Goal: Task Accomplishment & Management: Manage account settings

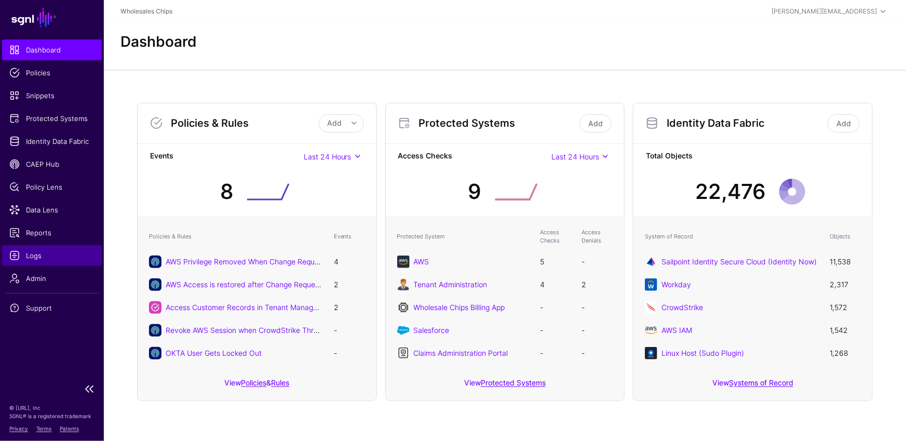
click at [43, 251] on span "Logs" at bounding box center [51, 255] width 85 height 10
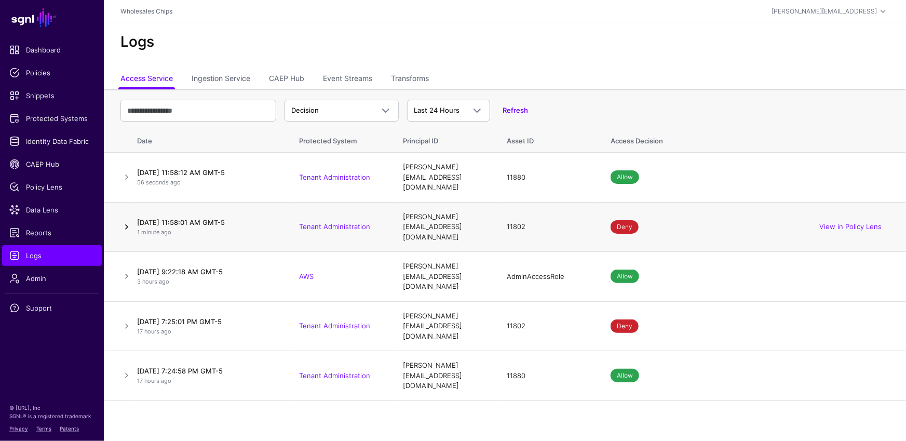
click at [125, 221] on link at bounding box center [126, 227] width 12 height 12
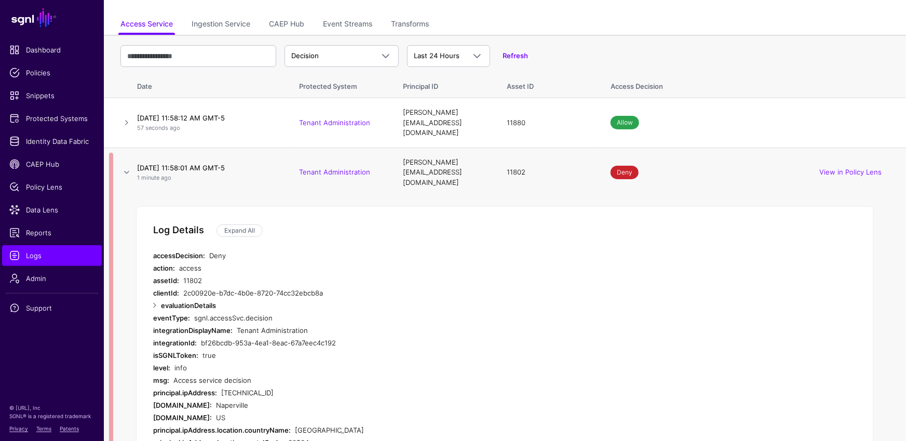
scroll to position [111, 0]
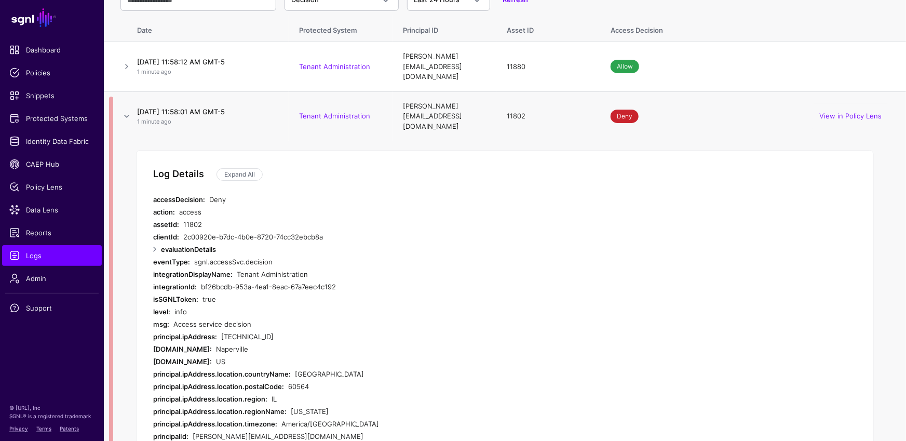
click at [367, 218] on div "11802" at bounding box center [375, 224] width 385 height 12
click at [366, 218] on div "11802" at bounding box center [375, 224] width 385 height 12
click at [366, 231] on div "2c00920e-b7dc-4b0e-8720-74cc32ebcb8a" at bounding box center [375, 237] width 385 height 12
click at [361, 231] on div "2c00920e-b7dc-4b0e-8720-74cc32ebcb8a" at bounding box center [375, 237] width 385 height 12
click at [358, 231] on div "2c00920e-b7dc-4b0e-8720-74cc32ebcb8a" at bounding box center [375, 237] width 385 height 12
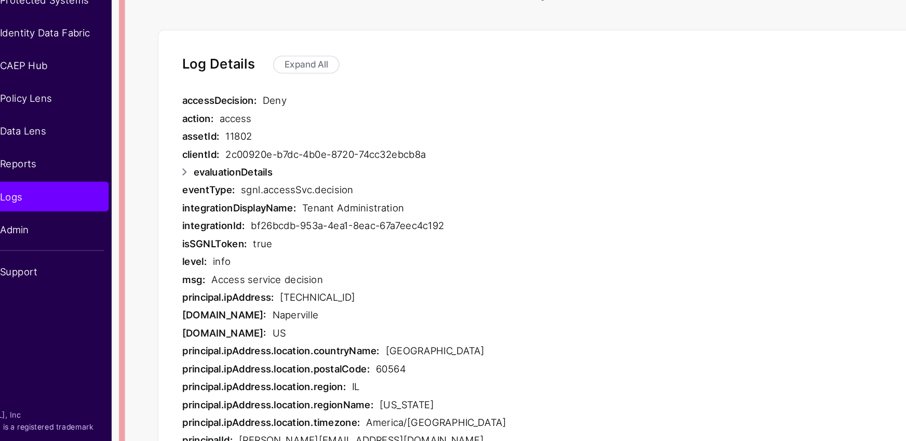
scroll to position [122, 0]
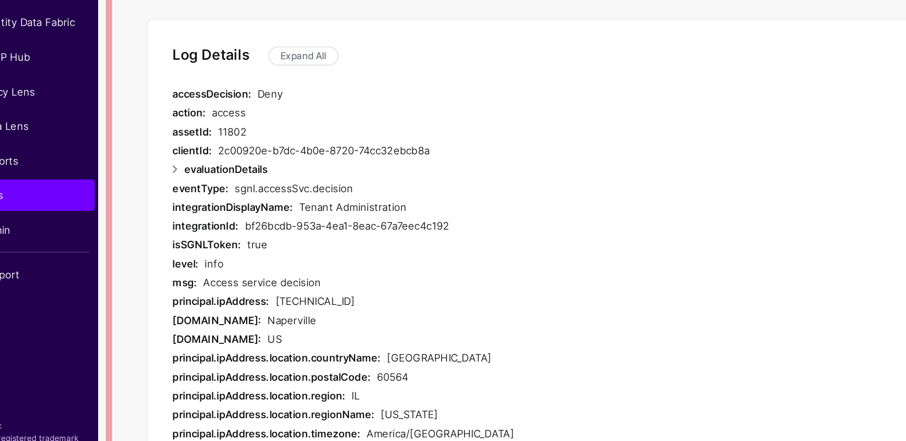
click at [187, 195] on div "access" at bounding box center [373, 201] width 389 height 12
click at [188, 207] on div "11802" at bounding box center [375, 213] width 385 height 12
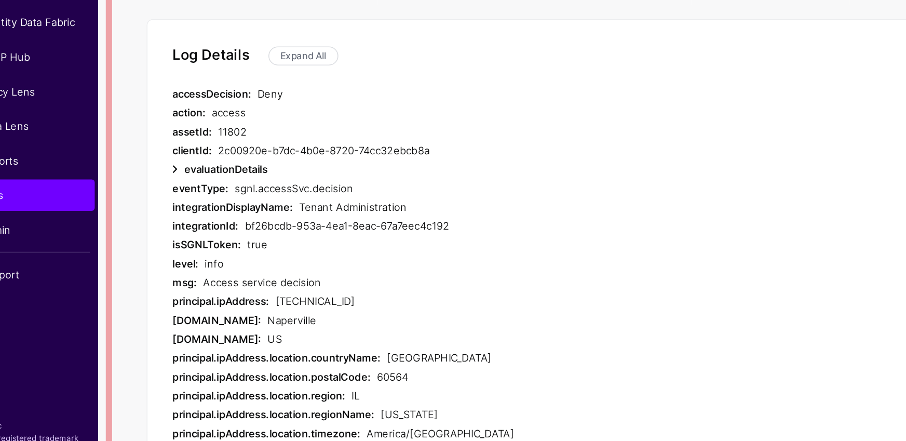
click at [153, 232] on link at bounding box center [155, 238] width 12 height 12
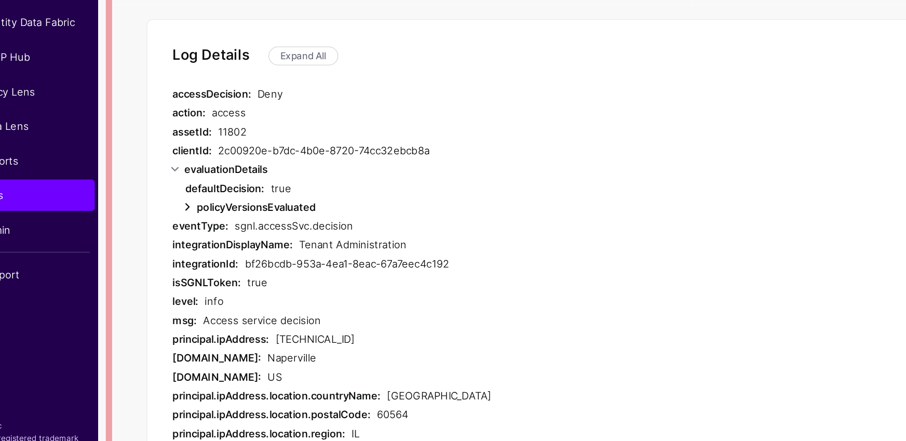
click at [160, 257] on link at bounding box center [163, 263] width 12 height 12
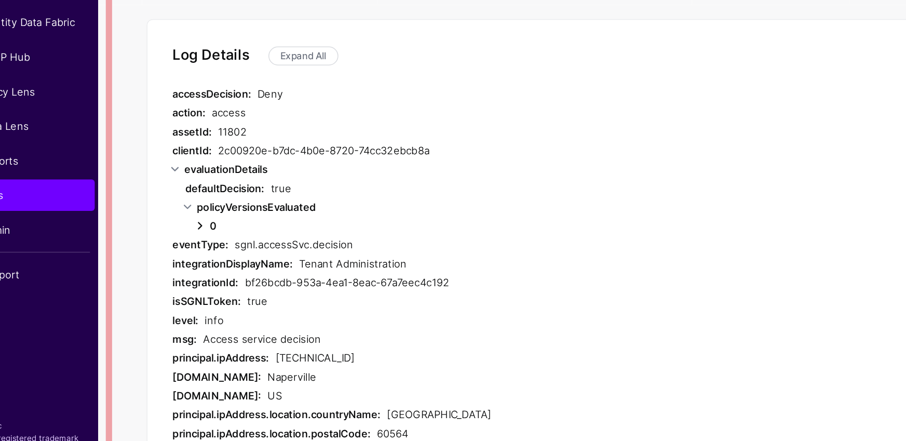
click at [174, 270] on link at bounding box center [171, 276] width 12 height 12
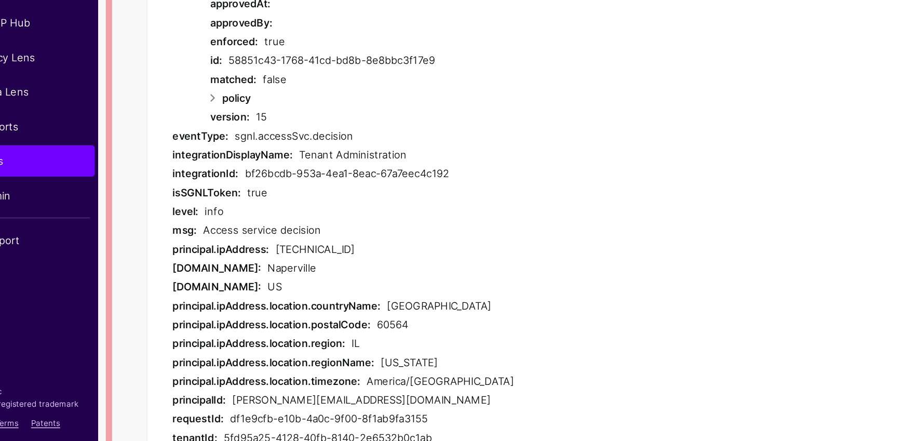
scroll to position [288, 0]
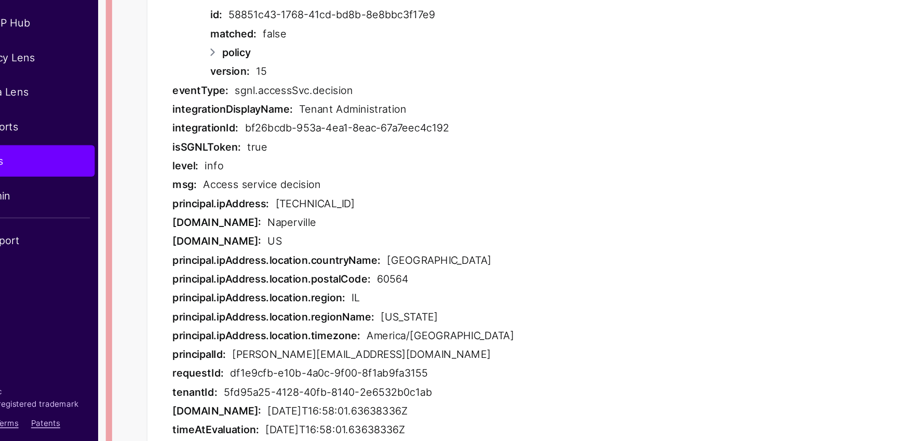
click at [232, 277] on div "209.122.93.17" at bounding box center [394, 283] width 347 height 12
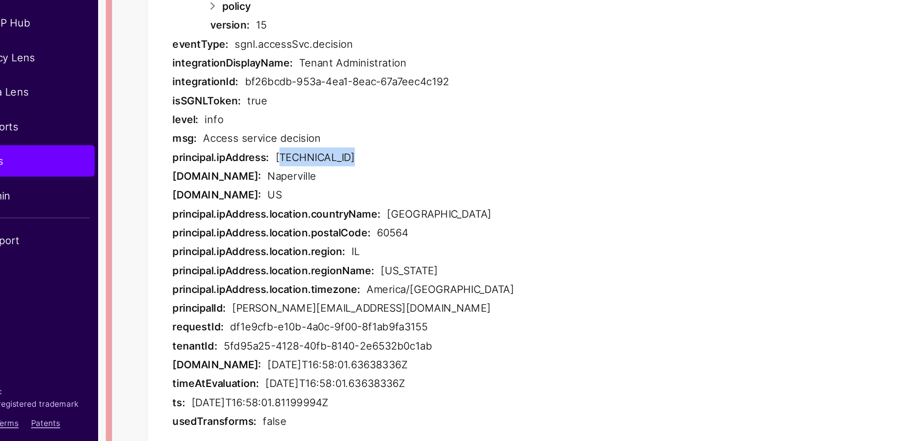
scroll to position [321, 0]
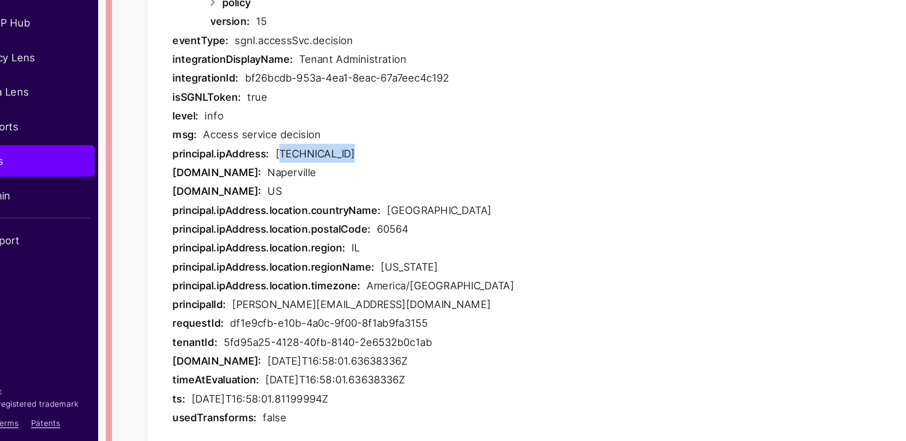
click at [260, 244] on div "209.122.93.17" at bounding box center [394, 250] width 347 height 12
click at [258, 244] on div "209.122.93.17" at bounding box center [394, 250] width 347 height 12
click at [276, 257] on div "Naperville" at bounding box center [392, 263] width 353 height 12
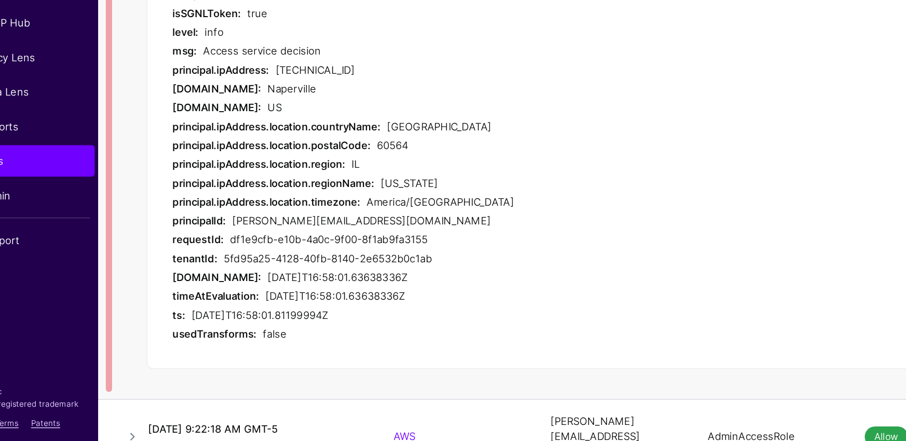
scroll to position [387, 0]
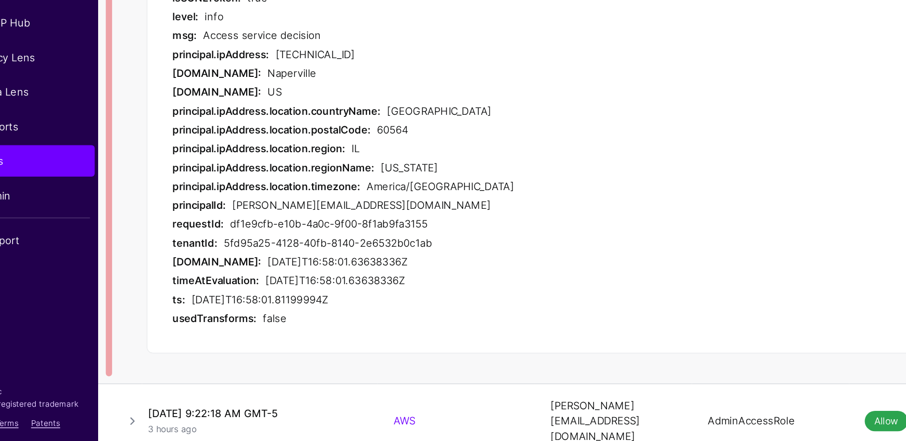
click at [248, 316] on div "2025-08-26T16:58:01.63638336Z" at bounding box center [392, 322] width 353 height 12
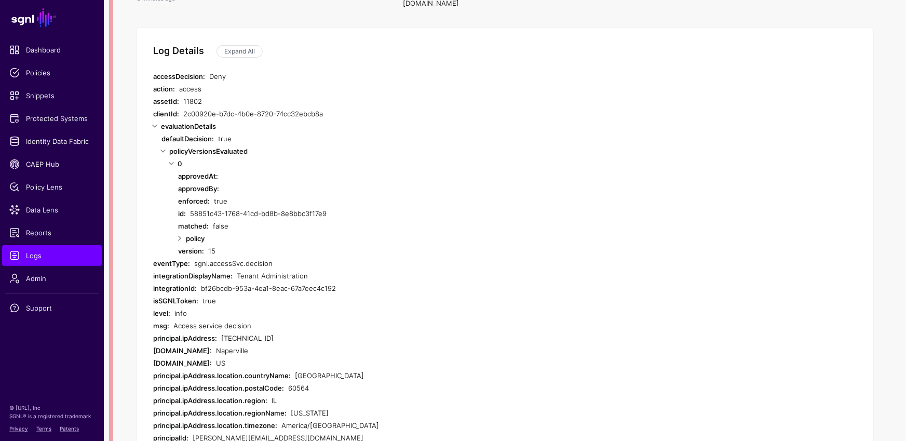
scroll to position [70, 0]
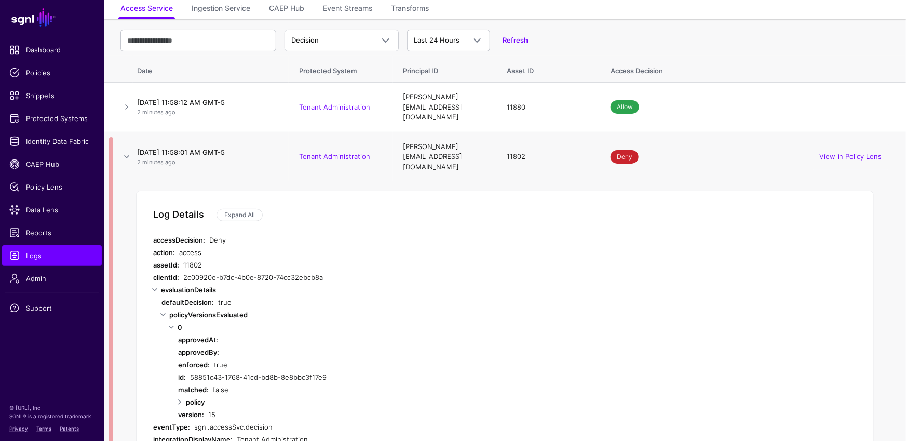
click at [222, 234] on div "Deny" at bounding box center [388, 240] width 359 height 12
click at [223, 234] on div "Deny" at bounding box center [388, 240] width 359 height 12
click at [827, 152] on link "View in Policy Lens" at bounding box center [850, 156] width 62 height 8
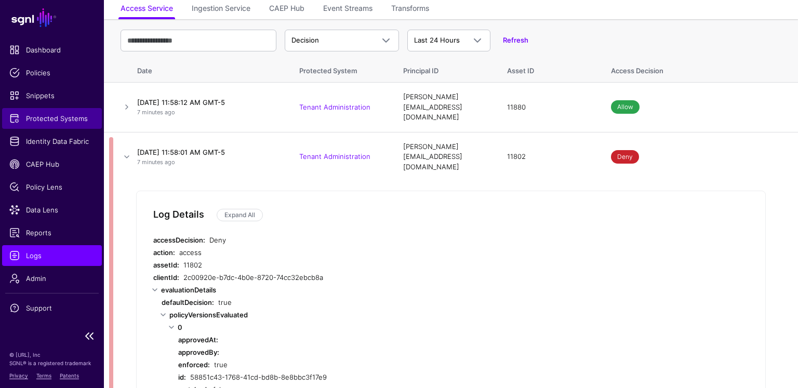
click at [62, 118] on span "Protected Systems" at bounding box center [51, 118] width 85 height 10
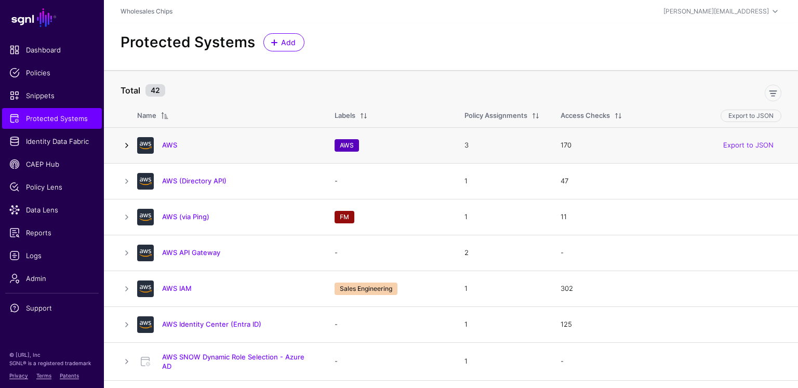
click at [126, 140] on link at bounding box center [126, 145] width 12 height 12
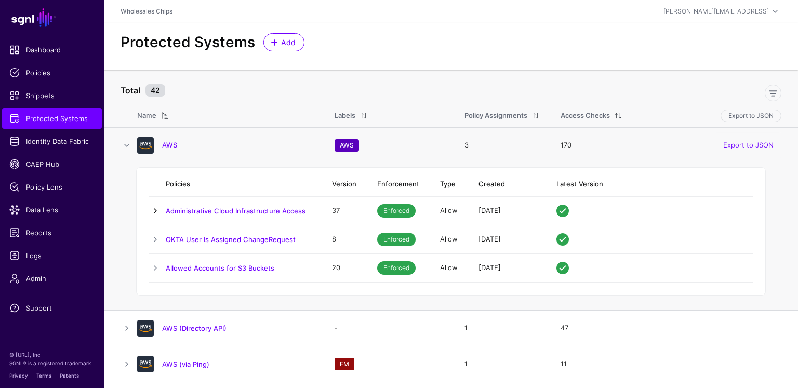
click at [154, 206] on link at bounding box center [155, 211] width 12 height 12
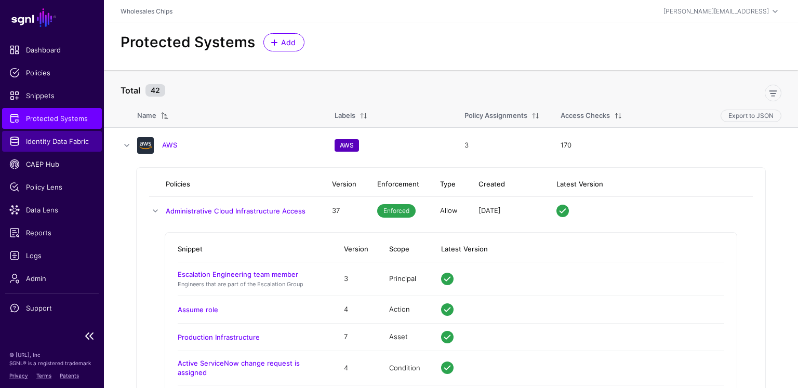
click at [43, 139] on span "Identity Data Fabric" at bounding box center [51, 141] width 85 height 10
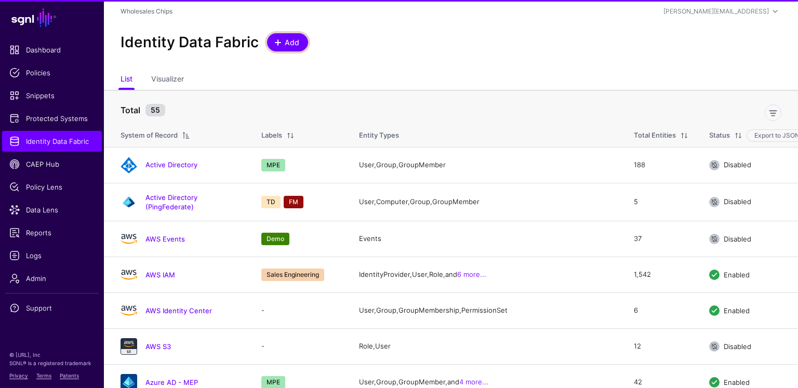
click at [278, 47] on span "Add" at bounding box center [288, 42] width 26 height 11
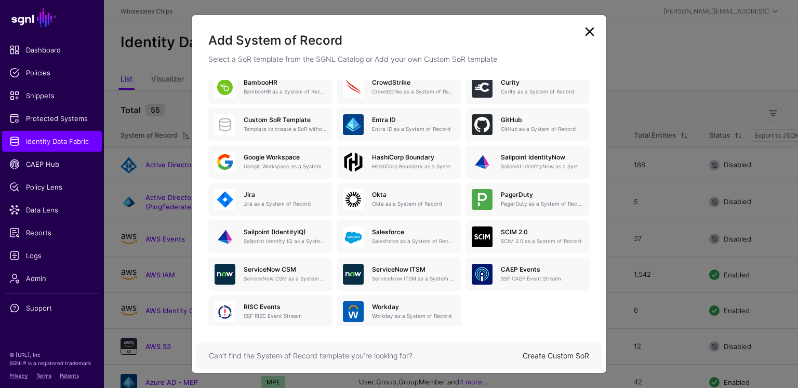
scroll to position [111, 0]
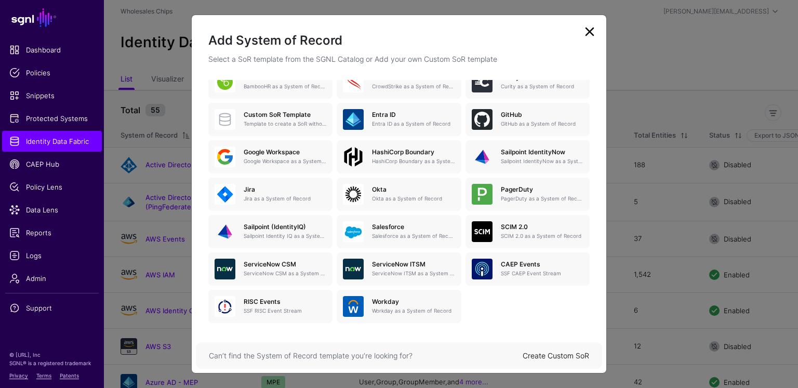
click at [543, 298] on div "Active Directory Active Directory as a System of Record AWS S3 AWS S3 as a sour…" at bounding box center [398, 173] width 385 height 299
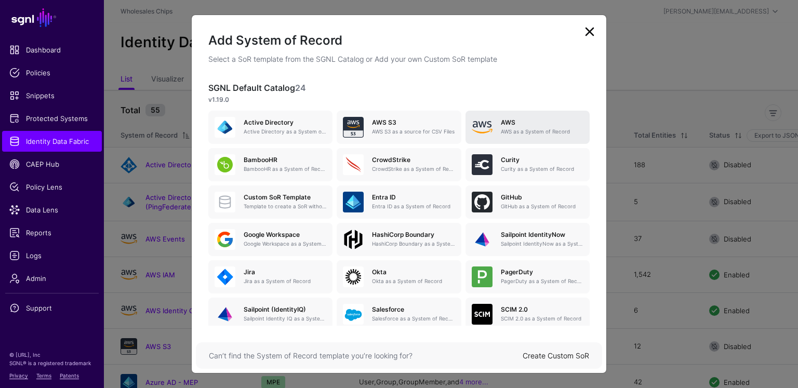
scroll to position [17, 0]
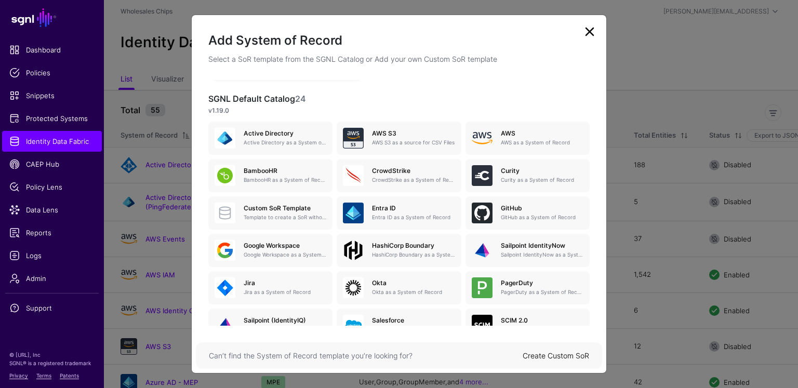
click at [281, 99] on h3 "SGNL Default Catalog 24" at bounding box center [398, 99] width 381 height 10
click at [451, 94] on h3 "SGNL Default Catalog 24" at bounding box center [398, 99] width 381 height 10
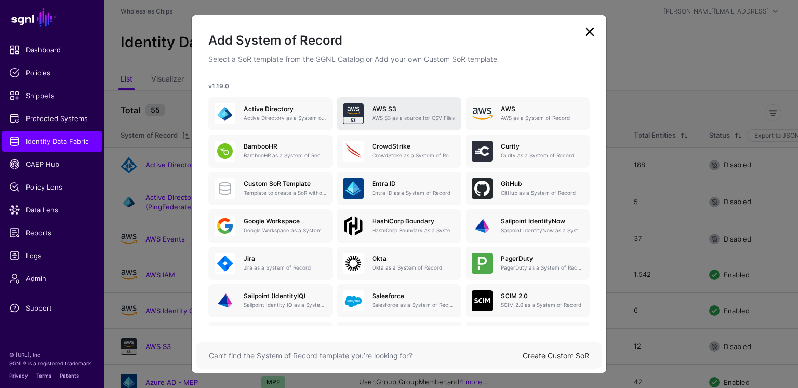
scroll to position [31, 0]
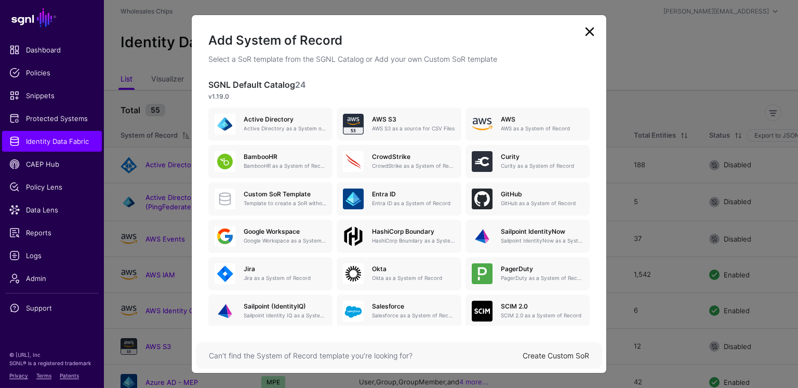
click at [461, 83] on h3 "SGNL Default Catalog 24" at bounding box center [398, 85] width 381 height 10
click at [460, 80] on h3 "SGNL Default Catalog 24" at bounding box center [398, 85] width 381 height 10
click at [599, 33] on div "Add System of Record Select a SoR template from the SGNL Catalog or Add your ow…" at bounding box center [398, 194] width 415 height 359
click at [591, 32] on link at bounding box center [589, 31] width 17 height 17
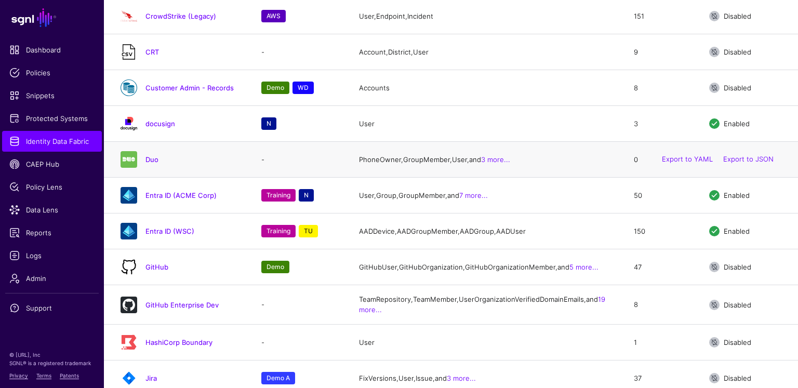
scroll to position [975, 0]
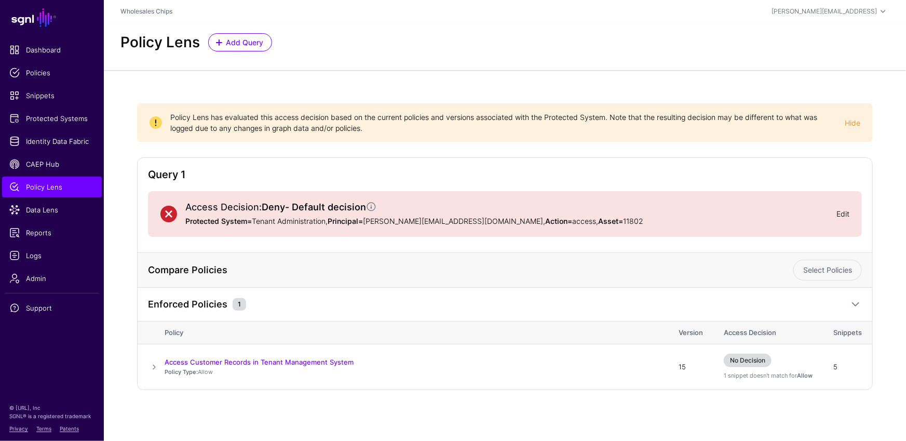
click at [845, 216] on link "Edit" at bounding box center [843, 213] width 13 height 9
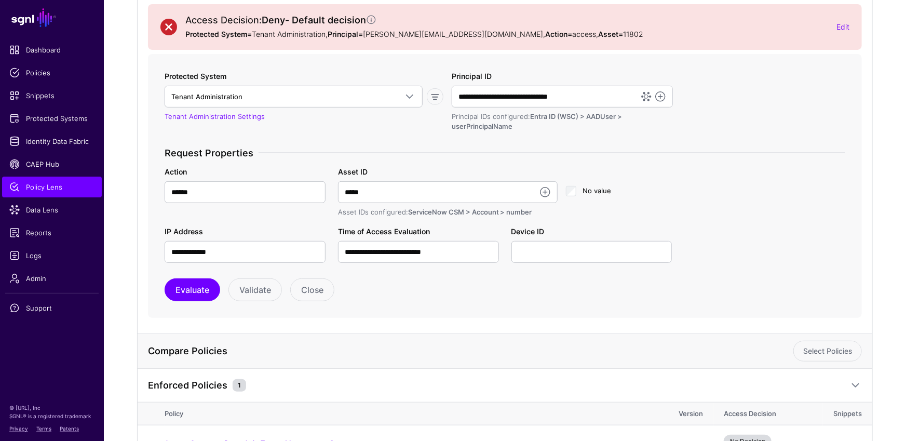
scroll to position [169, 0]
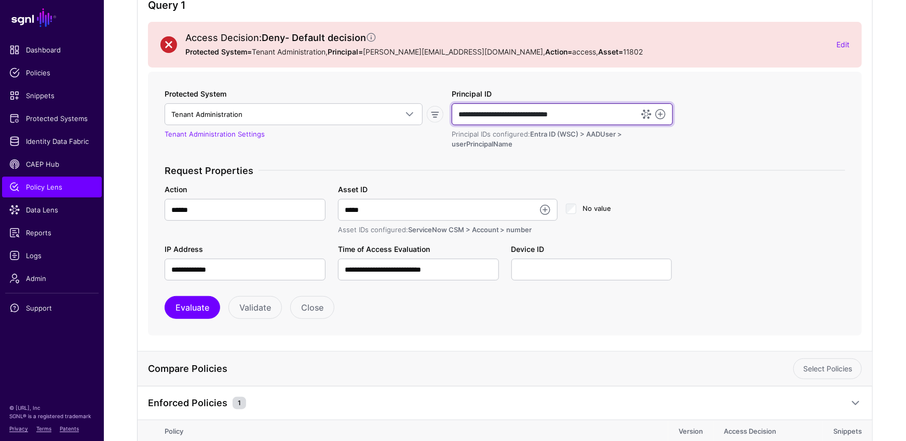
drag, startPoint x: 591, startPoint y: 114, endPoint x: 449, endPoint y: 112, distance: 142.8
click at [449, 112] on div "**********" at bounding box center [563, 118] width 230 height 61
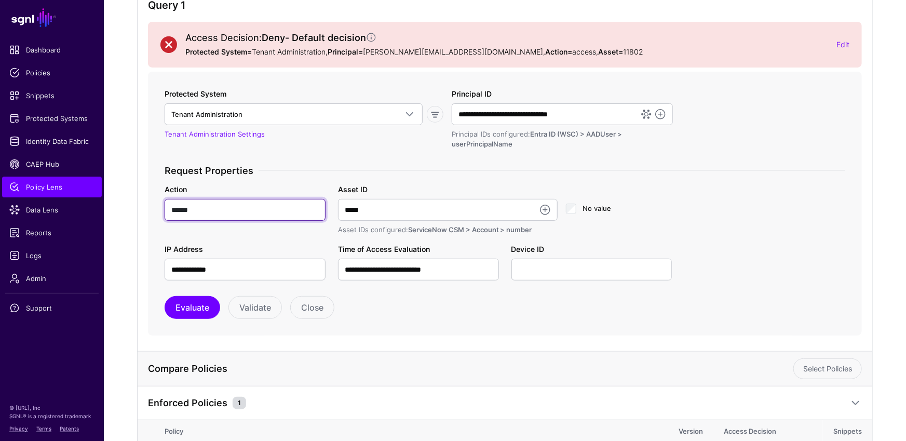
click at [253, 210] on input "******" at bounding box center [245, 210] width 161 height 22
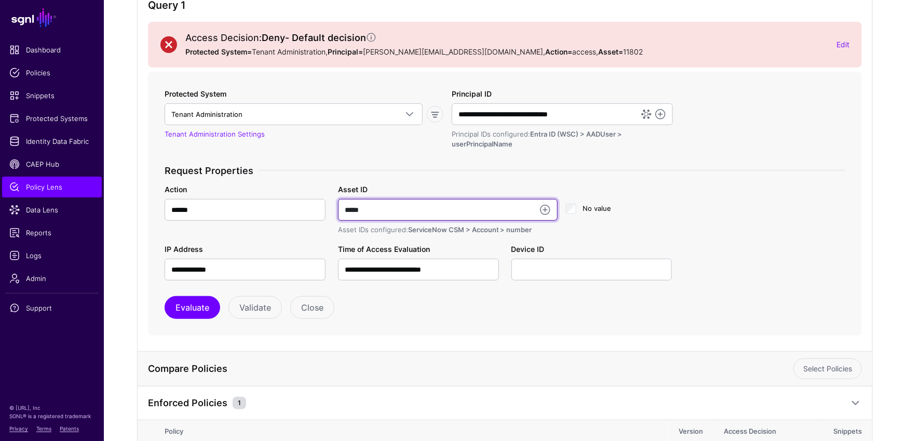
click at [346, 213] on input "*****" at bounding box center [448, 210] width 220 height 22
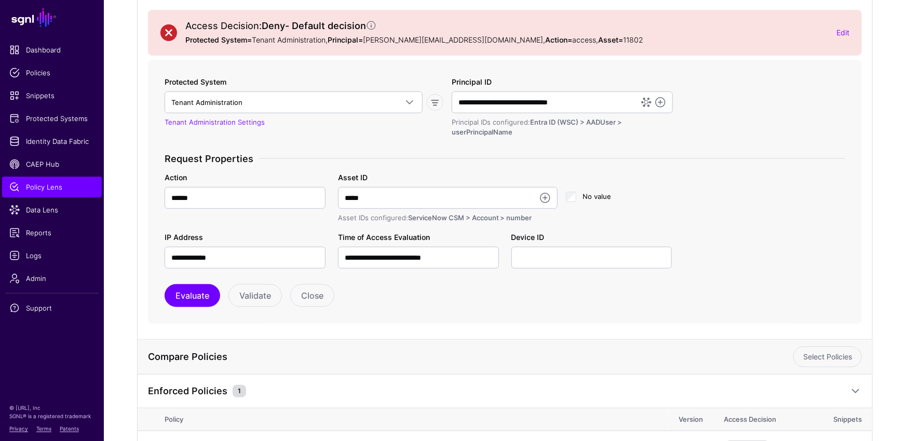
click at [519, 218] on span "ServiceNow CSM > Account > number" at bounding box center [470, 217] width 124 height 8
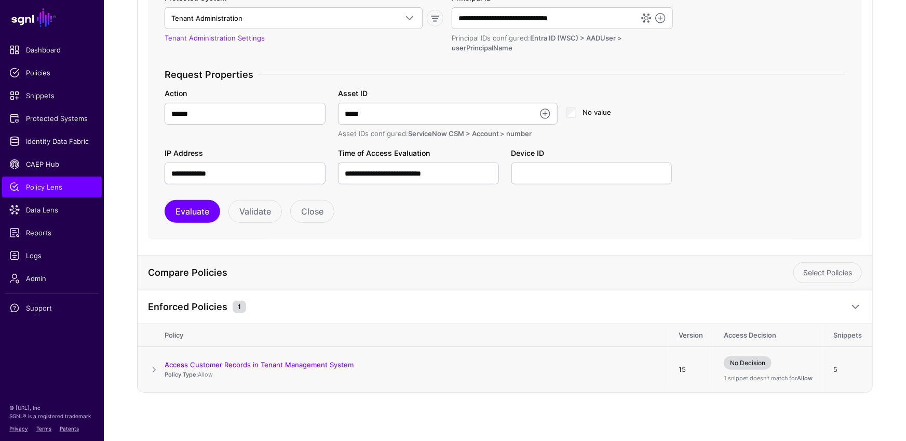
click at [156, 367] on span at bounding box center [154, 370] width 12 height 12
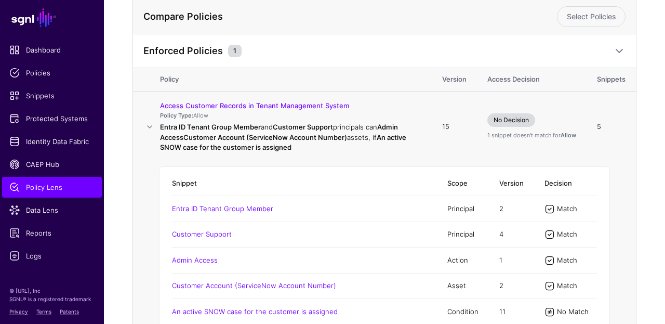
scroll to position [589, 0]
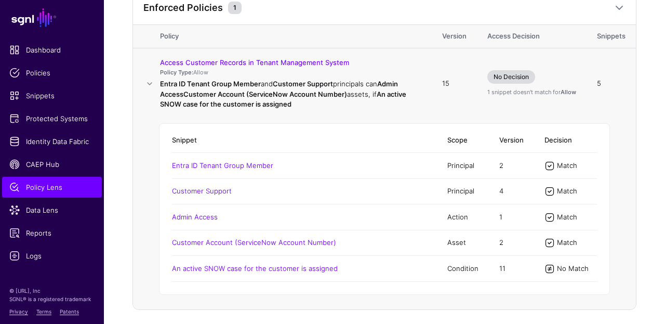
drag, startPoint x: 503, startPoint y: 164, endPoint x: 502, endPoint y: 183, distance: 19.2
click at [500, 163] on span "2" at bounding box center [501, 165] width 4 height 8
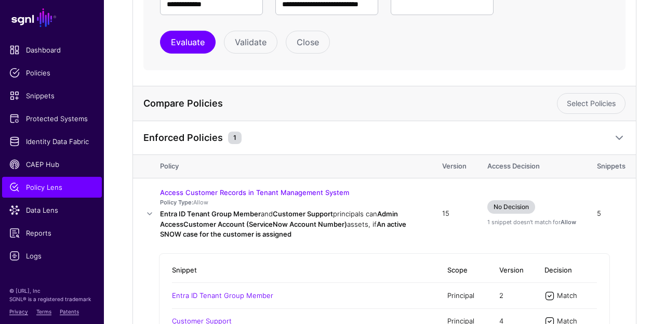
scroll to position [330, 0]
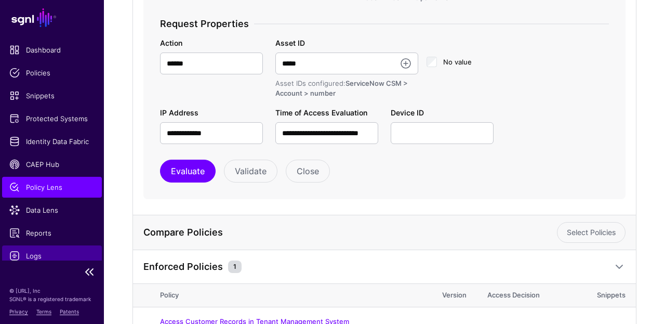
click at [51, 252] on span "Logs" at bounding box center [51, 255] width 85 height 10
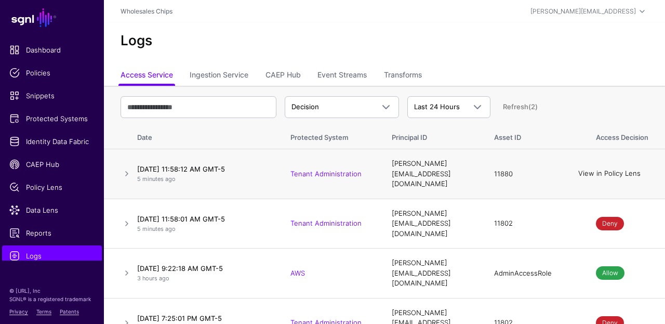
click at [611, 171] on link "View in Policy Lens" at bounding box center [609, 173] width 62 height 8
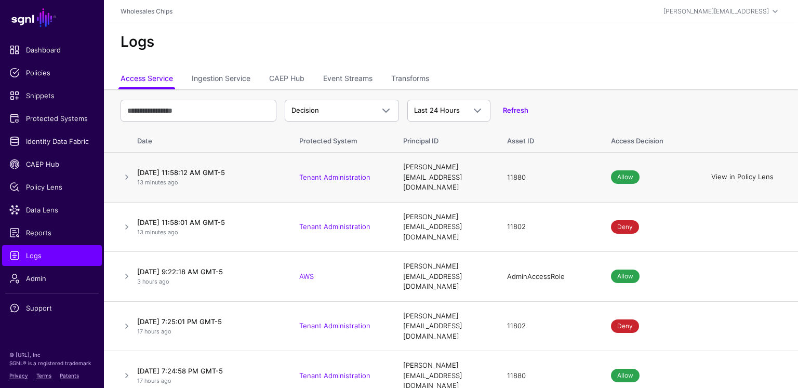
click at [747, 173] on link "View in Policy Lens" at bounding box center [742, 177] width 62 height 8
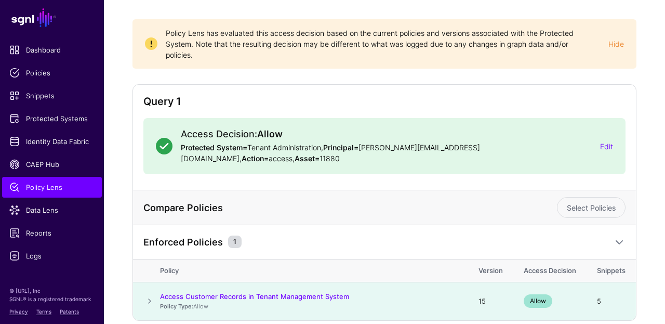
scroll to position [109, 0]
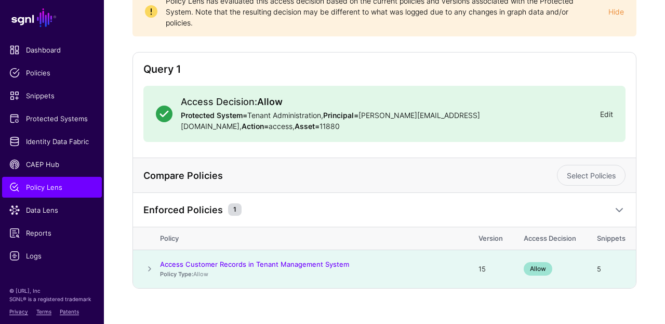
click at [610, 110] on link "Edit" at bounding box center [606, 114] width 13 height 9
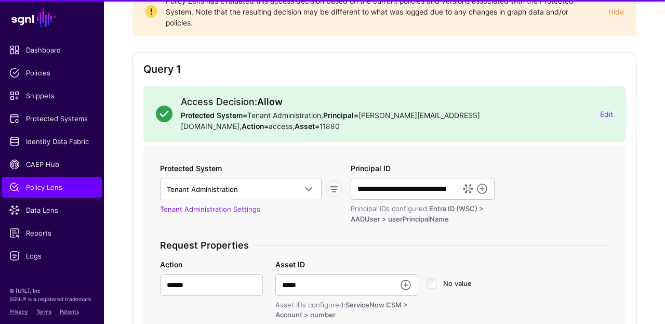
scroll to position [195, 0]
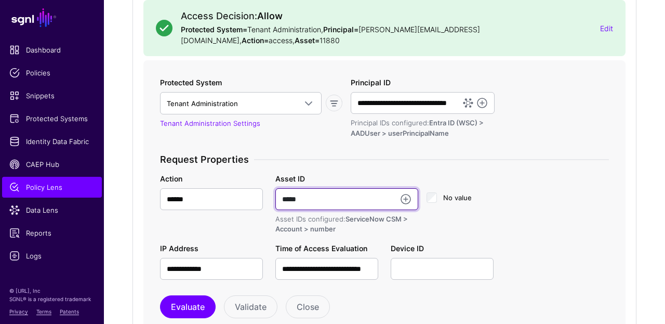
click at [302, 195] on input "*****" at bounding box center [346, 199] width 143 height 22
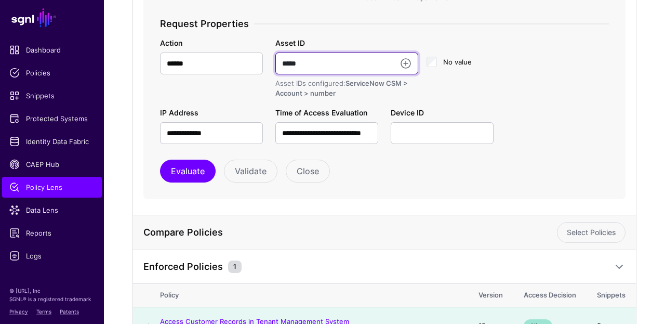
scroll to position [394, 0]
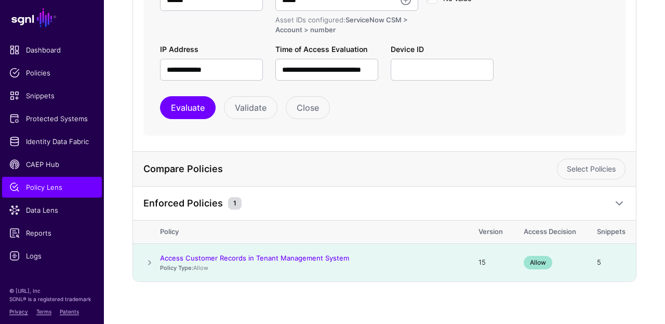
click at [150, 257] on span at bounding box center [149, 262] width 12 height 12
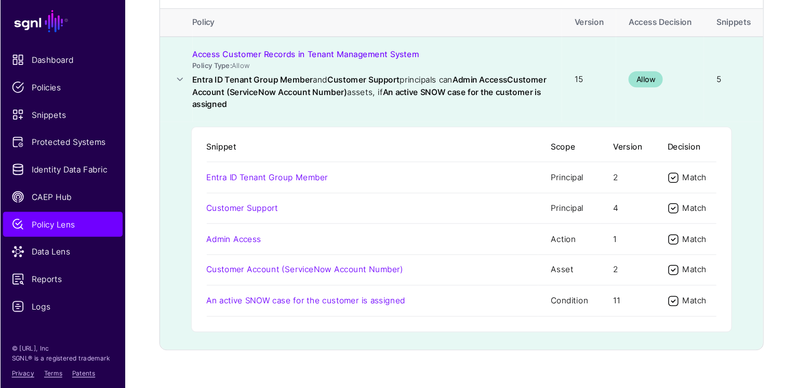
scroll to position [534, 0]
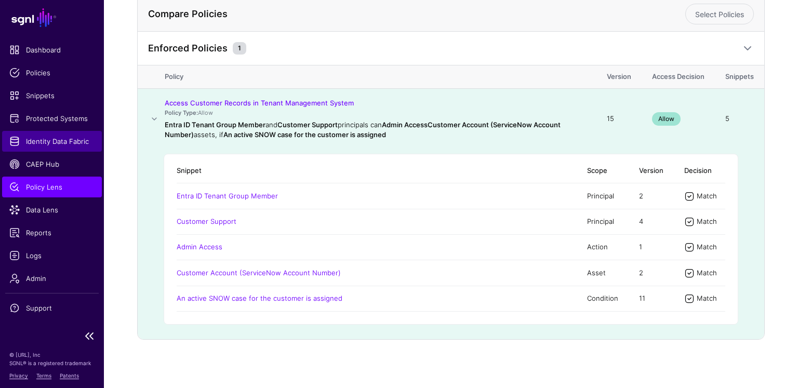
click at [60, 139] on span "Identity Data Fabric" at bounding box center [51, 141] width 85 height 10
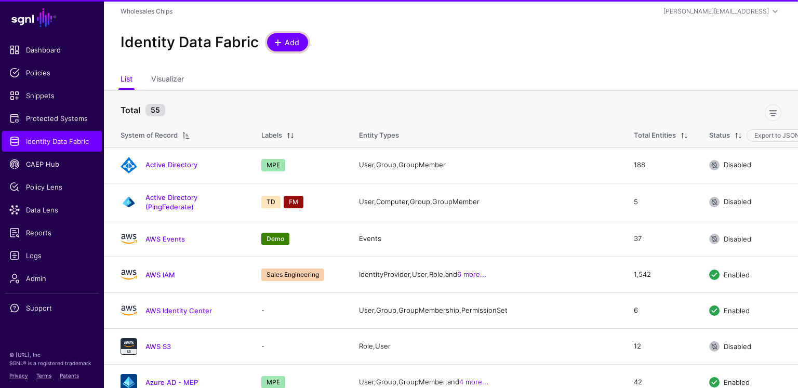
click at [286, 47] on span "Add" at bounding box center [292, 42] width 17 height 11
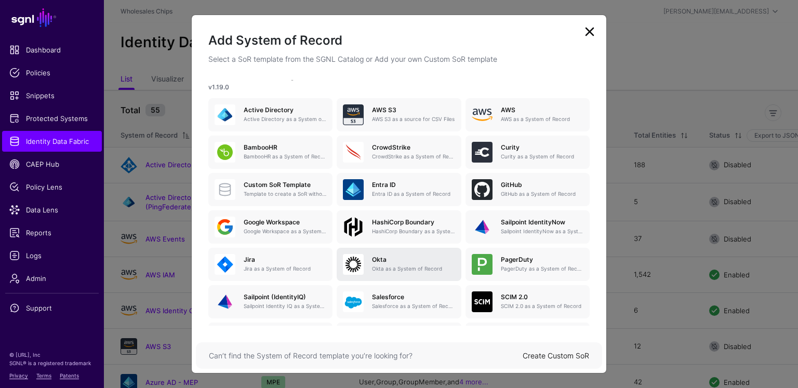
scroll to position [30, 0]
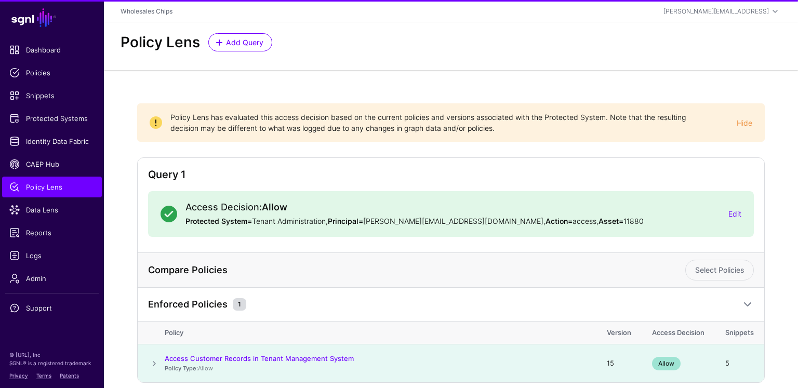
scroll to position [44, 0]
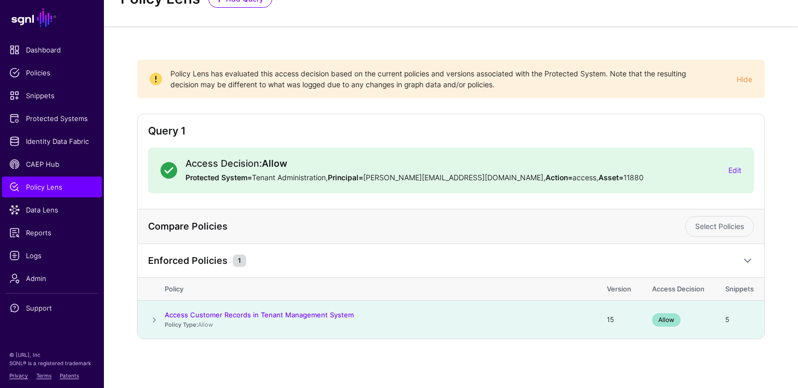
click at [148, 317] on span at bounding box center [154, 320] width 12 height 12
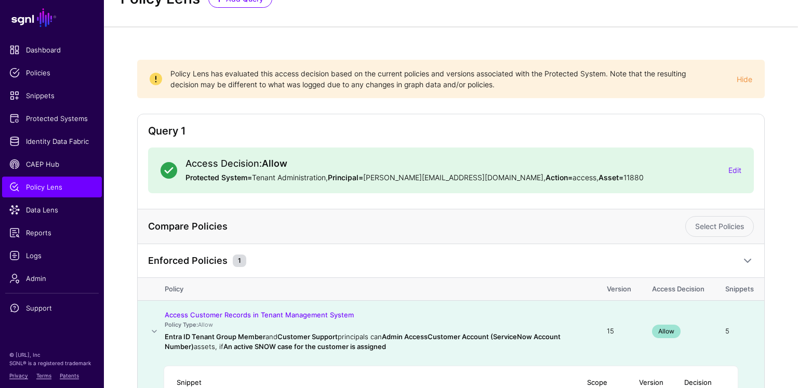
scroll to position [207, 0]
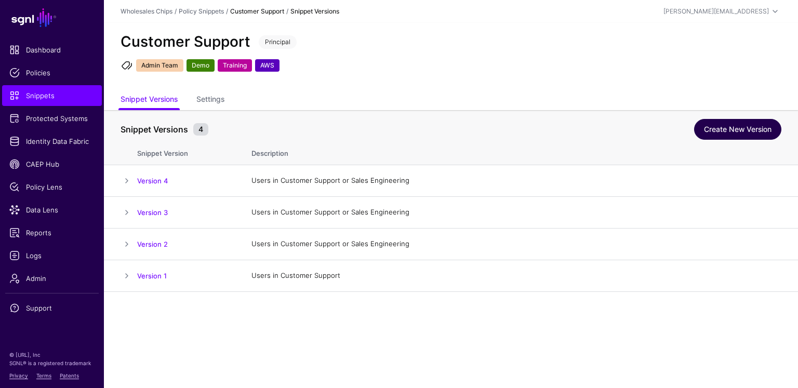
click at [739, 128] on link "Create New Version" at bounding box center [737, 129] width 87 height 21
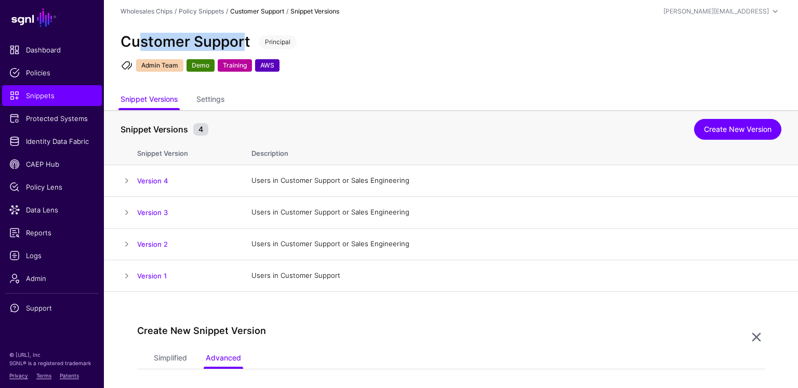
drag, startPoint x: 247, startPoint y: 40, endPoint x: 138, endPoint y: 43, distance: 108.6
click at [138, 43] on h2 "Customer Support" at bounding box center [185, 42] width 130 height 18
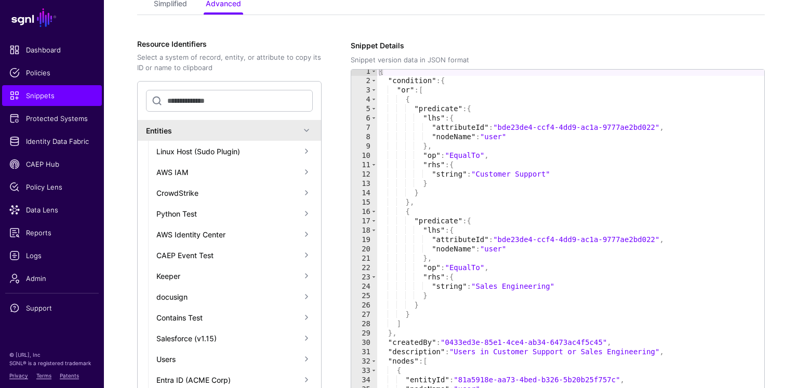
scroll to position [286, 0]
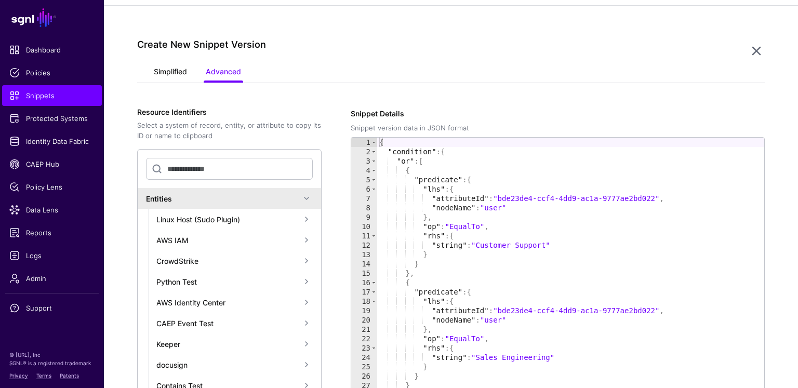
click at [182, 67] on link "Simplified" at bounding box center [170, 73] width 33 height 20
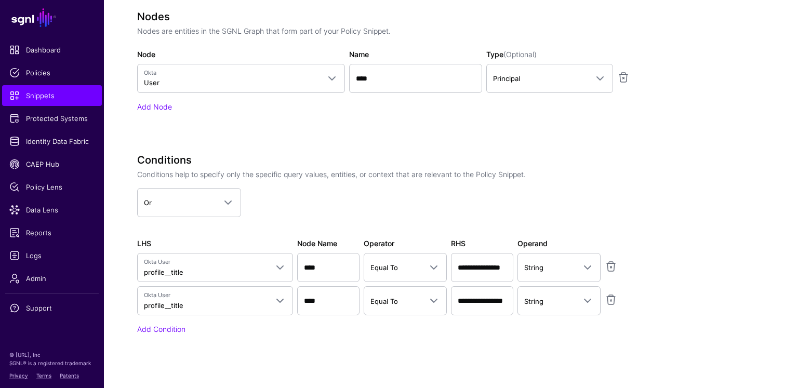
scroll to position [538, 0]
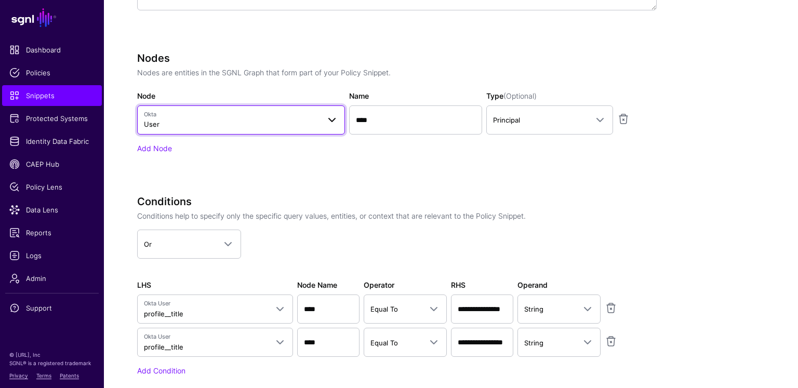
click at [323, 117] on span at bounding box center [328, 120] width 19 height 12
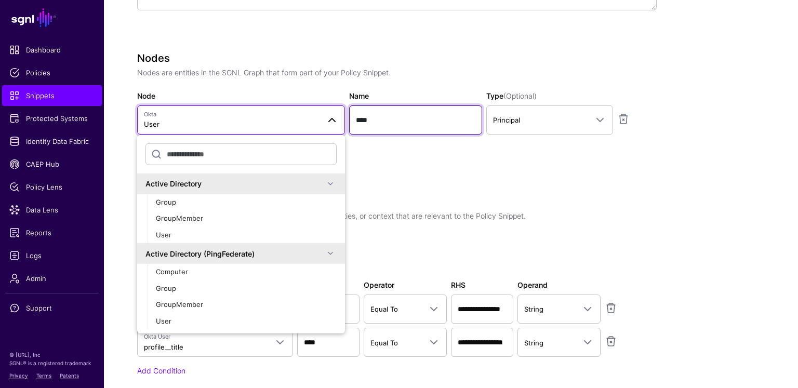
click at [395, 118] on input "****" at bounding box center [415, 119] width 133 height 29
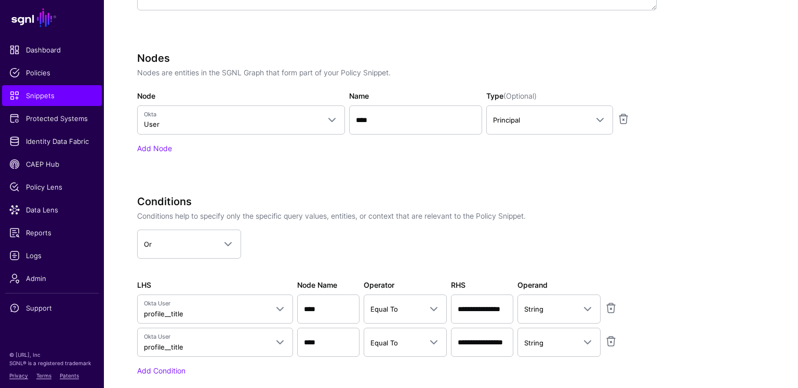
click at [559, 155] on div "Nodes Nodes are entities in the SGNL Graph that form part of your Policy Snippe…" at bounding box center [396, 117] width 519 height 131
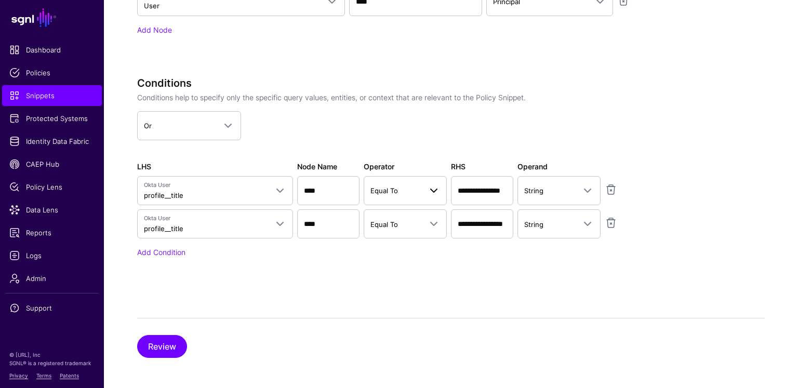
scroll to position [569, 0]
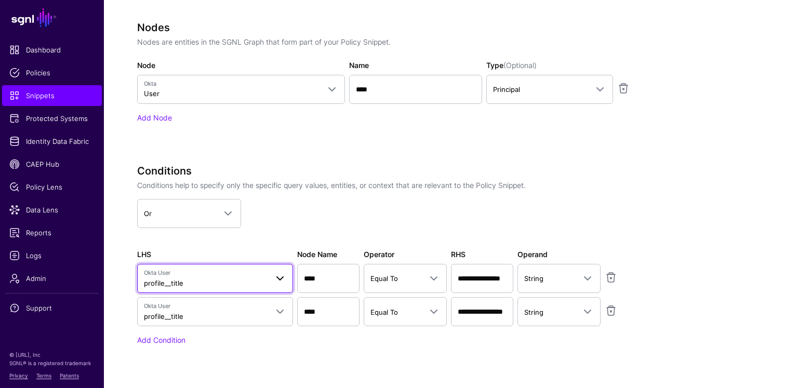
click at [203, 274] on span "Okta User" at bounding box center [206, 272] width 124 height 9
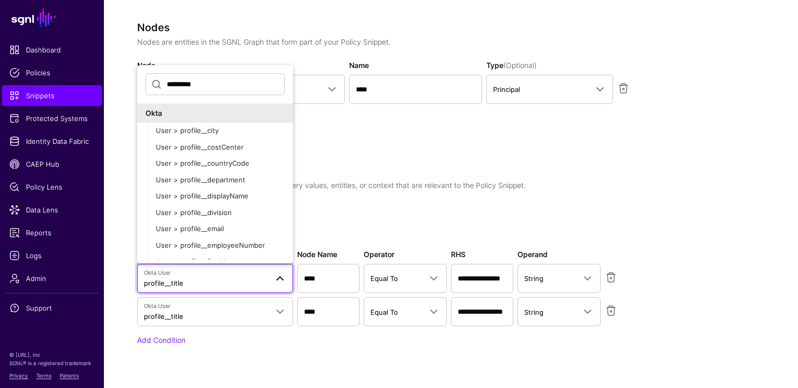
type input "*********"
click at [414, 157] on div "**********" at bounding box center [396, 100] width 519 height 549
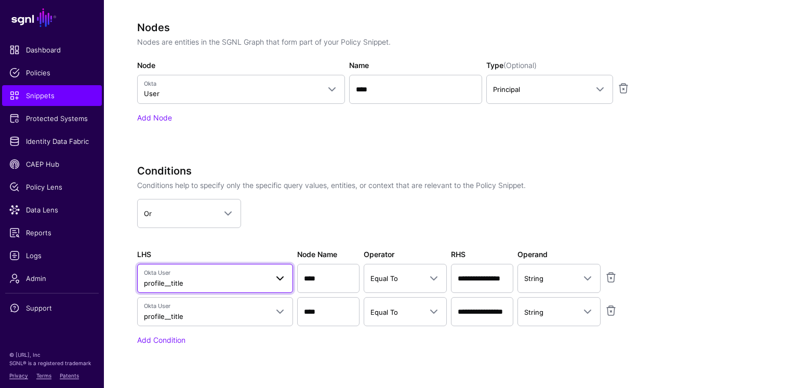
click at [174, 282] on span "profile__title" at bounding box center [163, 283] width 39 height 8
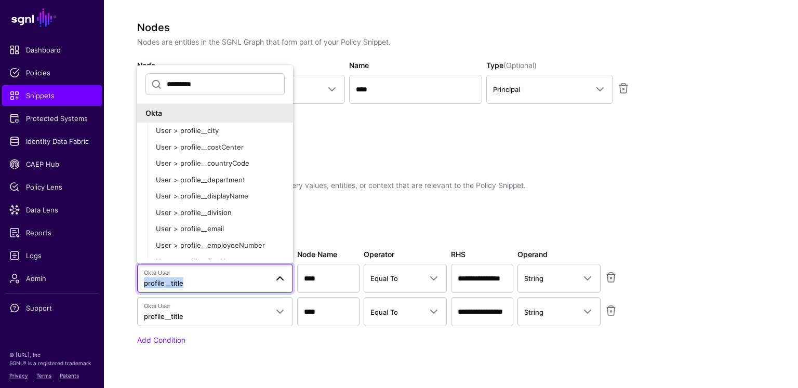
click at [174, 282] on span "profile__title" at bounding box center [163, 283] width 39 height 8
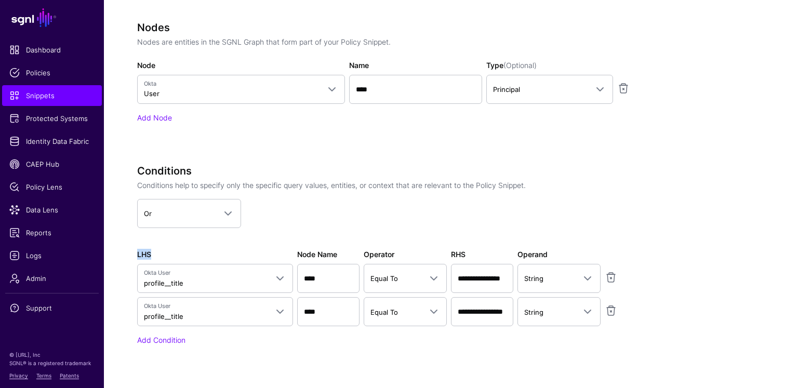
drag, startPoint x: 155, startPoint y: 251, endPoint x: 130, endPoint y: 253, distance: 25.5
click at [130, 253] on div "**********" at bounding box center [451, 101] width 694 height 756
click at [457, 249] on label "RHS" at bounding box center [458, 254] width 15 height 11
click at [313, 275] on input "****" at bounding box center [328, 278] width 62 height 29
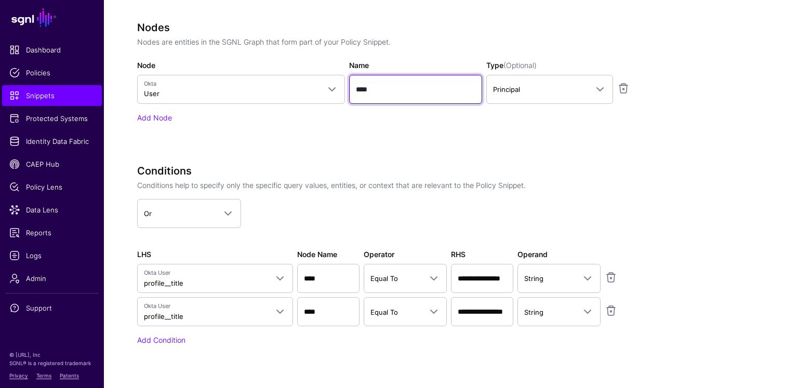
drag, startPoint x: 384, startPoint y: 87, endPoint x: 356, endPoint y: 90, distance: 28.2
click at [355, 89] on input "****" at bounding box center [415, 89] width 133 height 29
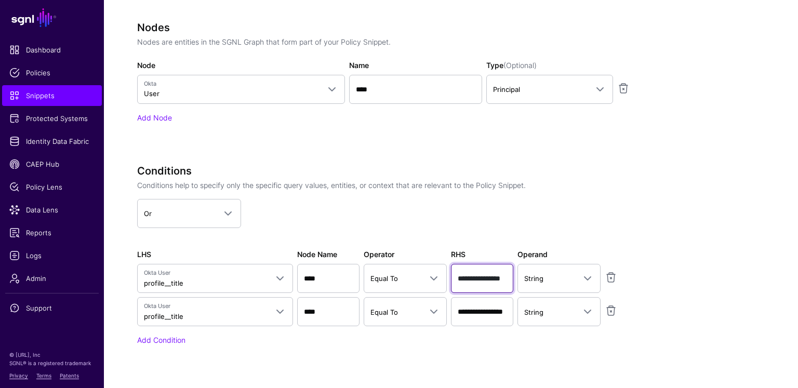
click at [496, 279] on input "**********" at bounding box center [482, 278] width 62 height 29
click at [483, 312] on input "**********" at bounding box center [482, 311] width 62 height 29
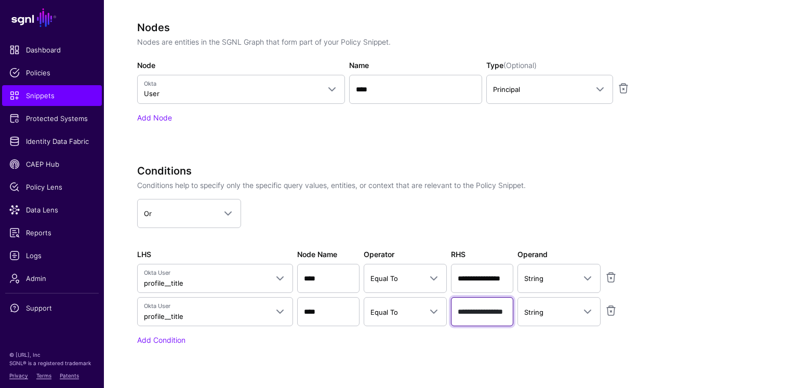
click at [483, 312] on input "**********" at bounding box center [482, 311] width 62 height 29
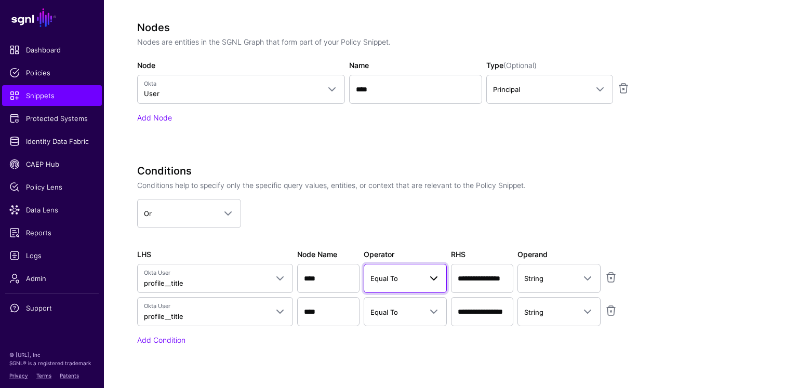
click at [394, 273] on span "Equal To" at bounding box center [395, 278] width 51 height 11
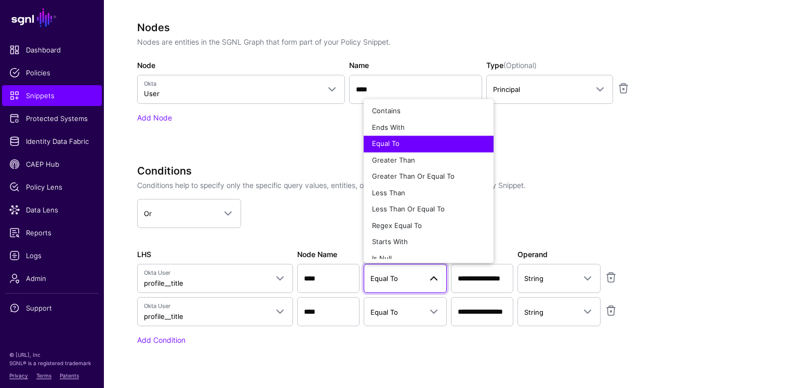
click at [424, 334] on div "Add Condition" at bounding box center [396, 339] width 519 height 11
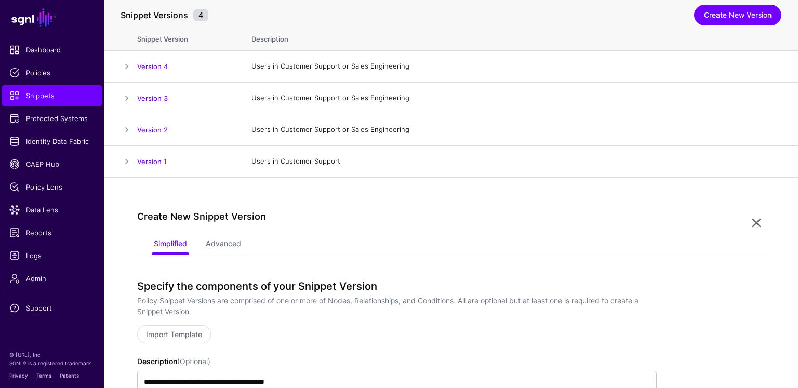
scroll to position [17, 0]
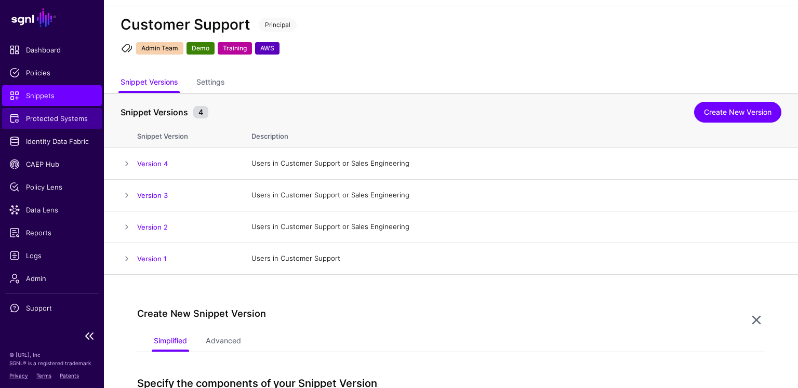
drag, startPoint x: 81, startPoint y: 116, endPoint x: 87, endPoint y: 116, distance: 6.3
click at [81, 116] on span "Protected Systems" at bounding box center [51, 118] width 85 height 10
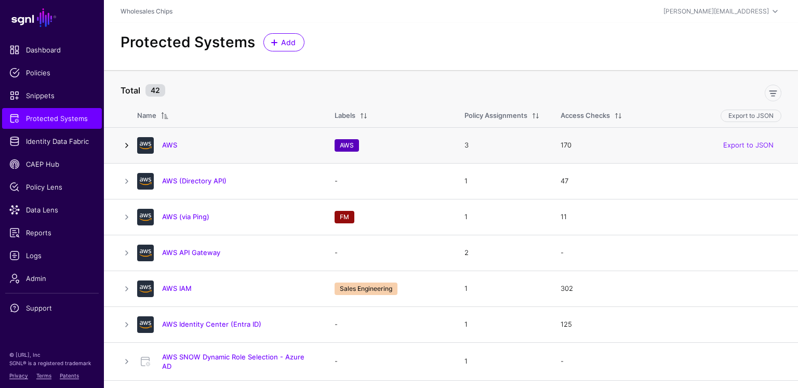
click at [126, 139] on link at bounding box center [126, 145] width 12 height 12
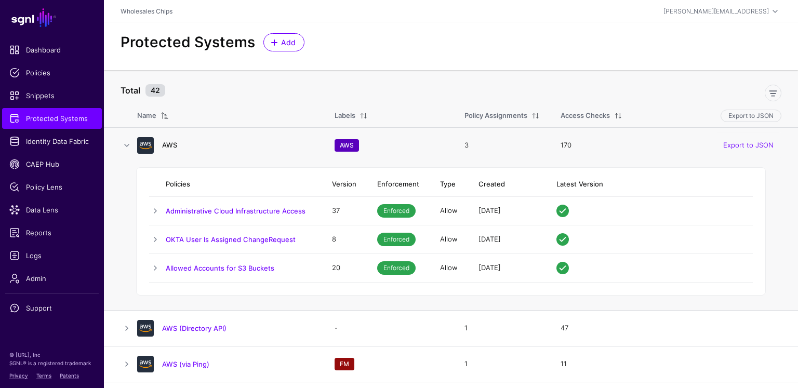
click at [176, 143] on link "AWS" at bounding box center [169, 145] width 15 height 8
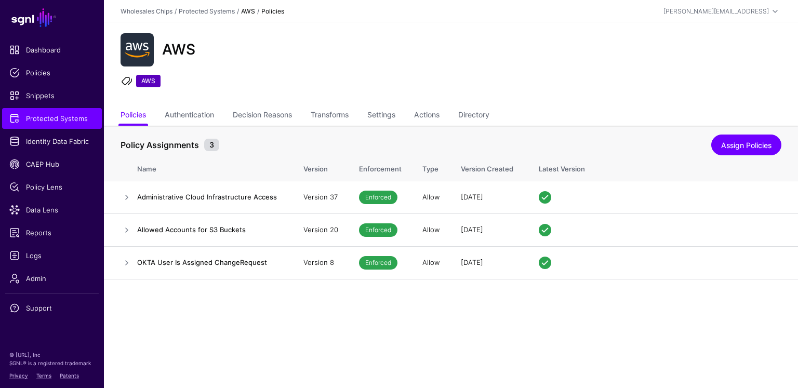
click at [401, 113] on ul "Policies Authentication Decision Reasons Transforms Settings Actions Directory" at bounding box center [450, 116] width 661 height 20
click at [396, 128] on th "Policy Assignments 3 Assign Policies" at bounding box center [451, 140] width 694 height 28
click at [393, 117] on link "Settings" at bounding box center [381, 116] width 28 height 20
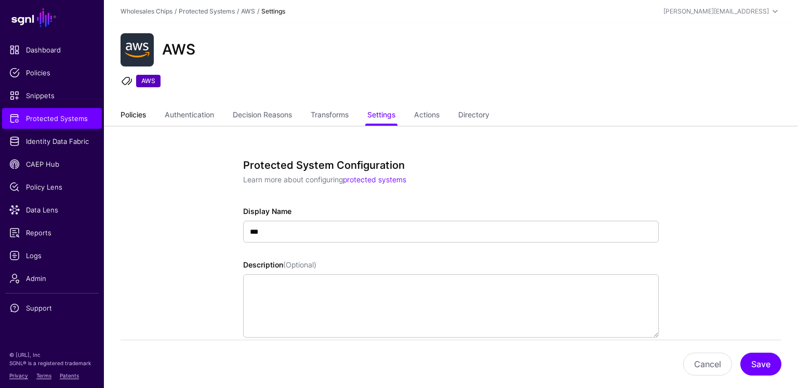
click at [135, 114] on link "Policies" at bounding box center [132, 116] width 25 height 20
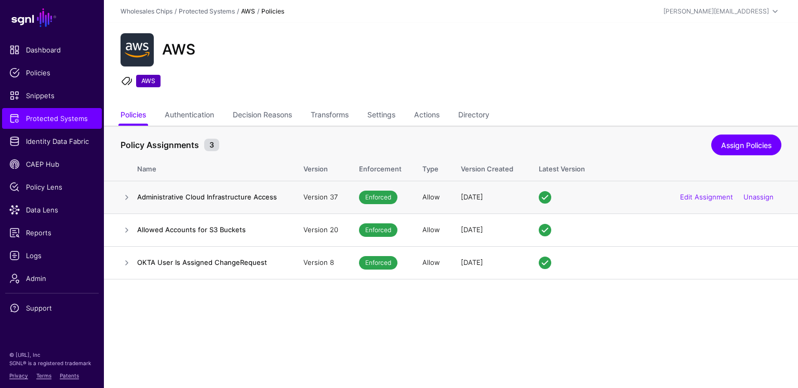
drag, startPoint x: 130, startPoint y: 198, endPoint x: 155, endPoint y: 205, distance: 25.7
click at [131, 198] on link at bounding box center [126, 197] width 12 height 12
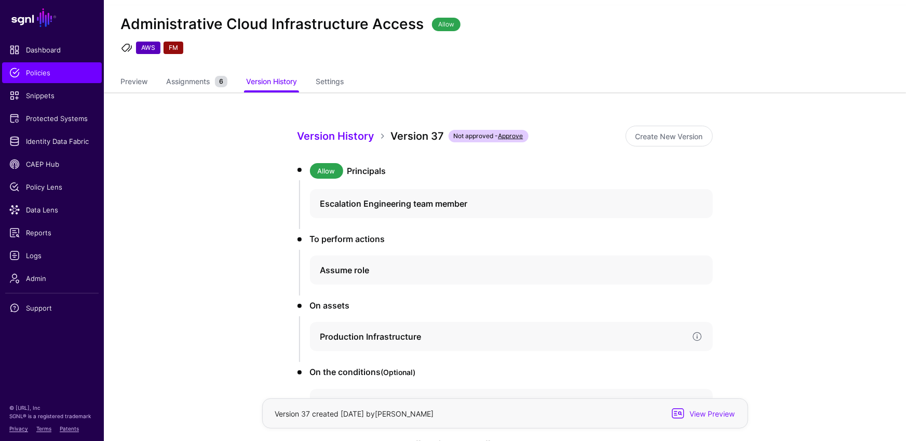
scroll to position [104, 0]
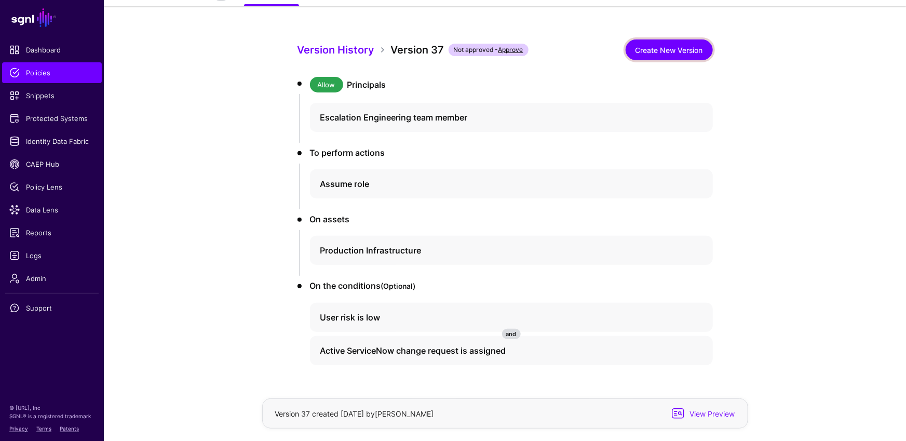
click at [669, 53] on link "Create New Version" at bounding box center [669, 49] width 87 height 21
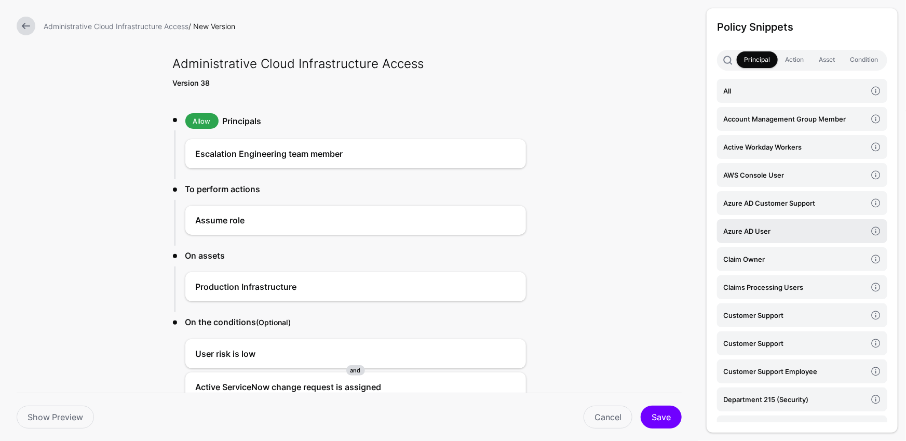
click at [790, 230] on h4 "Azure AD User" at bounding box center [794, 230] width 143 height 11
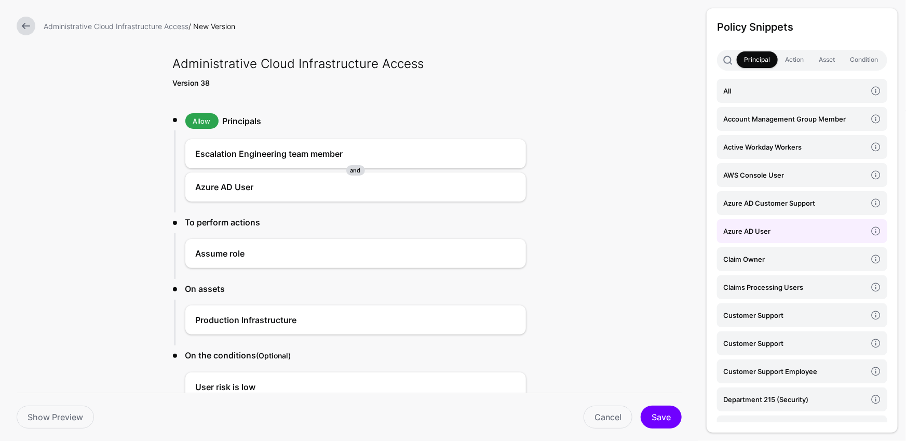
scroll to position [93, 0]
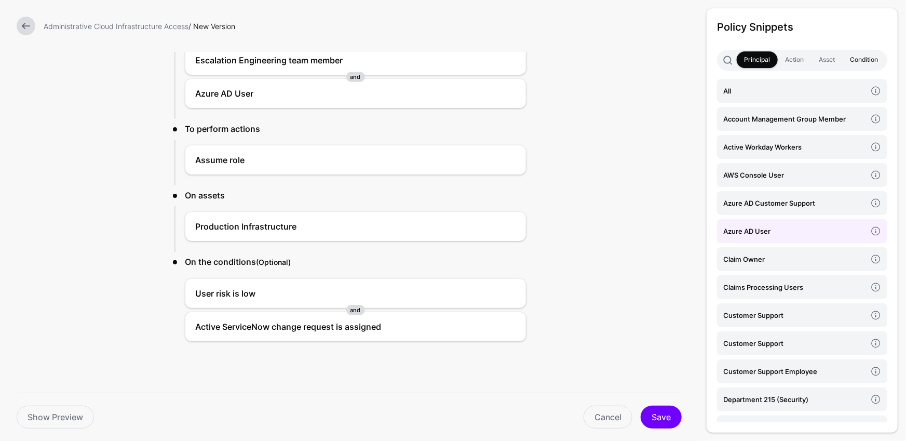
click at [797, 51] on link "Condition" at bounding box center [864, 59] width 43 height 17
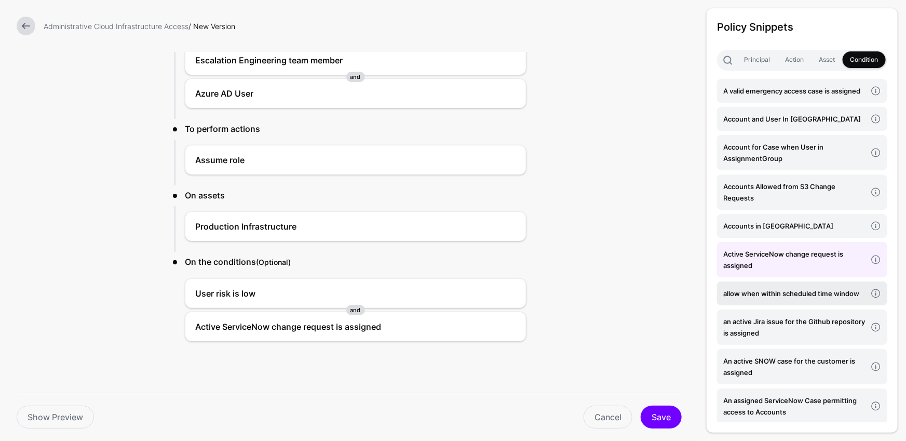
click at [797, 291] on h4 "allow when within scheduled time window" at bounding box center [794, 293] width 143 height 11
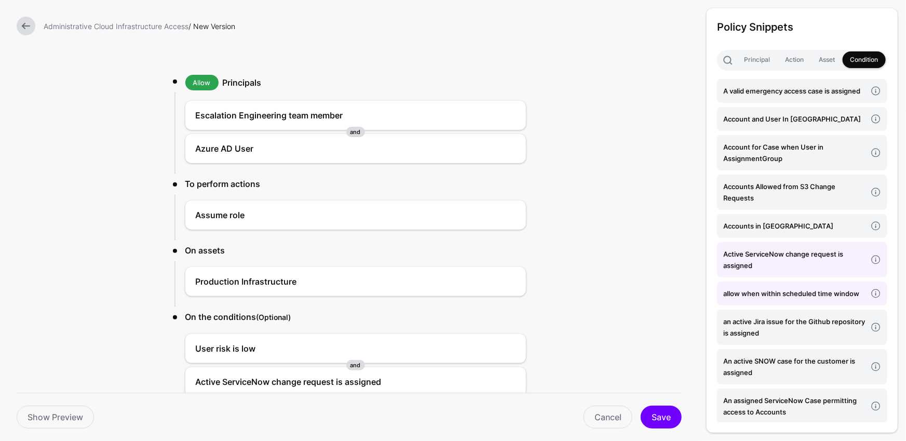
scroll to position [5, 0]
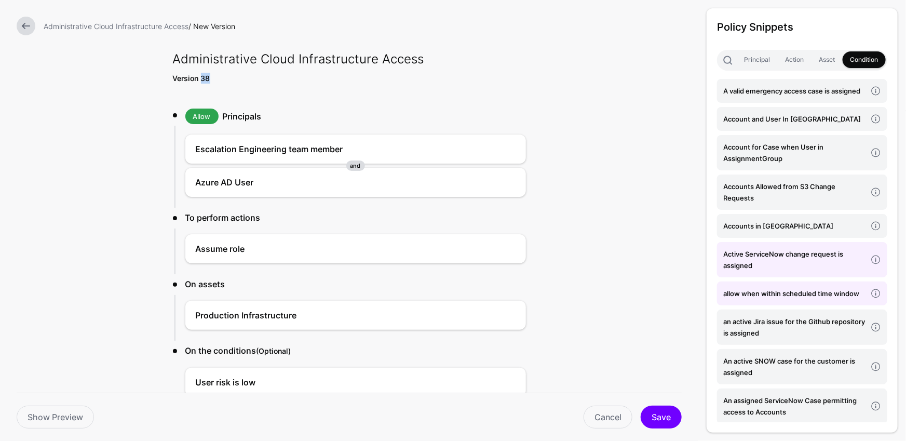
click at [203, 79] on strong "Version 38" at bounding box center [191, 78] width 37 height 9
click at [25, 31] on link at bounding box center [26, 26] width 19 height 19
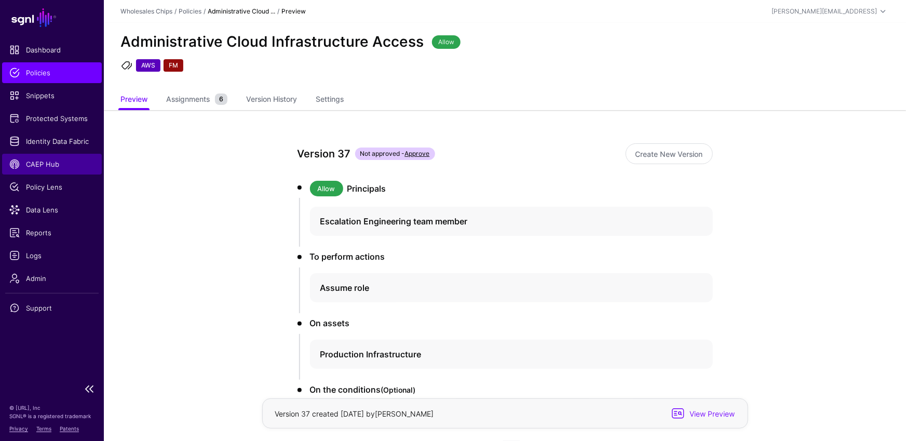
click at [64, 164] on span "CAEP Hub" at bounding box center [51, 164] width 85 height 10
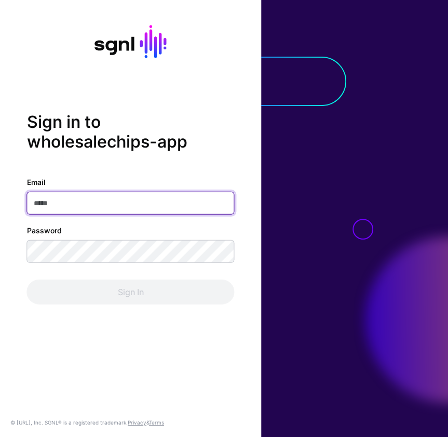
type input "**********"
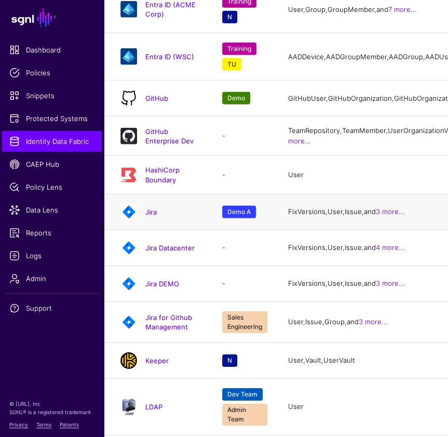
scroll to position [988, 0]
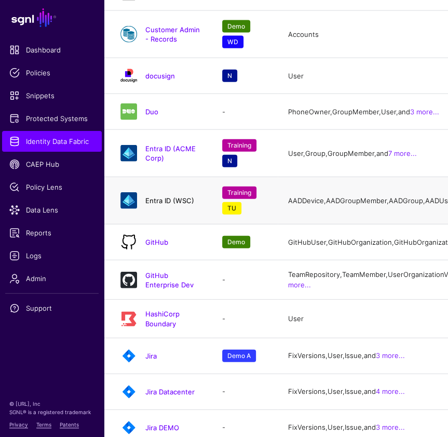
click at [156, 205] on link "Entra ID (WSC)" at bounding box center [169, 200] width 49 height 8
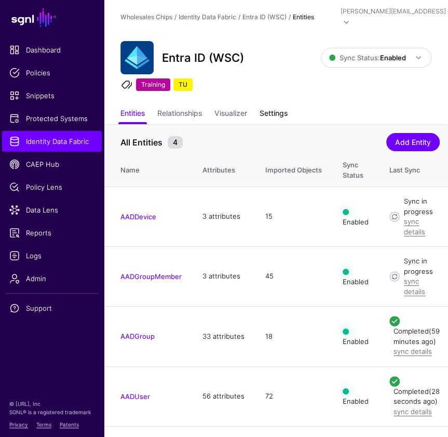
click at [273, 104] on link "Settings" at bounding box center [274, 114] width 28 height 20
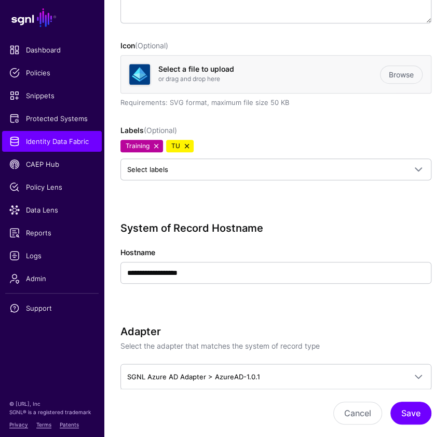
scroll to position [294, 0]
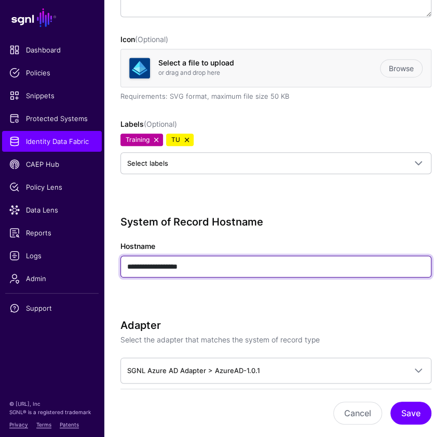
click at [150, 255] on input "**********" at bounding box center [275, 266] width 311 height 22
click at [151, 255] on input "**********" at bounding box center [275, 266] width 311 height 22
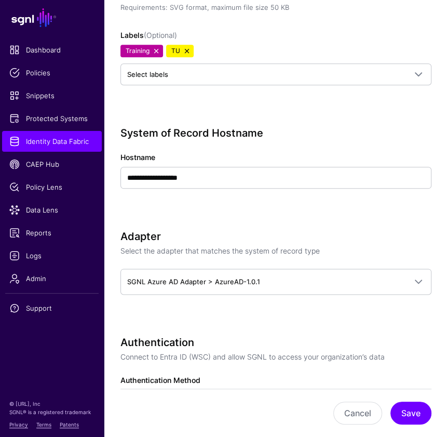
scroll to position [405, 0]
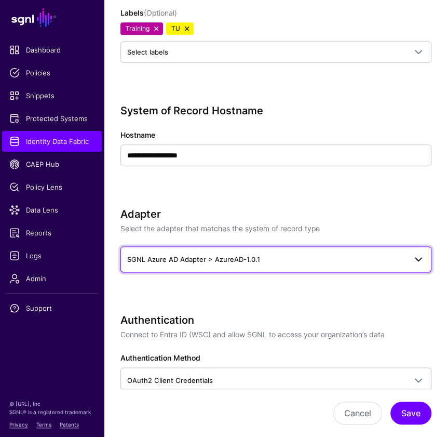
click at [276, 253] on span "SGNL Azure AD Adapter > AzureAD-1.0.1" at bounding box center [266, 258] width 279 height 11
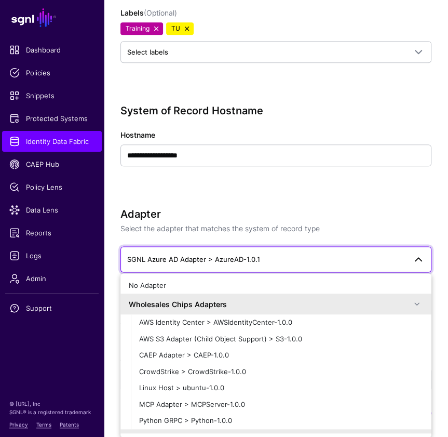
click at [278, 299] on div "Wholesales Chips Adapters" at bounding box center [270, 304] width 282 height 11
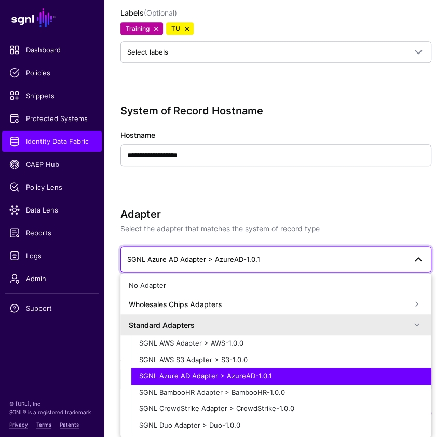
click at [260, 299] on div "Wholesales Chips Adapters" at bounding box center [270, 304] width 282 height 11
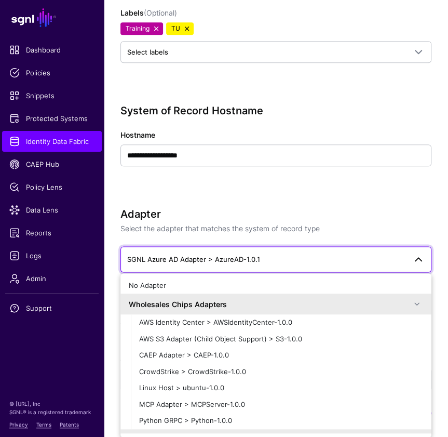
click at [260, 299] on div "Wholesales Chips Adapters" at bounding box center [270, 304] width 282 height 11
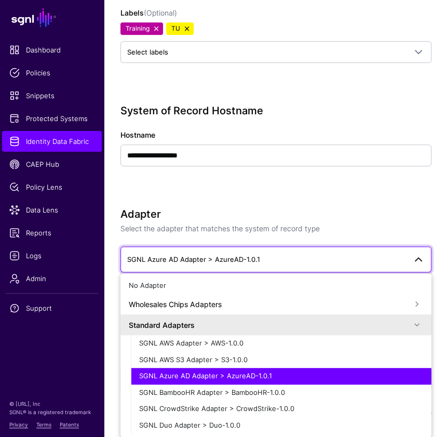
click at [277, 299] on div "Wholesales Chips Adapters" at bounding box center [270, 304] width 282 height 11
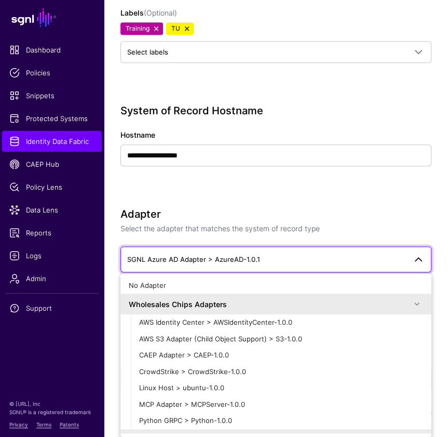
click at [262, 299] on div "Wholesales Chips Adapters" at bounding box center [270, 304] width 282 height 11
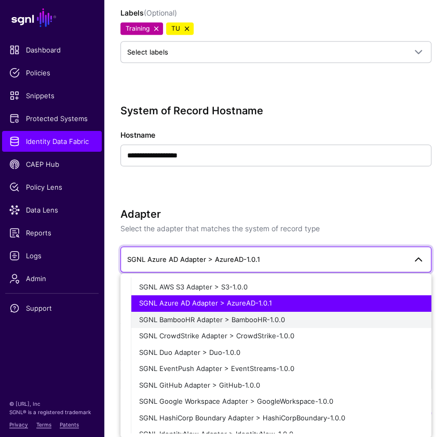
scroll to position [52, 0]
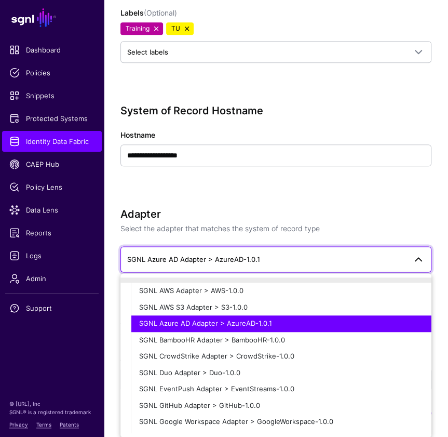
click at [384, 253] on span "SGNL Azure AD Adapter > AzureAD-1.0.1" at bounding box center [266, 258] width 279 height 11
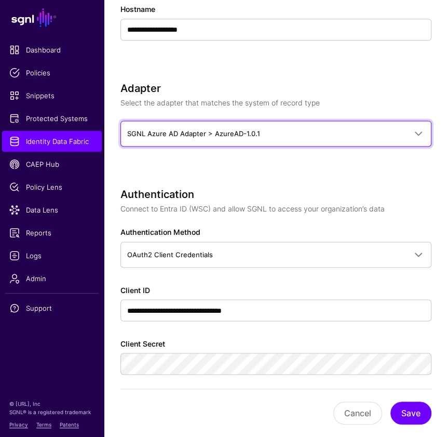
scroll to position [543, 0]
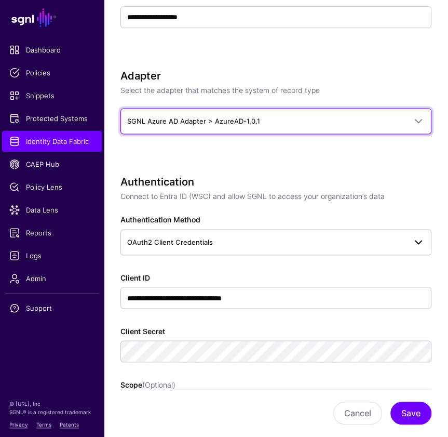
click at [361, 236] on span "OAuth2 Client Credentials" at bounding box center [266, 241] width 279 height 11
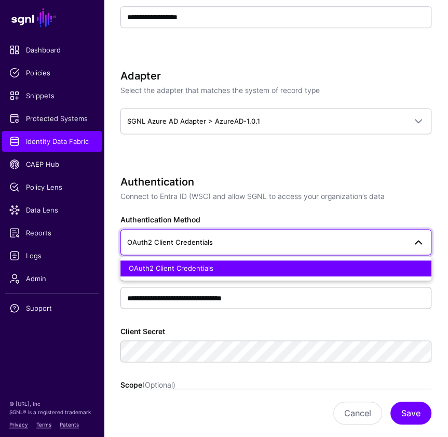
click at [361, 236] on span "OAuth2 Client Credentials" at bounding box center [266, 241] width 279 height 11
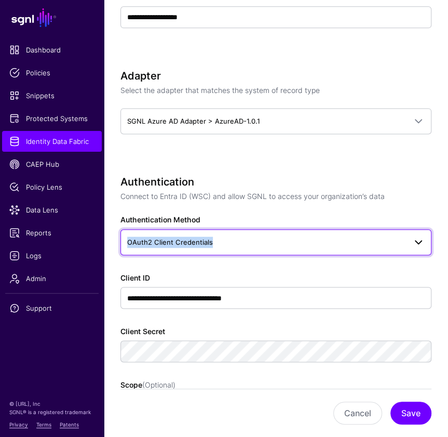
click at [361, 236] on span "OAuth2 Client Credentials" at bounding box center [266, 241] width 279 height 11
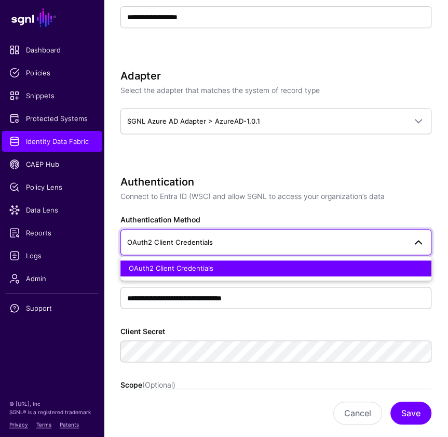
click at [383, 176] on h3 "Authentication" at bounding box center [275, 182] width 311 height 12
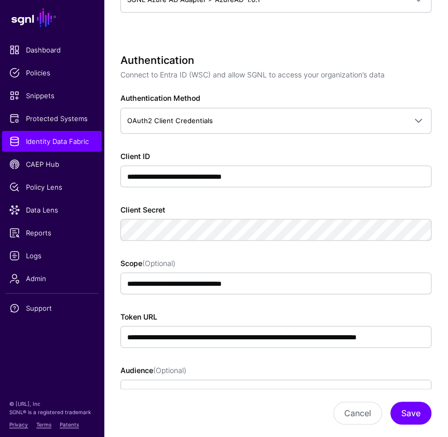
scroll to position [677, 0]
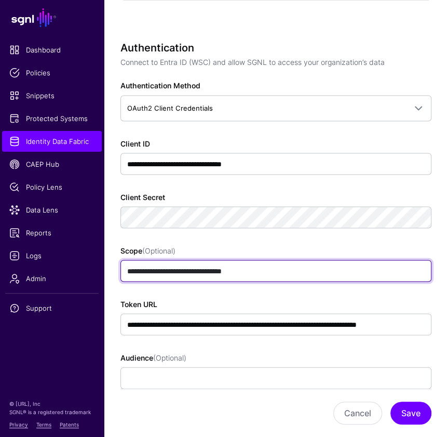
click at [224, 263] on input "**********" at bounding box center [275, 271] width 311 height 22
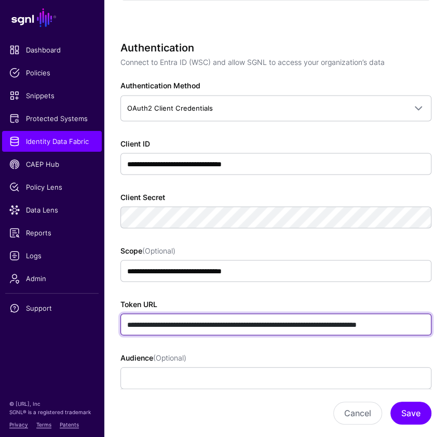
click at [224, 313] on input "**********" at bounding box center [275, 324] width 311 height 22
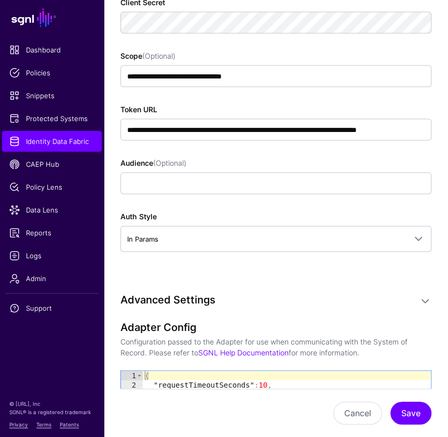
scroll to position [1013, 0]
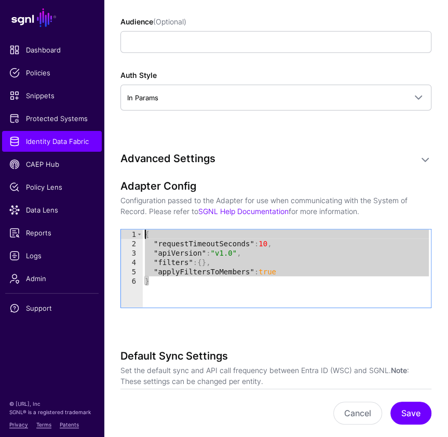
drag, startPoint x: 146, startPoint y: 253, endPoint x: 126, endPoint y: 217, distance: 42.3
click at [126, 230] on div "* 1 2 3 4 5 6 { "requestTimeoutSeconds" : 10 , "apiVersion" : "v1.0" , "filters…" at bounding box center [276, 269] width 310 height 78
click at [222, 272] on div "{ "requestTimeoutSeconds" : 10 , "apiVersion" : "v1.0" , "filters" : { } , "app…" at bounding box center [287, 278] width 288 height 97
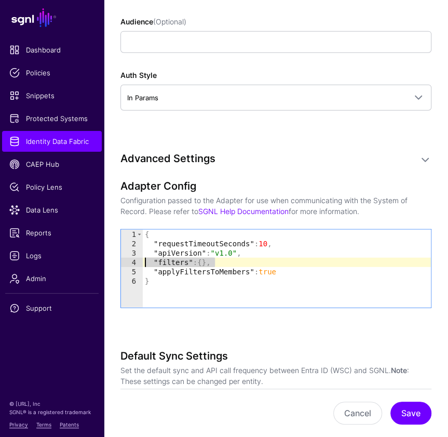
drag, startPoint x: 224, startPoint y: 246, endPoint x: 139, endPoint y: 248, distance: 85.2
click at [139, 248] on div "* 1 2 3 4 5 6 { "requestTimeoutSeconds" : 10 , "apiVersion" : "v1.0" , "filters…" at bounding box center [276, 269] width 310 height 78
type textarea "**********"
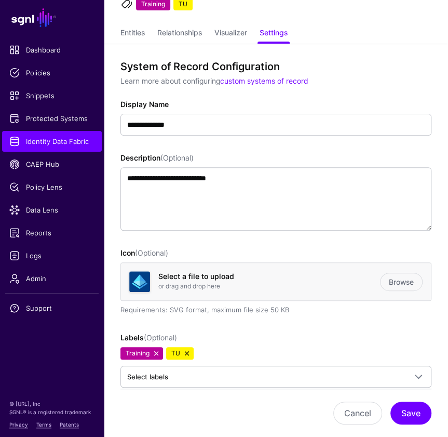
scroll to position [0, 0]
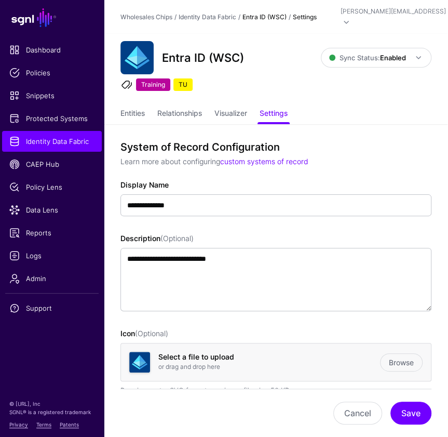
click at [261, 15] on strong "Entra ID (WSC)" at bounding box center [265, 17] width 44 height 8
click at [316, 13] on strong "Settings" at bounding box center [305, 17] width 24 height 8
click at [263, 13] on strong "Entra ID (WSC)" at bounding box center [265, 17] width 44 height 8
click at [141, 104] on link "Entities" at bounding box center [132, 114] width 24 height 20
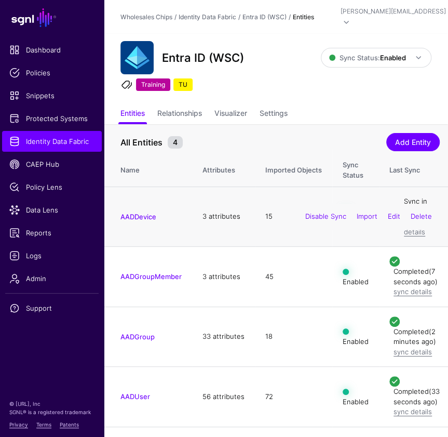
scroll to position [19, 0]
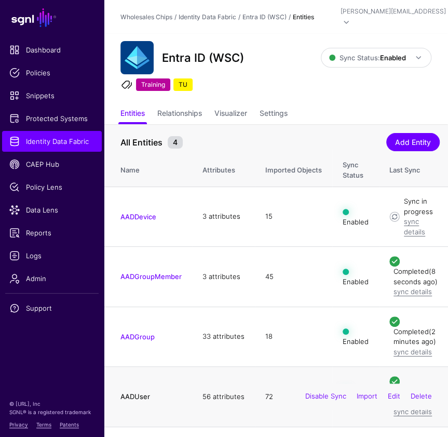
click at [146, 397] on link "AADUser" at bounding box center [135, 396] width 30 height 8
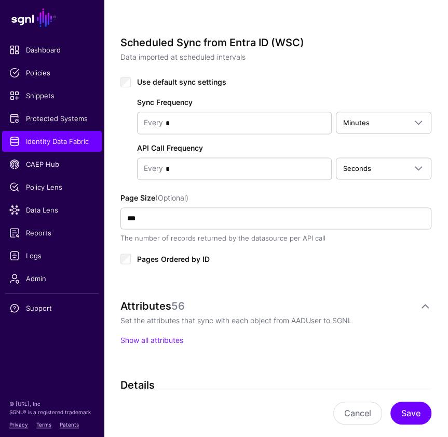
scroll to position [556, 0]
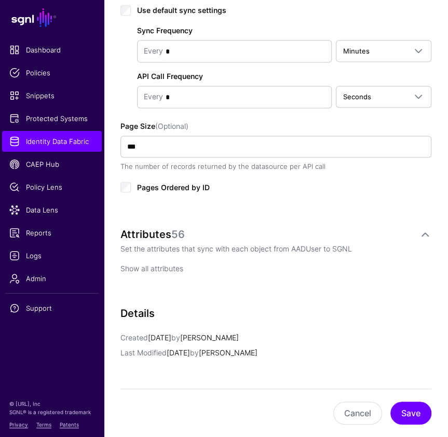
click at [158, 263] on link "Show all attributes" at bounding box center [151, 267] width 63 height 9
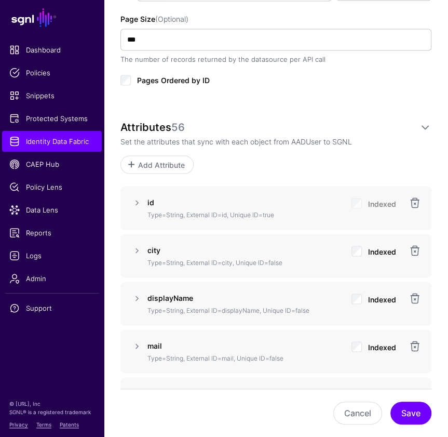
scroll to position [733, 0]
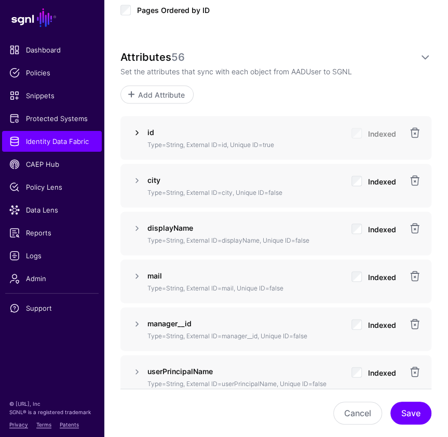
click at [134, 126] on link at bounding box center [137, 132] width 12 height 12
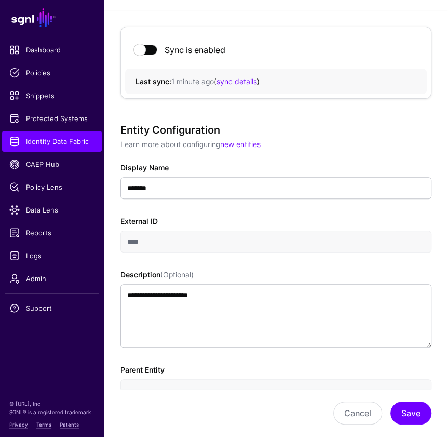
scroll to position [0, 0]
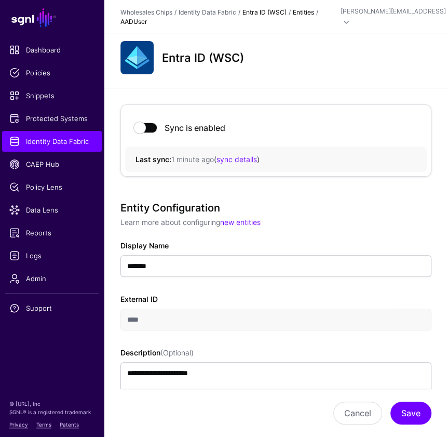
click at [282, 9] on link "Entra ID (WSC)" at bounding box center [265, 12] width 44 height 8
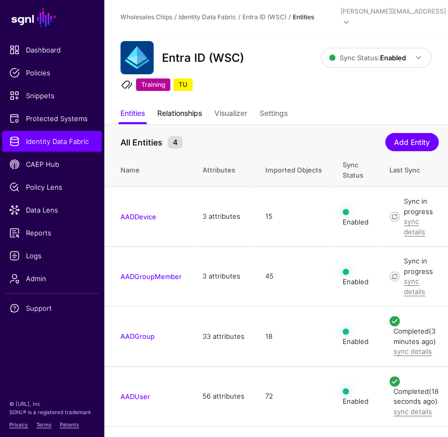
click at [186, 104] on link "Relationships" at bounding box center [179, 114] width 45 height 20
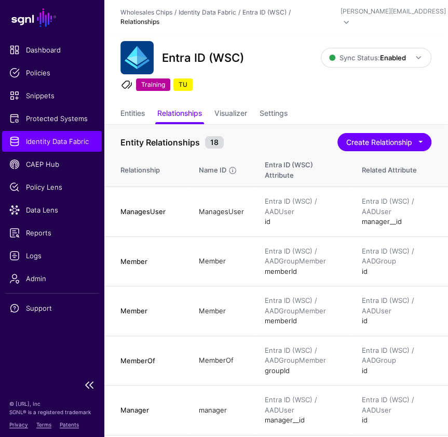
click at [61, 144] on span "Identity Data Fabric" at bounding box center [51, 141] width 85 height 10
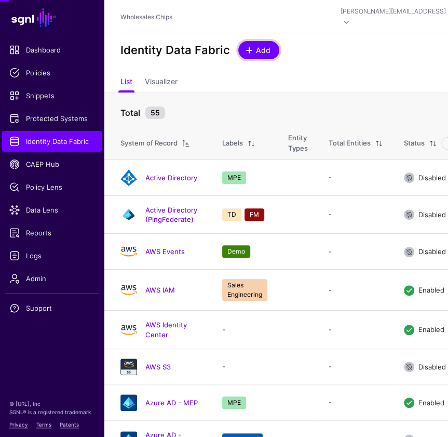
click at [269, 45] on span "Add" at bounding box center [263, 50] width 17 height 11
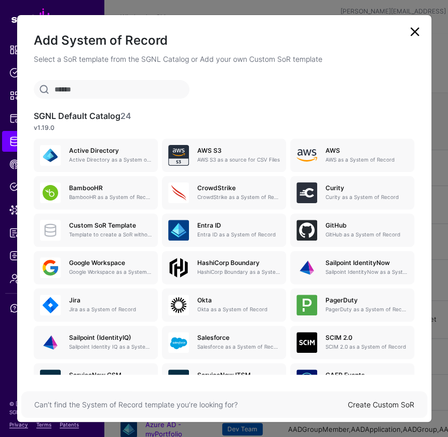
click at [378, 406] on link "Create Custom SoR" at bounding box center [381, 404] width 66 height 9
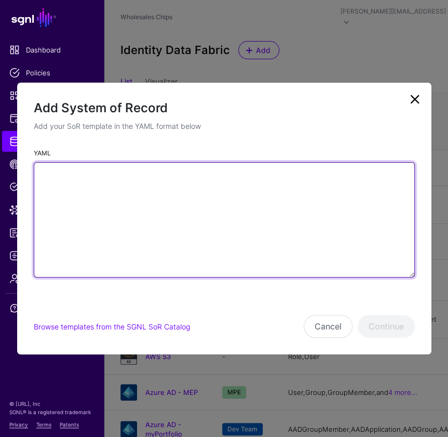
click at [273, 225] on textarea "YAML" at bounding box center [224, 219] width 381 height 115
paste textarea "**********"
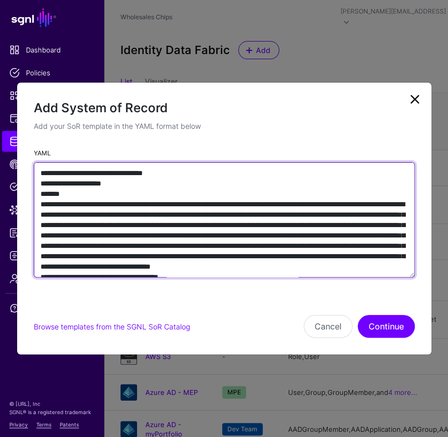
scroll to position [8115, 0]
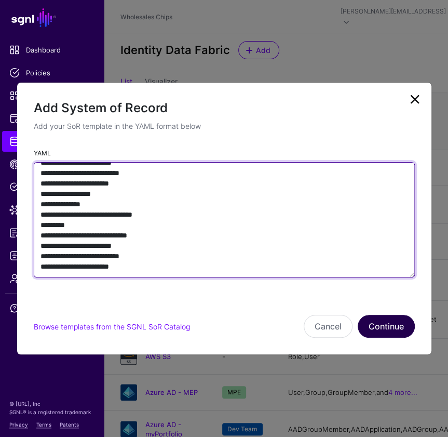
type textarea "**********"
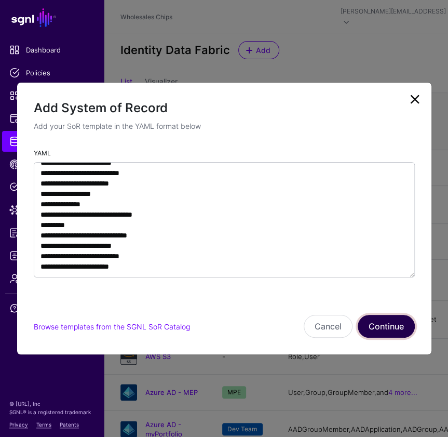
drag, startPoint x: 381, startPoint y: 332, endPoint x: 358, endPoint y: 361, distance: 36.3
click at [381, 332] on button "Continue" at bounding box center [386, 326] width 57 height 23
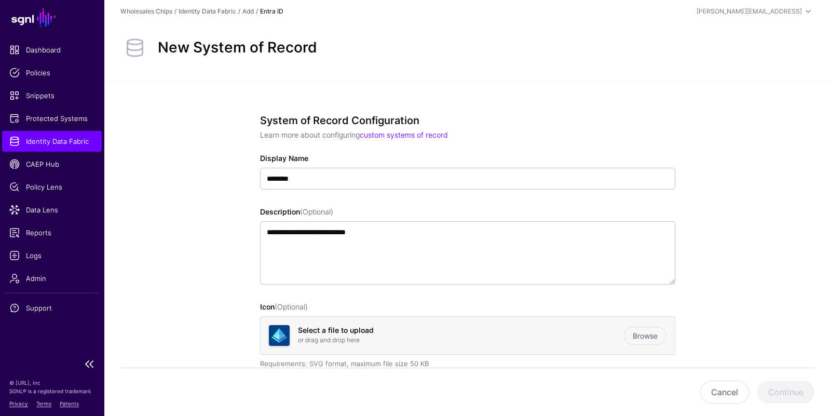
click at [53, 144] on span "Identity Data Fabric" at bounding box center [51, 141] width 85 height 10
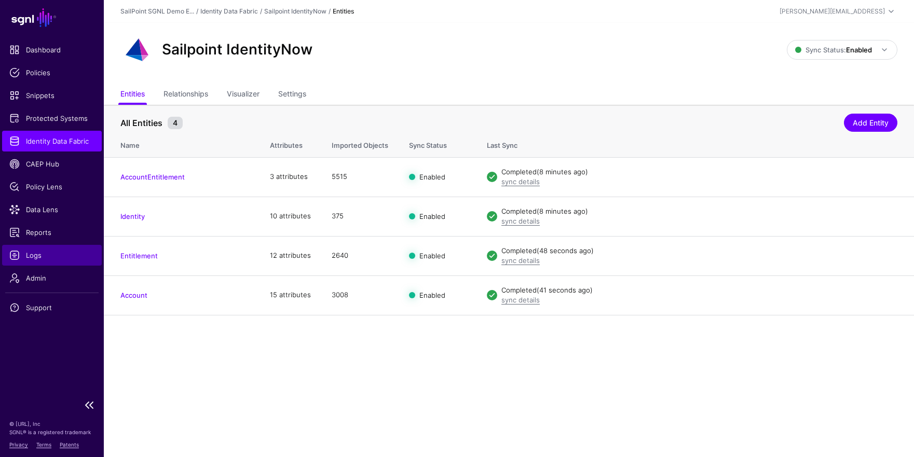
click at [37, 259] on span "Logs" at bounding box center [51, 255] width 85 height 10
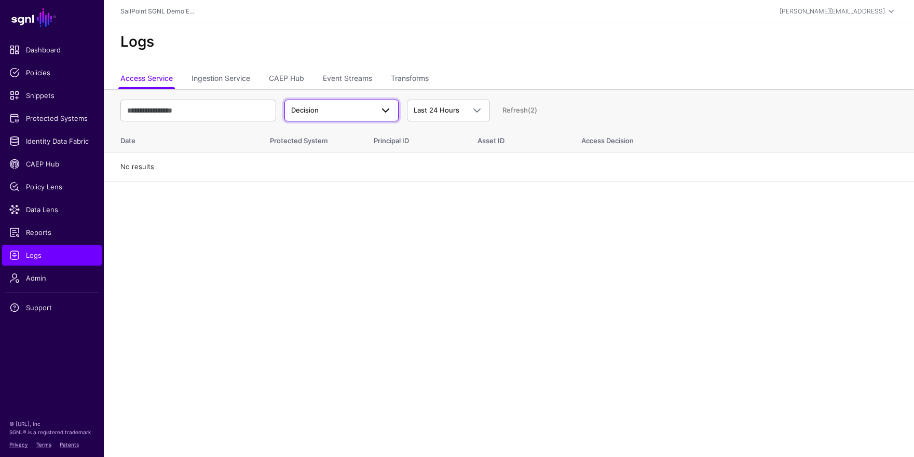
click at [351, 107] on span "Decision" at bounding box center [332, 110] width 82 height 10
click at [429, 80] on link "Transforms" at bounding box center [410, 80] width 38 height 20
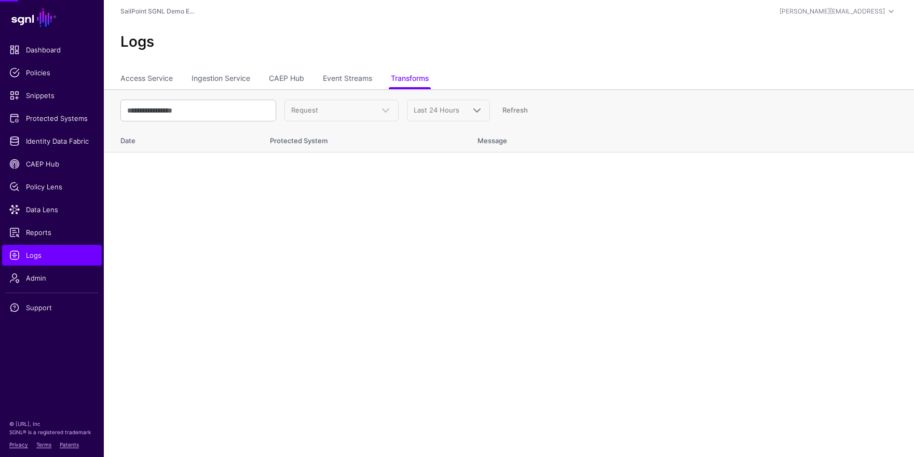
click at [463, 112] on span "Last 24 Hours" at bounding box center [439, 110] width 51 height 10
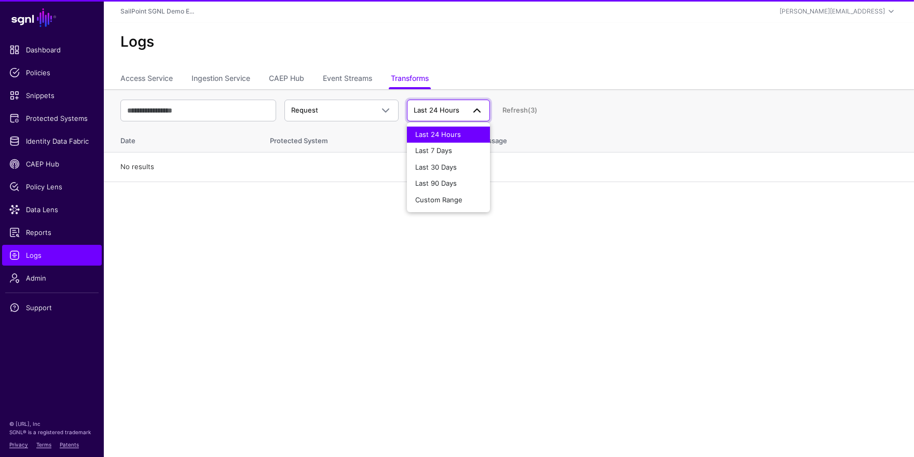
drag, startPoint x: 456, startPoint y: 30, endPoint x: 460, endPoint y: 49, distance: 19.5
click at [456, 31] on div "Logs" at bounding box center [509, 46] width 811 height 47
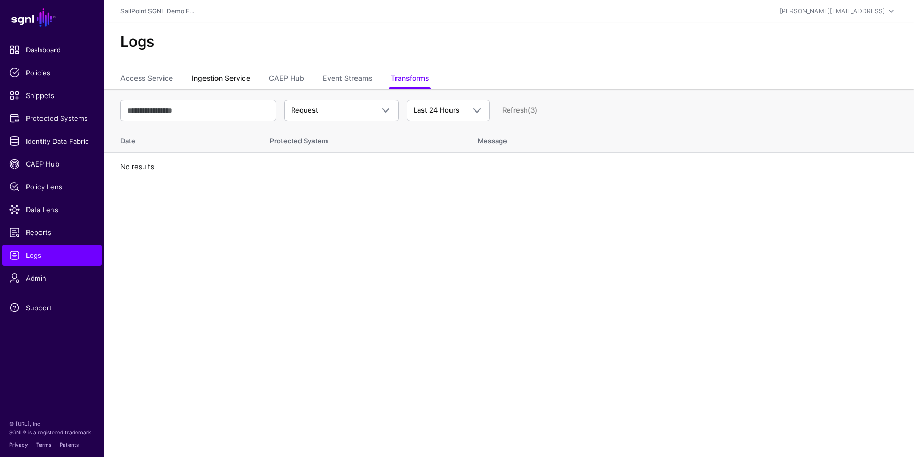
click at [196, 80] on link "Ingestion Service" at bounding box center [221, 80] width 59 height 20
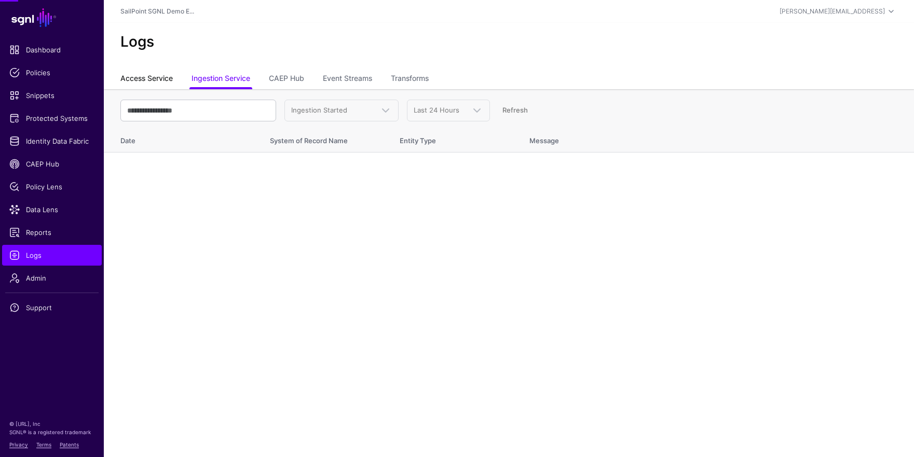
click at [149, 80] on link "Access Service" at bounding box center [146, 80] width 52 height 20
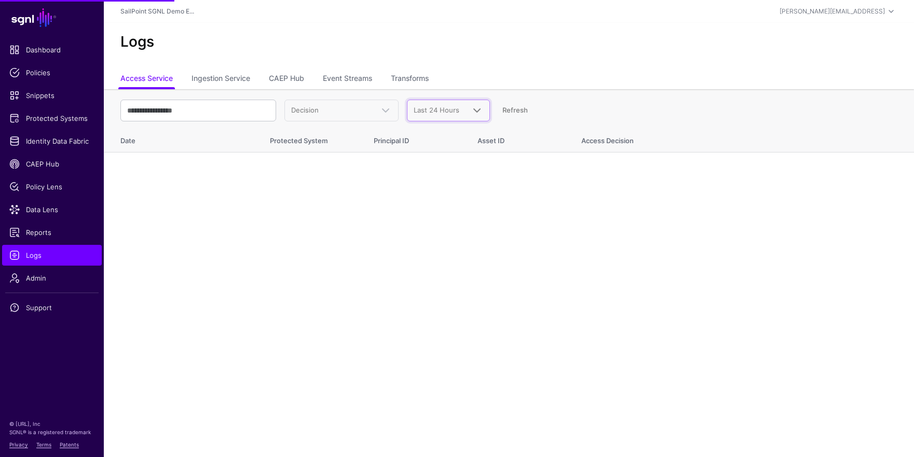
click at [460, 110] on span "Last 24 Hours" at bounding box center [439, 110] width 51 height 10
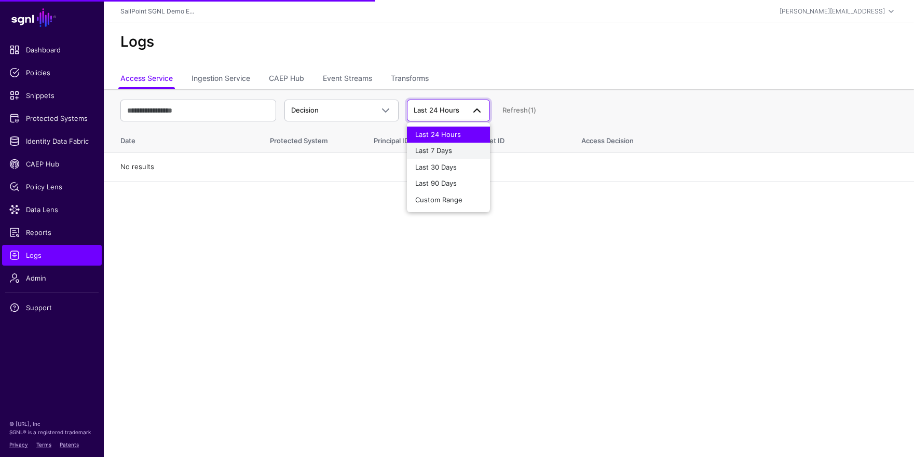
click at [451, 150] on span "Last 7 Days" at bounding box center [433, 150] width 37 height 8
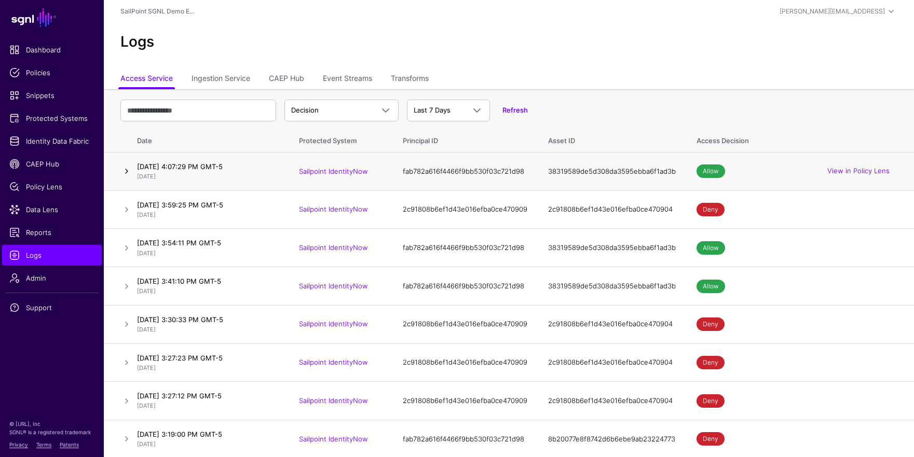
click at [129, 170] on link at bounding box center [126, 171] width 12 height 12
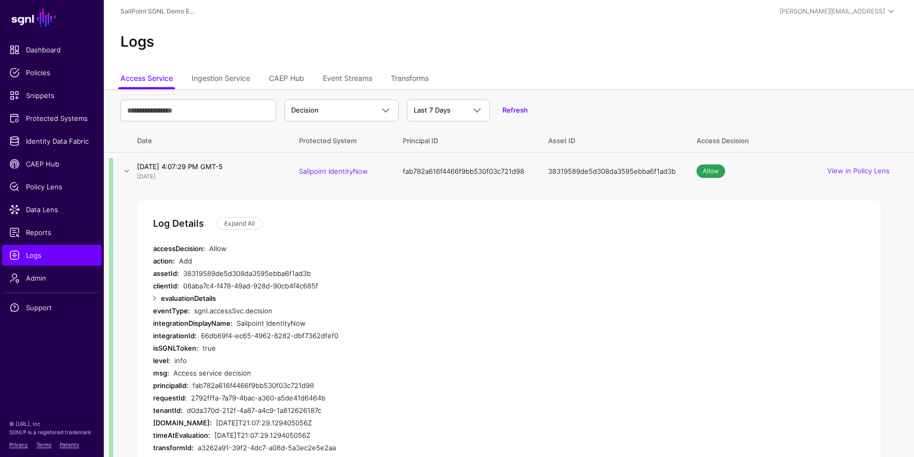
click at [484, 170] on td "fab782a616f4466f9bb530f03c721d98" at bounding box center [465, 172] width 145 height 38
copy td "fab782a616f4466f9bb530f03c721d98"
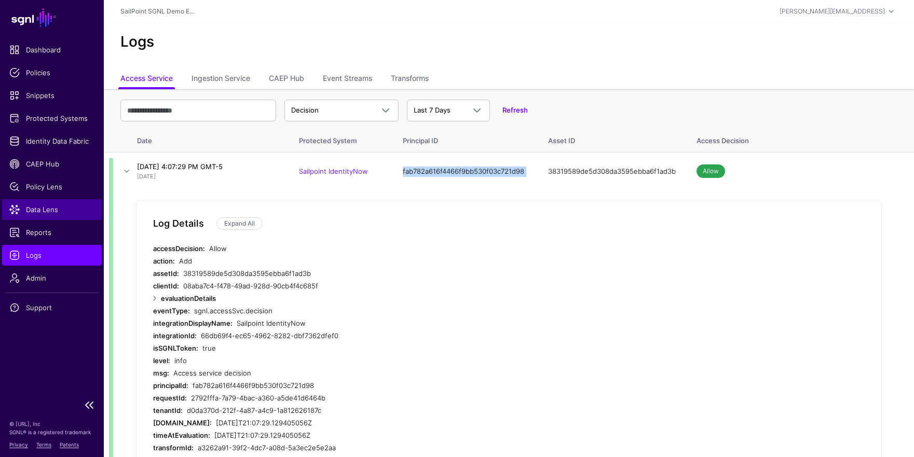
click at [58, 211] on span "Data Lens" at bounding box center [51, 210] width 85 height 10
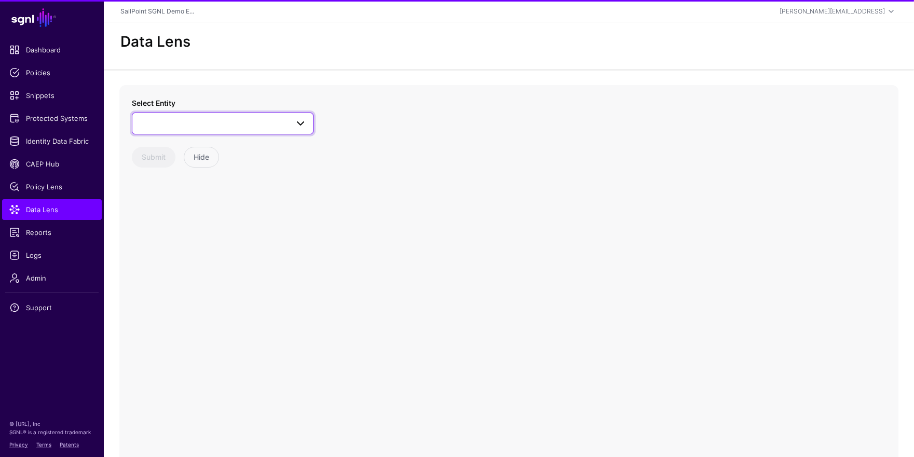
click at [235, 129] on span at bounding box center [223, 123] width 168 height 12
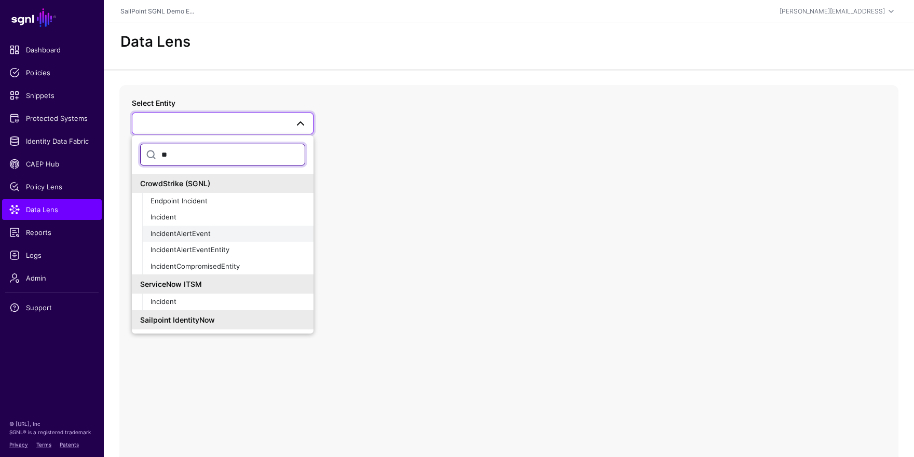
type input "*"
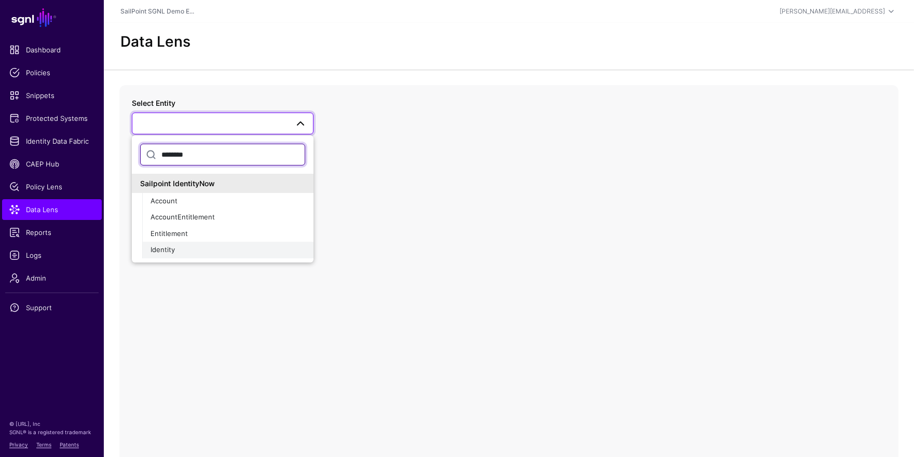
type input "********"
click at [193, 247] on div "Identity" at bounding box center [228, 250] width 155 height 10
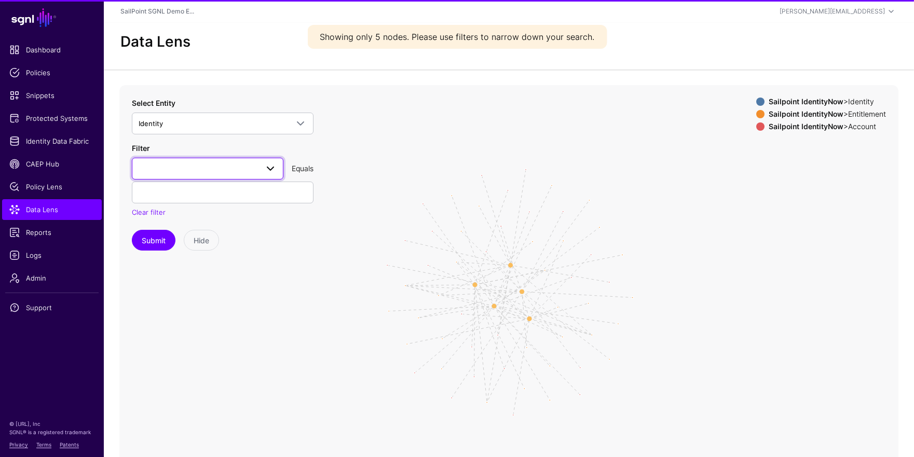
click at [215, 165] on span at bounding box center [208, 169] width 138 height 12
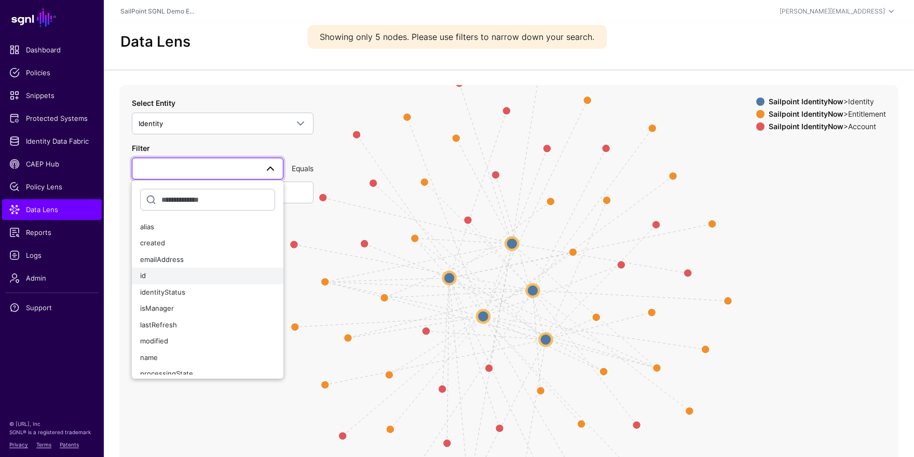
click at [159, 281] on button "id" at bounding box center [208, 276] width 152 height 17
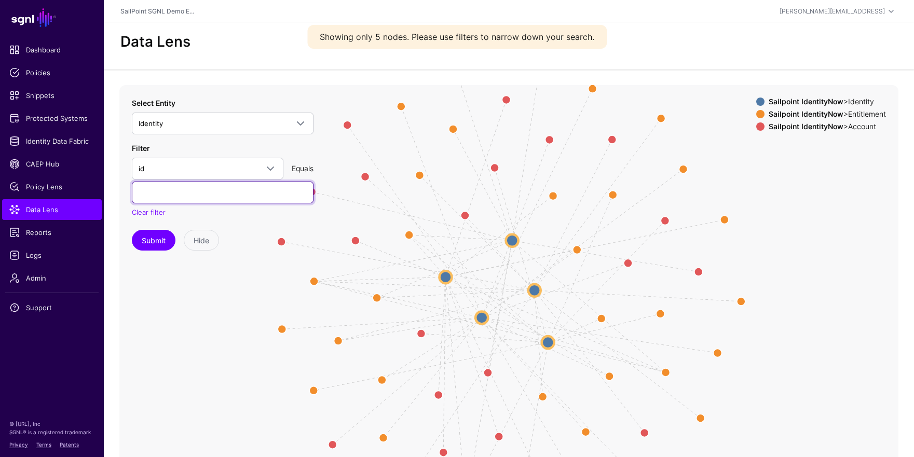
click at [206, 201] on input "text" at bounding box center [223, 193] width 182 height 22
paste input "**********"
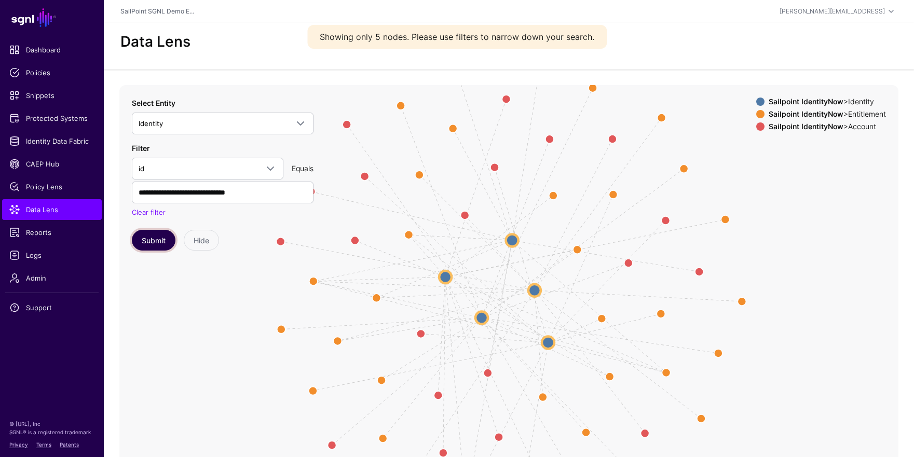
click at [164, 240] on button "Submit" at bounding box center [154, 240] width 44 height 21
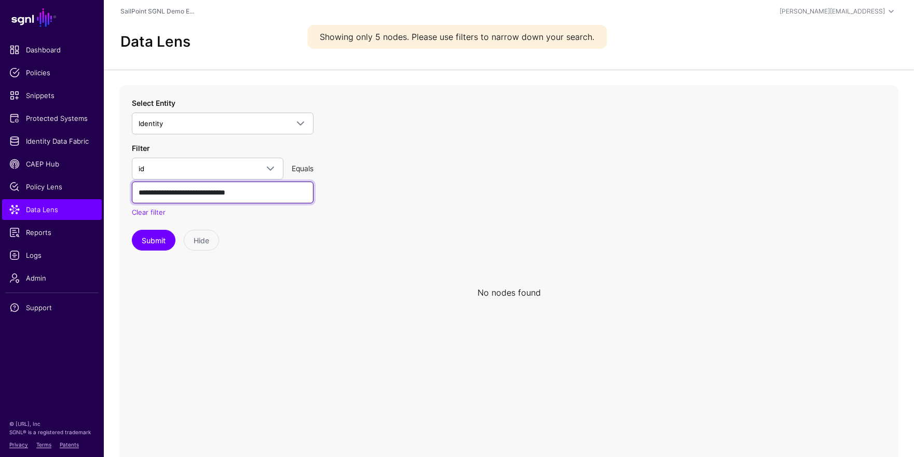
click at [240, 200] on input "**********" at bounding box center [223, 193] width 182 height 22
click at [279, 196] on input "**********" at bounding box center [223, 193] width 182 height 22
click at [290, 193] on input "**********" at bounding box center [223, 193] width 182 height 22
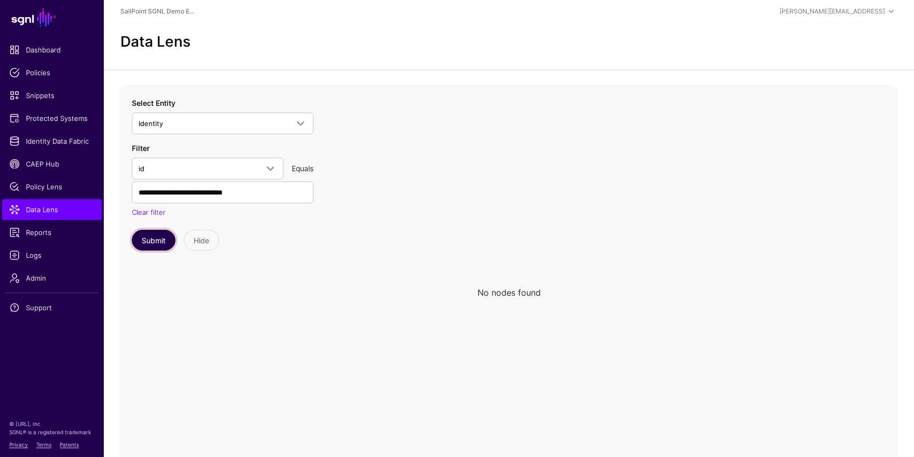
click at [149, 234] on button "Submit" at bounding box center [154, 240] width 44 height 21
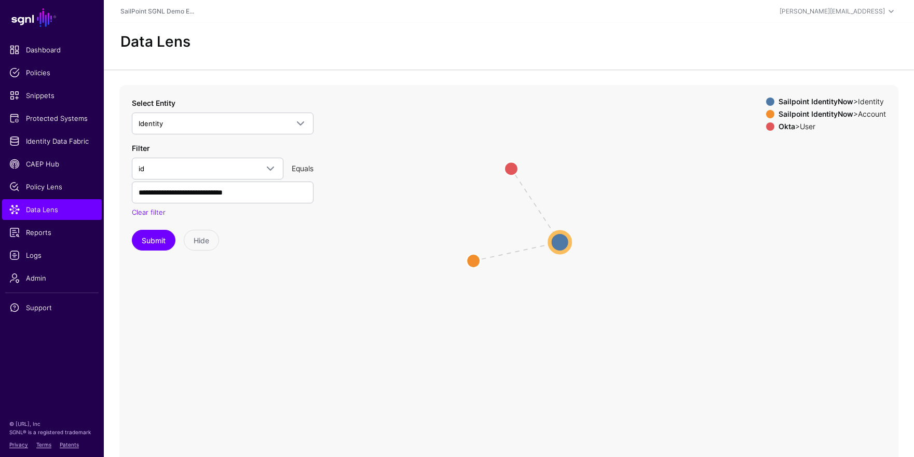
drag, startPoint x: 570, startPoint y: 278, endPoint x: 596, endPoint y: 189, distance: 93.5
click at [596, 187] on icon "AccountIdentity same_as Identity Identity Account Account User User" at bounding box center [508, 292] width 779 height 415
click at [569, 243] on circle at bounding box center [560, 243] width 20 height 20
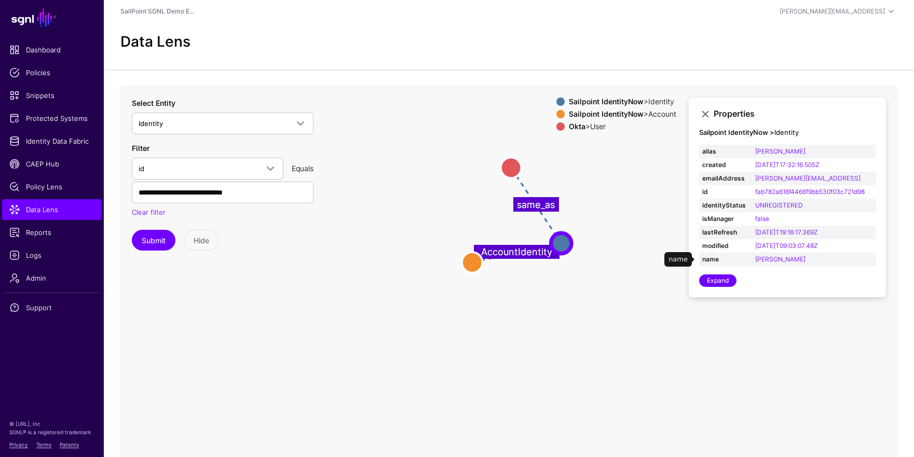
drag, startPoint x: 814, startPoint y: 255, endPoint x: 785, endPoint y: 254, distance: 29.6
click at [785, 254] on td "Alejandro Bacong" at bounding box center [814, 260] width 124 height 14
drag, startPoint x: 853, startPoint y: 179, endPoint x: 754, endPoint y: 180, distance: 98.7
click at [754, 180] on td "alejandro.bacong@acmecorp.ai" at bounding box center [814, 179] width 124 height 14
click at [511, 171] on circle at bounding box center [511, 167] width 20 height 20
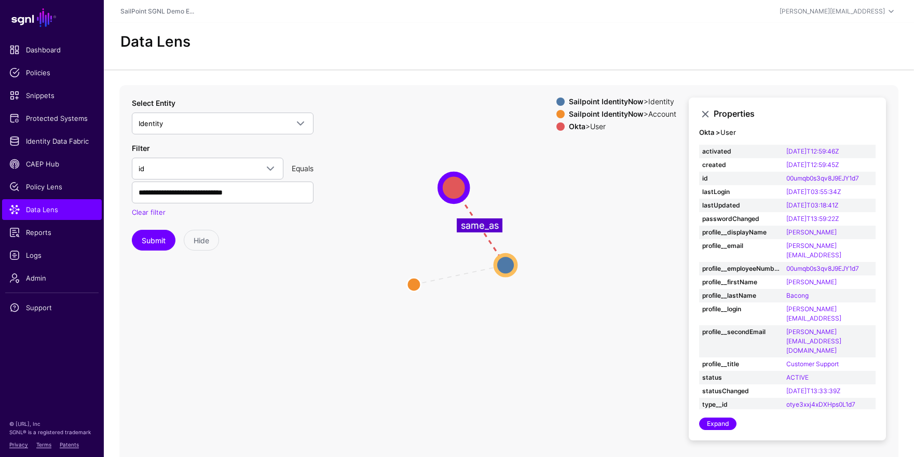
drag, startPoint x: 635, startPoint y: 168, endPoint x: 578, endPoint y: 189, distance: 60.5
click at [578, 189] on icon "AccountIdentity same_as Account Account Identity Identity User User" at bounding box center [508, 292] width 779 height 415
type input "**********"
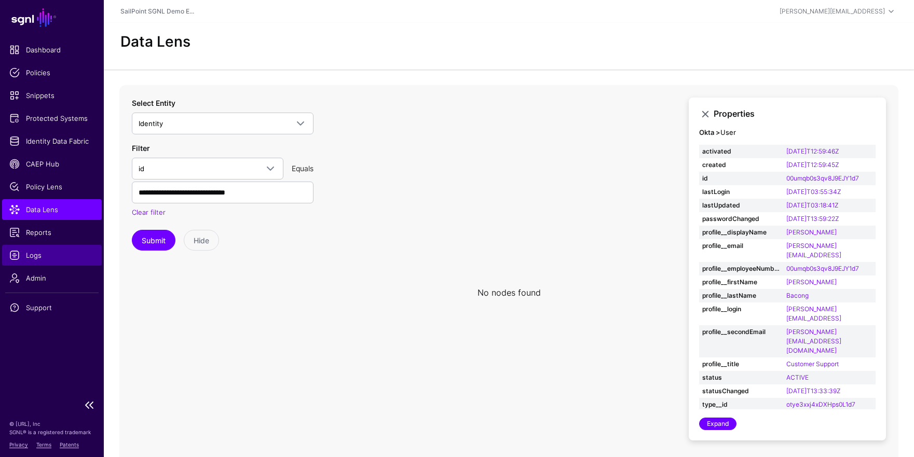
click at [35, 254] on span "Logs" at bounding box center [51, 255] width 85 height 10
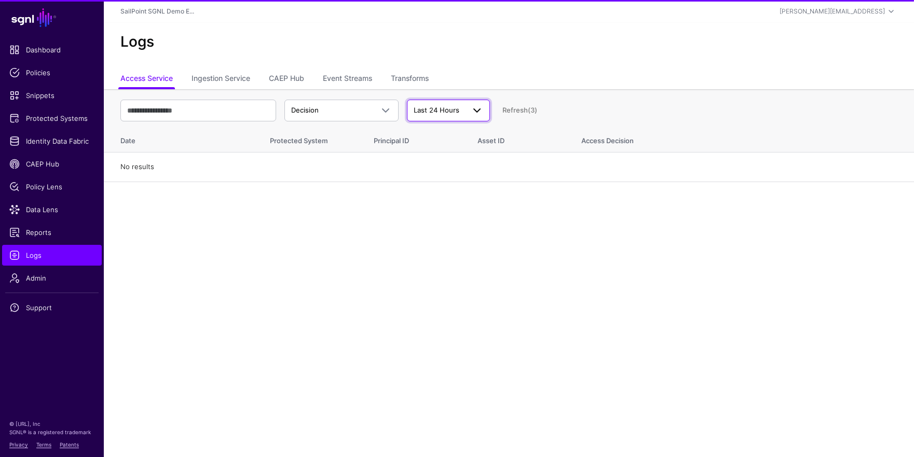
click at [461, 110] on span "Last 24 Hours" at bounding box center [439, 110] width 51 height 10
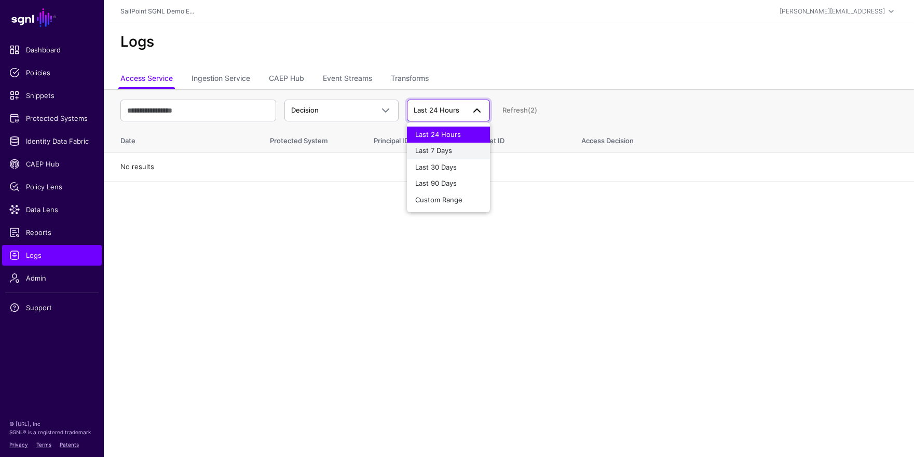
click at [442, 155] on div "Last 7 Days" at bounding box center [448, 151] width 66 height 10
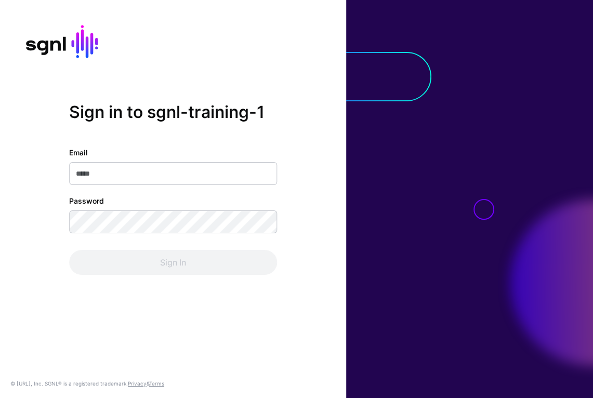
click at [432, 79] on div at bounding box center [469, 199] width 247 height 398
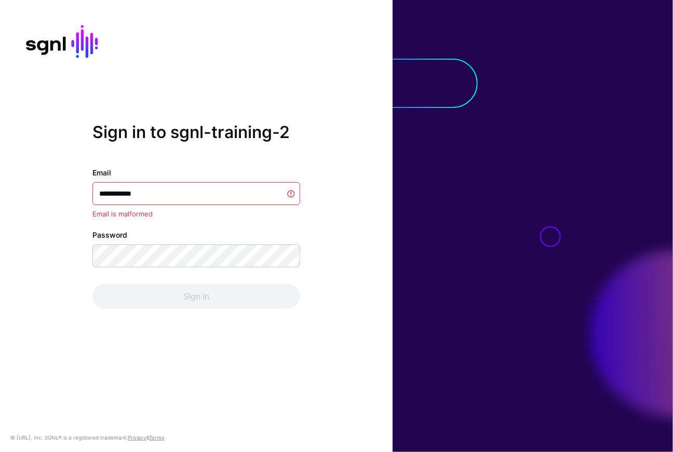
type input "**********"
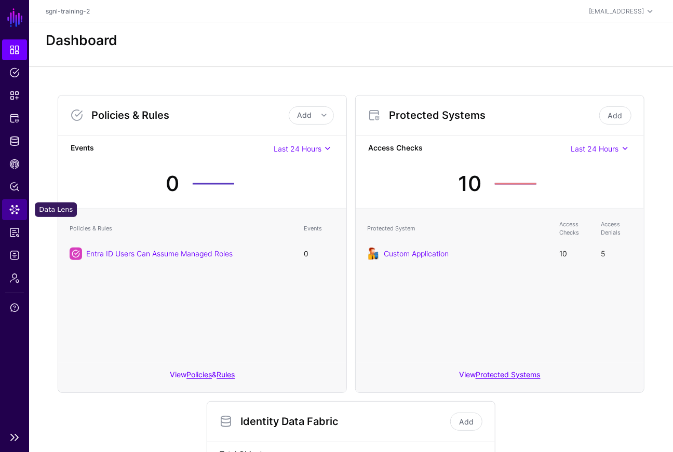
click at [18, 211] on span "Data Lens" at bounding box center [14, 210] width 10 height 10
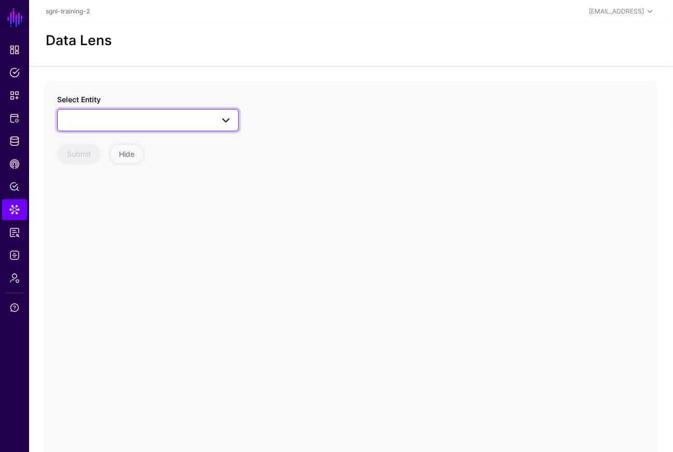
click at [129, 128] on link at bounding box center [148, 120] width 182 height 22
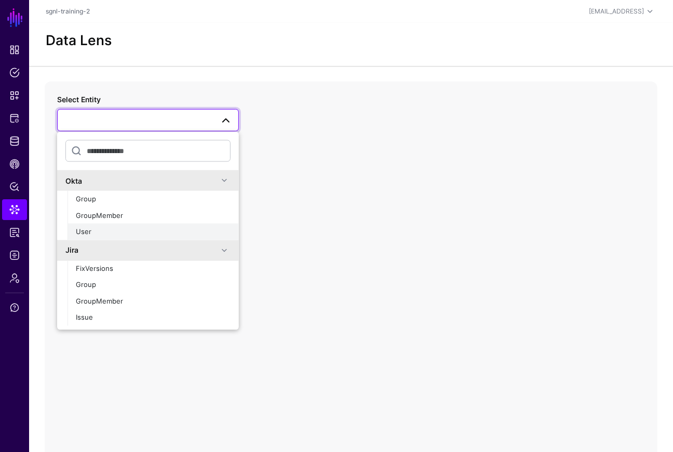
click at [117, 235] on div "User" at bounding box center [153, 232] width 155 height 10
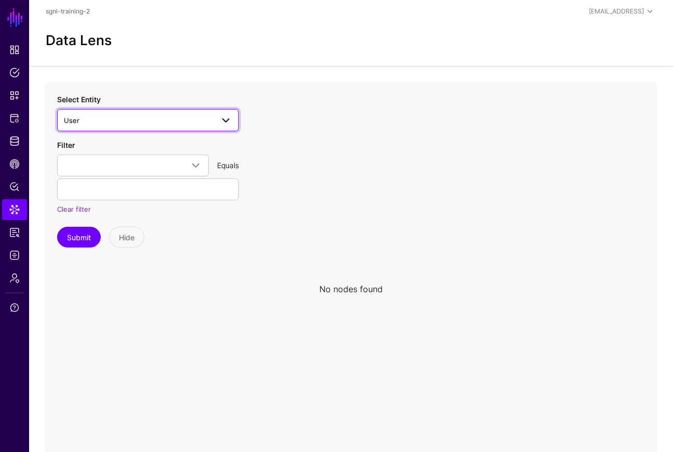
click at [141, 118] on span "User" at bounding box center [139, 120] width 150 height 11
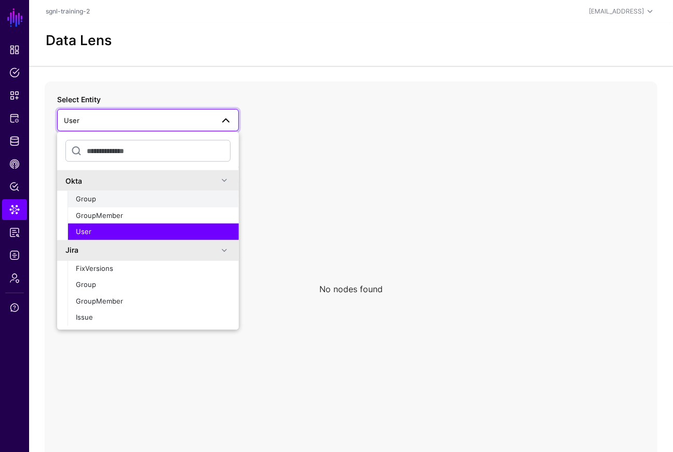
click at [122, 200] on div "Group" at bounding box center [153, 199] width 155 height 10
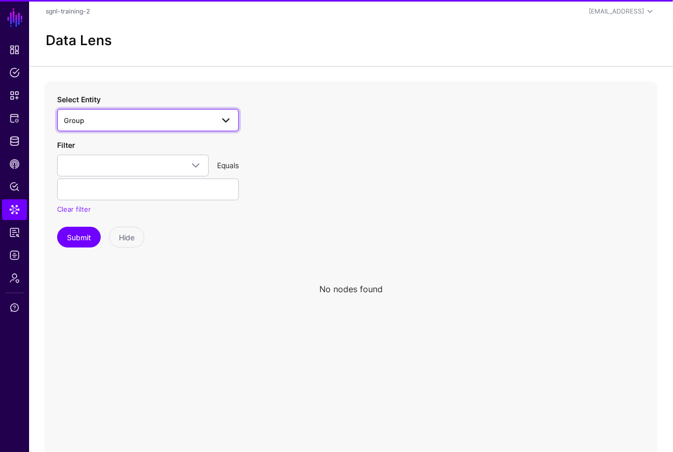
click at [169, 120] on span "Group" at bounding box center [139, 120] width 150 height 11
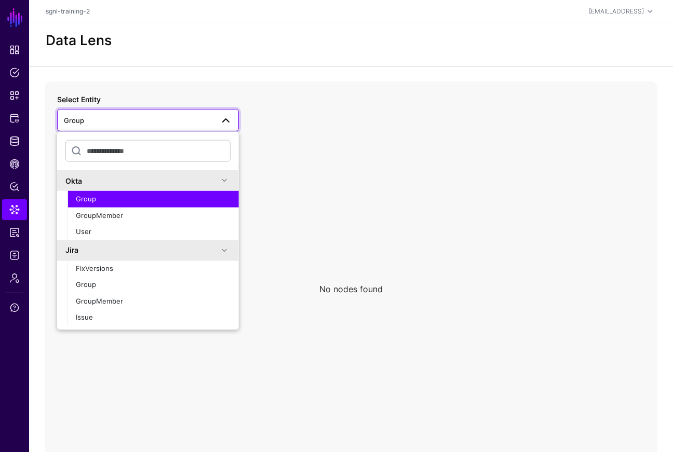
drag, startPoint x: 176, startPoint y: 75, endPoint x: 32, endPoint y: 85, distance: 143.7
click at [174, 74] on app-datalens-start "Data Lens No nodes found Select Entity Group Okta Group GroupMember User Jira F…" at bounding box center [351, 260] width 644 height 474
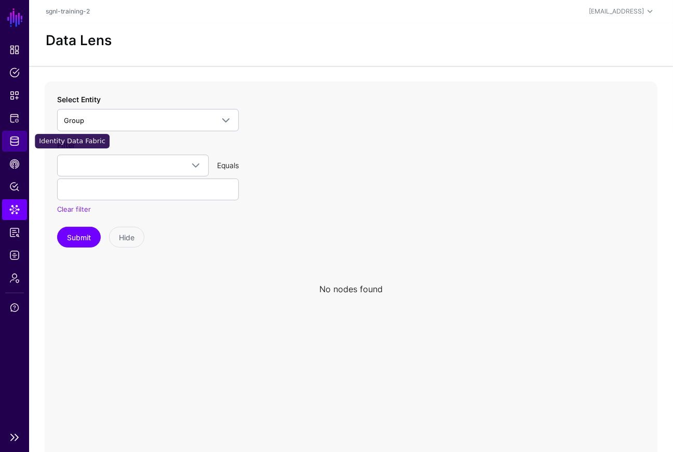
click at [17, 144] on span "Identity Data Fabric" at bounding box center [14, 141] width 10 height 10
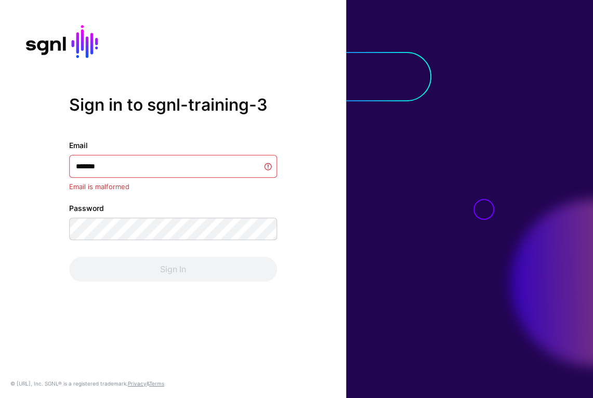
type input "********"
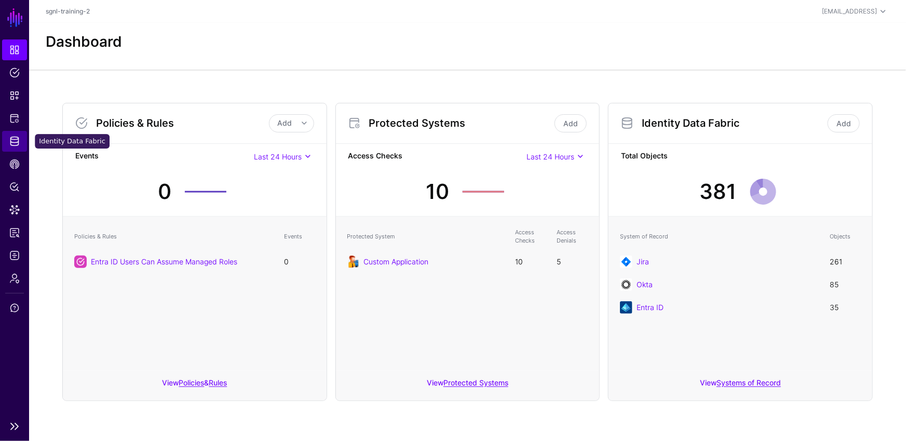
click at [10, 141] on span "Identity Data Fabric" at bounding box center [14, 141] width 10 height 10
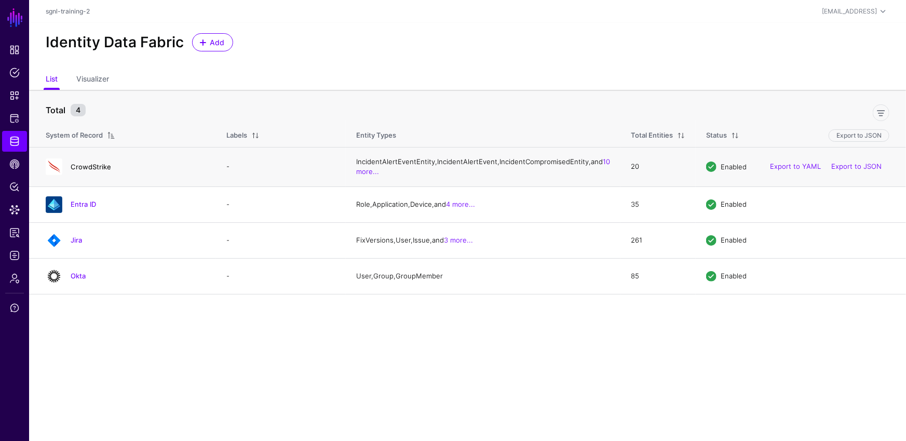
click at [96, 171] on link "CrowdStrike" at bounding box center [91, 167] width 41 height 8
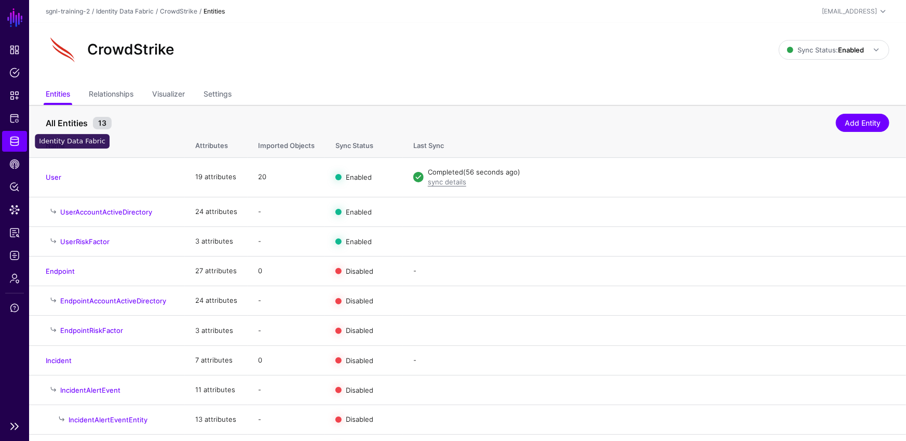
click at [12, 141] on span "Identity Data Fabric" at bounding box center [14, 141] width 10 height 10
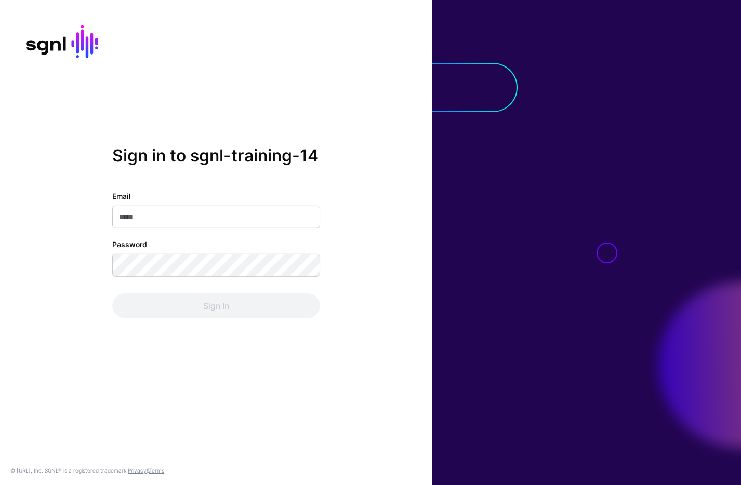
click at [269, 212] on input "Email" at bounding box center [216, 217] width 208 height 23
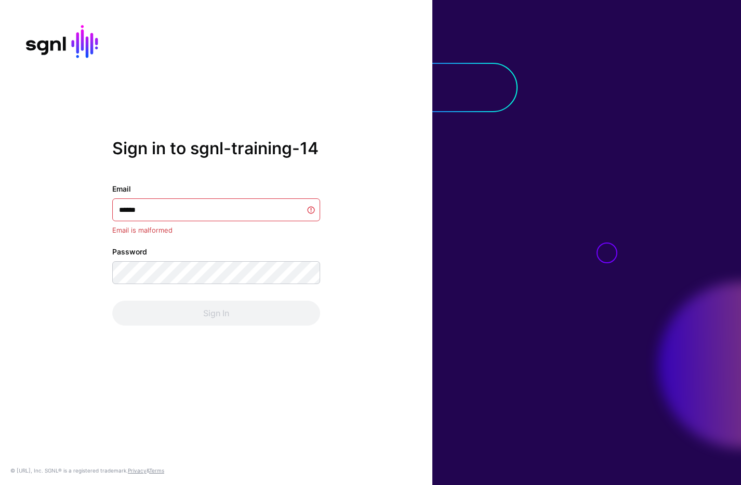
type input "*******"
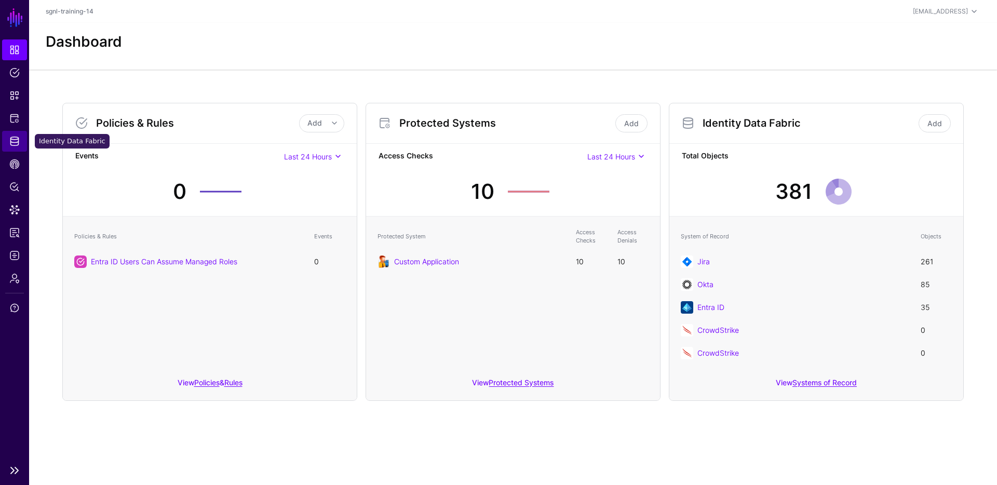
click at [12, 138] on span "Identity Data Fabric" at bounding box center [14, 141] width 10 height 10
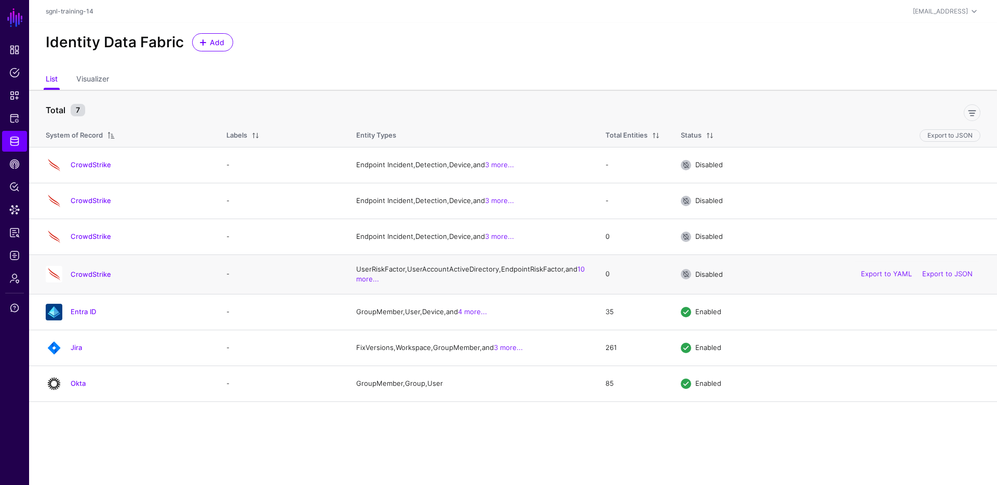
click at [177, 294] on td "CrowdStrike" at bounding box center [122, 273] width 187 height 39
click at [96, 278] on link "CrowdStrike" at bounding box center [91, 274] width 41 height 8
click at [370, 73] on ul "List Visualizer" at bounding box center [513, 80] width 935 height 20
click at [79, 177] on td "CrowdStrike" at bounding box center [122, 165] width 187 height 36
click at [86, 169] on link "CrowdStrike" at bounding box center [91, 164] width 41 height 8
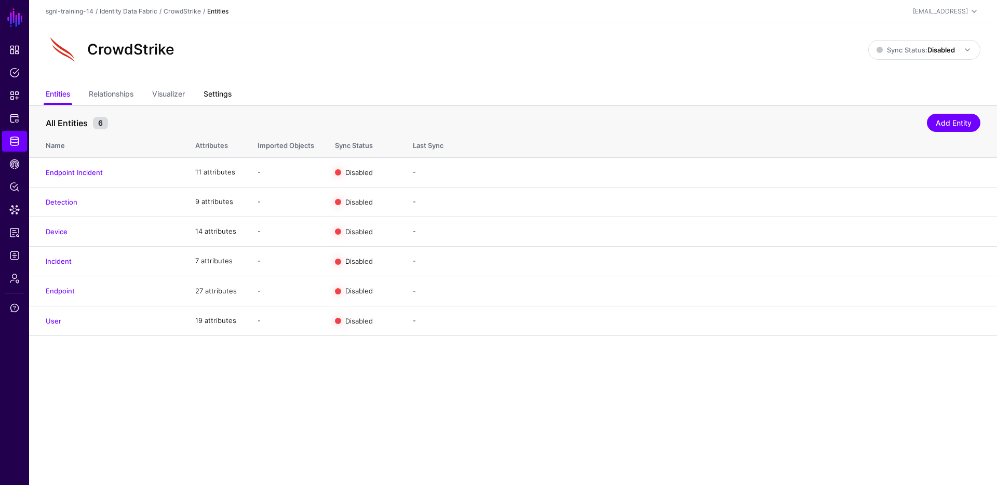
click at [224, 95] on link "Settings" at bounding box center [218, 95] width 28 height 20
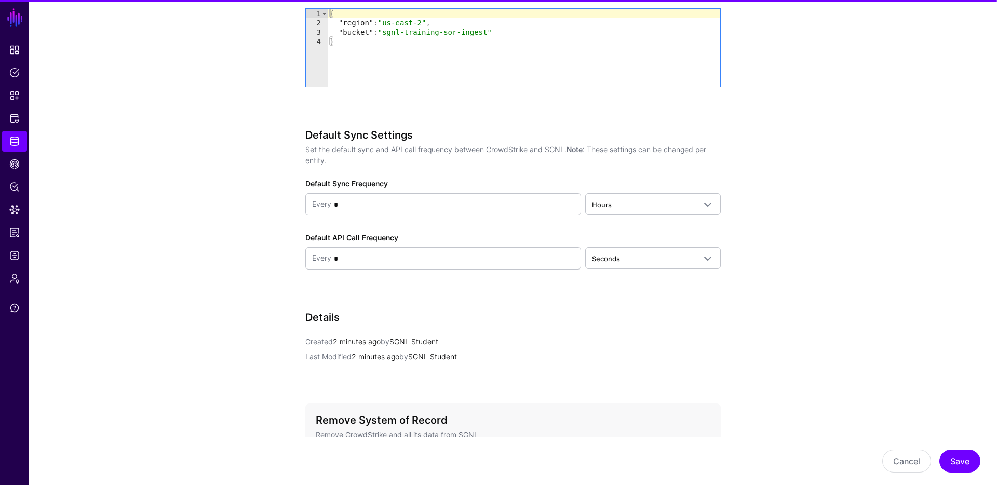
scroll to position [1035, 0]
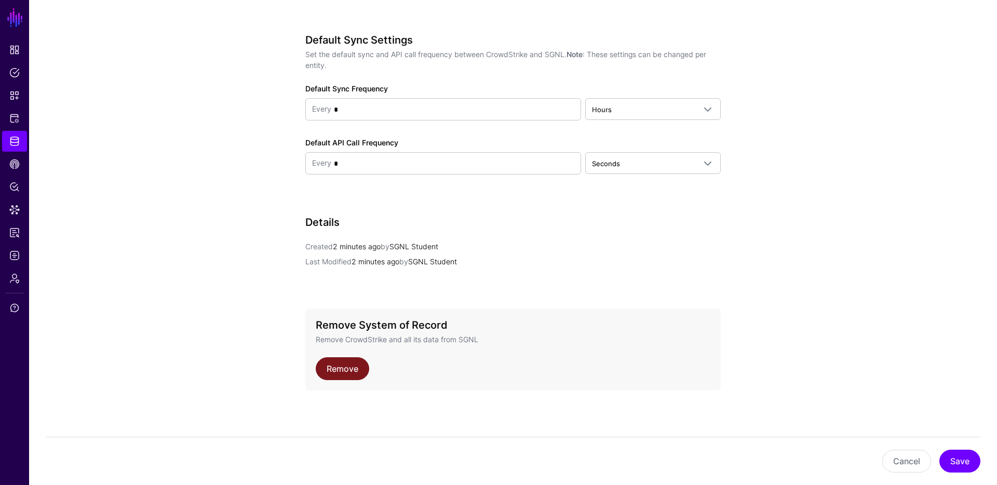
click at [347, 372] on link "Remove" at bounding box center [342, 368] width 53 height 23
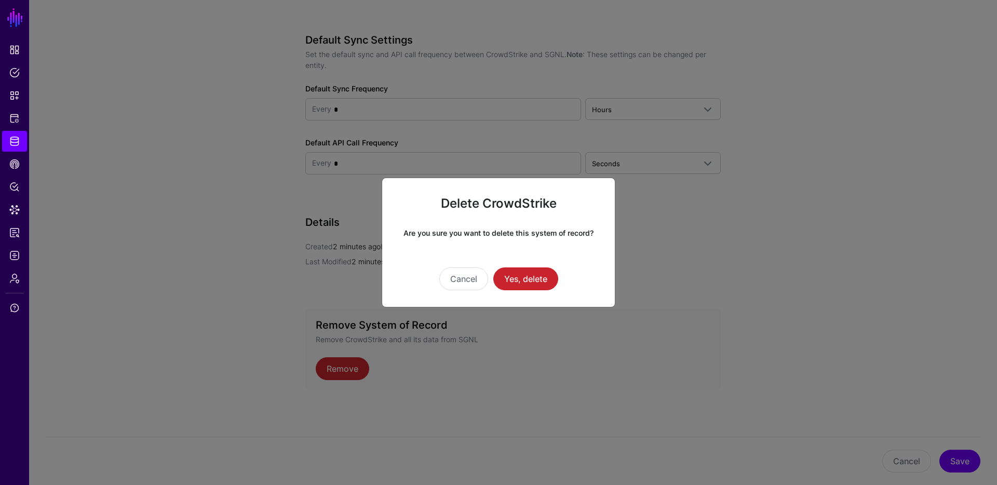
click at [516, 298] on div "Delete CrowdStrike Are you sure you want to delete this system of record? Cance…" at bounding box center [499, 243] width 234 height 130
click at [528, 273] on button "Yes, delete" at bounding box center [525, 278] width 65 height 23
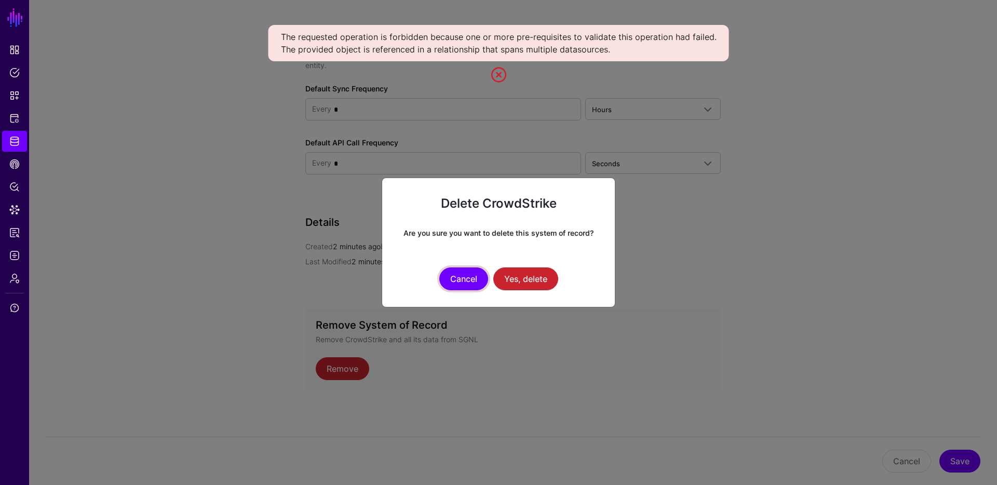
click at [467, 279] on button "Cancel" at bounding box center [463, 278] width 49 height 23
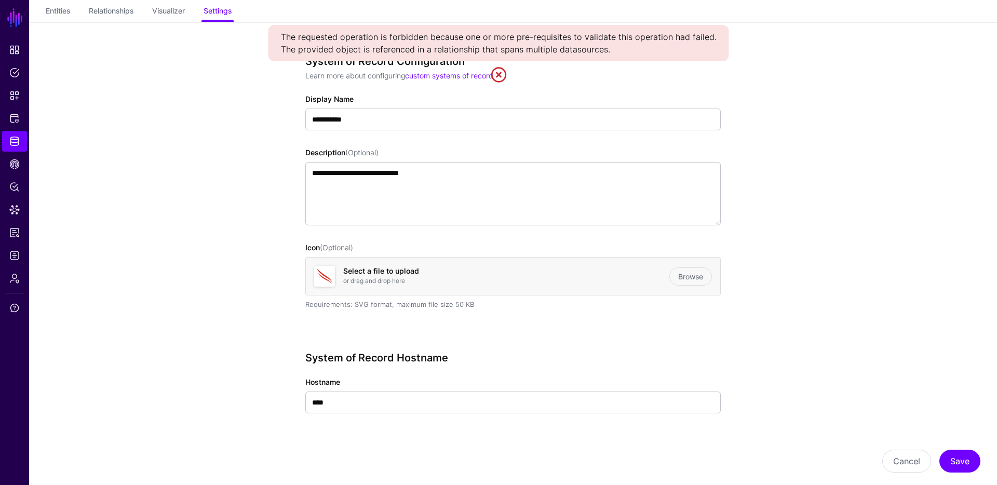
scroll to position [0, 0]
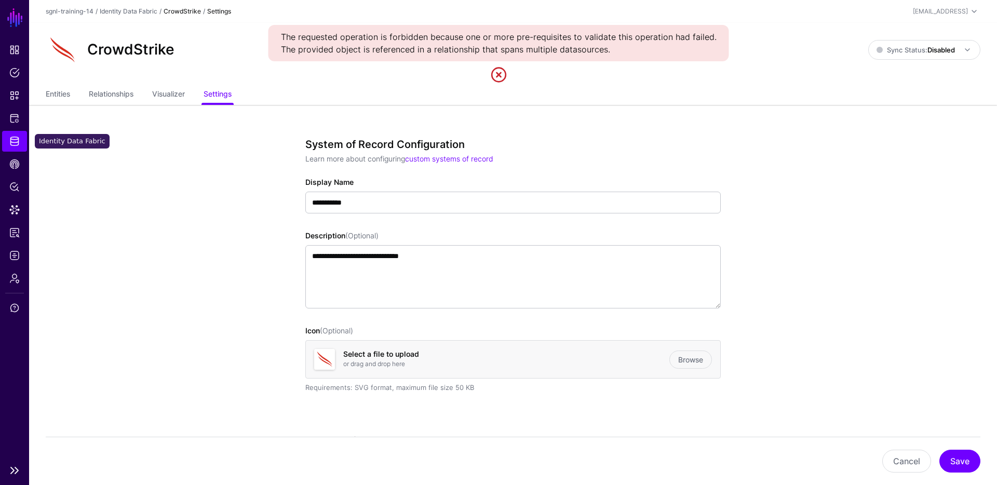
click at [16, 150] on link "Identity Data Fabric" at bounding box center [14, 141] width 25 height 21
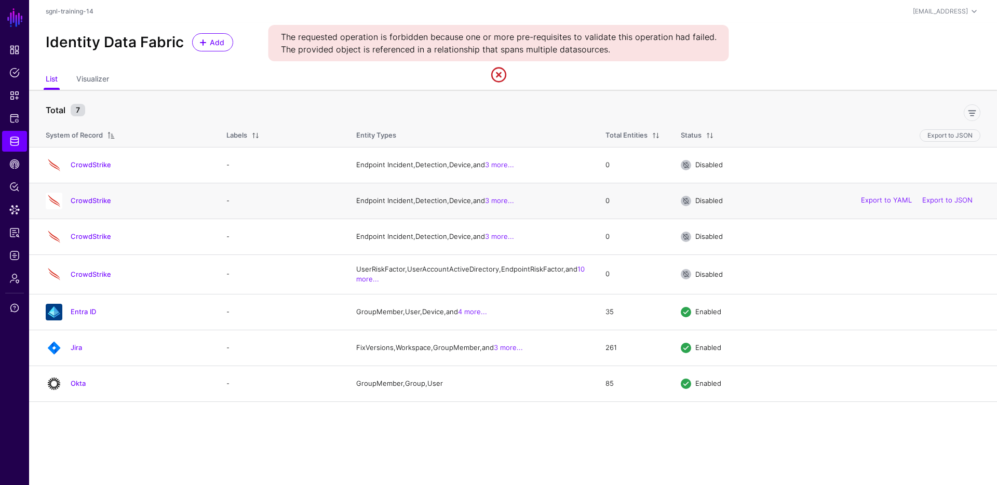
click at [88, 205] on h4 "CrowdStrike" at bounding box center [138, 200] width 135 height 9
click at [90, 205] on link "CrowdStrike" at bounding box center [91, 200] width 41 height 8
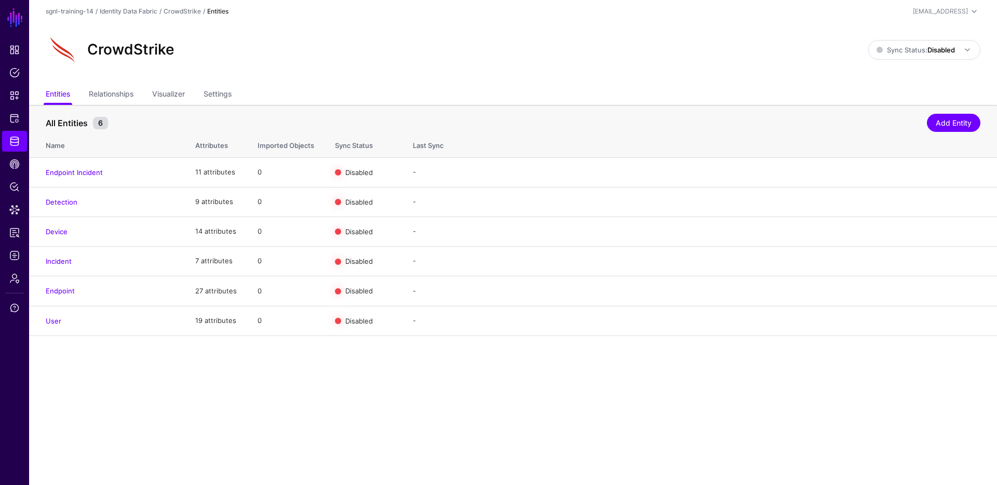
click at [262, 66] on div "CrowdStrike" at bounding box center [457, 49] width 831 height 33
click at [230, 96] on link "Settings" at bounding box center [218, 95] width 28 height 20
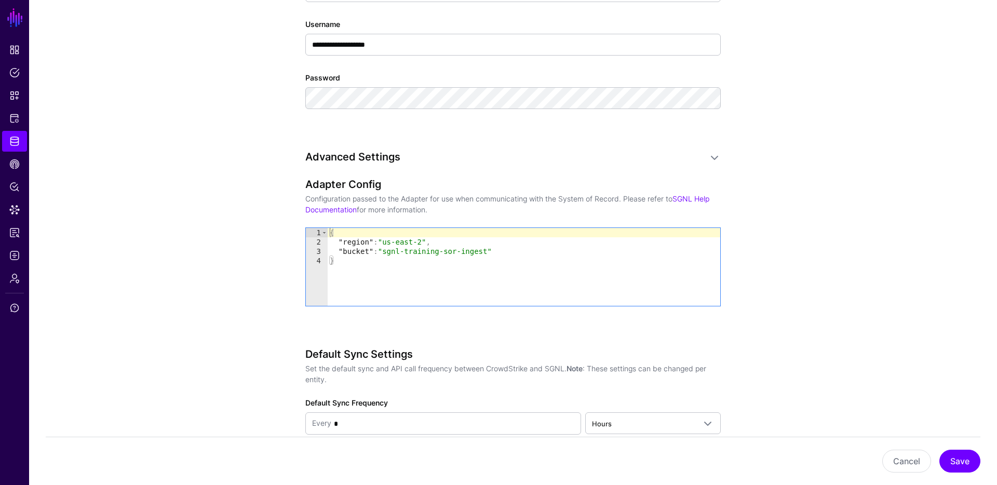
scroll to position [1035, 0]
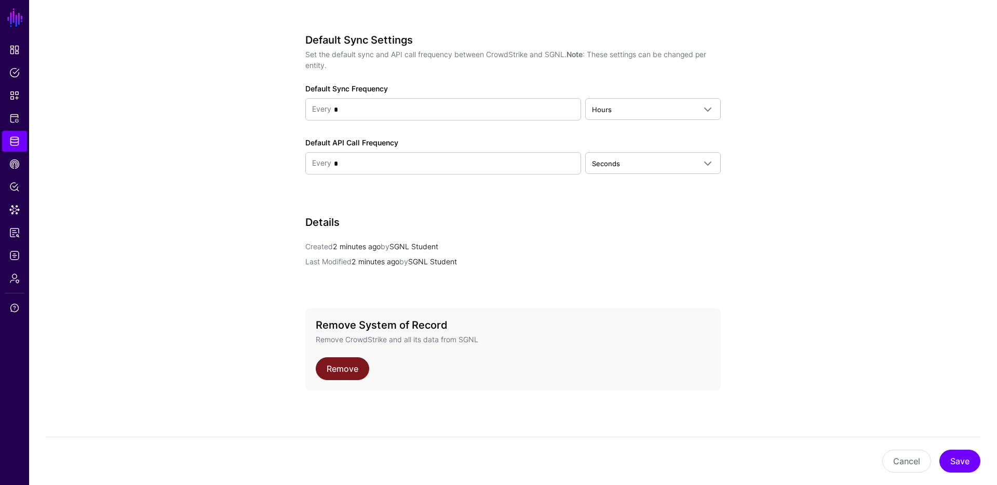
click at [354, 367] on link "Remove" at bounding box center [342, 368] width 53 height 23
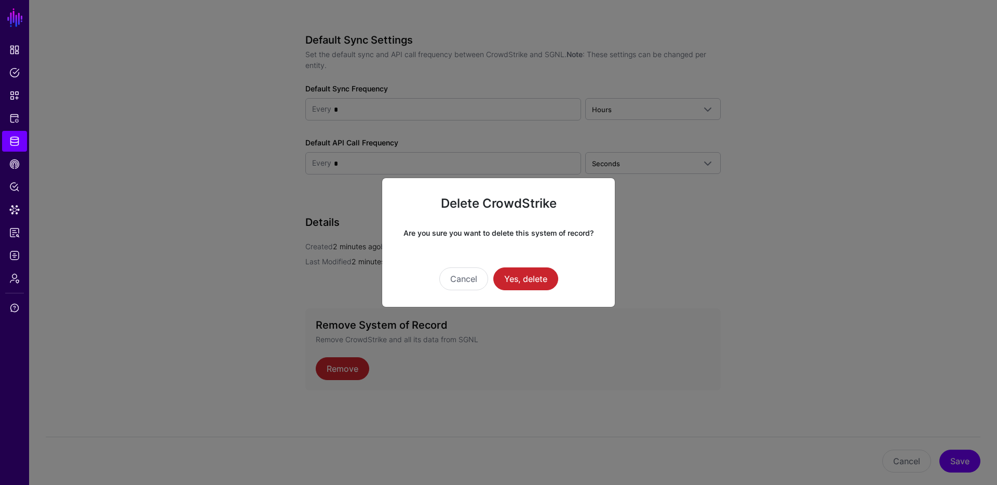
click at [537, 292] on div "Delete CrowdStrike Are you sure you want to delete this system of record? Cance…" at bounding box center [499, 243] width 234 height 130
click at [528, 277] on button "Yes, delete" at bounding box center [525, 278] width 65 height 23
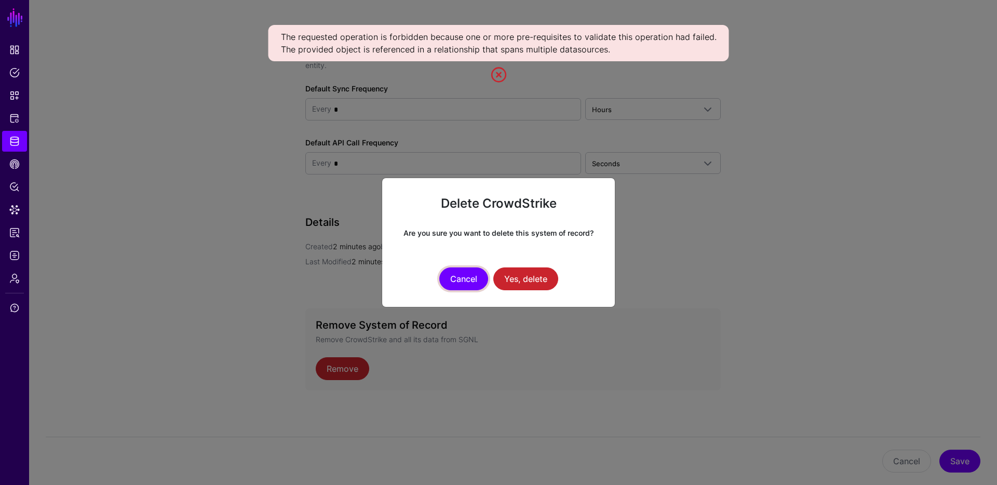
click at [455, 285] on button "Cancel" at bounding box center [463, 278] width 49 height 23
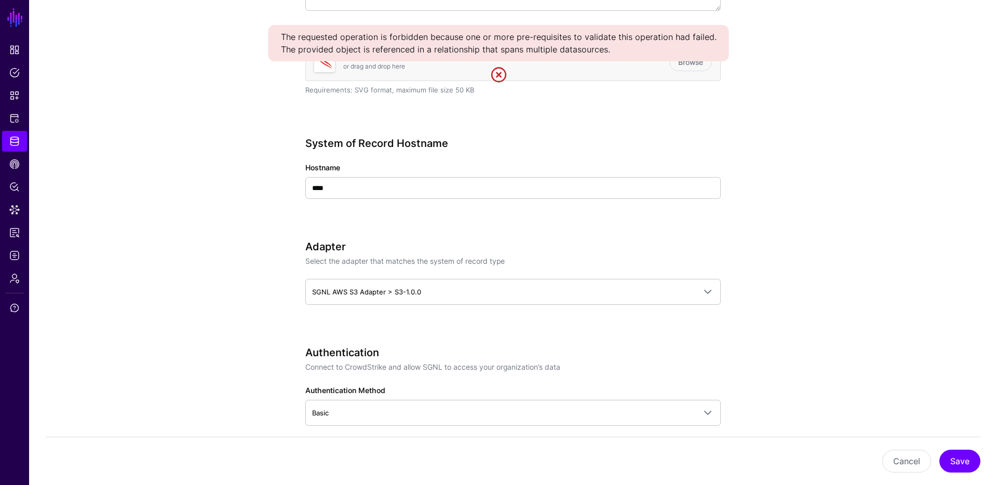
scroll to position [0, 0]
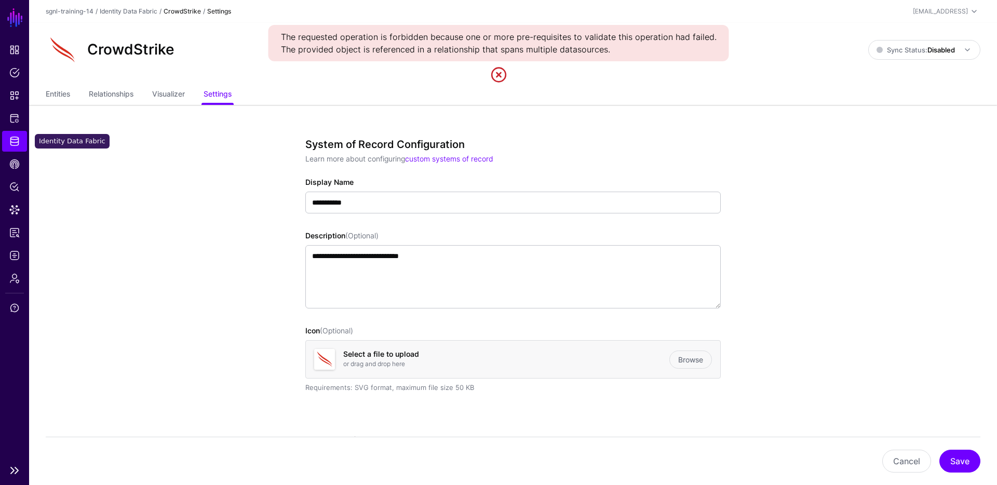
click at [23, 143] on link "Identity Data Fabric" at bounding box center [14, 141] width 25 height 21
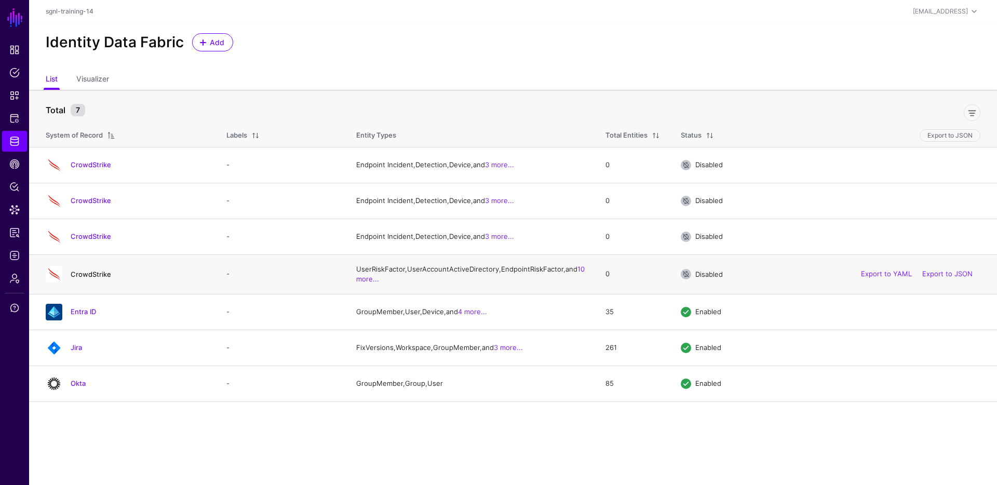
click at [97, 278] on link "CrowdStrike" at bounding box center [91, 274] width 41 height 8
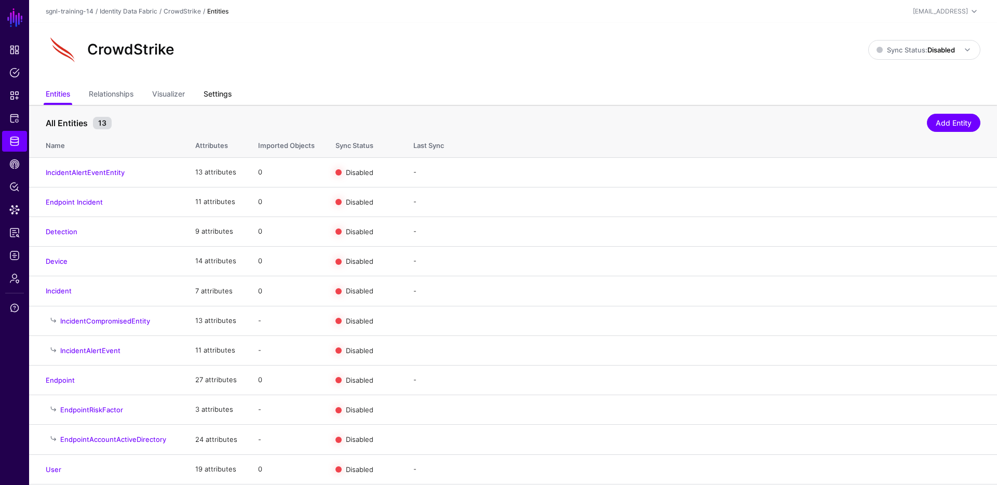
click at [219, 95] on link "Settings" at bounding box center [218, 95] width 28 height 20
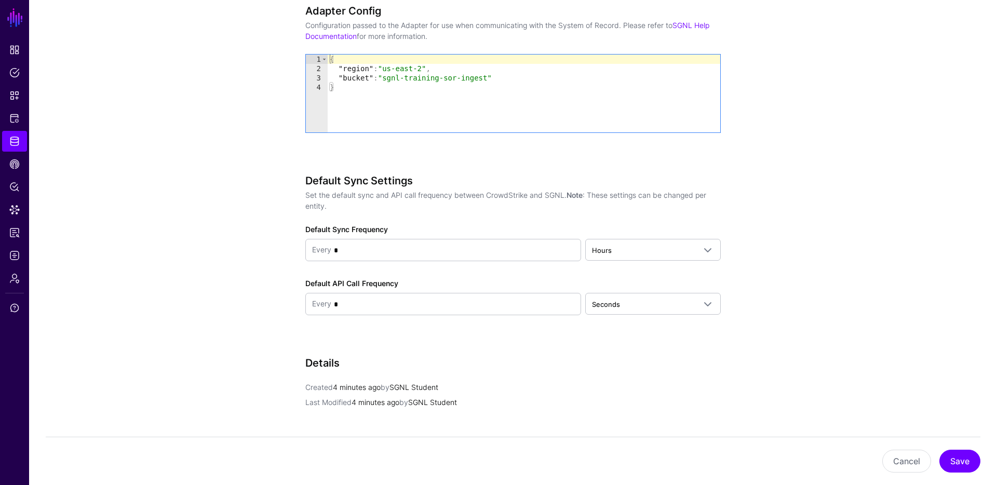
scroll to position [1035, 0]
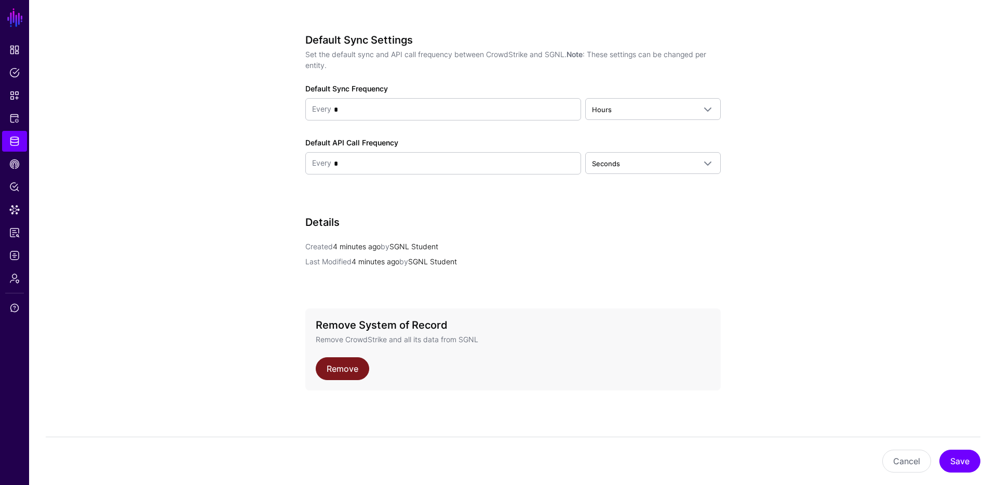
click at [367, 361] on link "Remove" at bounding box center [342, 368] width 53 height 23
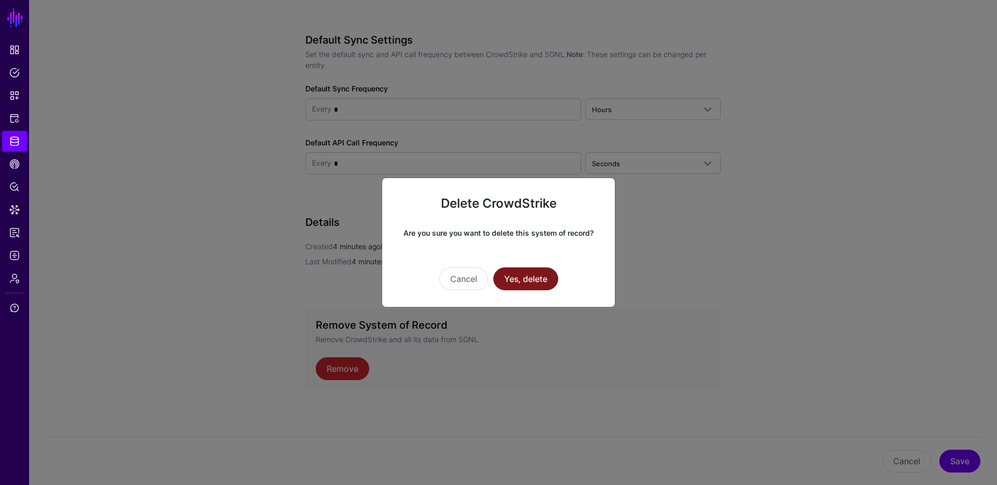
click at [545, 272] on button "Yes, delete" at bounding box center [525, 278] width 65 height 23
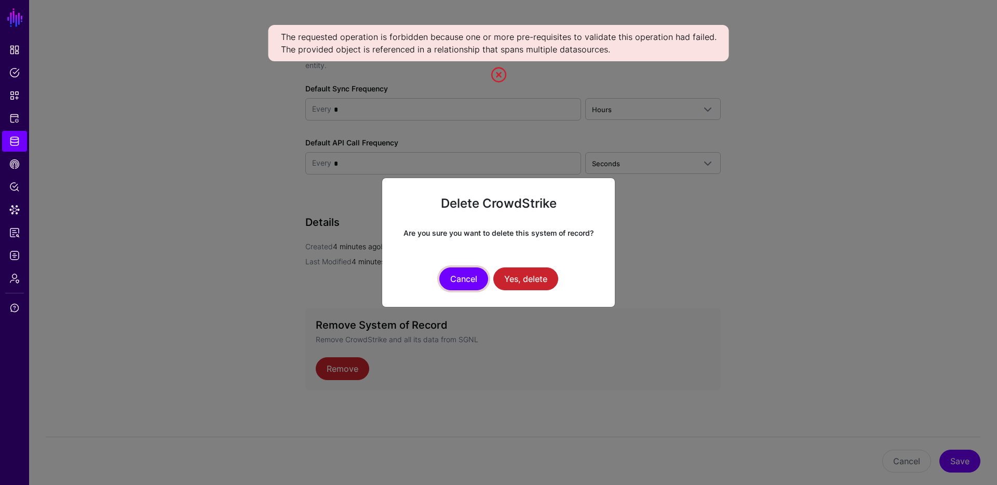
click at [472, 281] on button "Cancel" at bounding box center [463, 278] width 49 height 23
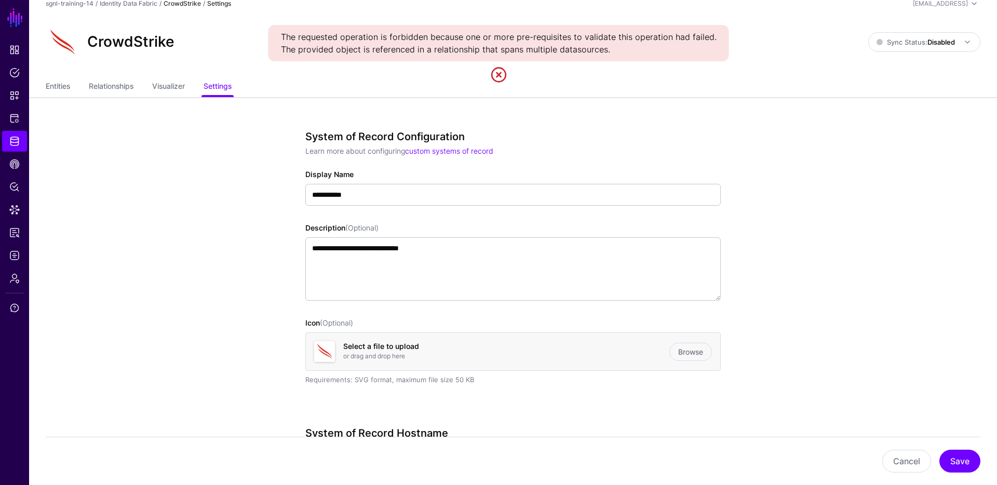
scroll to position [0, 0]
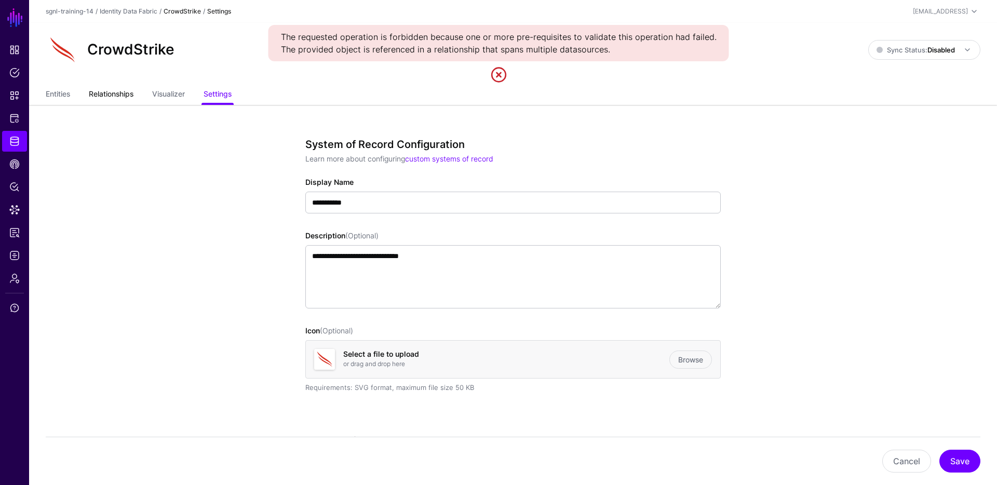
click at [113, 98] on link "Relationships" at bounding box center [111, 95] width 45 height 20
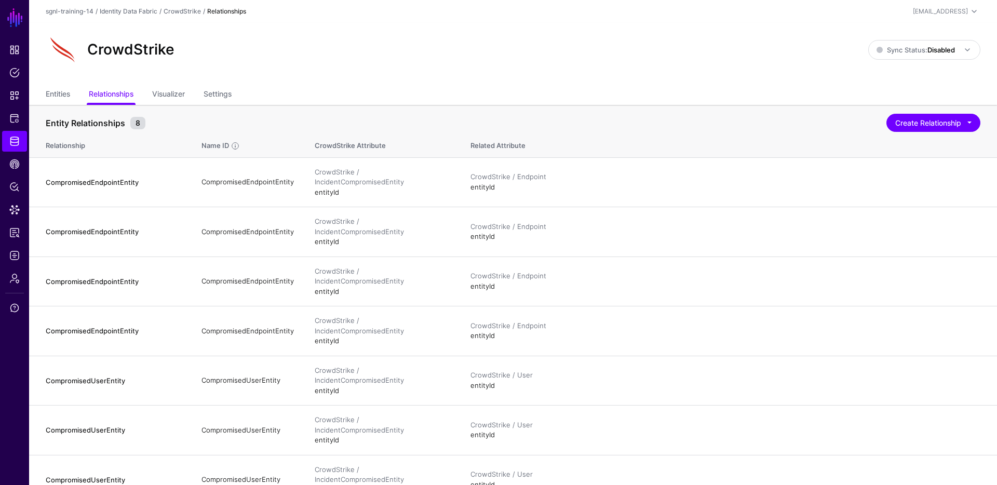
click at [364, 44] on div "CrowdStrike" at bounding box center [457, 49] width 831 height 33
click at [62, 93] on link "Entities" at bounding box center [58, 95] width 24 height 20
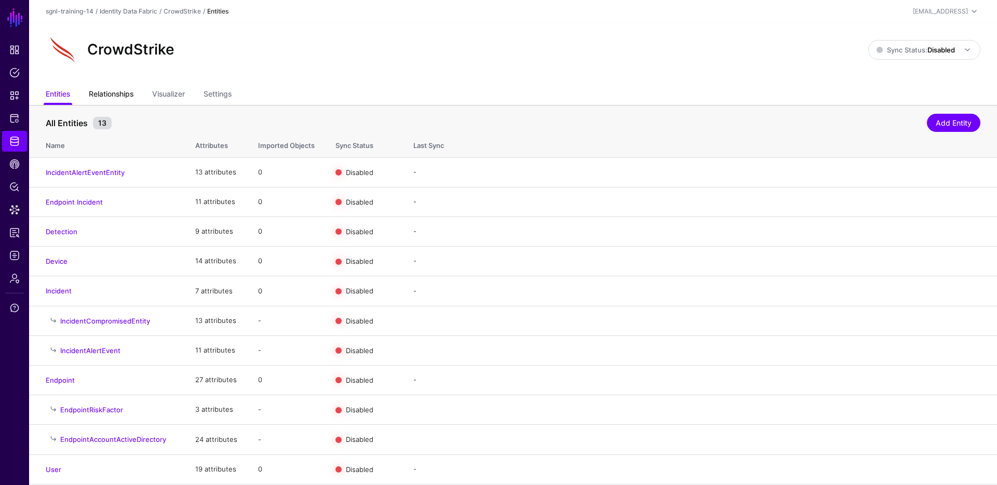
click at [120, 95] on link "Relationships" at bounding box center [111, 95] width 45 height 20
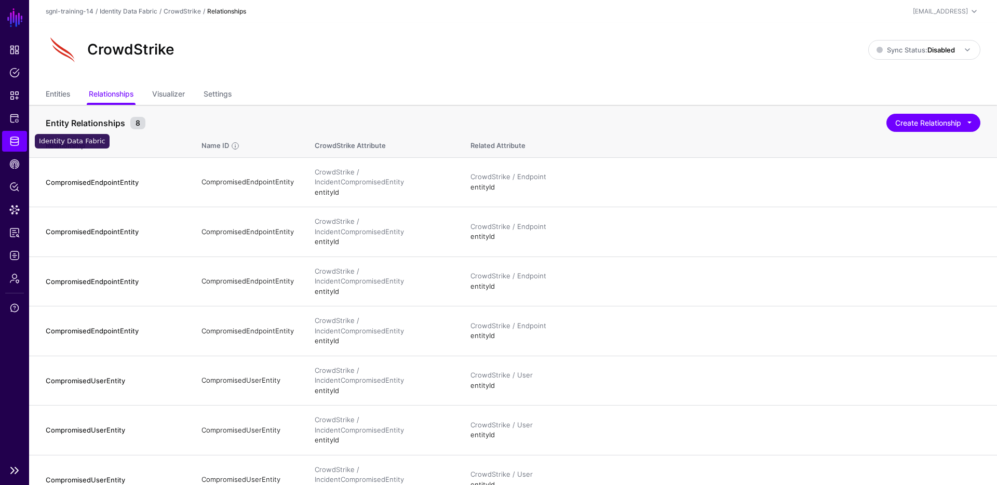
click at [15, 142] on span "Identity Data Fabric" at bounding box center [14, 141] width 10 height 10
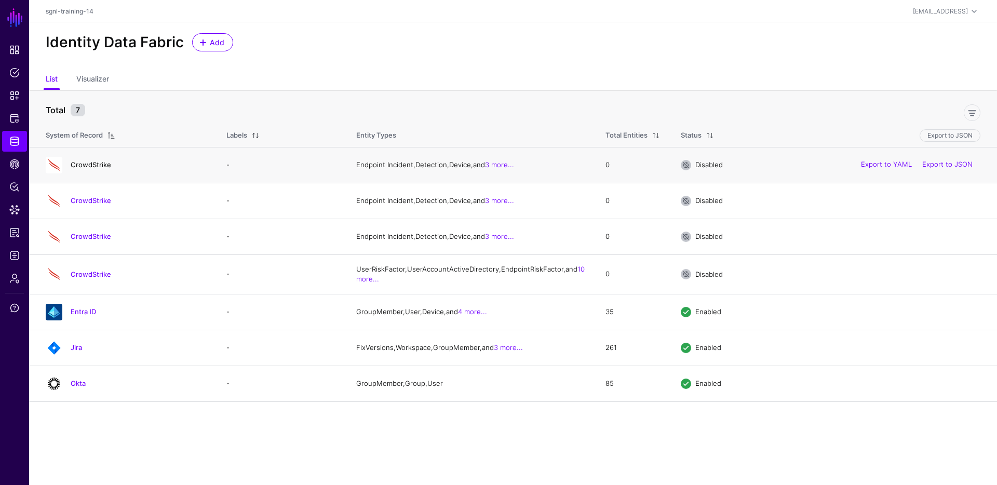
click at [103, 166] on link "CrowdStrike" at bounding box center [91, 164] width 41 height 8
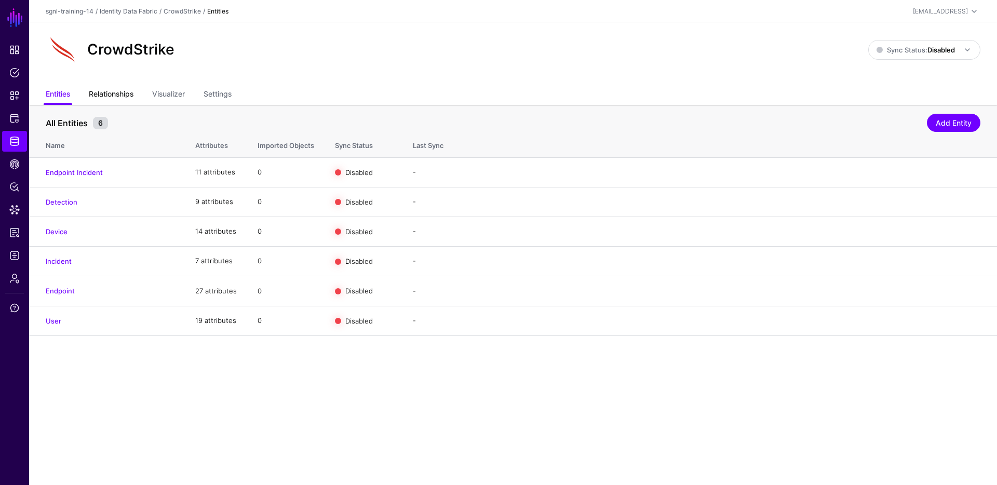
click at [123, 92] on link "Relationships" at bounding box center [111, 95] width 45 height 20
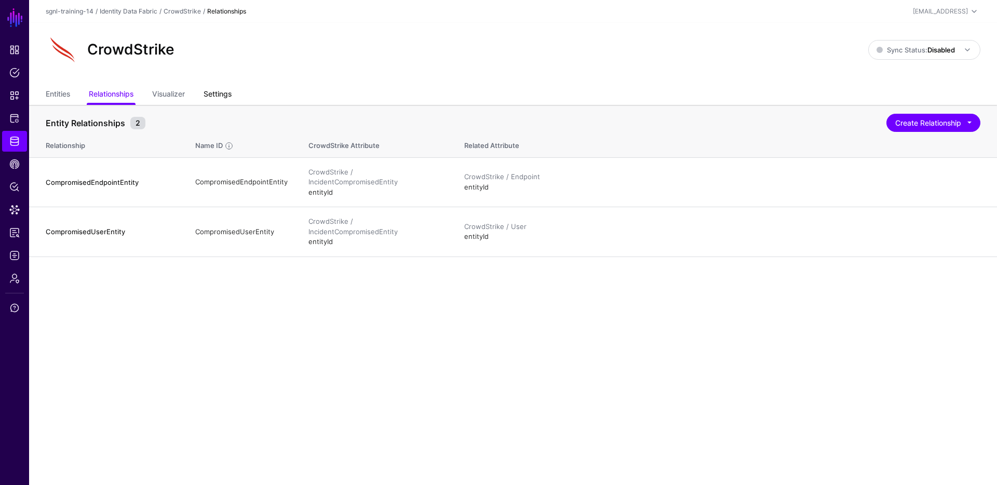
click at [226, 88] on link "Settings" at bounding box center [218, 95] width 28 height 20
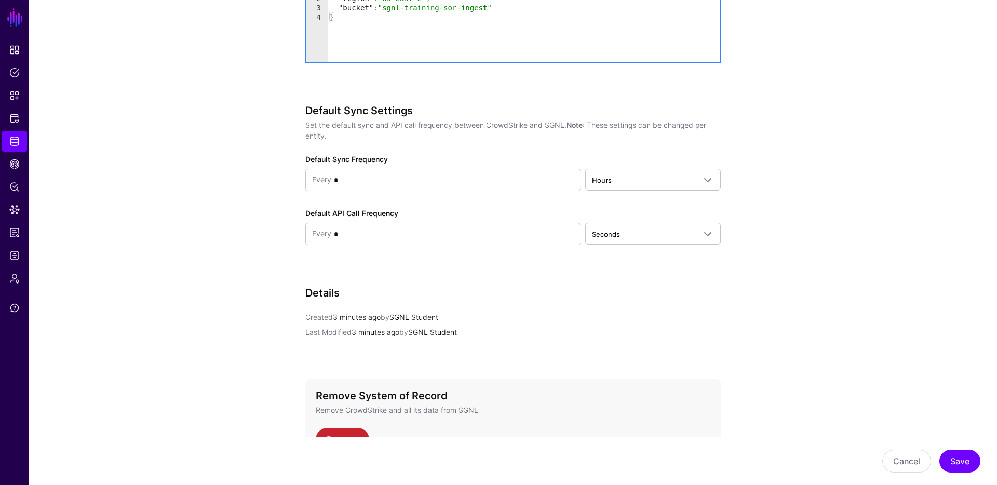
scroll to position [1035, 0]
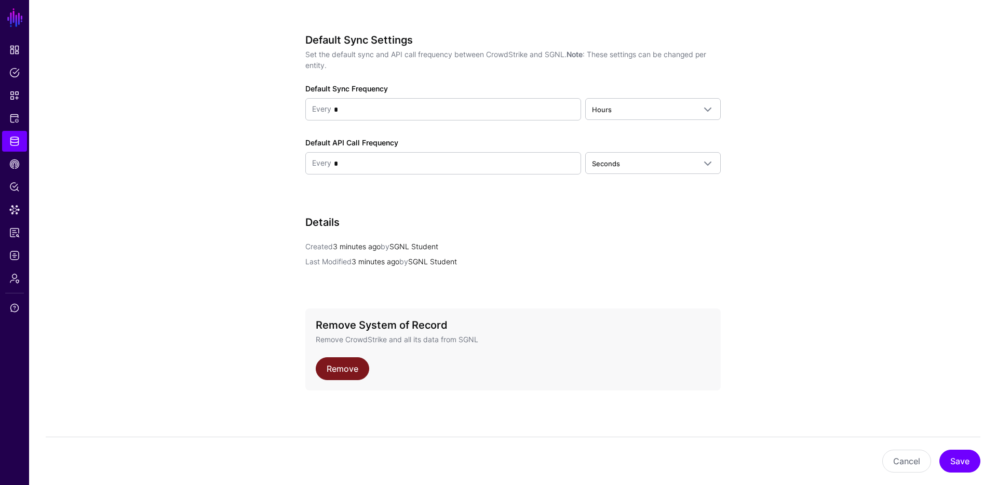
click at [346, 370] on link "Remove" at bounding box center [342, 368] width 53 height 23
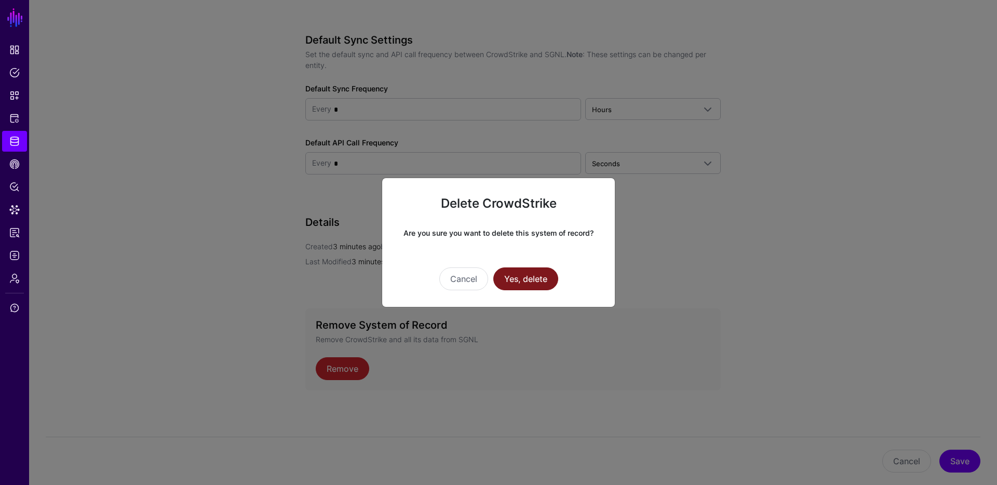
click at [529, 276] on button "Yes, delete" at bounding box center [525, 278] width 65 height 23
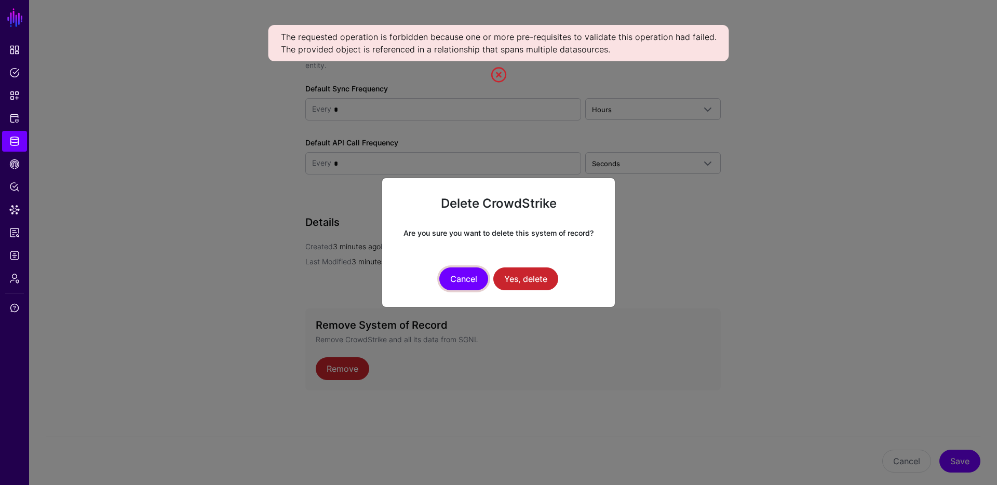
click at [470, 274] on button "Cancel" at bounding box center [463, 278] width 49 height 23
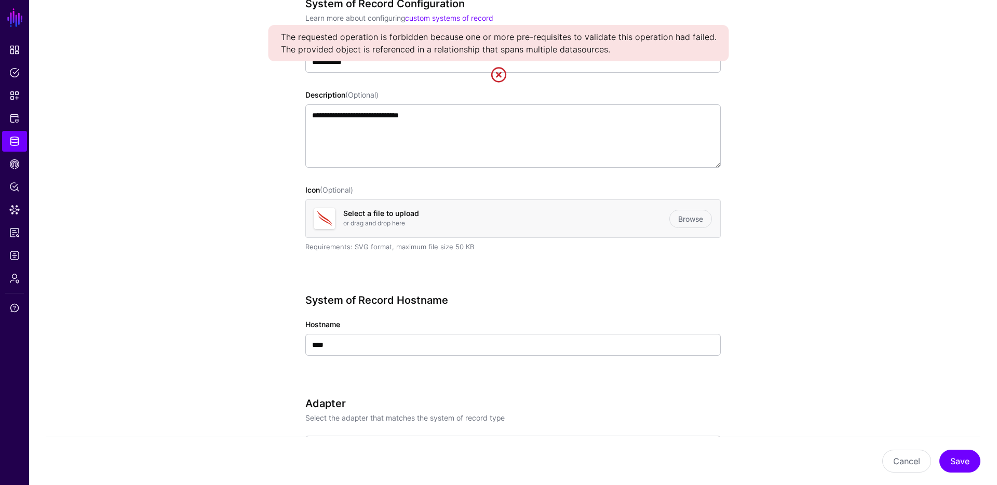
scroll to position [0, 0]
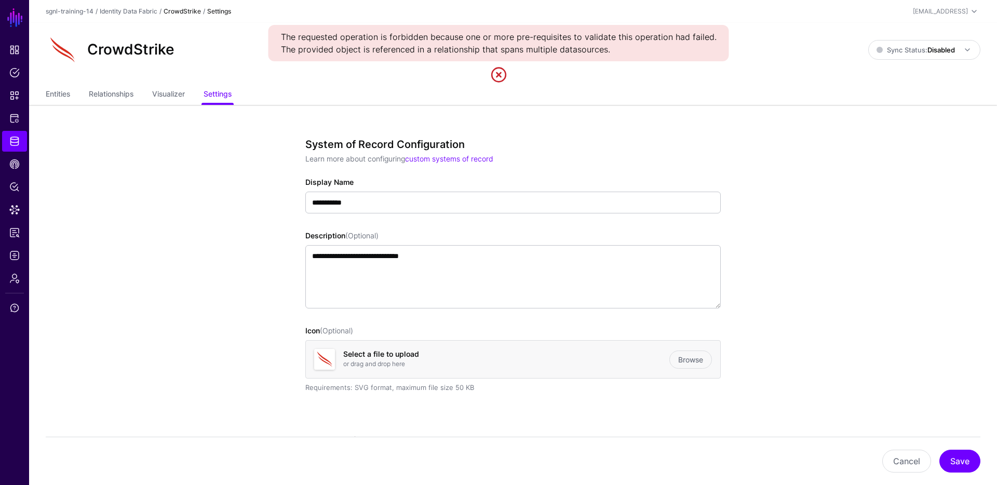
click at [78, 95] on ul "Entities Relationships Visualizer Settings" at bounding box center [513, 95] width 935 height 20
click at [71, 91] on ul "Entities Relationships Visualizer Settings" at bounding box center [513, 95] width 935 height 20
click at [66, 94] on link "Entities" at bounding box center [58, 95] width 24 height 20
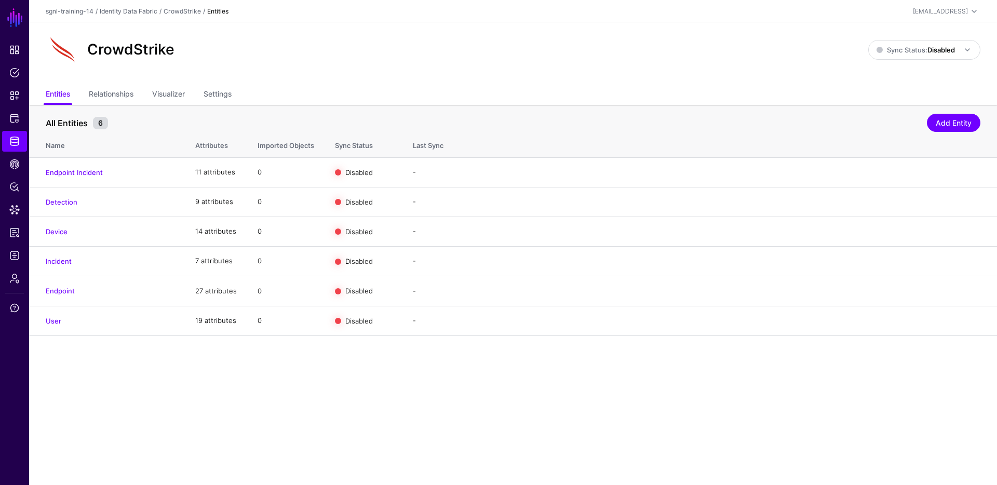
click at [577, 21] on header "sgnl-training-14 / Identity Data Fabric / CrowdStrike / Entities sgnl-training@…" at bounding box center [513, 11] width 968 height 23
click at [341, 68] on div "CrowdStrike Sync Status: Disabled Enabled Syncing active for all configured ent…" at bounding box center [513, 54] width 968 height 62
drag, startPoint x: 334, startPoint y: 68, endPoint x: 182, endPoint y: 64, distance: 152.7
click at [334, 68] on div "CrowdStrike Sync Status: Disabled Enabled Syncing active for all configured ent…" at bounding box center [513, 54] width 968 height 62
click at [371, 92] on ul "Entities Relationships Visualizer Settings" at bounding box center [513, 95] width 935 height 20
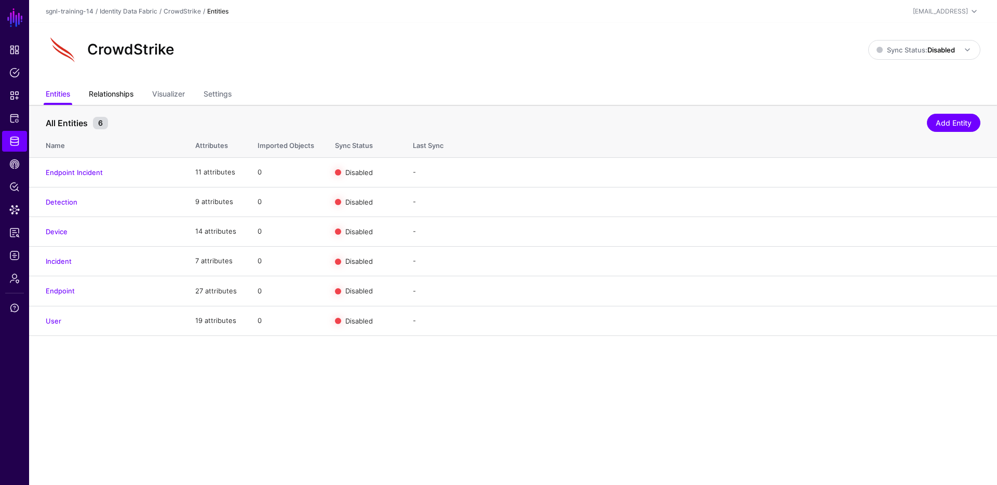
click at [104, 92] on link "Relationships" at bounding box center [111, 95] width 45 height 20
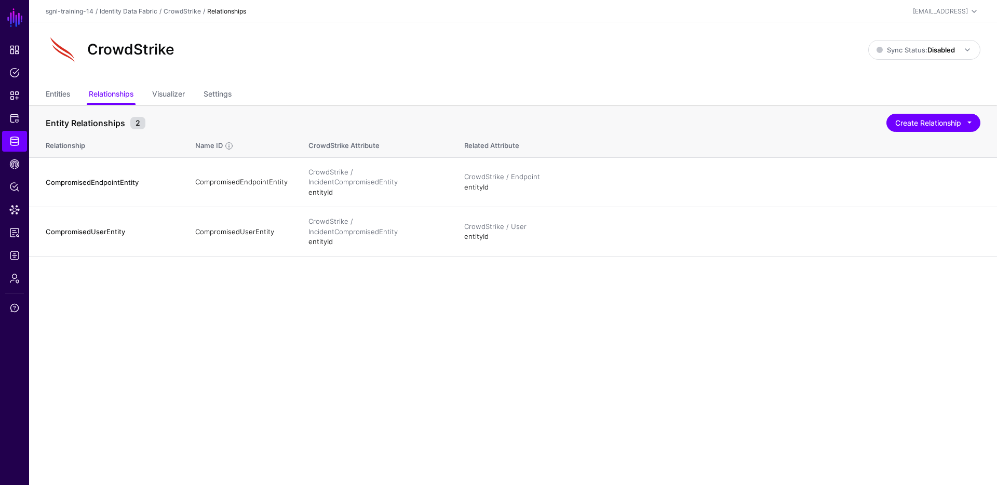
click at [61, 84] on div "CrowdStrike Sync Status: Disabled Enabled Syncing active for all configured ent…" at bounding box center [513, 54] width 968 height 62
click at [60, 100] on link "Entities" at bounding box center [58, 95] width 24 height 20
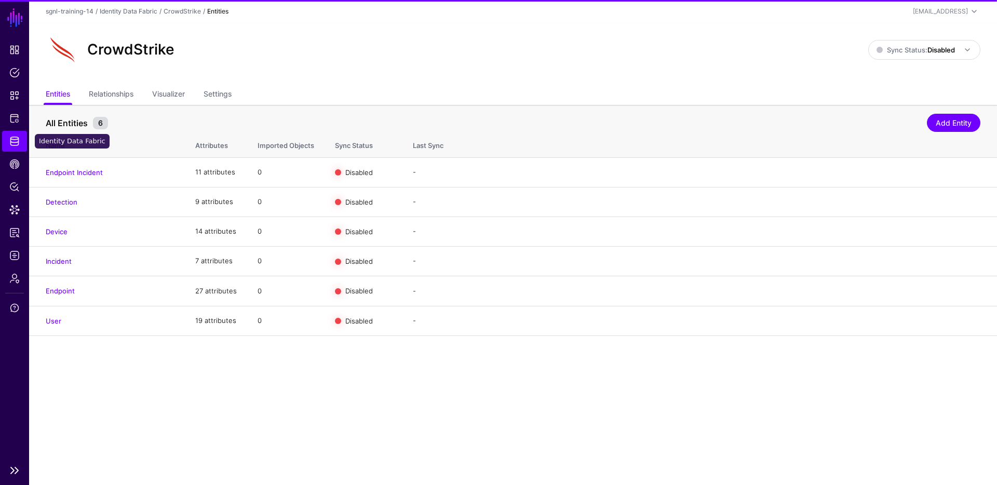
click at [6, 145] on link "Identity Data Fabric" at bounding box center [14, 141] width 25 height 21
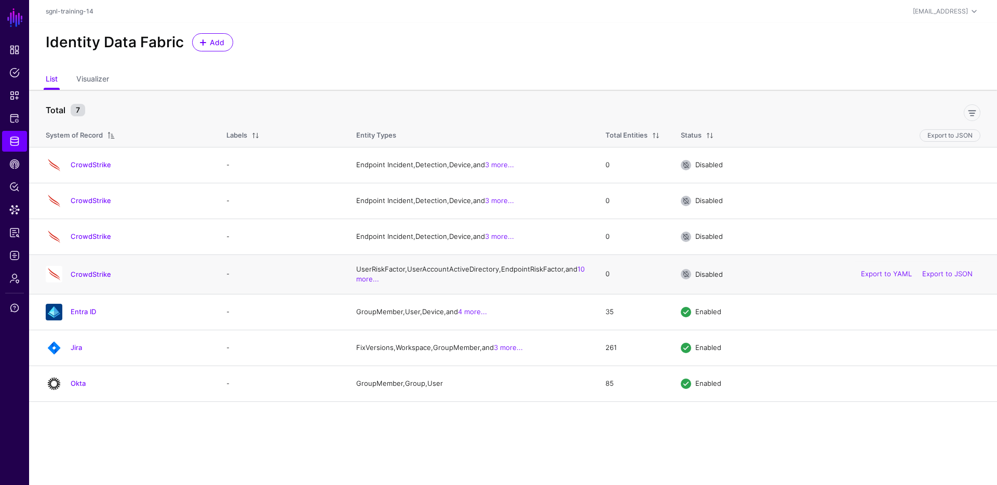
click at [104, 282] on div "CrowdStrike" at bounding box center [126, 274] width 168 height 17
click at [102, 278] on link "CrowdStrike" at bounding box center [91, 274] width 41 height 8
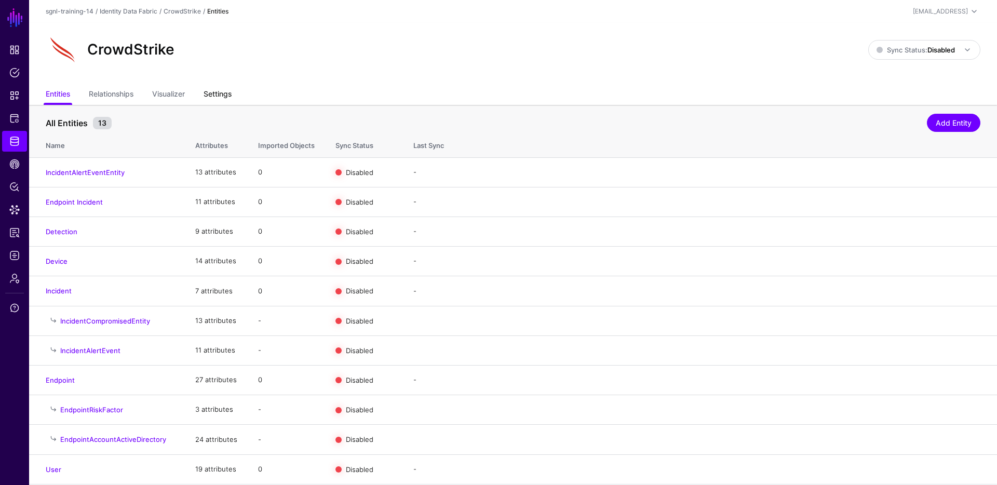
click at [214, 100] on link "Settings" at bounding box center [218, 95] width 28 height 20
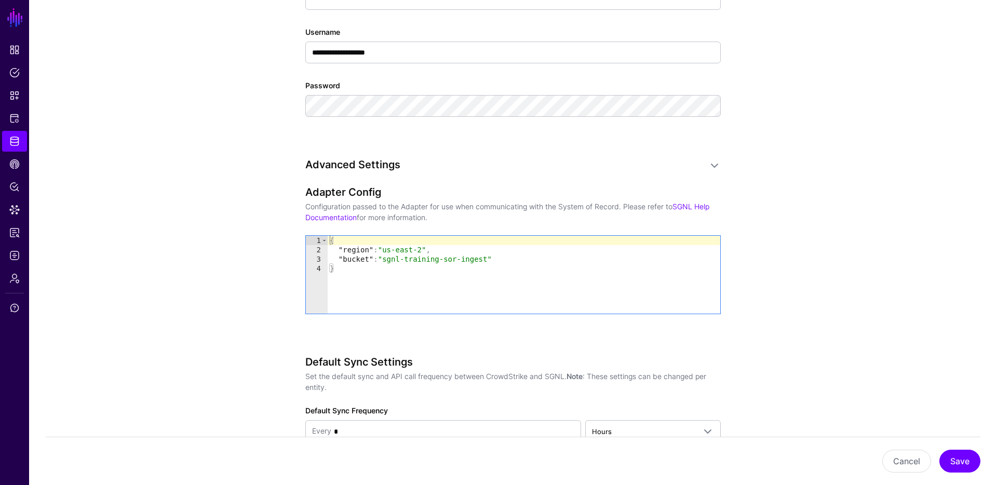
scroll to position [1035, 0]
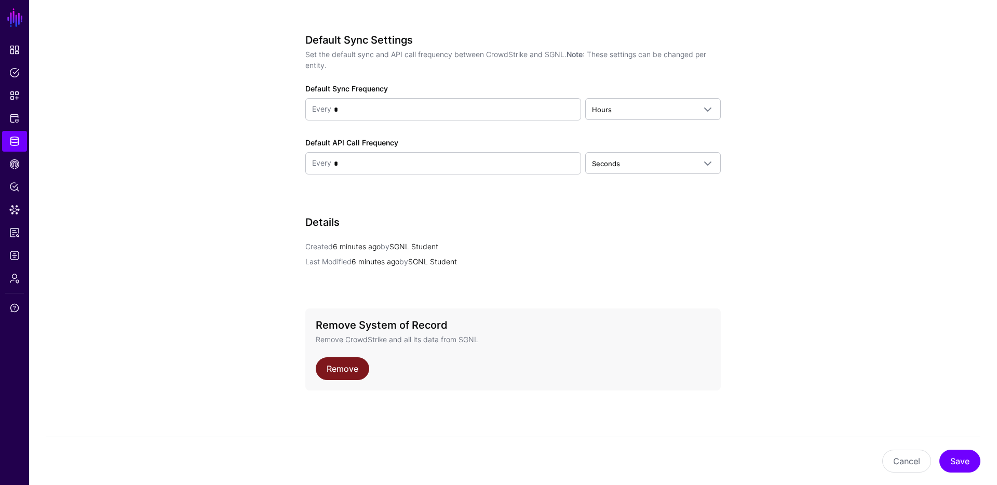
click at [336, 373] on link "Remove" at bounding box center [342, 368] width 53 height 23
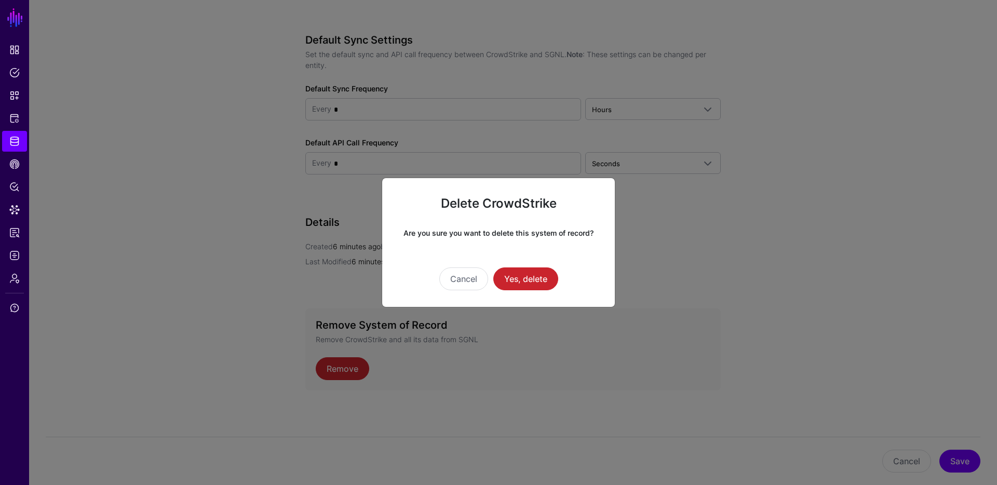
click at [542, 260] on div "Cancel Yes, delete" at bounding box center [498, 264] width 199 height 52
click at [545, 277] on button "Yes, delete" at bounding box center [525, 278] width 65 height 23
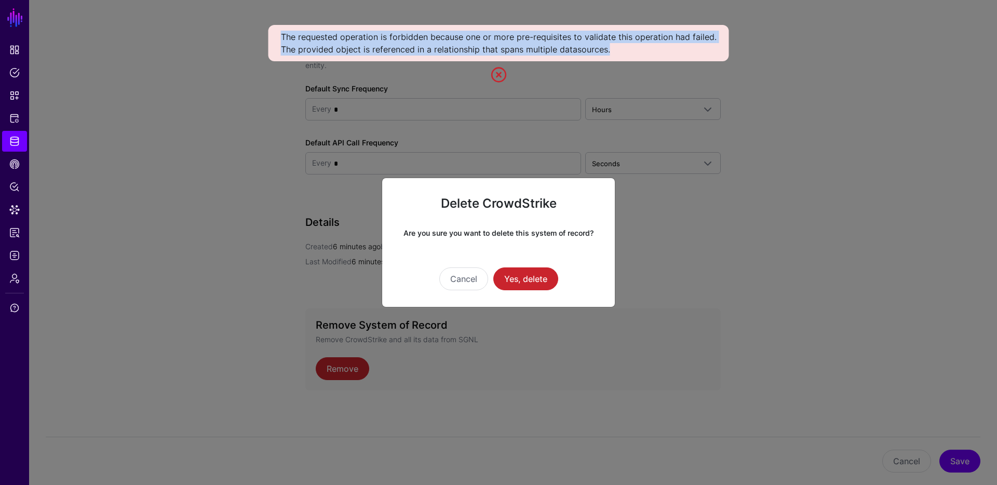
drag, startPoint x: 630, startPoint y: 48, endPoint x: 274, endPoint y: 33, distance: 356.5
click at [274, 33] on div "The requested operation is forbidden because one or more pre-requisites to vali…" at bounding box center [498, 43] width 461 height 36
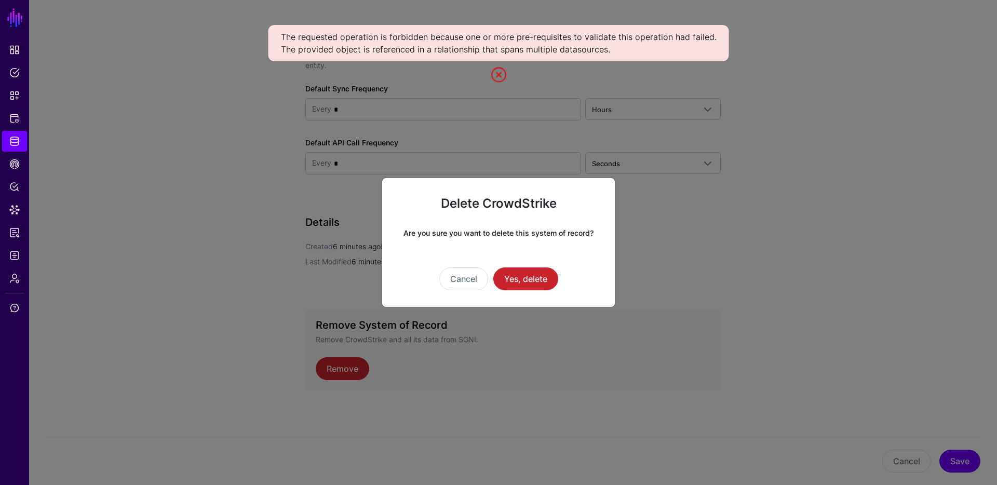
click at [266, 114] on ngb-modal-window "Delete CrowdStrike Are you sure you want to delete this system of record? Cance…" at bounding box center [498, 242] width 997 height 485
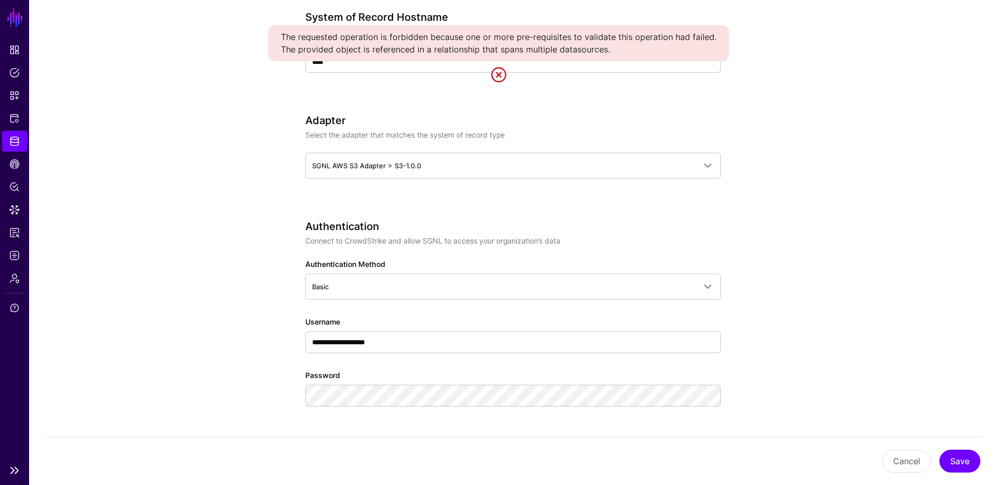
scroll to position [64, 0]
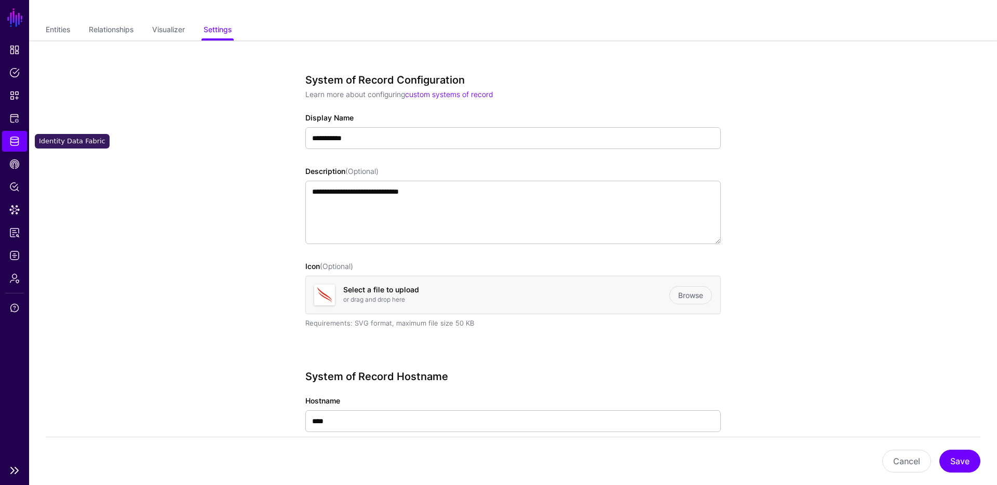
click at [19, 144] on span "Identity Data Fabric" at bounding box center [14, 141] width 10 height 10
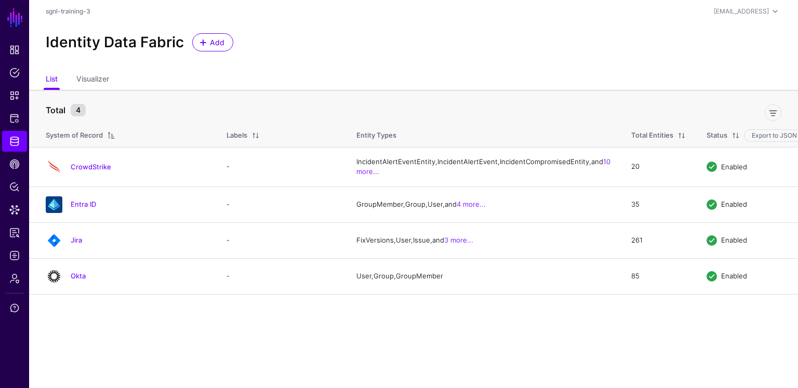
click at [398, 55] on div "Identity Data Fabric Add" at bounding box center [413, 46] width 769 height 47
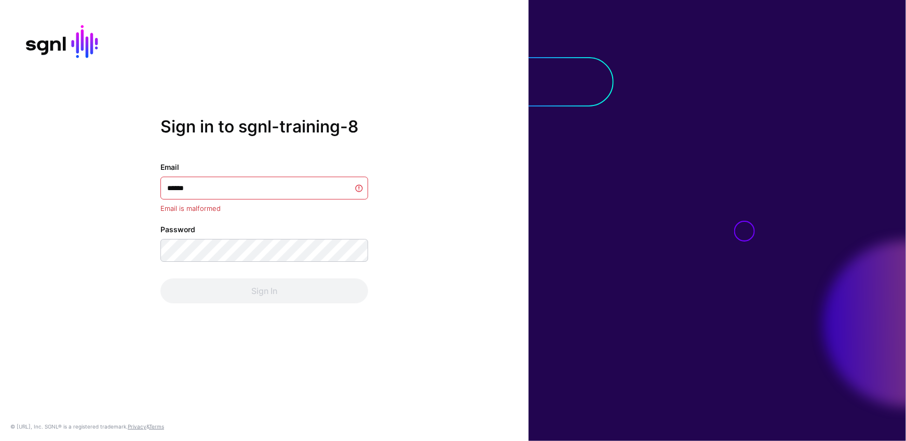
type input "*******"
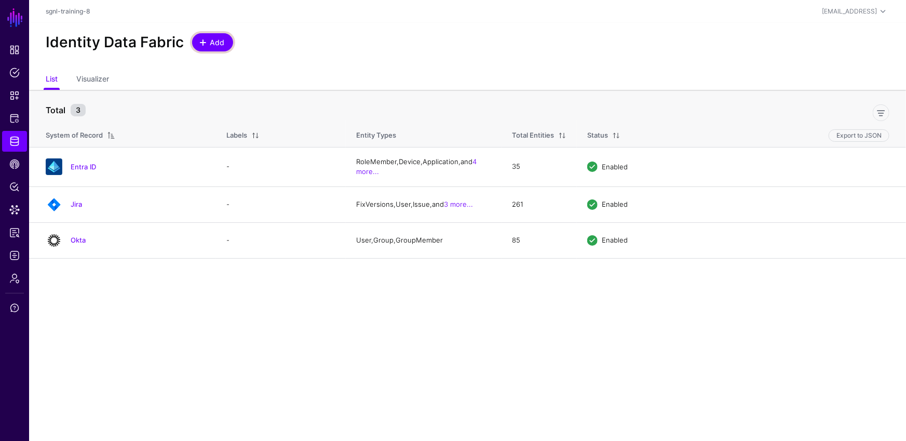
click at [226, 44] on link "Add" at bounding box center [212, 42] width 41 height 18
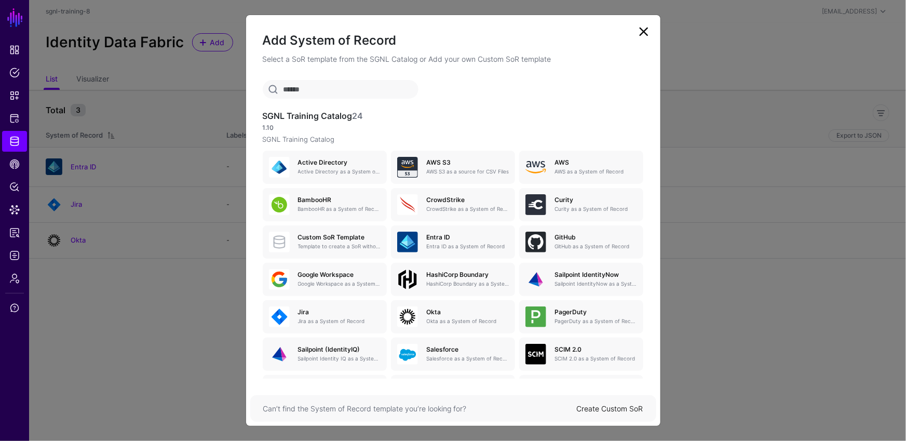
click at [646, 37] on link at bounding box center [644, 31] width 17 height 17
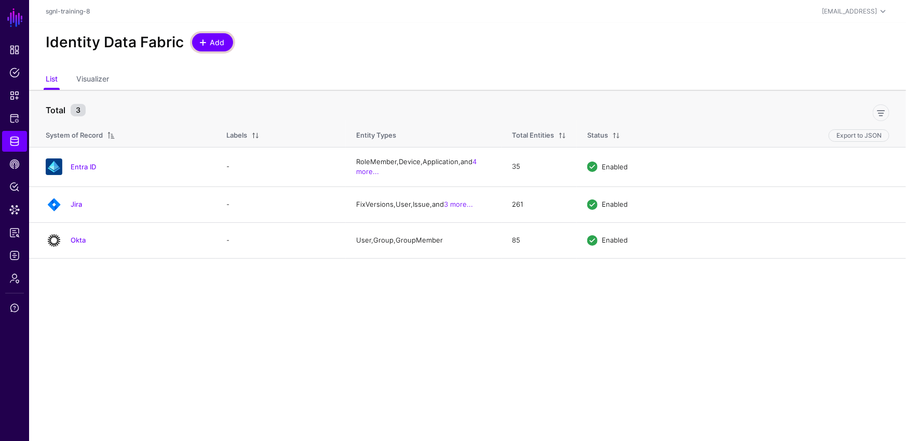
click at [209, 39] on span "Add" at bounding box center [217, 42] width 17 height 11
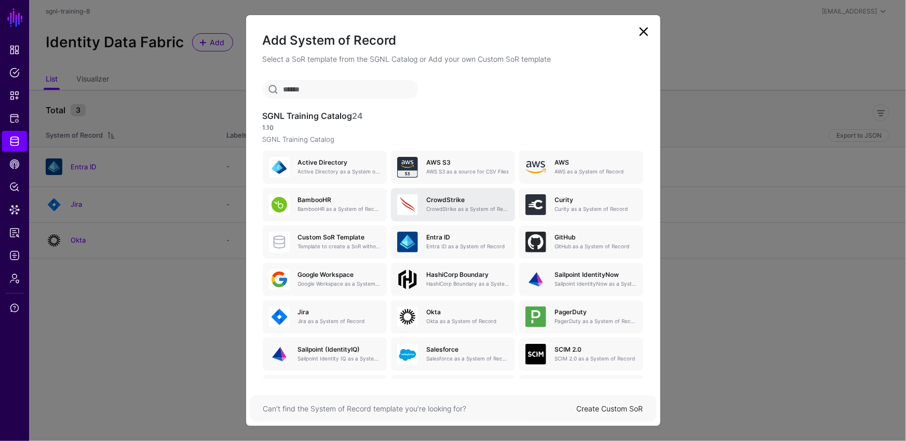
click at [445, 212] on p "CrowdStrike as a System of Record" at bounding box center [467, 209] width 83 height 8
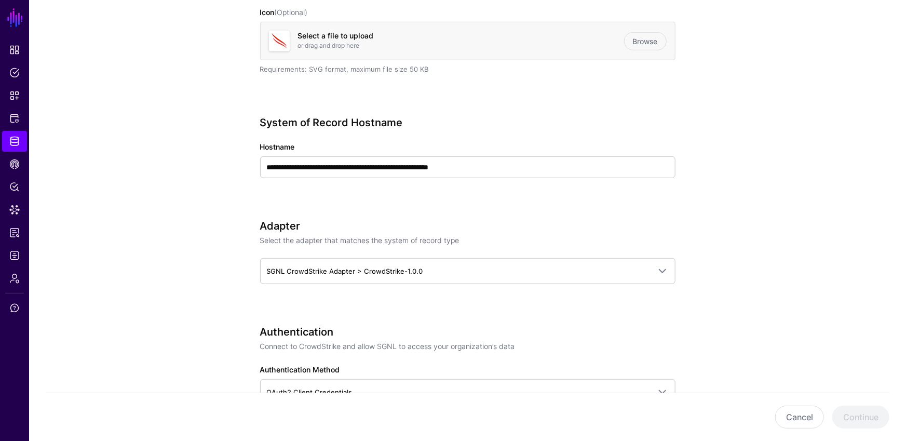
scroll to position [343, 0]
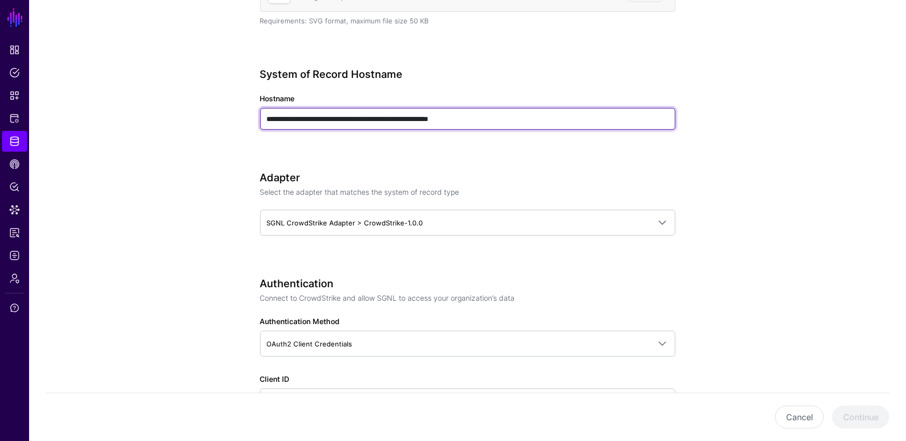
click at [480, 122] on input "**********" at bounding box center [467, 119] width 415 height 22
type input "**********"
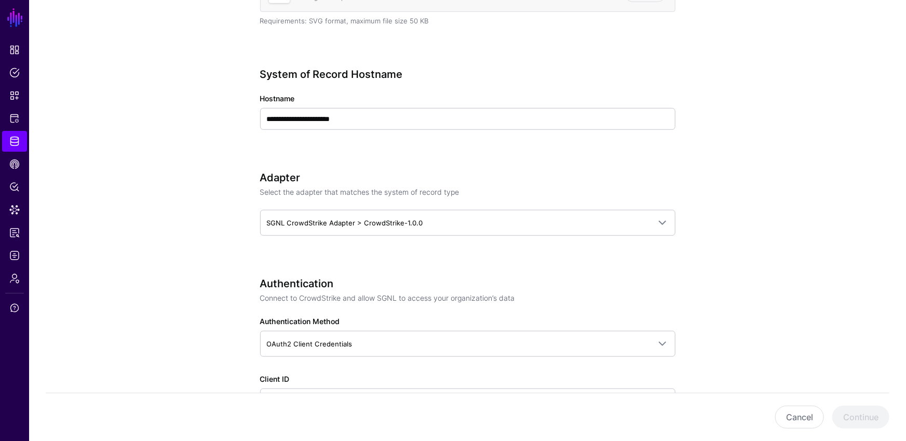
click at [461, 181] on h3 "Adapter" at bounding box center [467, 177] width 415 height 12
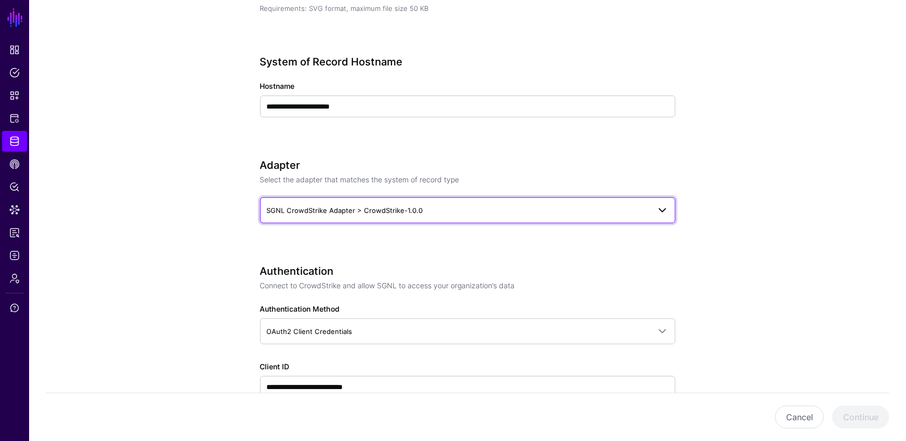
click at [437, 209] on span "SGNL CrowdStrike Adapter > CrowdStrike-1.0.0" at bounding box center [458, 210] width 383 height 11
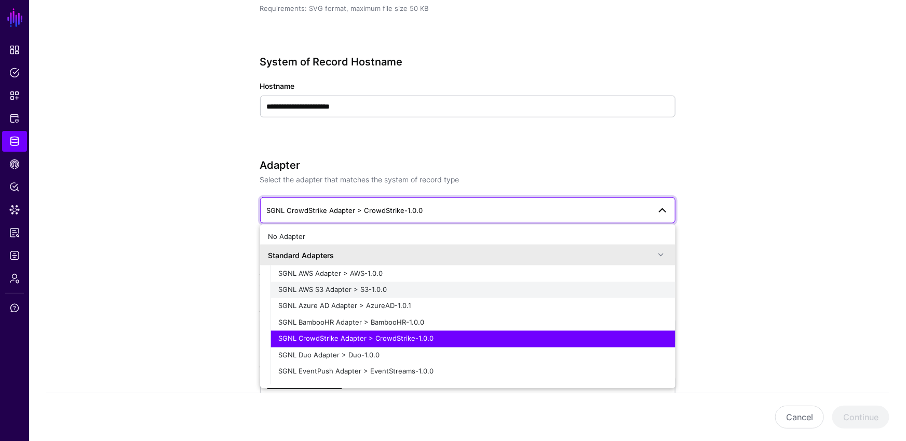
click at [407, 288] on div "SGNL AWS S3 Adapter > S3-1.0.0" at bounding box center [473, 290] width 388 height 10
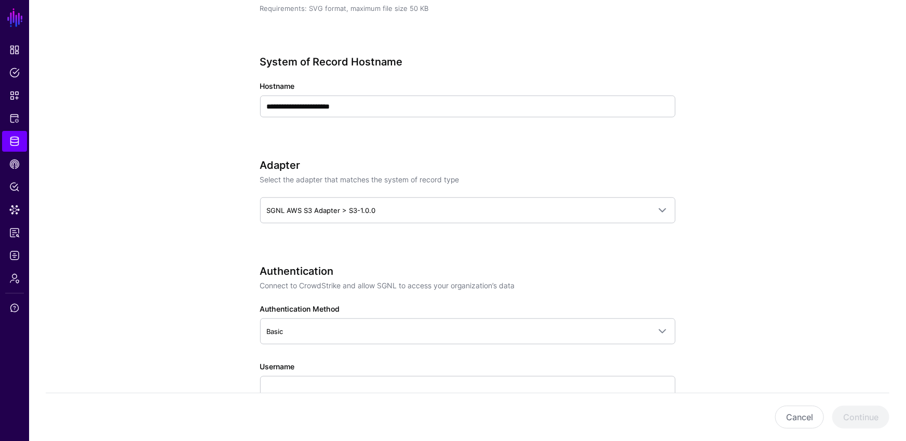
click at [425, 128] on div "**********" at bounding box center [467, 101] width 415 height 91
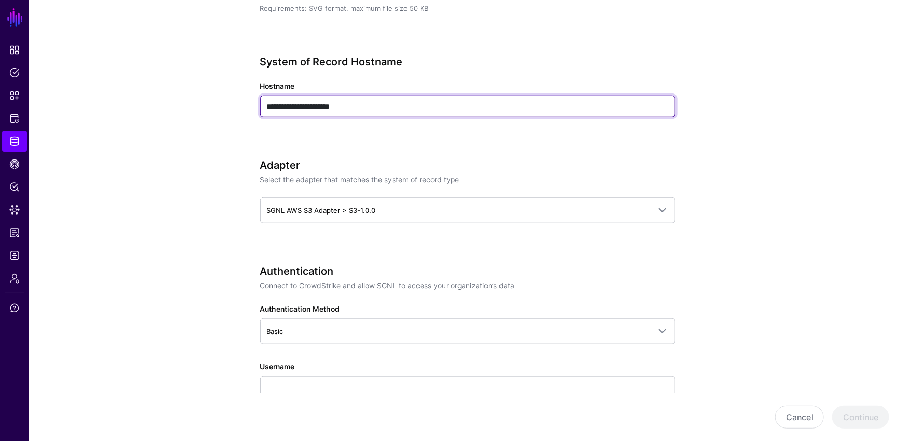
click at [416, 106] on input "**********" at bounding box center [467, 107] width 415 height 22
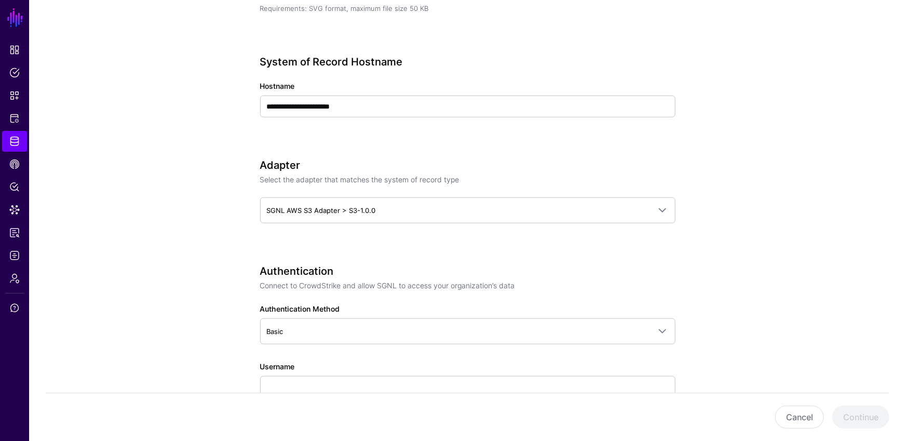
click at [467, 136] on div "**********" at bounding box center [467, 101] width 415 height 91
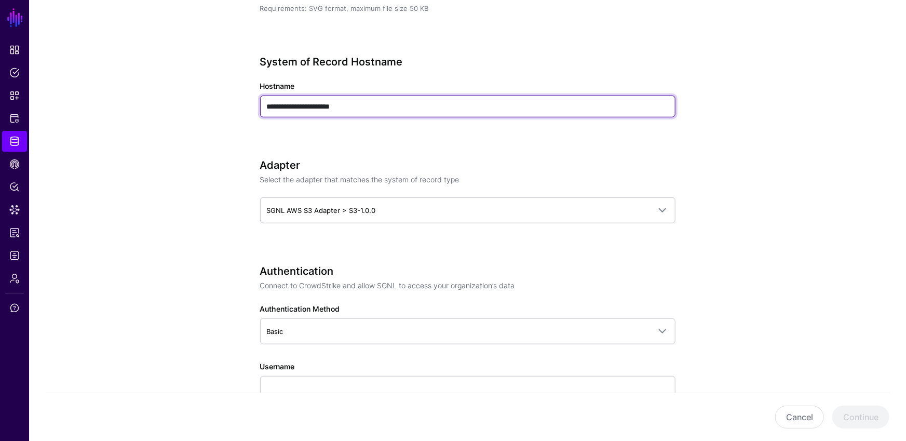
click at [425, 100] on input "**********" at bounding box center [467, 107] width 415 height 22
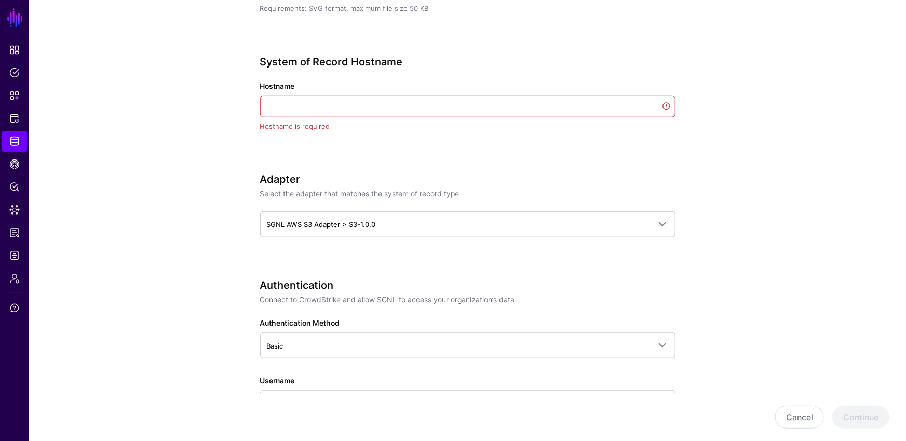
click at [480, 164] on div "**********" at bounding box center [467, 316] width 415 height 1115
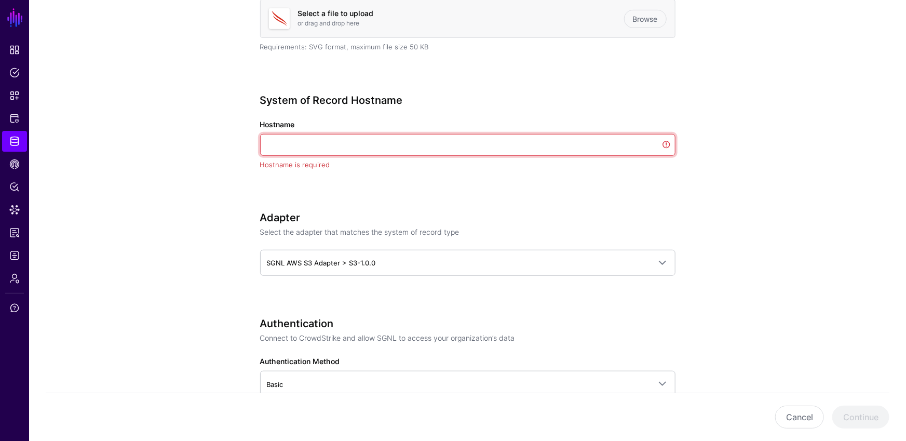
click at [327, 142] on input "Hostname" at bounding box center [467, 145] width 415 height 22
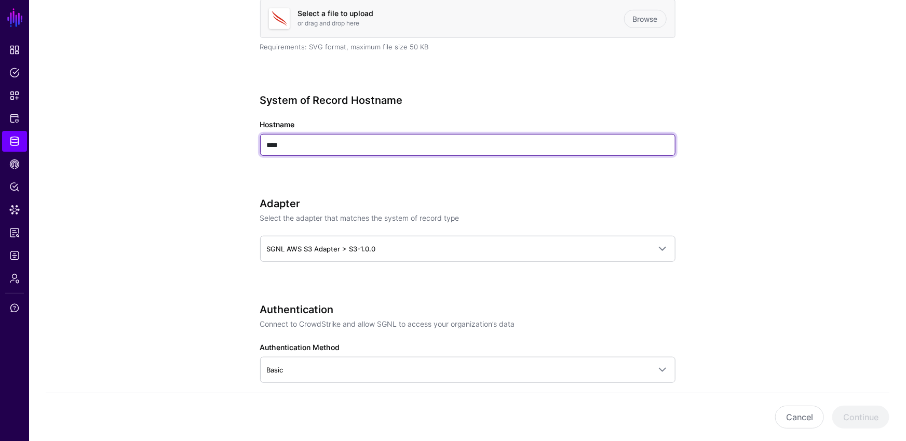
type input "****"
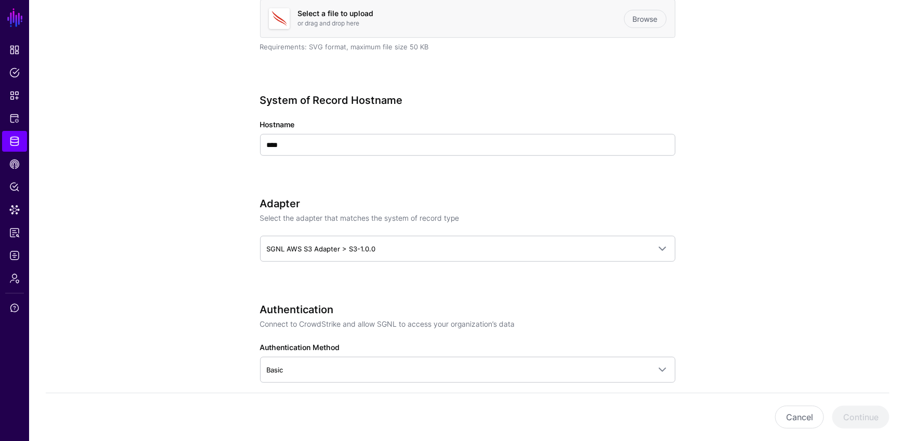
drag, startPoint x: 800, startPoint y: 178, endPoint x: 787, endPoint y: 179, distance: 13.0
click at [799, 178] on app-datasources-details-form "**********" at bounding box center [467, 370] width 877 height 1213
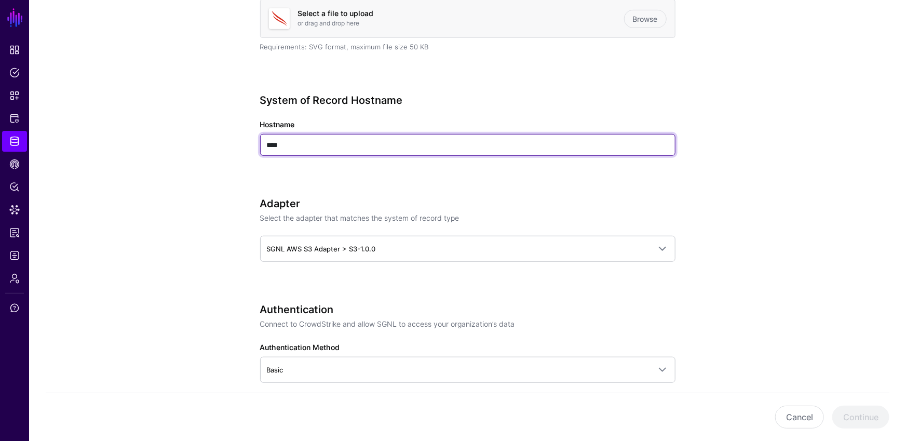
click at [288, 151] on input "****" at bounding box center [467, 145] width 415 height 22
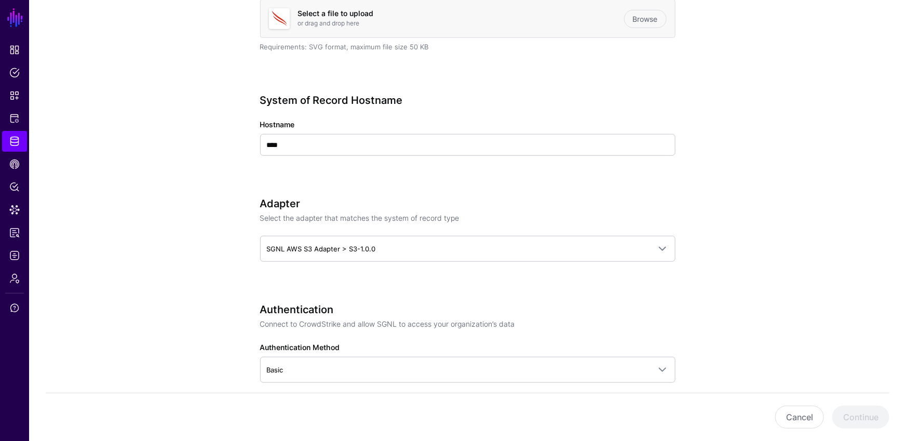
click at [491, 179] on div "System of Record Hostname Hostname ****" at bounding box center [467, 139] width 415 height 91
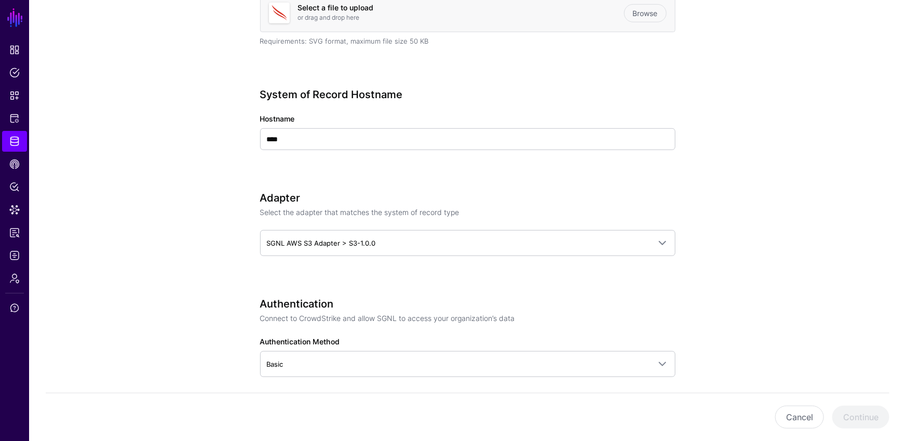
scroll to position [462, 0]
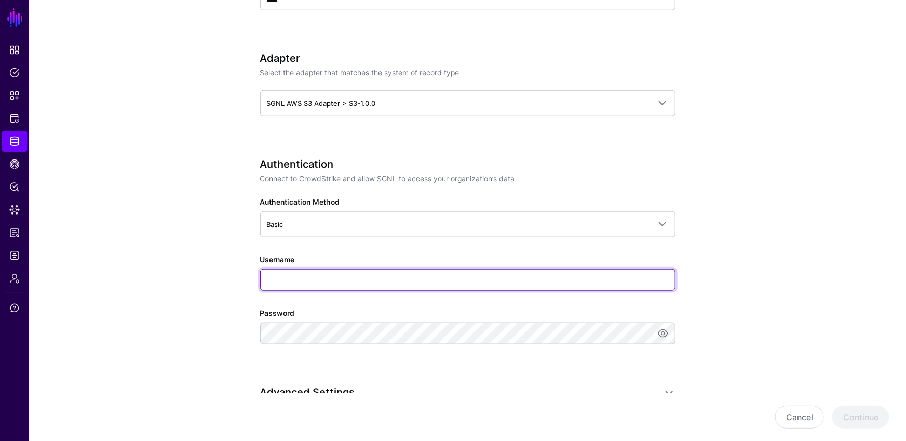
click at [308, 285] on input "Username" at bounding box center [467, 280] width 415 height 22
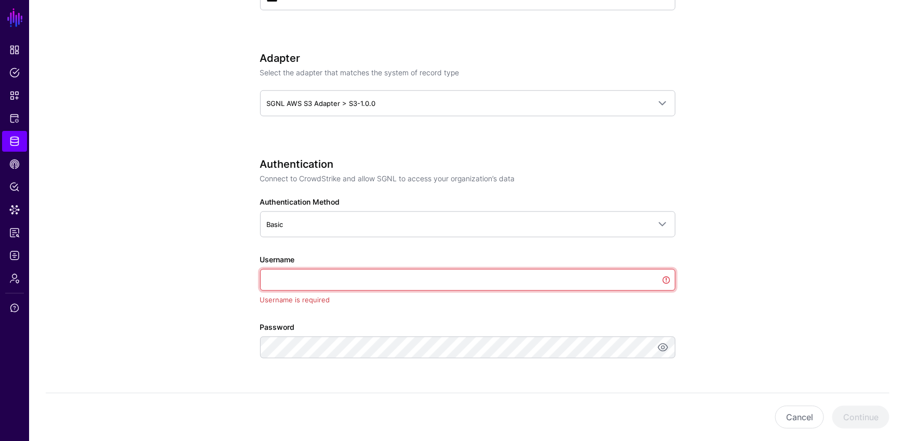
paste input "**********"
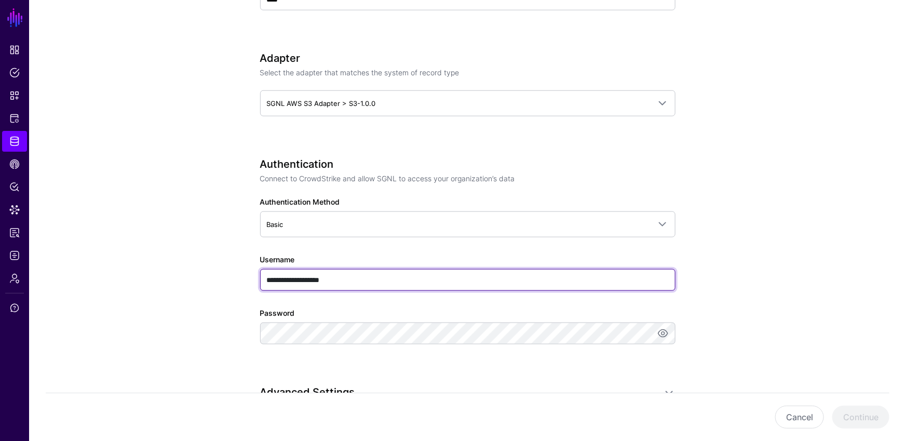
type input "**********"
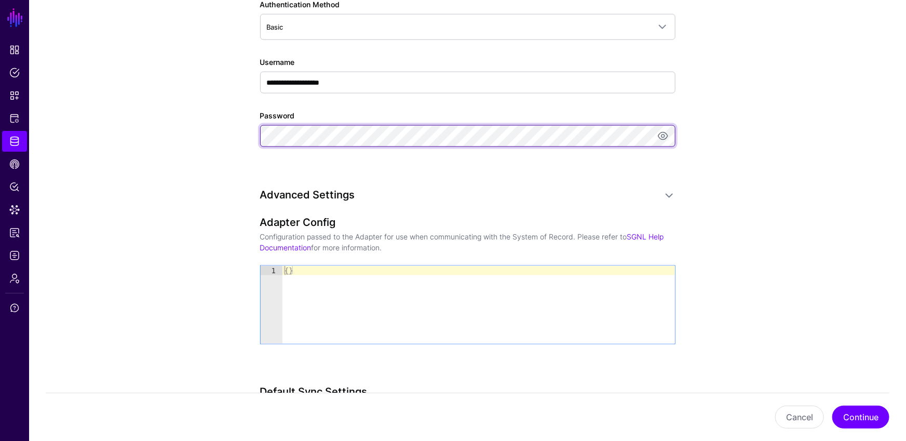
scroll to position [726, 0]
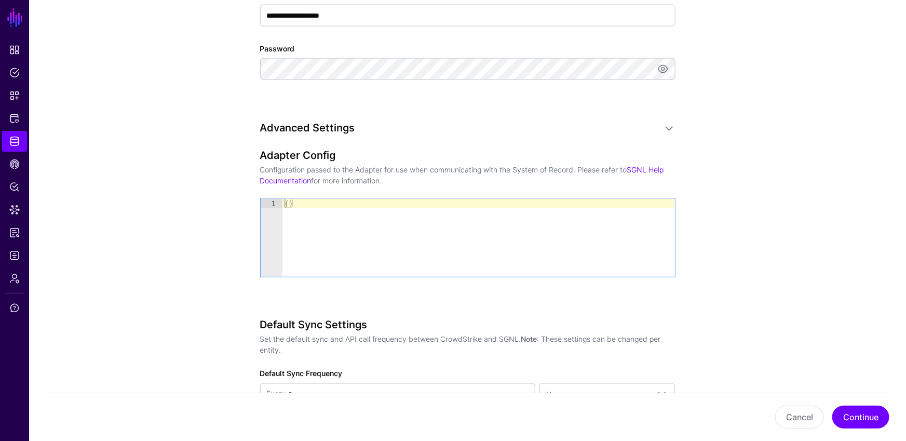
type textarea "**"
click at [384, 204] on div "{ }" at bounding box center [478, 247] width 393 height 97
drag, startPoint x: 371, startPoint y: 210, endPoint x: 226, endPoint y: 199, distance: 145.3
paste textarea "Cursor at row 1"
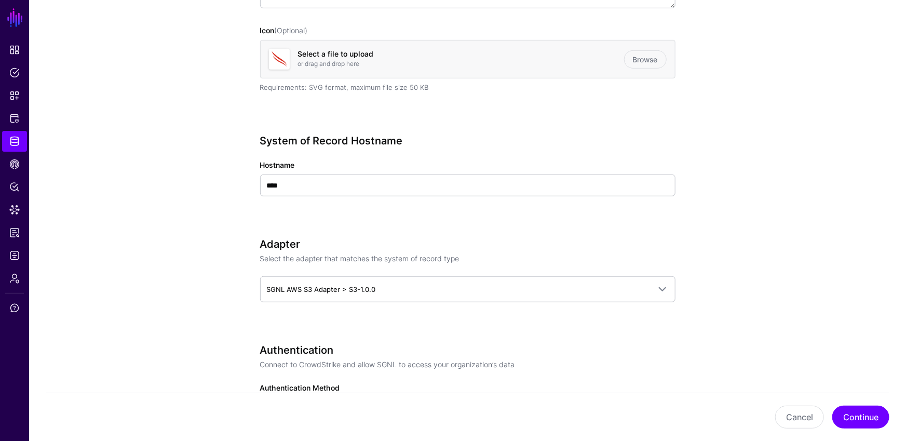
scroll to position [228, 0]
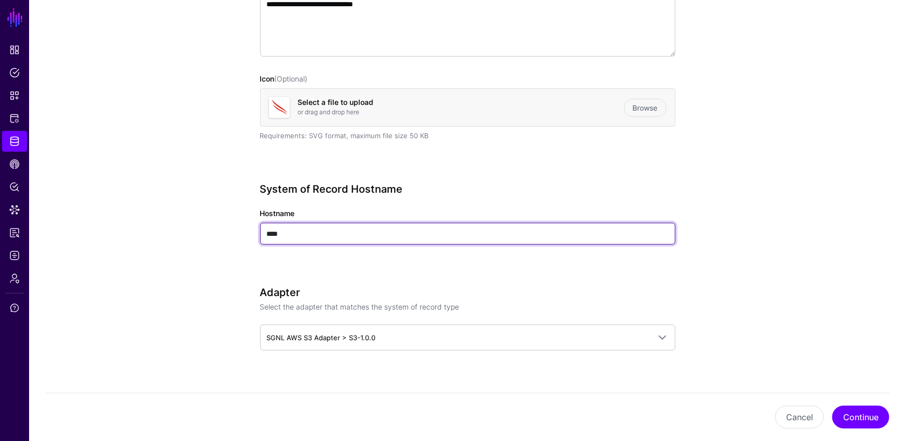
click at [348, 235] on input "****" at bounding box center [467, 234] width 415 height 22
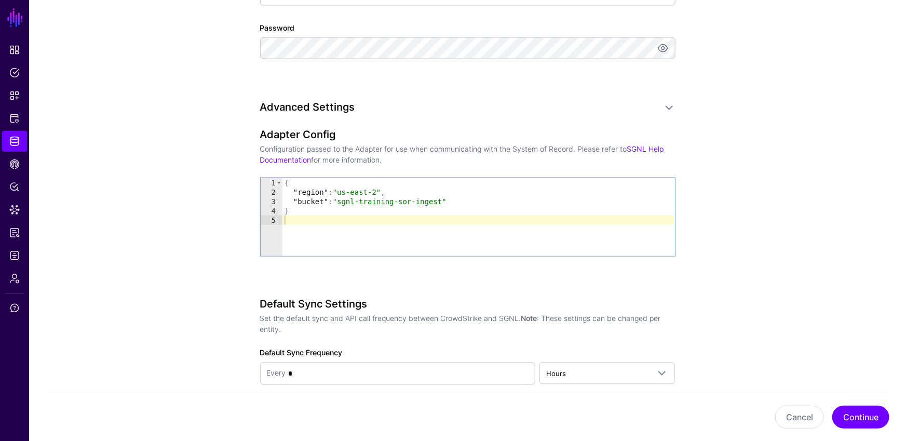
scroll to position [851, 0]
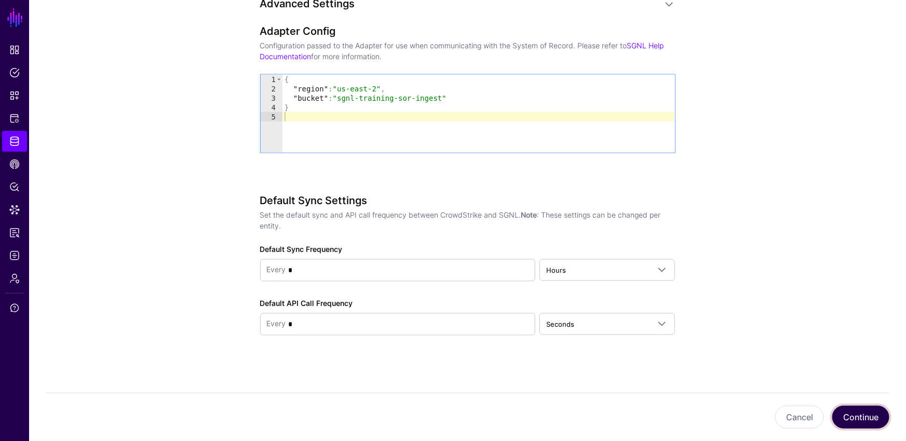
click at [845, 415] on button "Continue" at bounding box center [860, 417] width 57 height 23
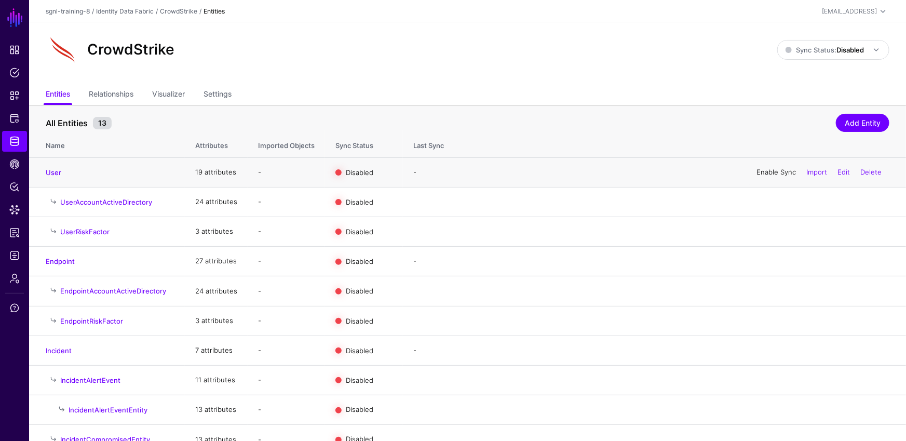
click at [764, 176] on link "Enable Sync" at bounding box center [776, 172] width 39 height 8
click at [831, 46] on span "Sync Status: Disabled" at bounding box center [825, 50] width 78 height 8
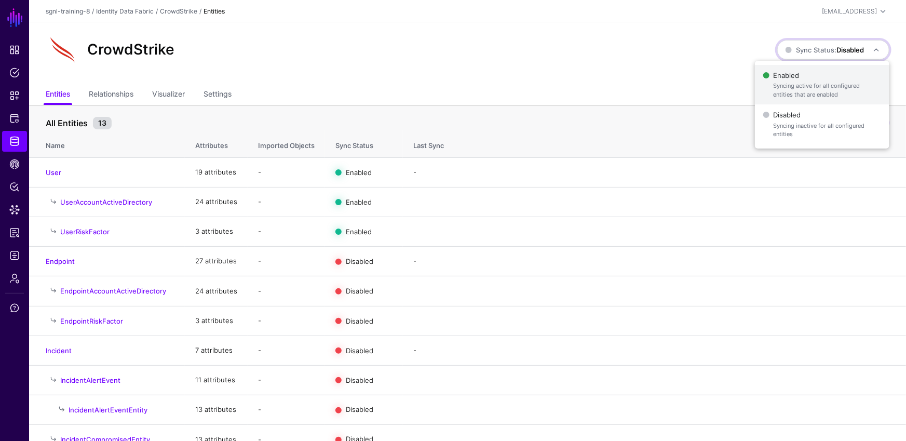
click at [775, 70] on span "Enabled Syncing active for all configured entities that are enabled" at bounding box center [822, 85] width 118 height 34
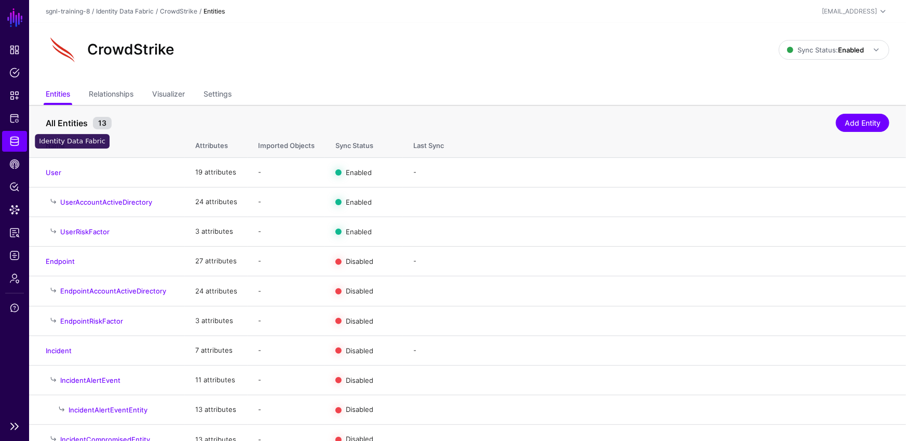
click at [22, 139] on link "Identity Data Fabric" at bounding box center [14, 141] width 25 height 21
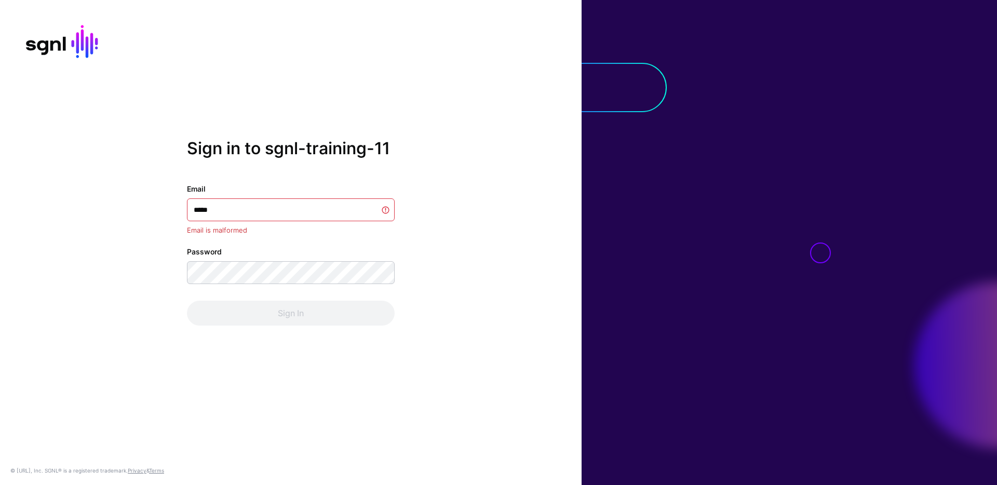
type input "******"
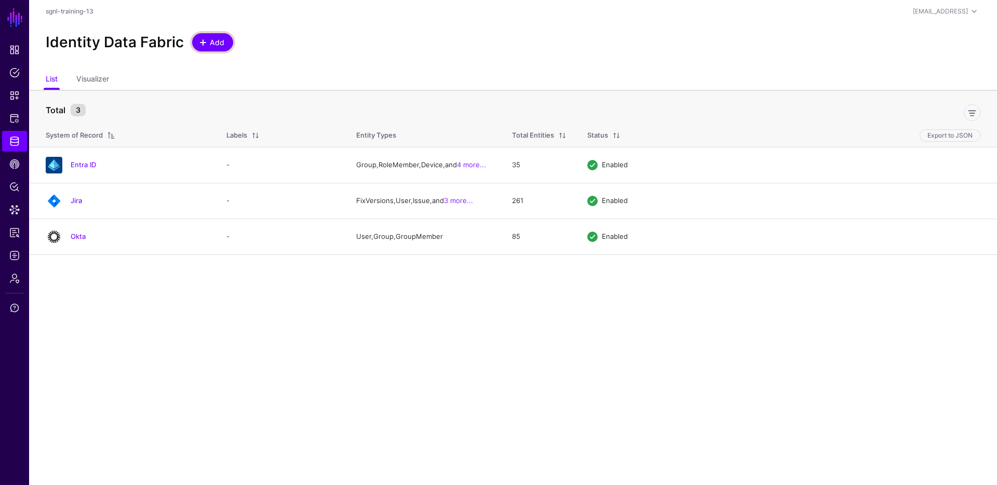
click at [204, 48] on link "Add" at bounding box center [212, 42] width 41 height 18
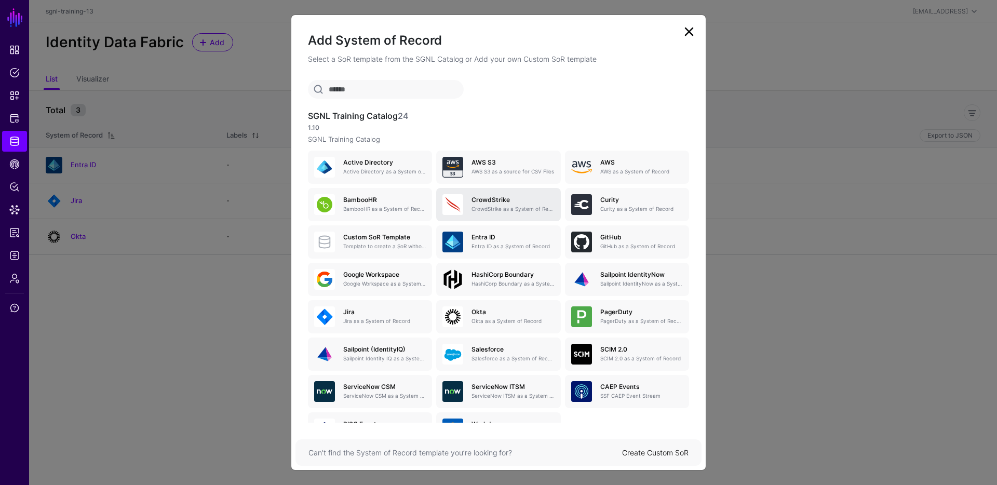
click at [496, 205] on p "CrowdStrike as a System of Record" at bounding box center [513, 209] width 83 height 8
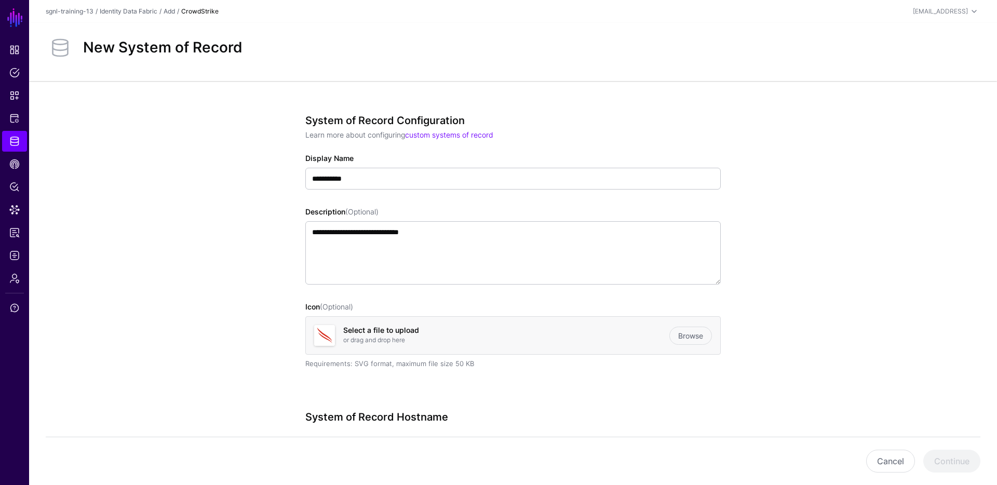
scroll to position [78, 0]
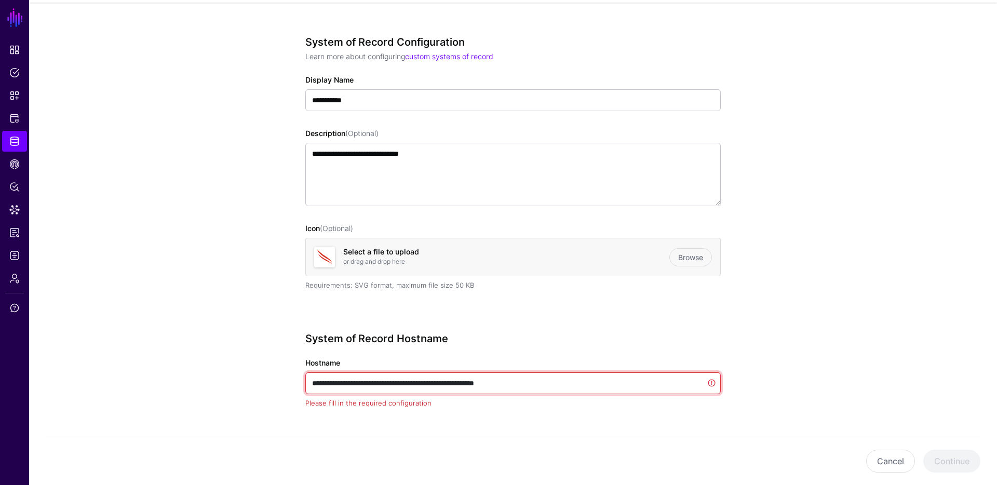
click at [522, 381] on input "**********" at bounding box center [512, 383] width 415 height 22
click at [521, 381] on input "**********" at bounding box center [512, 383] width 415 height 22
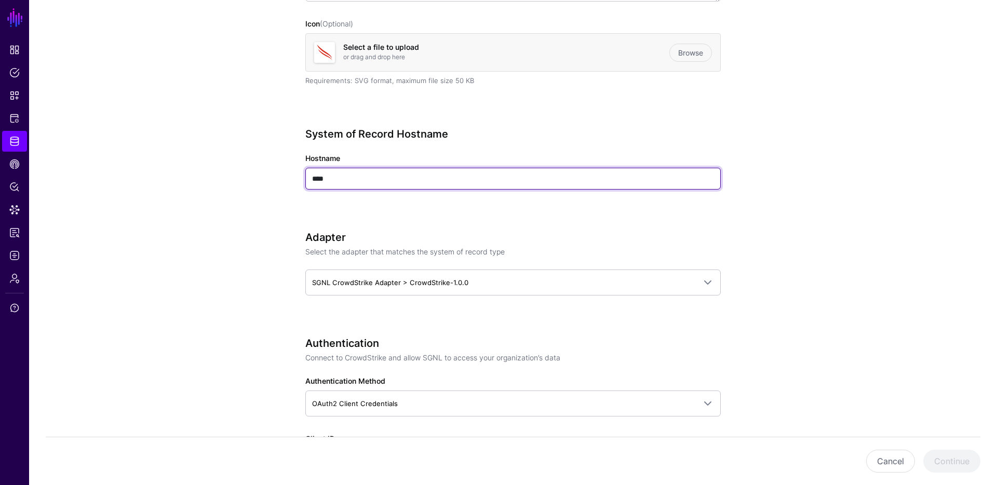
scroll to position [327, 0]
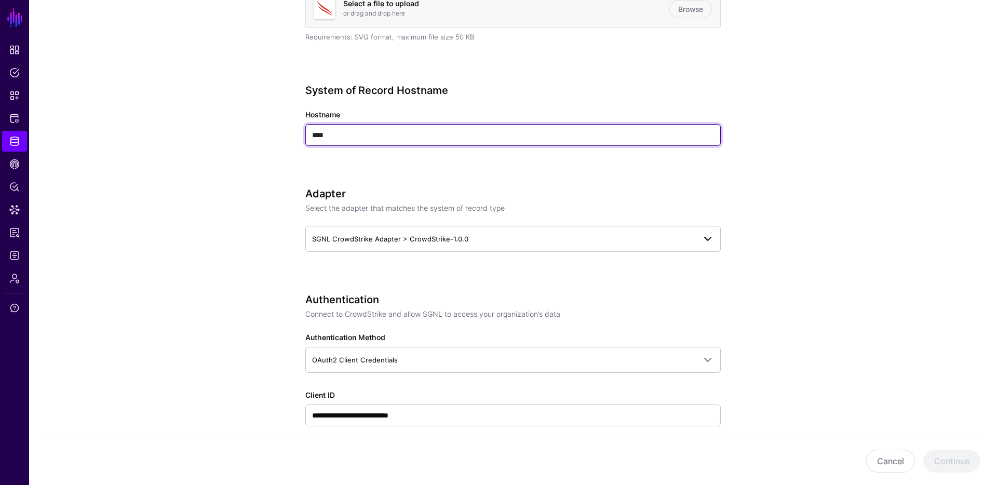
type input "****"
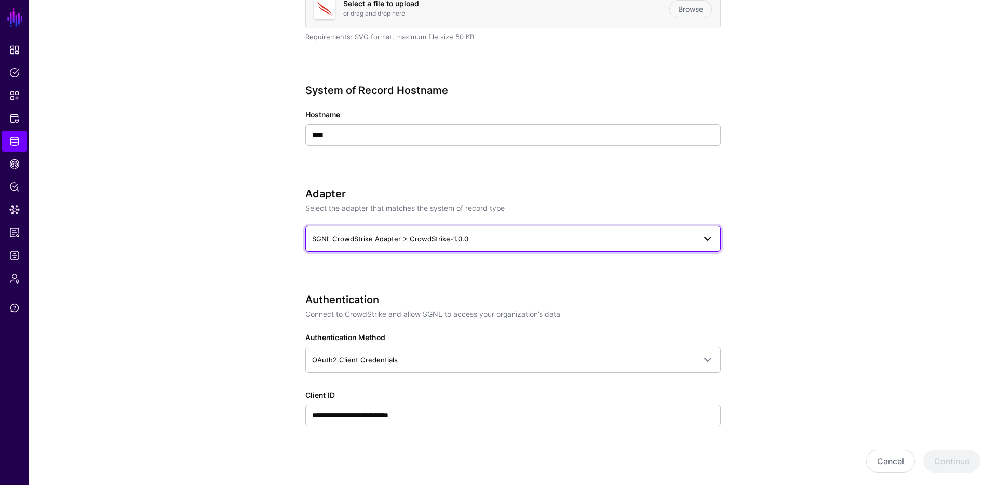
click at [481, 238] on span "SGNL CrowdStrike Adapter > CrowdStrike-1.0.0" at bounding box center [503, 238] width 383 height 11
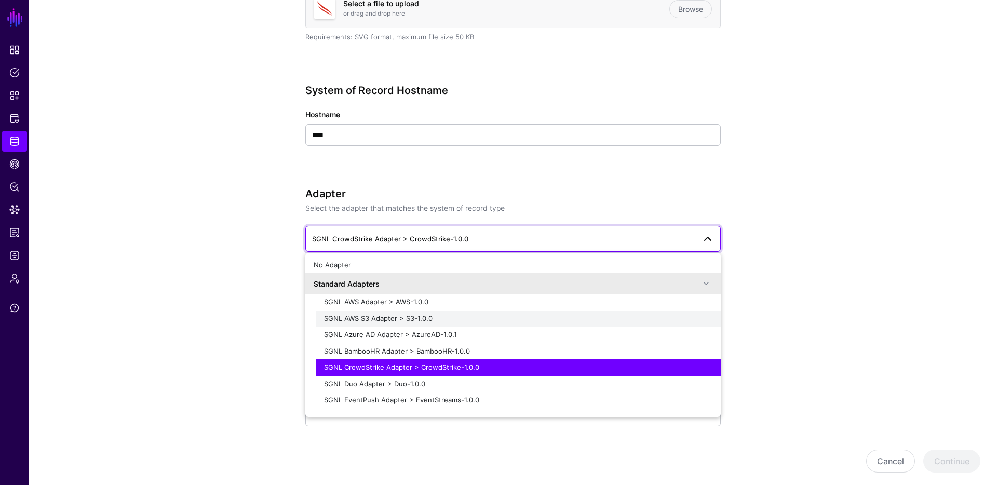
click at [432, 314] on div "SGNL AWS S3 Adapter > S3-1.0.0" at bounding box center [518, 319] width 388 height 10
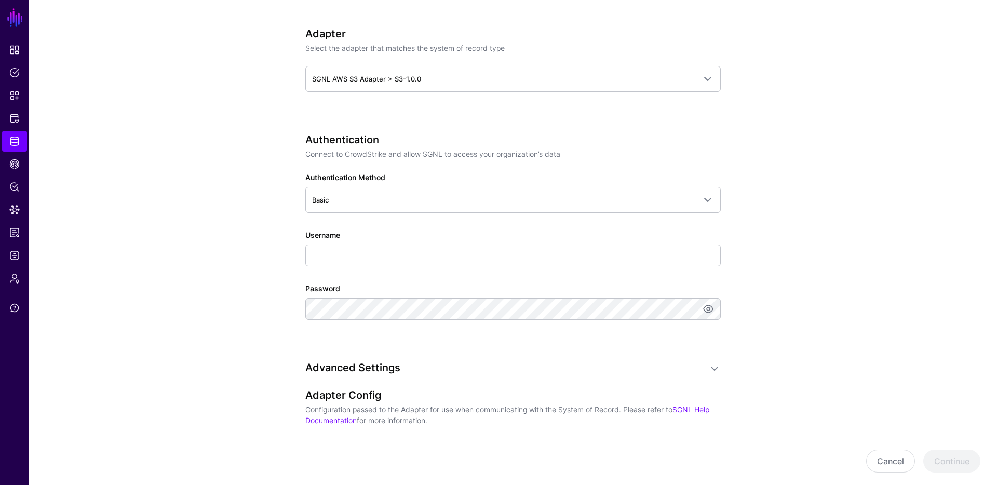
scroll to position [534, 0]
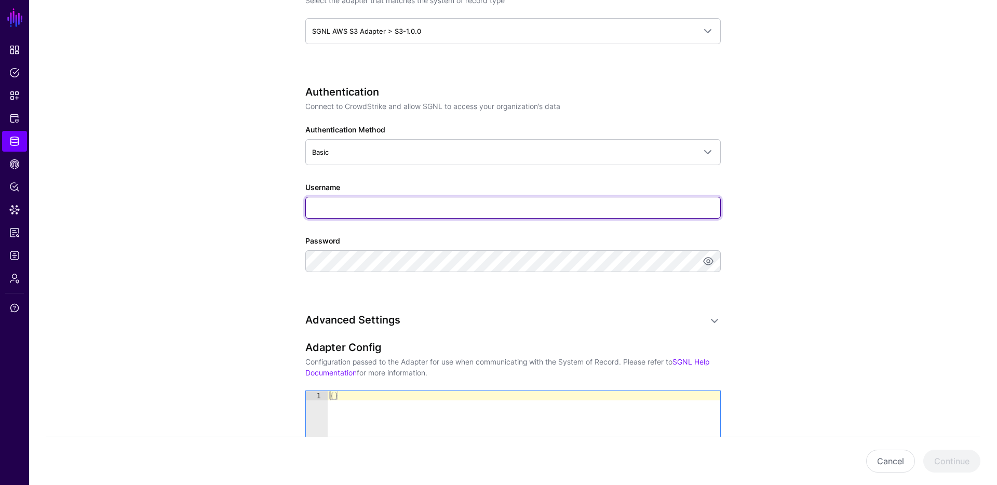
click at [377, 203] on input "Username" at bounding box center [512, 208] width 415 height 22
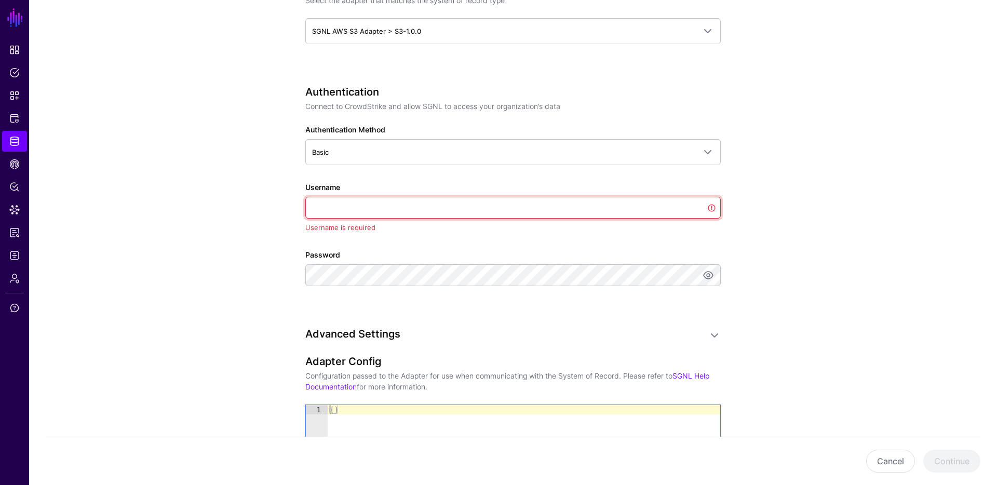
paste input "**********"
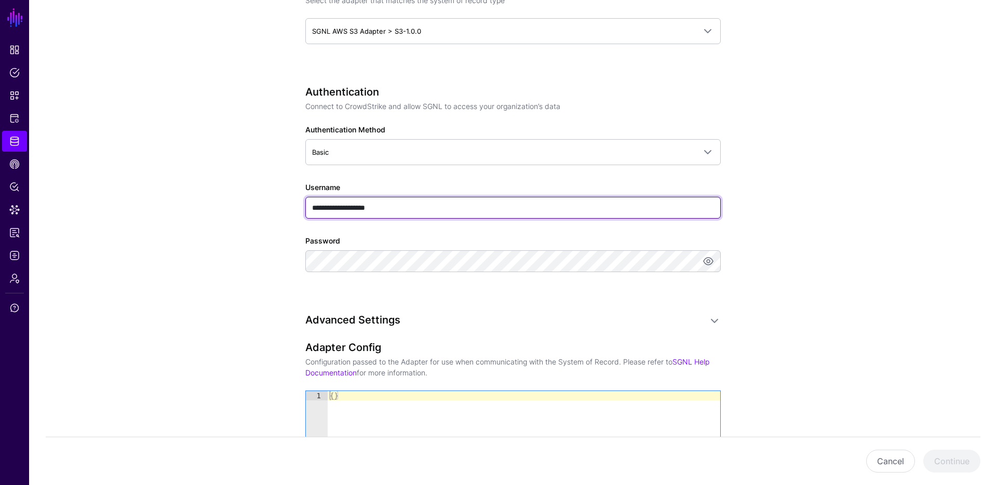
type input "**********"
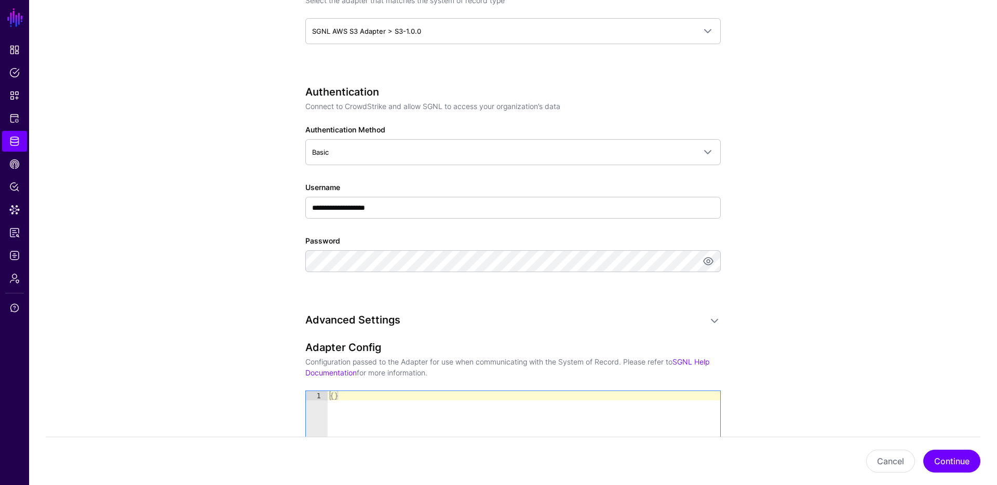
click at [624, 301] on div "**********" at bounding box center [512, 130] width 415 height 1101
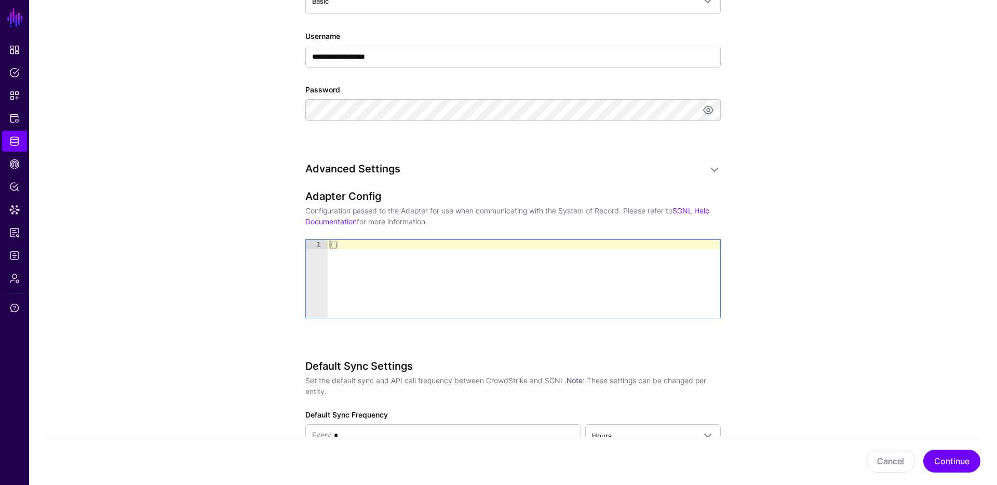
type textarea "**"
drag, startPoint x: 362, startPoint y: 256, endPoint x: 297, endPoint y: 243, distance: 66.8
click at [297, 243] on div "**********" at bounding box center [513, 2] width 482 height 1213
paste textarea "Cursor at row 1"
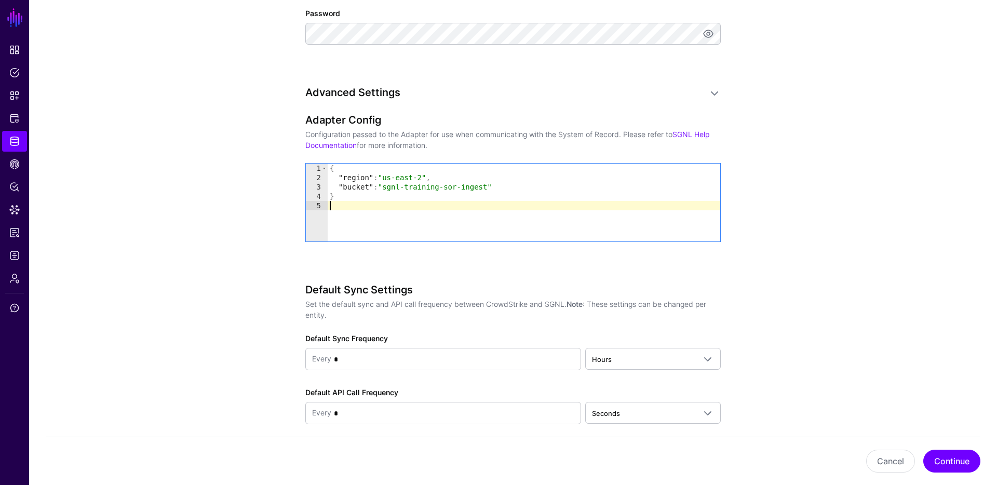
scroll to position [808, 0]
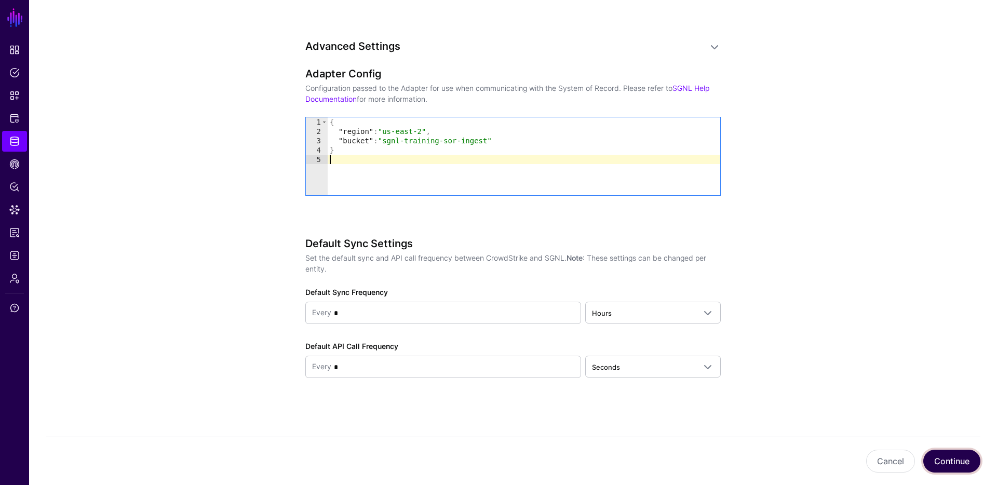
click at [968, 460] on button "Continue" at bounding box center [951, 461] width 57 height 23
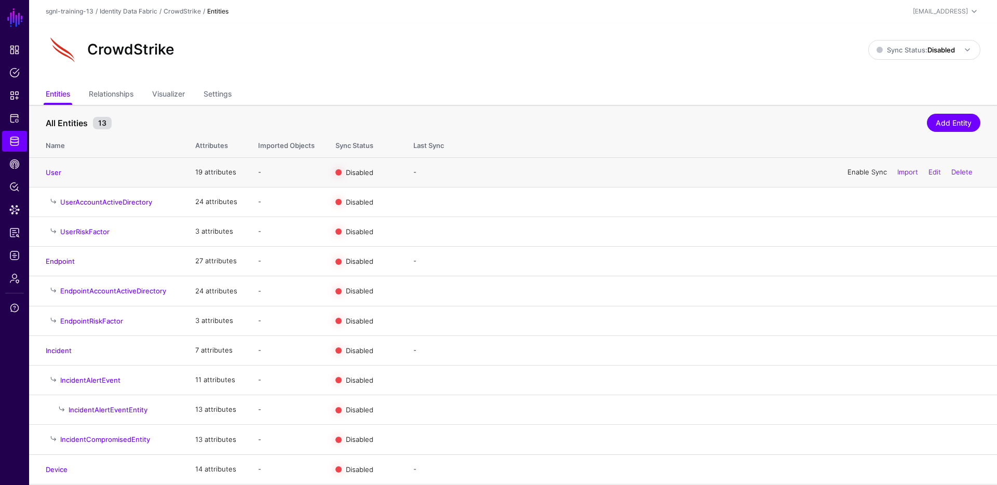
click at [852, 172] on link "Enable Sync" at bounding box center [866, 172] width 39 height 8
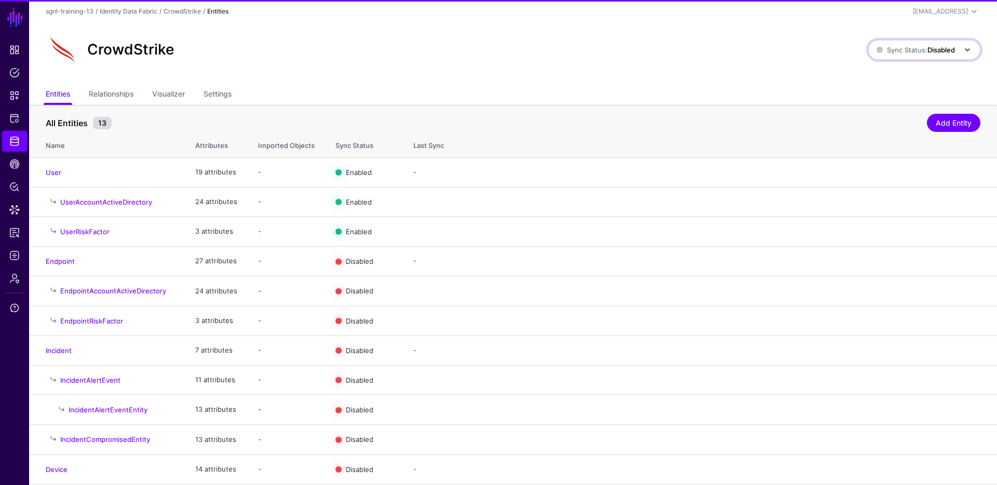
click at [904, 49] on span "Sync Status: Disabled" at bounding box center [916, 50] width 78 height 8
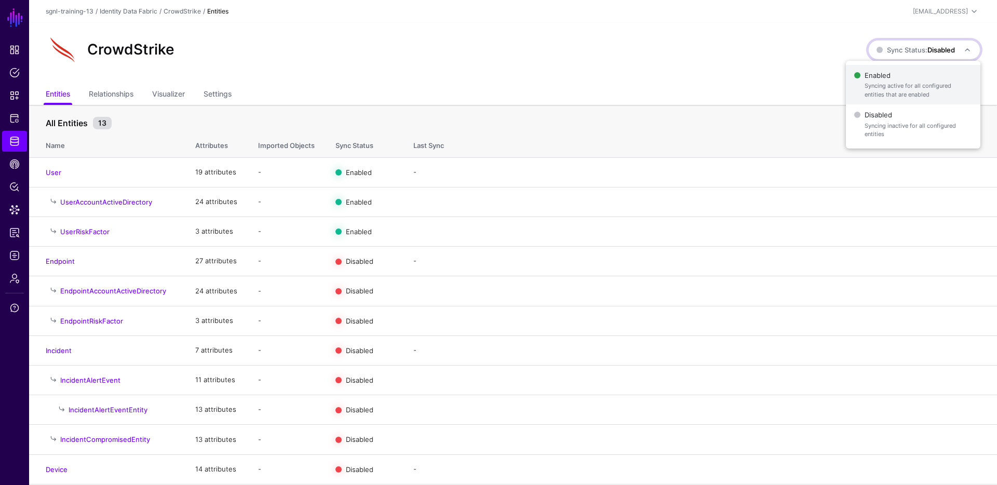
click at [900, 73] on span "Enabled Syncing active for all configured entities that are enabled" at bounding box center [913, 85] width 118 height 34
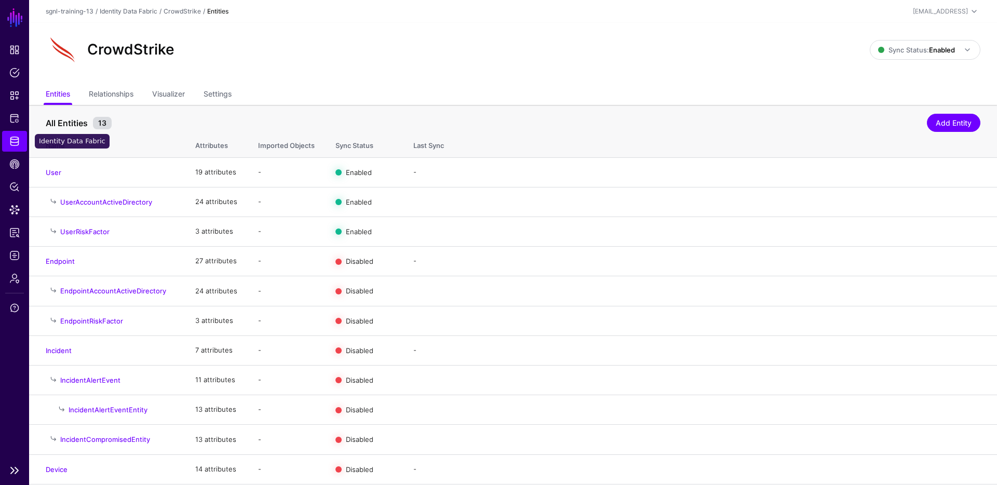
click at [18, 134] on link "Identity Data Fabric" at bounding box center [14, 141] width 25 height 21
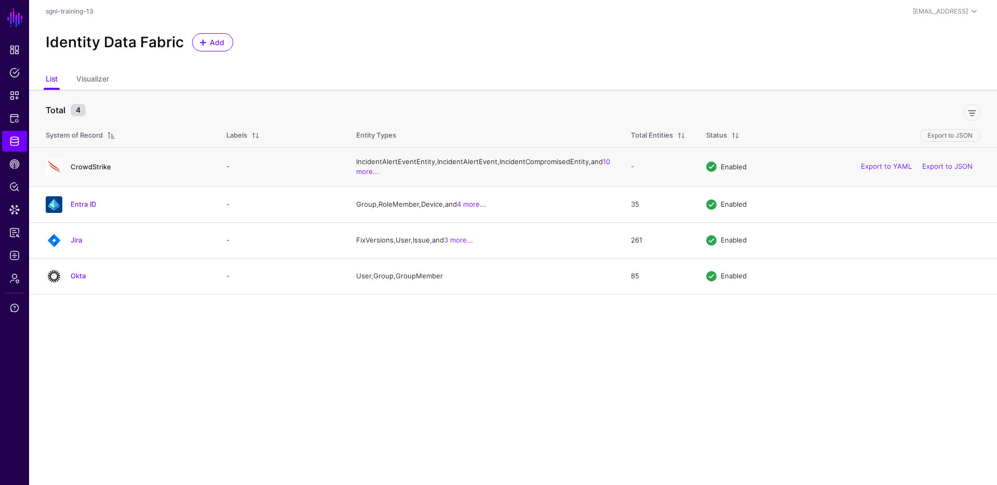
click at [99, 171] on link "CrowdStrike" at bounding box center [91, 167] width 41 height 8
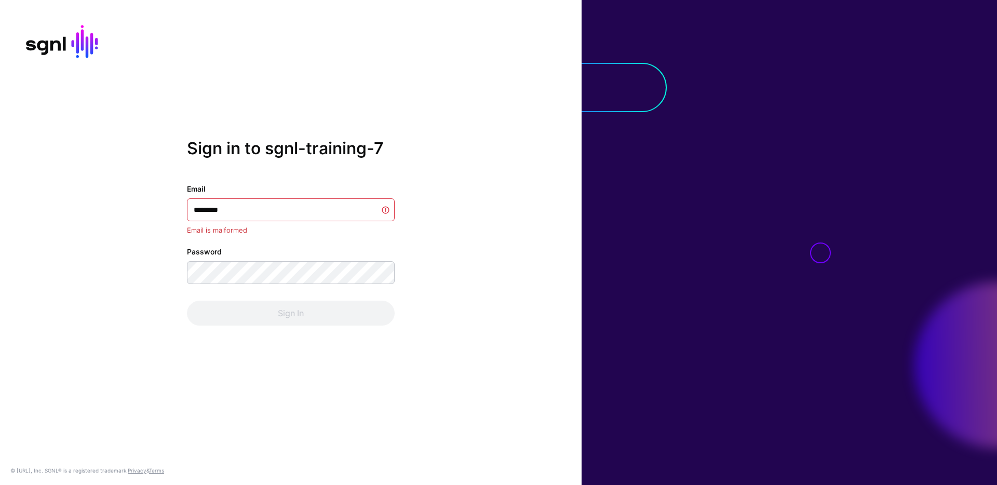
type input "**********"
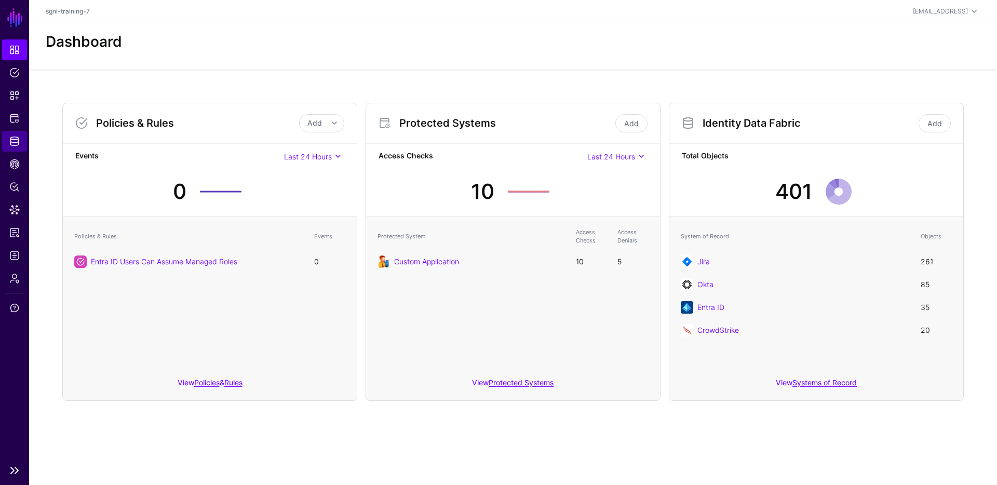
click at [12, 140] on span "Identity Data Fabric" at bounding box center [14, 141] width 10 height 10
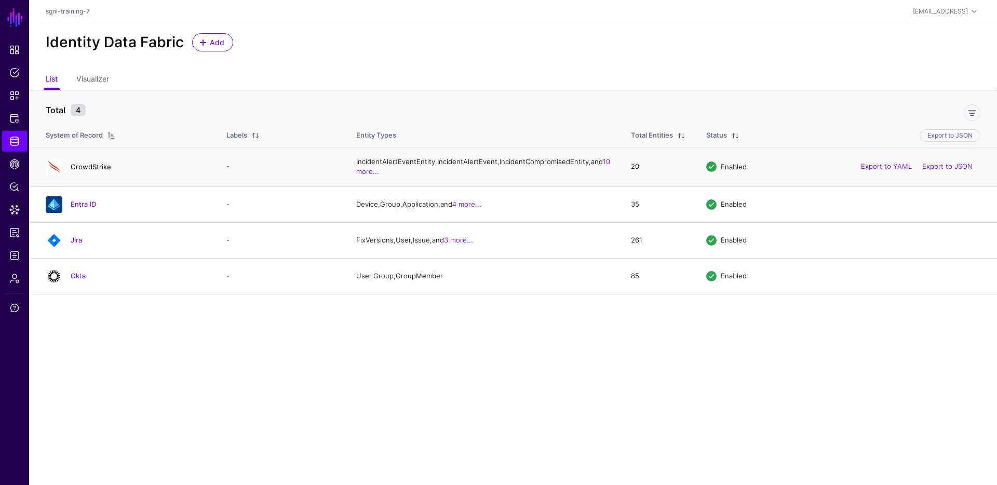
click at [95, 171] on link "CrowdStrike" at bounding box center [91, 167] width 41 height 8
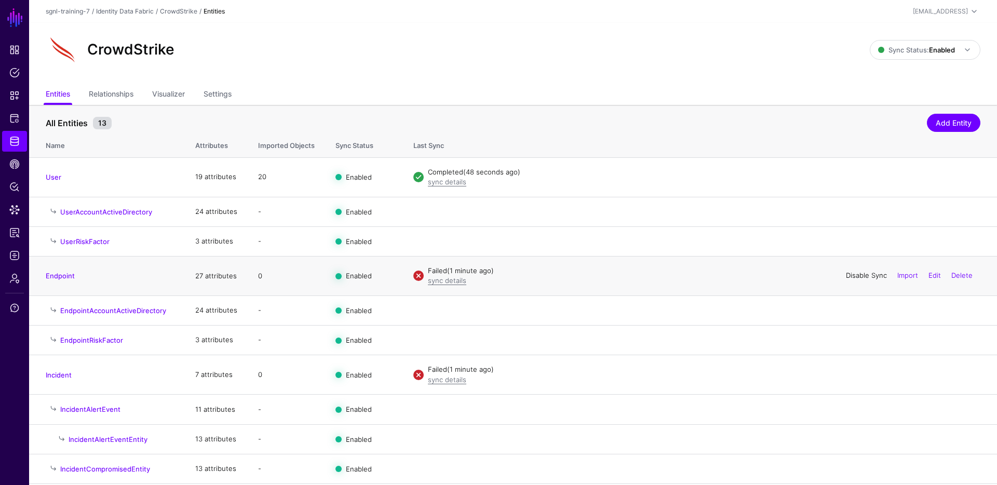
click at [850, 274] on link "Disable Sync" at bounding box center [866, 276] width 41 height 8
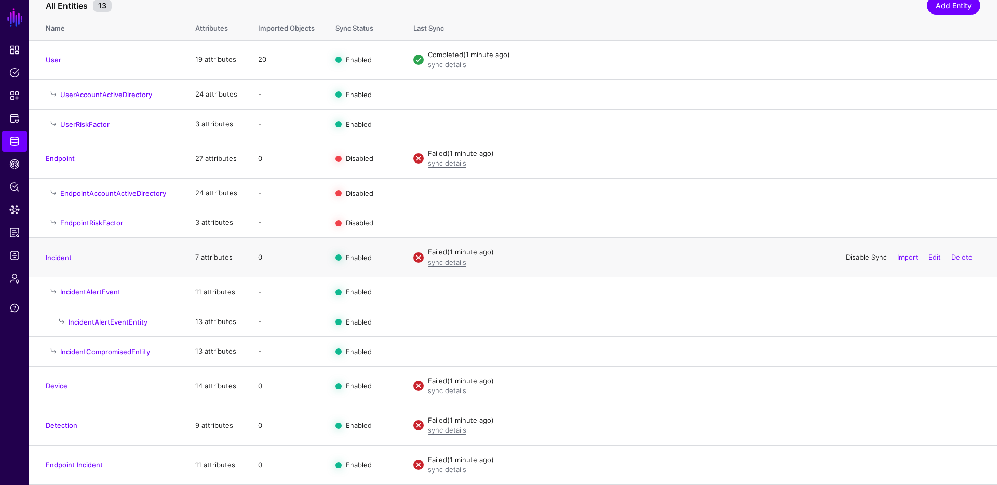
click at [864, 255] on link "Disable Sync" at bounding box center [866, 257] width 41 height 8
click at [852, 386] on link "Disable Sync" at bounding box center [866, 386] width 41 height 8
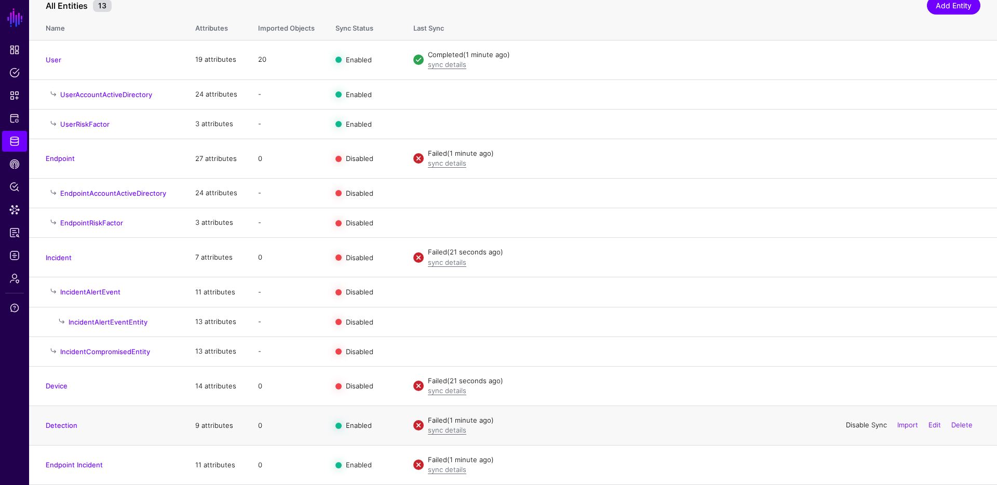
click at [872, 425] on link "Disable Sync" at bounding box center [866, 425] width 41 height 8
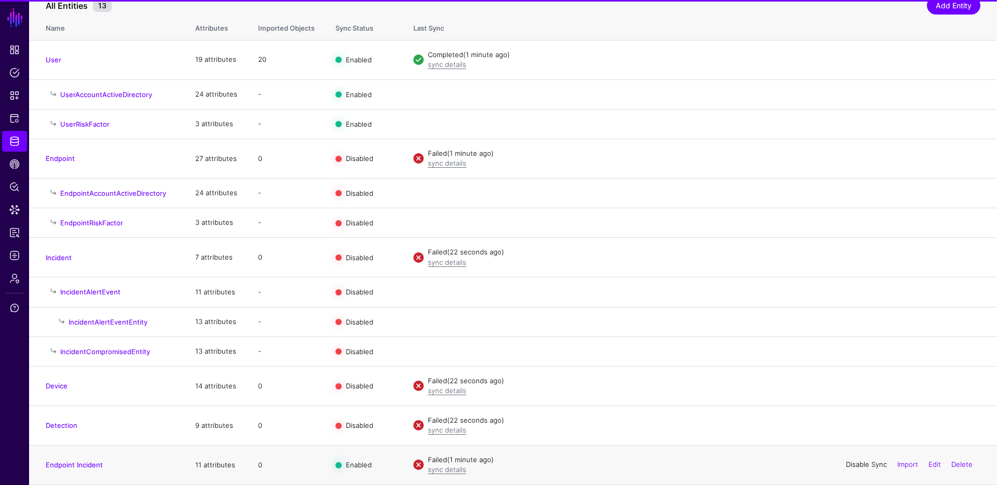
click at [867, 466] on link "Disable Sync" at bounding box center [866, 465] width 41 height 8
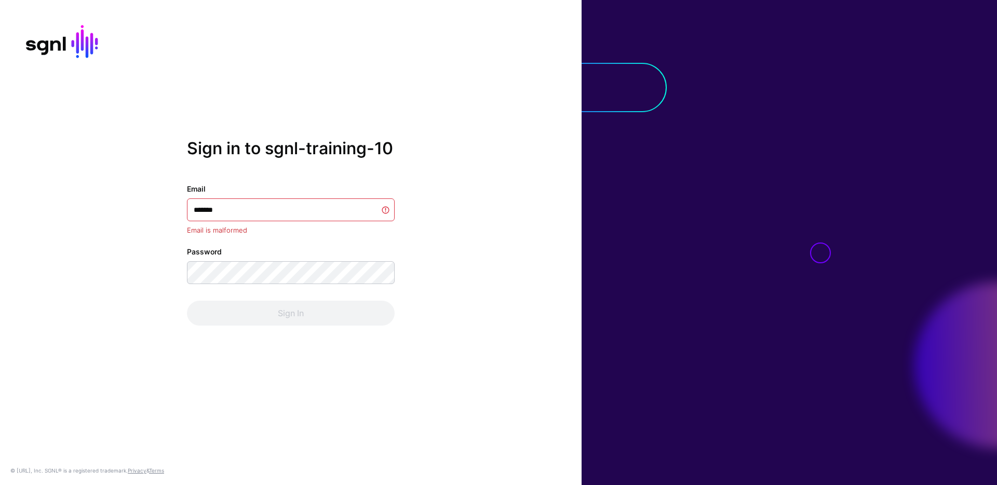
type input "********"
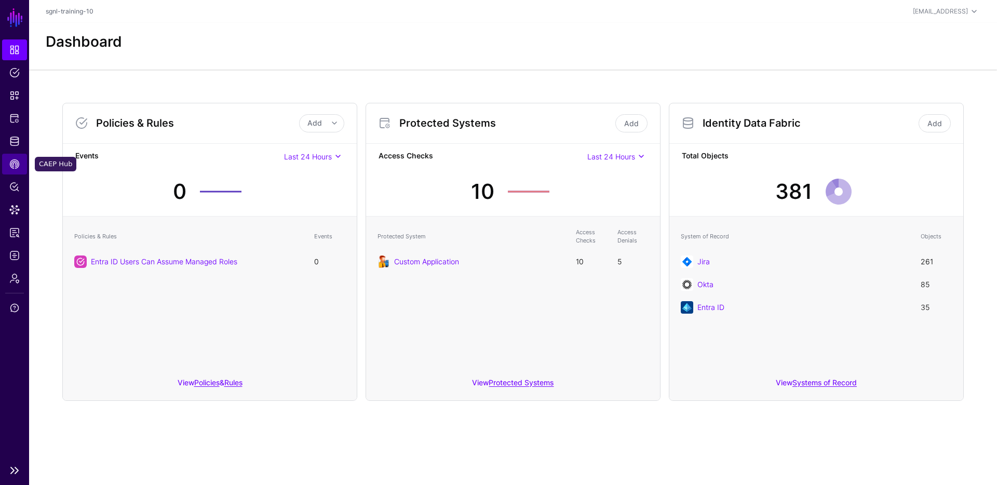
click at [19, 165] on span "CAEP Hub" at bounding box center [14, 164] width 10 height 10
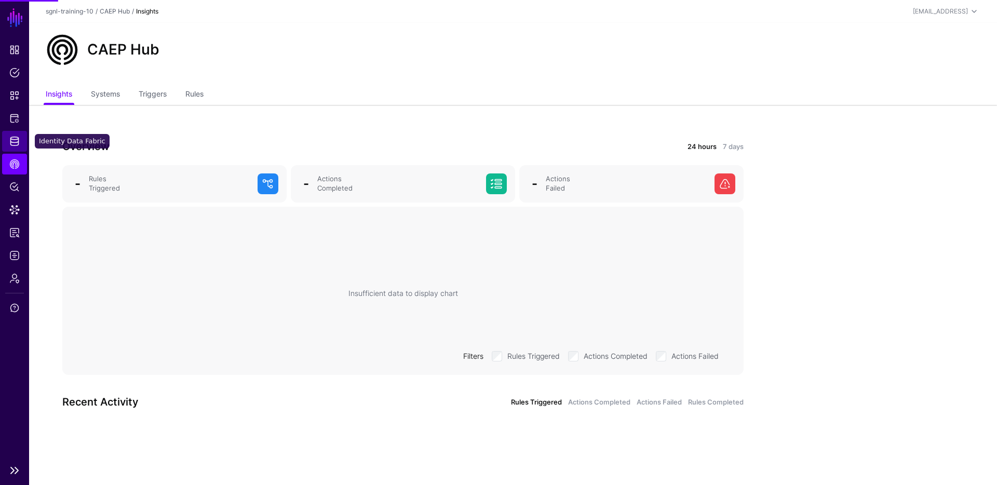
click at [19, 133] on link "Identity Data Fabric" at bounding box center [14, 141] width 25 height 21
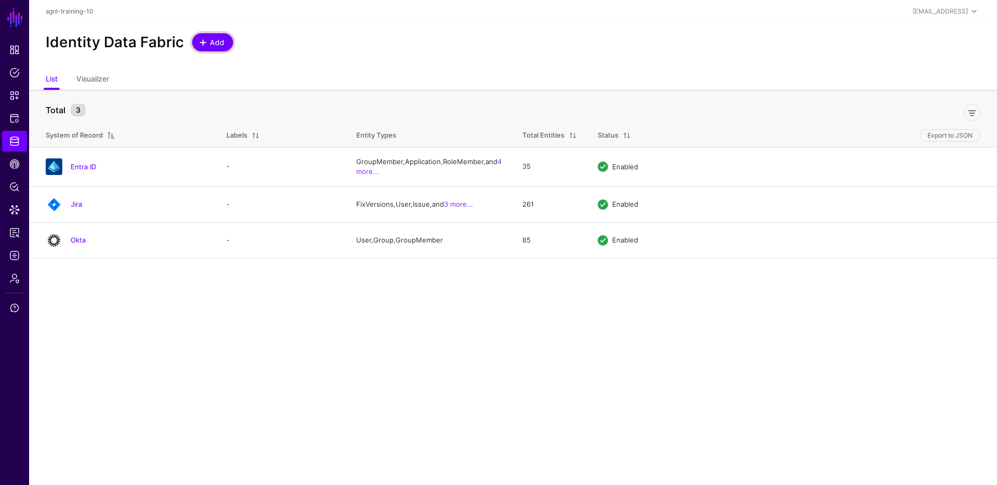
click at [217, 41] on span "Add" at bounding box center [217, 42] width 17 height 11
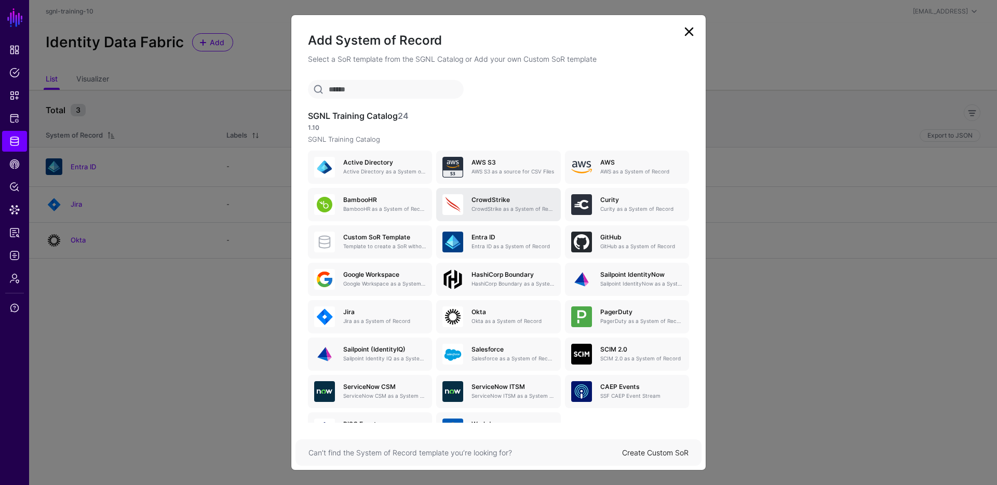
click at [511, 207] on p "CrowdStrike as a System of Record" at bounding box center [513, 209] width 83 height 8
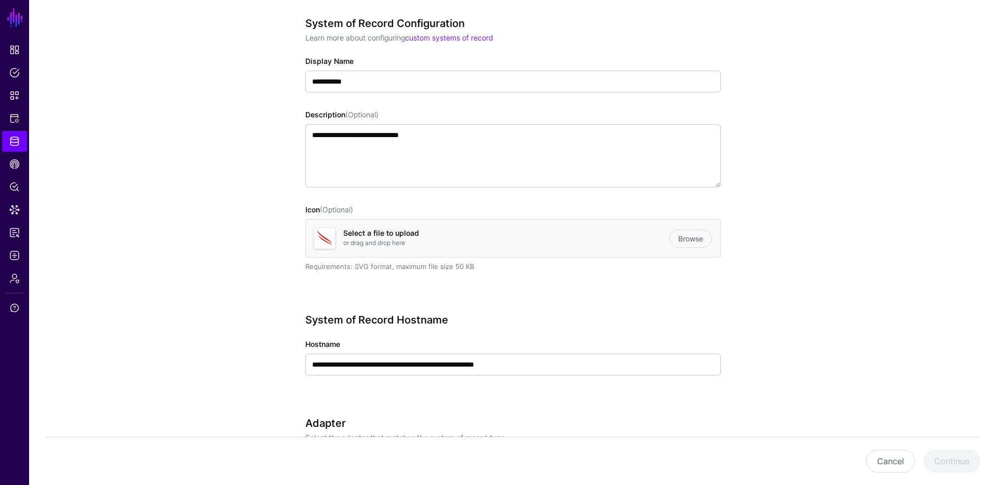
scroll to position [271, 0]
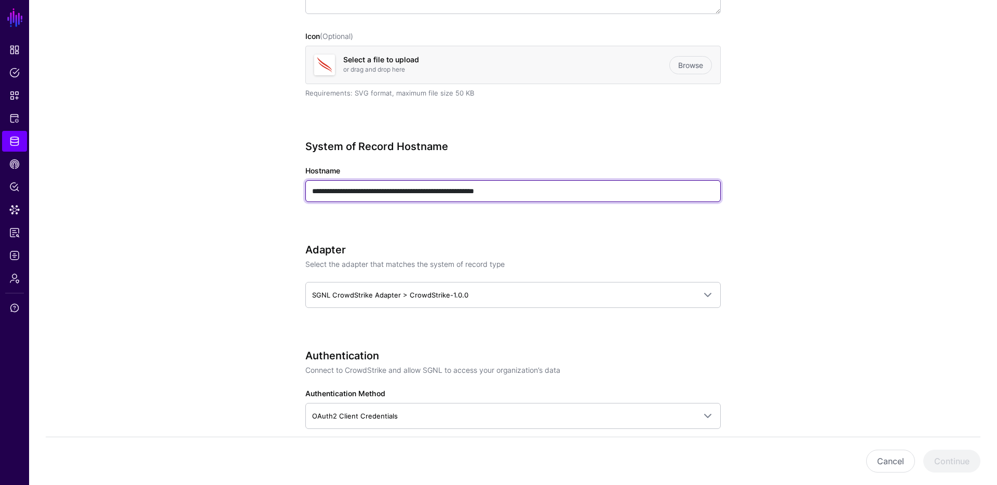
click at [528, 199] on input "**********" at bounding box center [512, 191] width 415 height 22
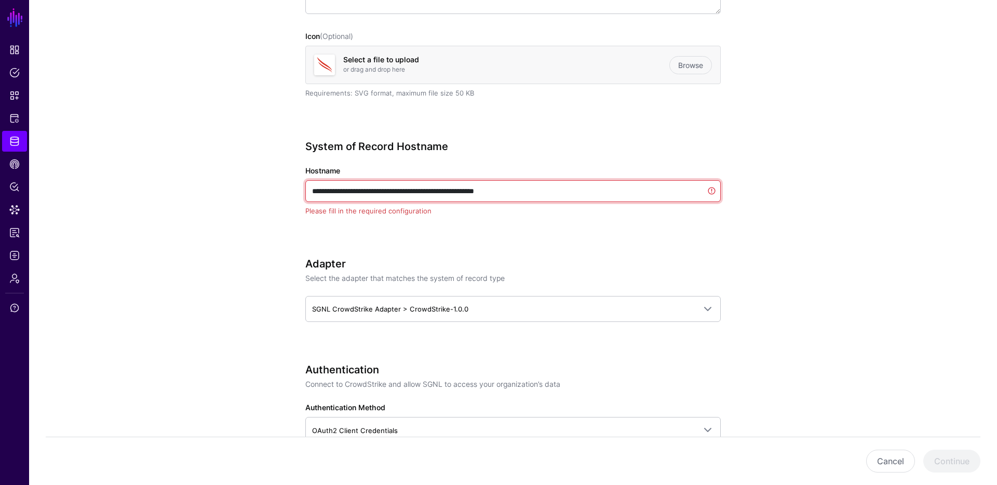
click at [528, 199] on input "**********" at bounding box center [512, 191] width 415 height 22
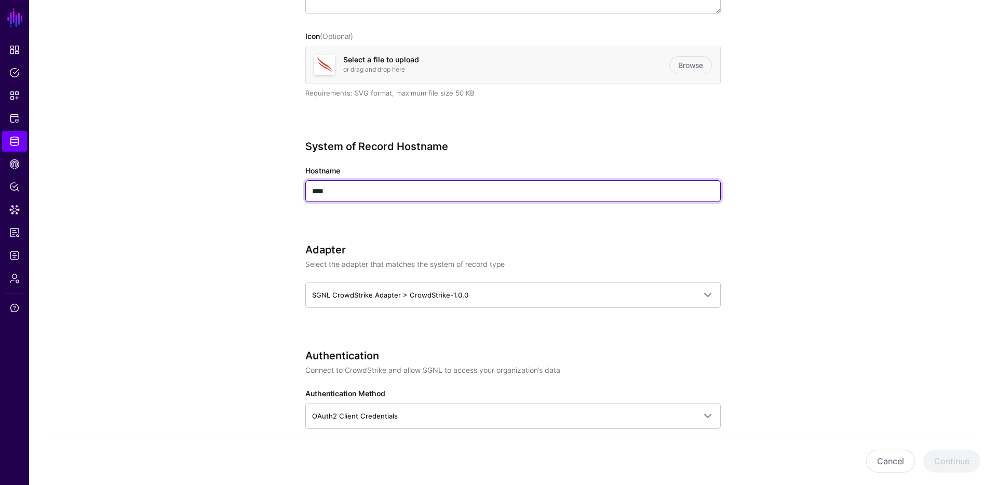
type input "****"
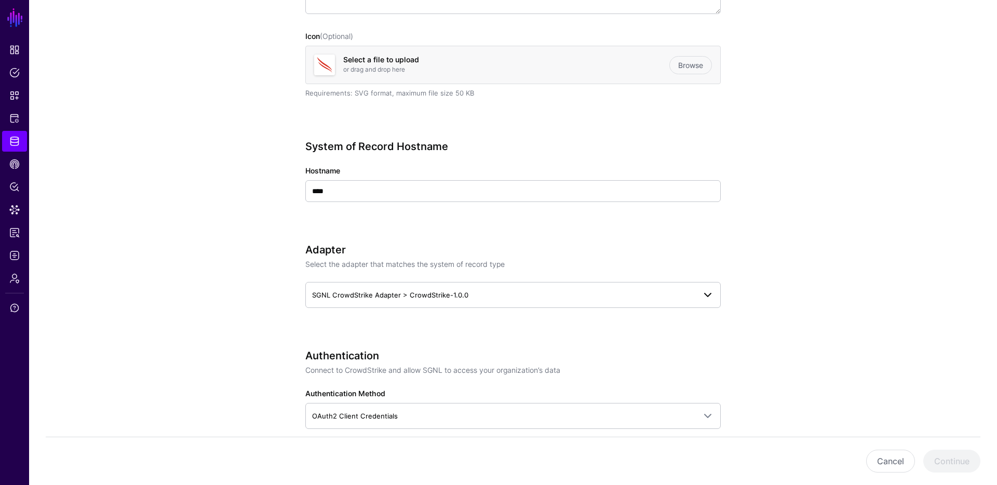
drag, startPoint x: 526, startPoint y: 309, endPoint x: 526, endPoint y: 303, distance: 5.7
click at [526, 309] on div "Adapter Select the adapter that matches the system of record type SGNL CrowdStr…" at bounding box center [512, 290] width 415 height 93
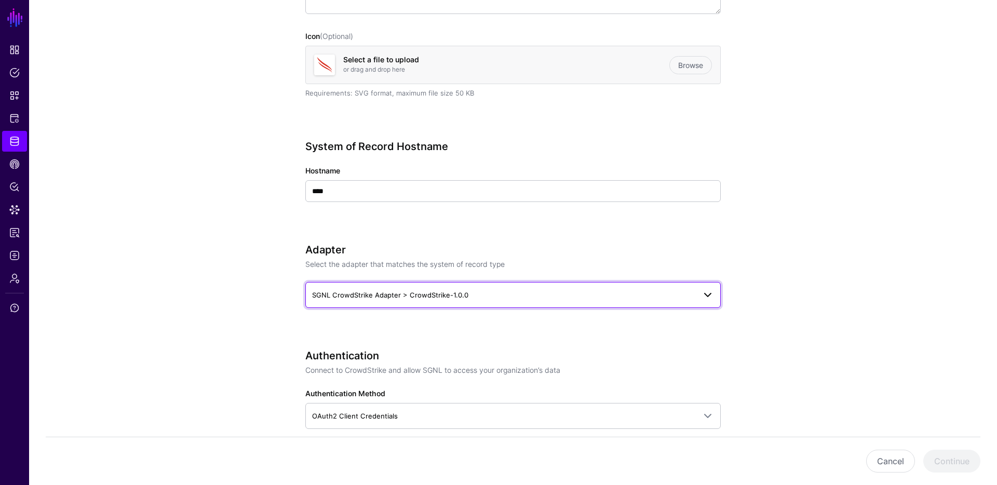
click at [526, 301] on span "SGNL CrowdStrike Adapter > CrowdStrike-1.0.0" at bounding box center [513, 295] width 402 height 12
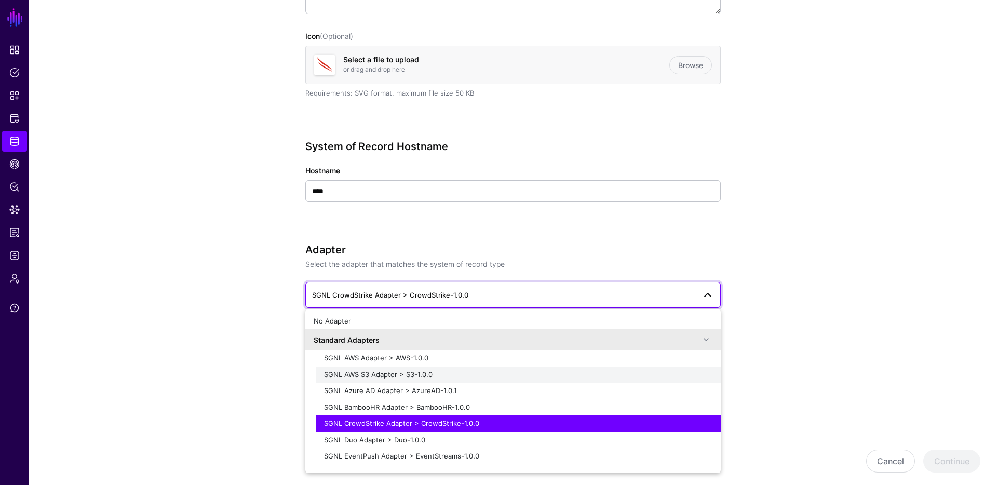
click at [453, 370] on div "SGNL AWS S3 Adapter > S3-1.0.0" at bounding box center [518, 375] width 388 height 10
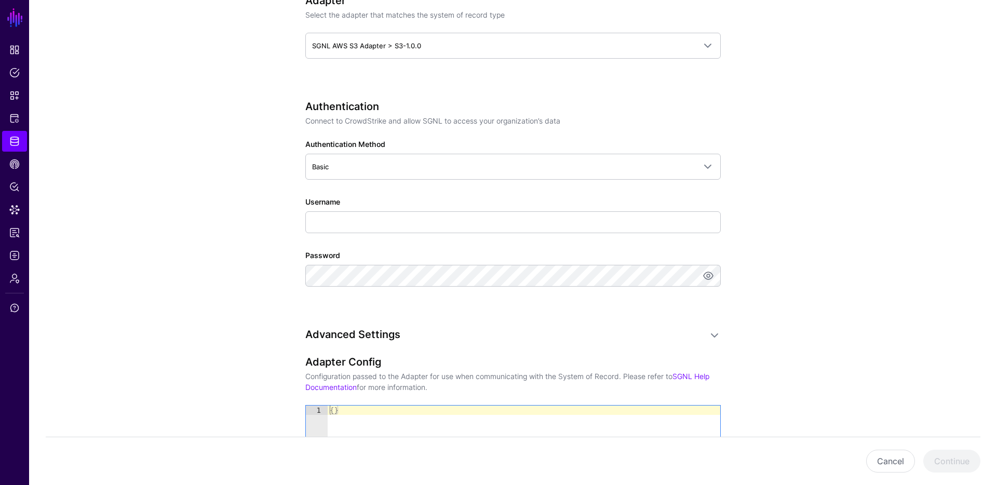
scroll to position [633, 0]
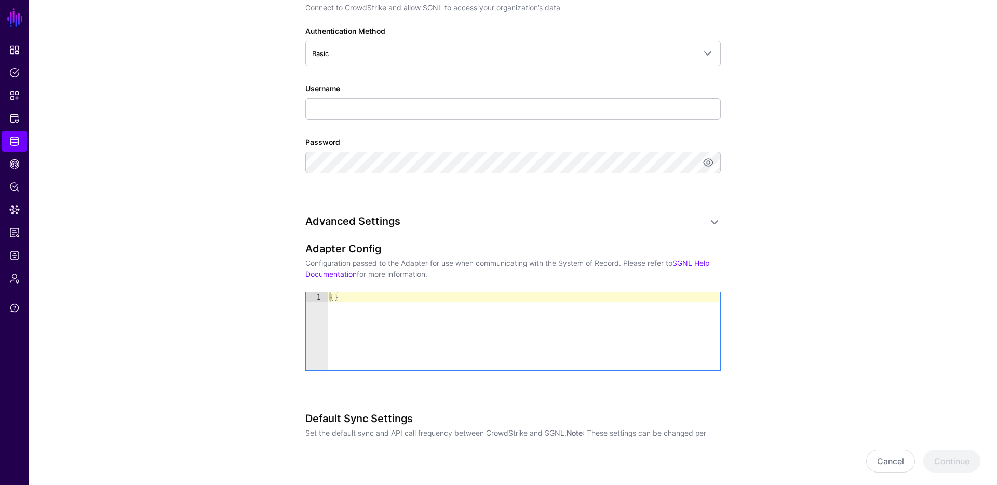
type textarea "**"
click at [384, 319] on div "{ }" at bounding box center [524, 340] width 393 height 97
drag, startPoint x: 383, startPoint y: 313, endPoint x: 293, endPoint y: 289, distance: 92.5
click at [292, 289] on div "**********" at bounding box center [513, 54] width 482 height 1213
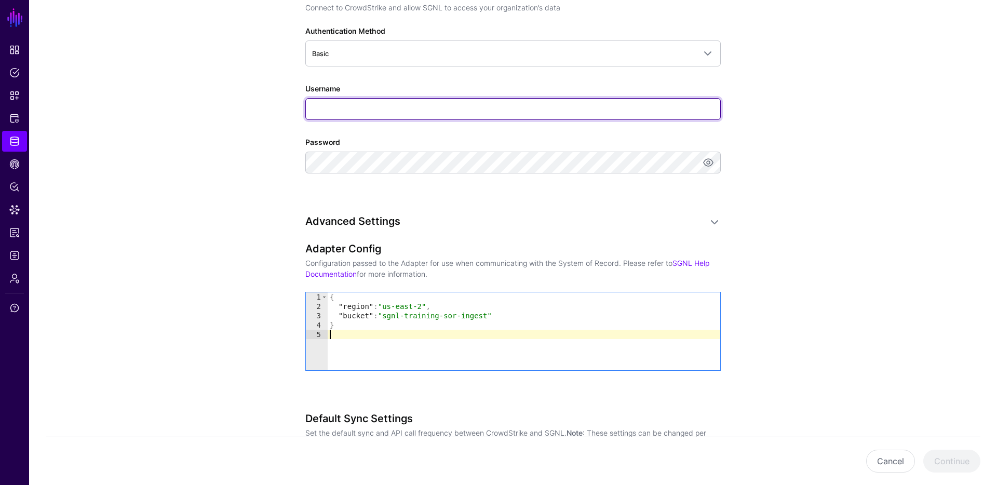
click at [394, 105] on input "Username" at bounding box center [512, 109] width 415 height 22
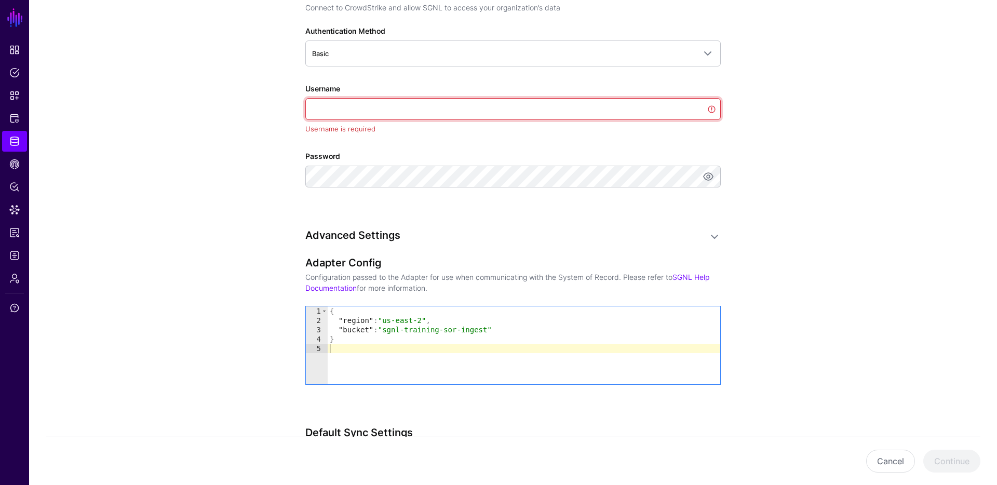
paste input "**********"
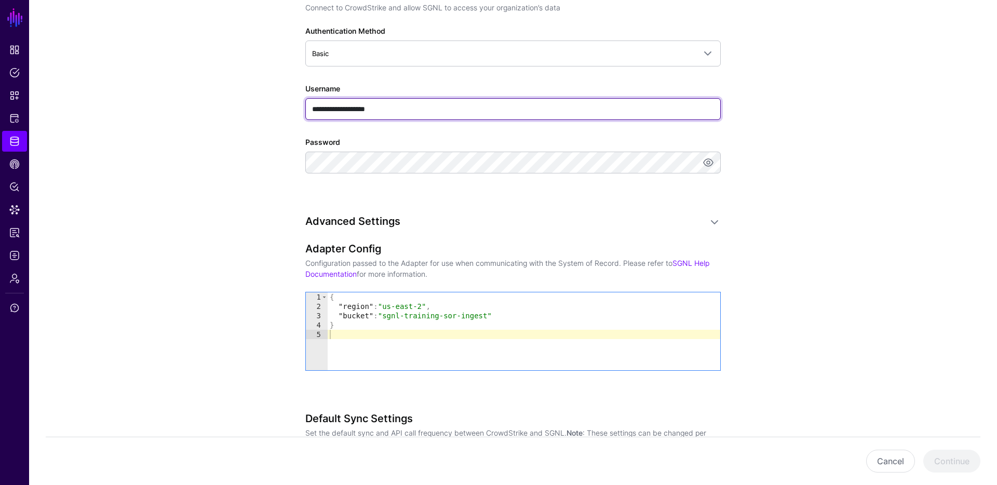
type input "**********"
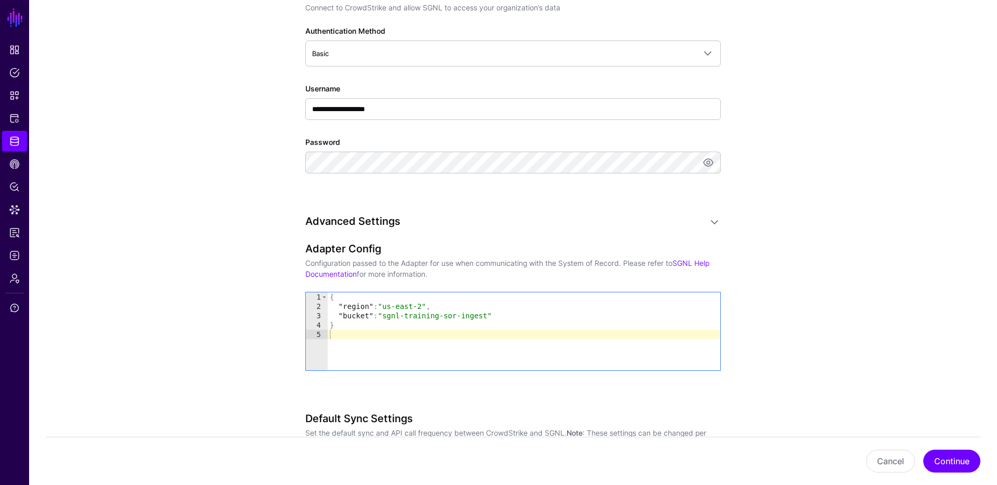
click at [666, 241] on div "Advanced Settings Adapter Config Configuration passed to the Adapter for use wh…" at bounding box center [512, 398] width 415 height 367
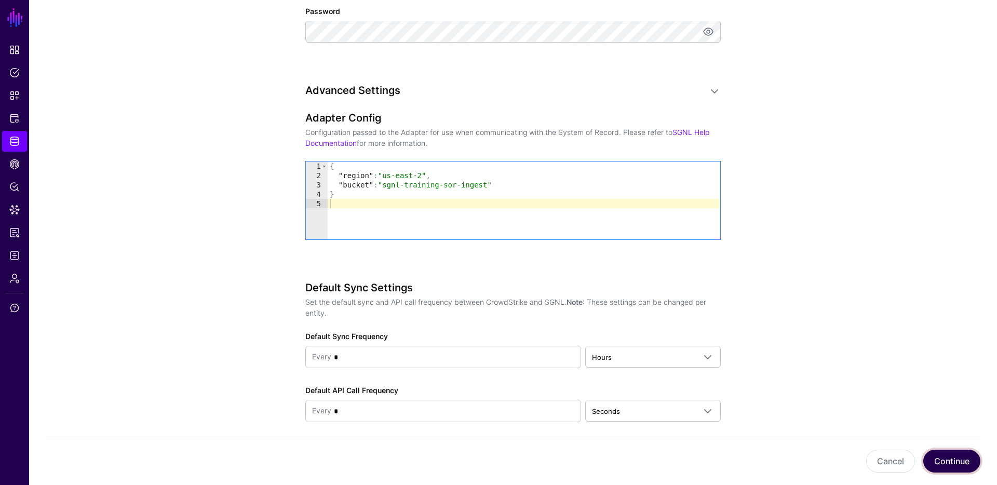
click at [944, 466] on button "Continue" at bounding box center [951, 461] width 57 height 23
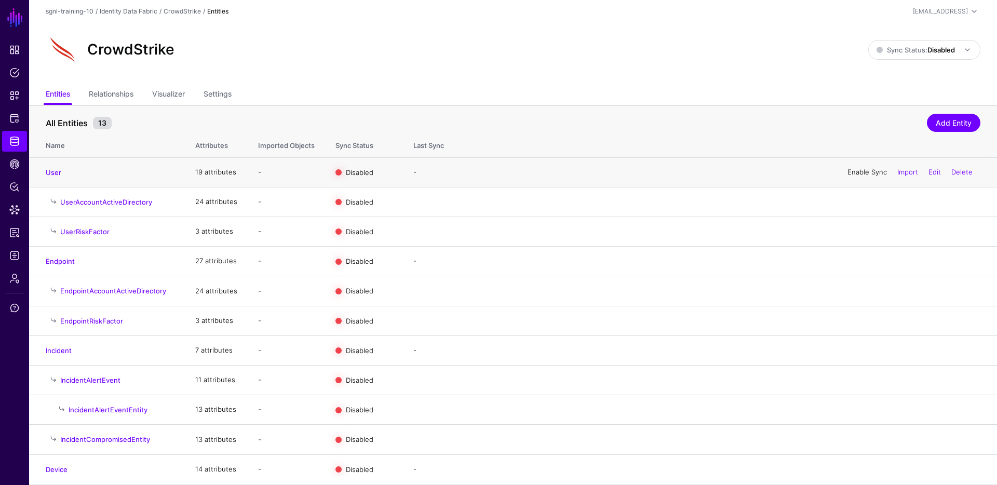
click at [851, 169] on link "Enable Sync" at bounding box center [866, 172] width 39 height 8
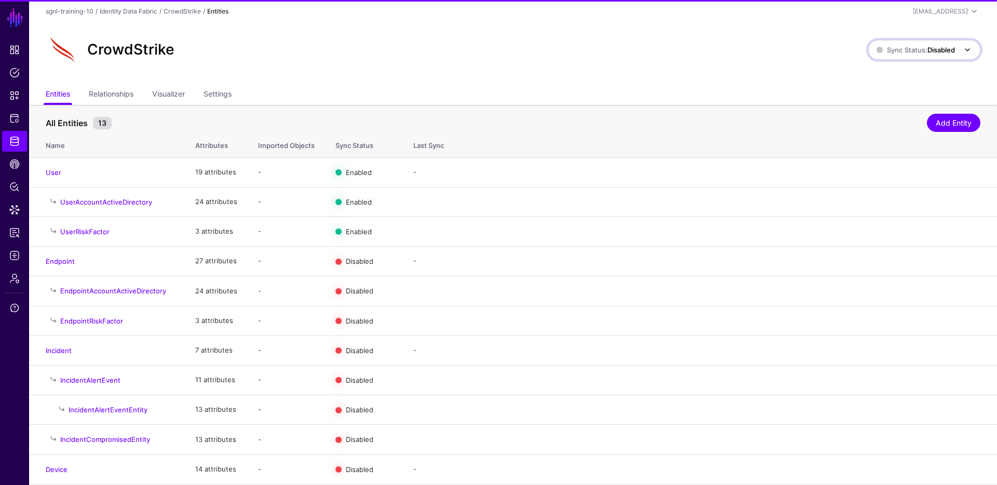
click at [904, 44] on span "Sync Status: Disabled" at bounding box center [916, 49] width 78 height 11
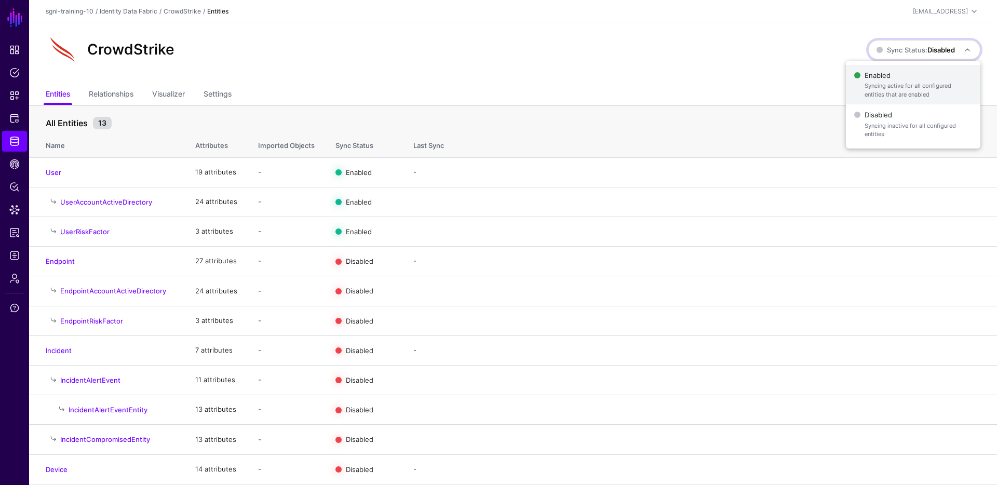
click at [895, 82] on span "Syncing active for all configured entities that are enabled" at bounding box center [918, 90] width 107 height 17
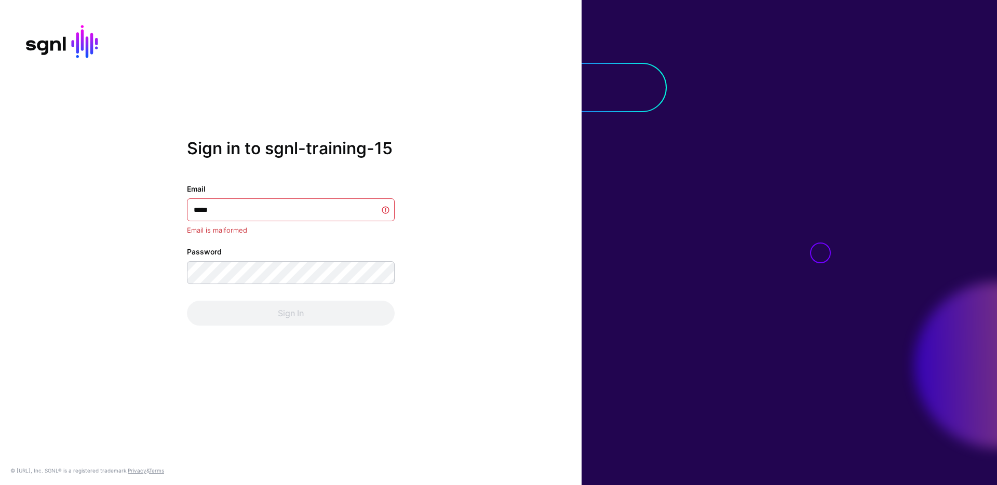
type input "******"
type input "********"
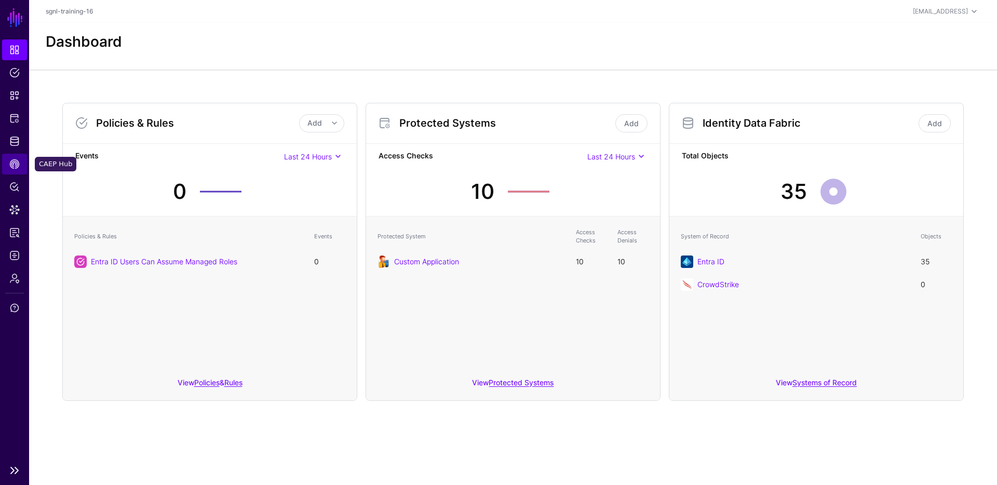
click at [22, 159] on link "CAEP Hub" at bounding box center [14, 164] width 25 height 21
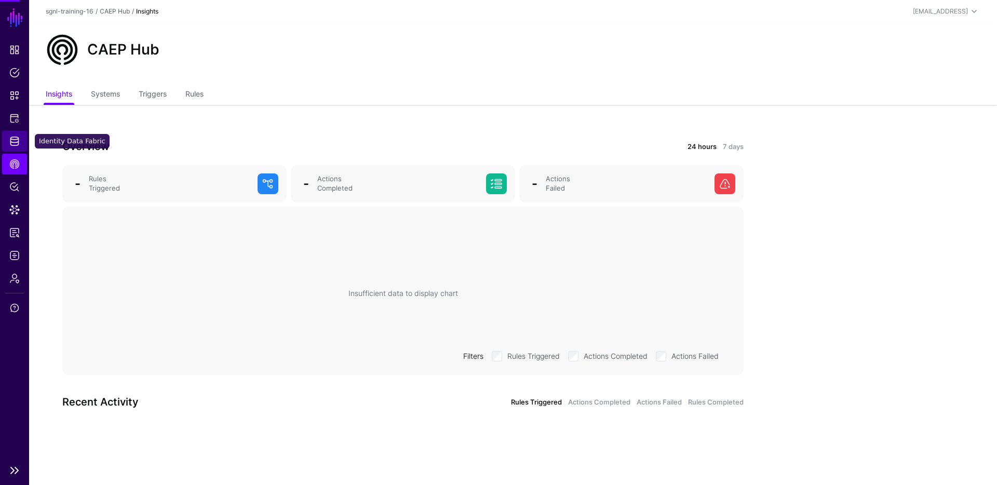
click at [21, 141] on link "Identity Data Fabric" at bounding box center [14, 141] width 25 height 21
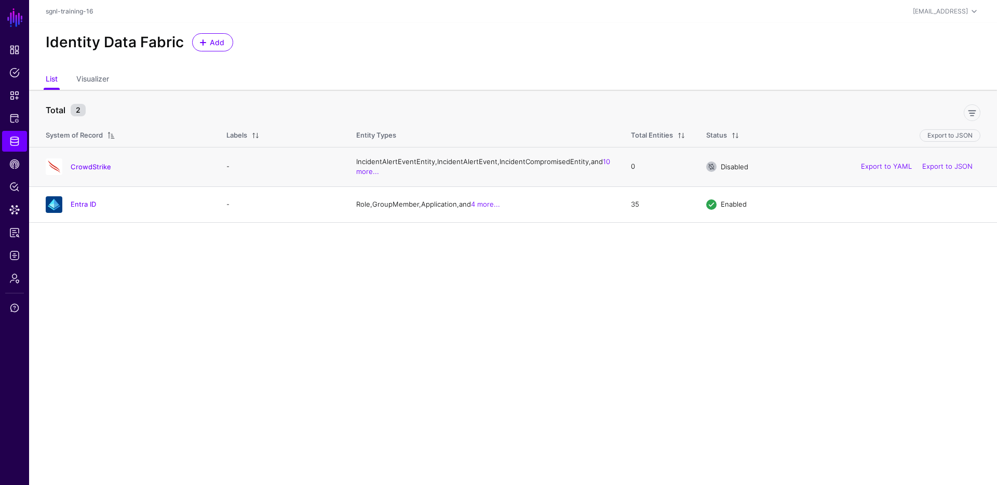
click at [106, 169] on div "CrowdStrike" at bounding box center [126, 166] width 168 height 17
click at [97, 171] on link "CrowdStrike" at bounding box center [91, 167] width 41 height 8
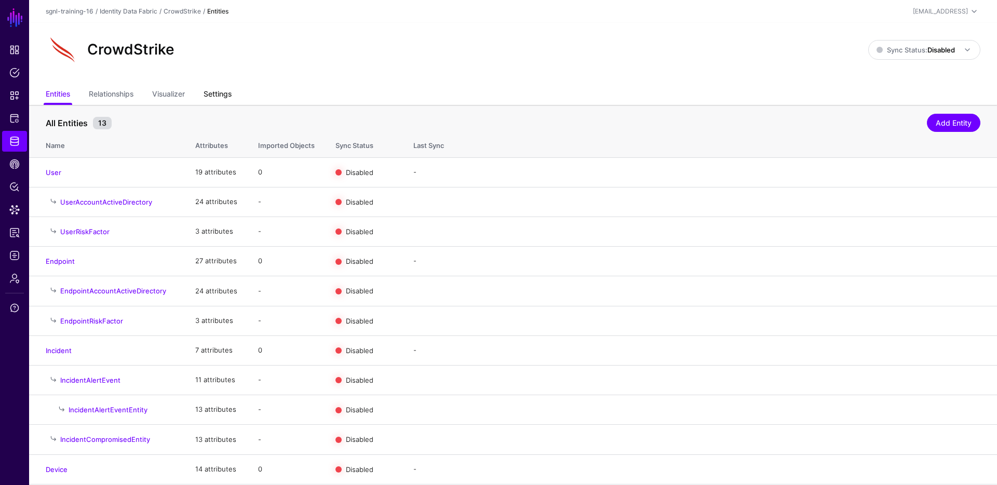
click at [213, 91] on link "Settings" at bounding box center [218, 95] width 28 height 20
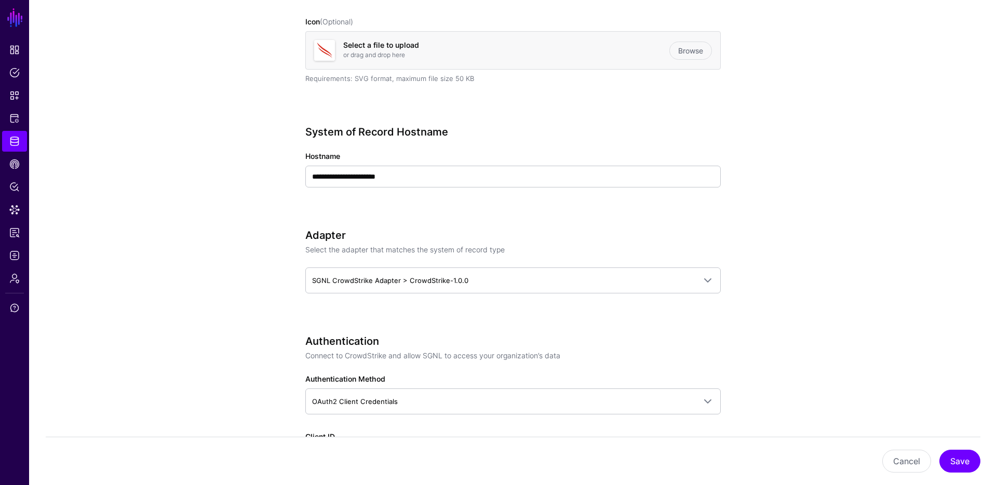
scroll to position [329, 0]
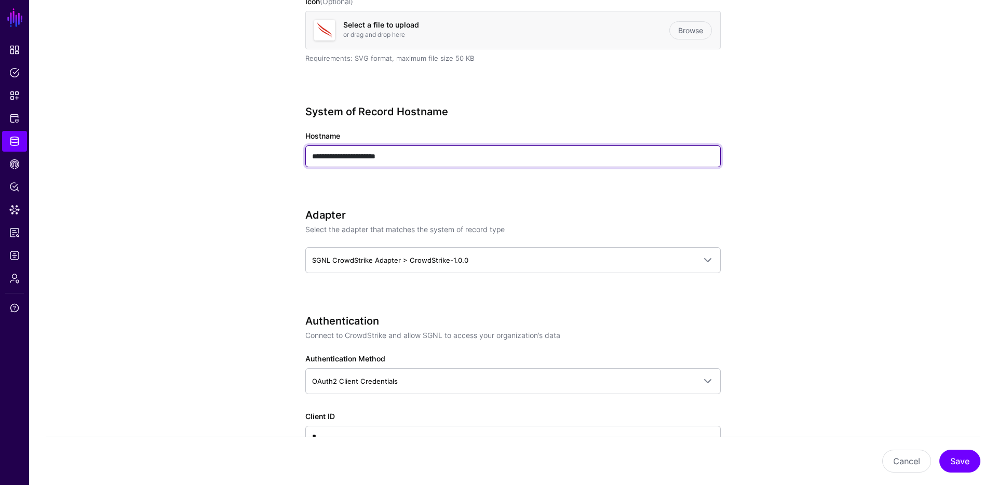
click at [427, 154] on input "**********" at bounding box center [512, 156] width 415 height 22
type input "****"
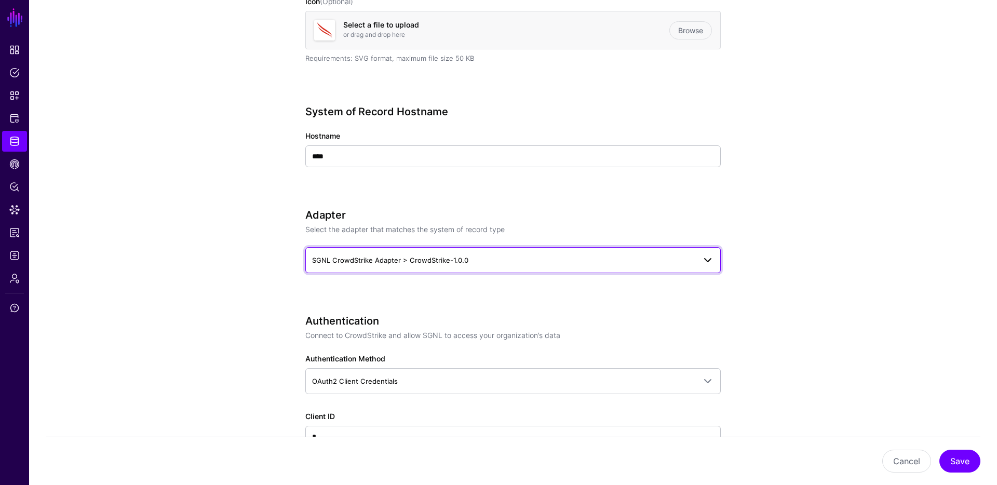
click at [614, 254] on span "SGNL CrowdStrike Adapter > CrowdStrike-1.0.0" at bounding box center [513, 260] width 402 height 12
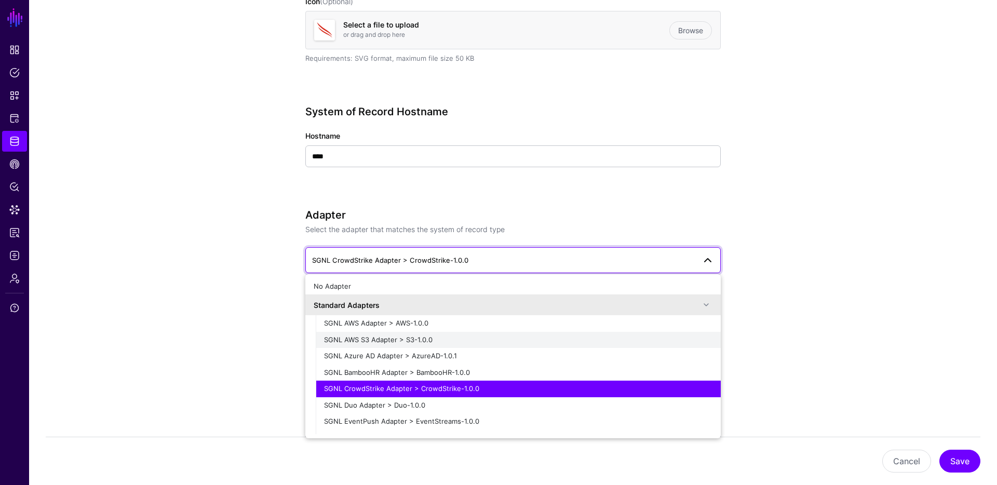
click at [504, 336] on div "SGNL AWS S3 Adapter > S3-1.0.0" at bounding box center [518, 340] width 388 height 10
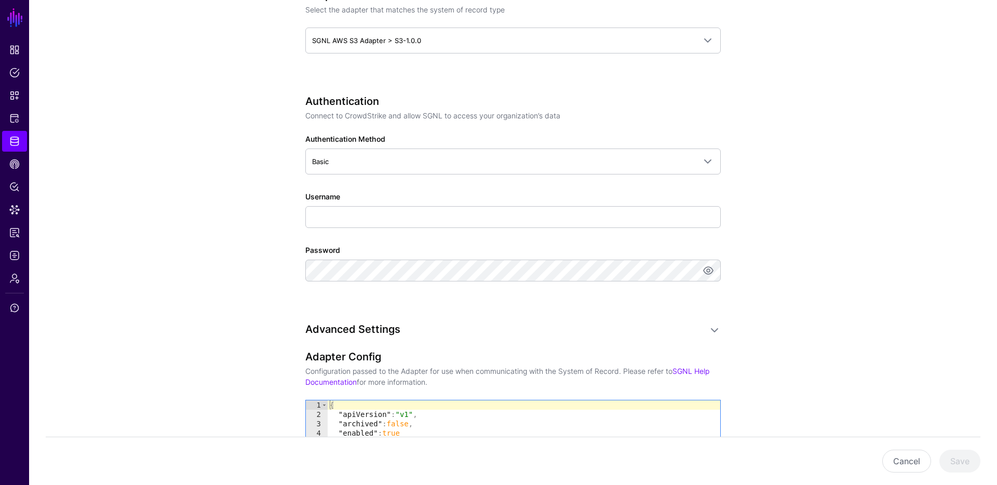
scroll to position [669, 0]
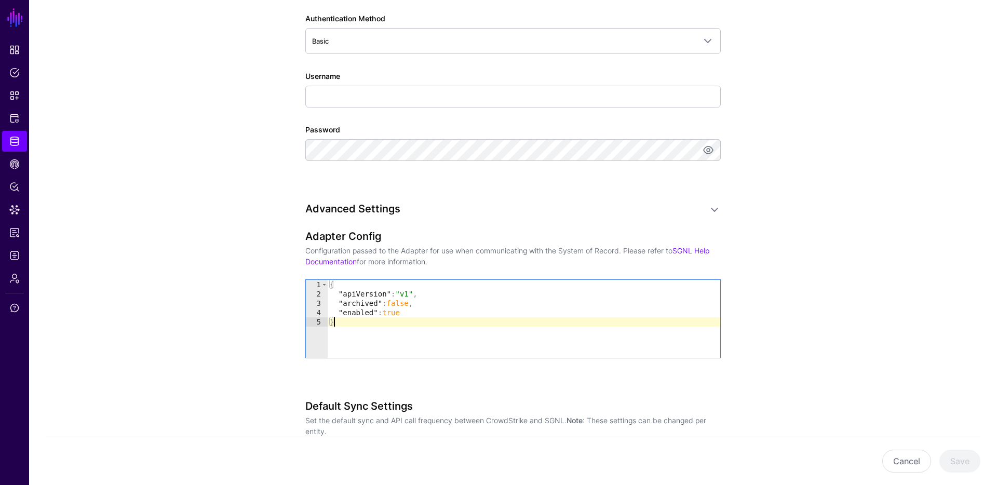
drag, startPoint x: 389, startPoint y: 340, endPoint x: 299, endPoint y: 271, distance: 113.3
click at [299, 271] on div "**********" at bounding box center [513, 144] width 482 height 1417
type textarea "**********"
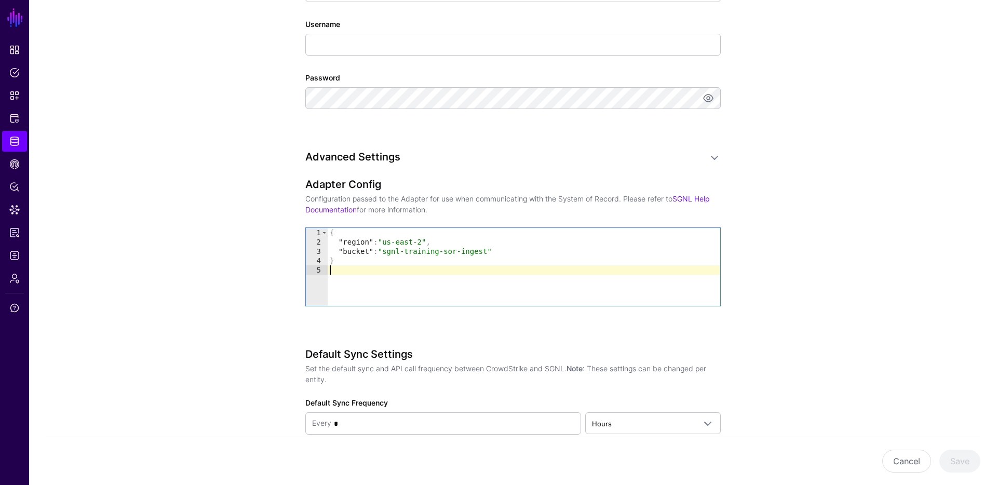
scroll to position [573, 0]
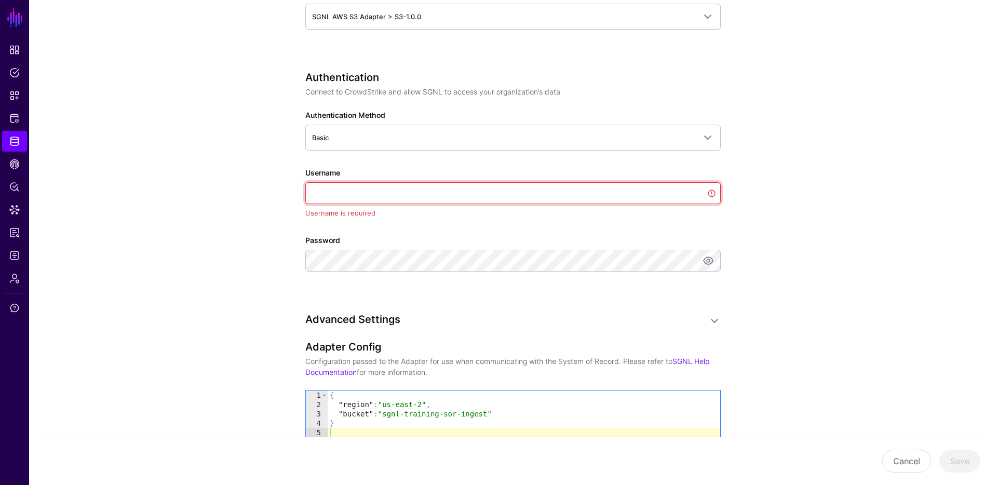
click at [386, 187] on input "Username" at bounding box center [512, 193] width 415 height 22
paste input "**********"
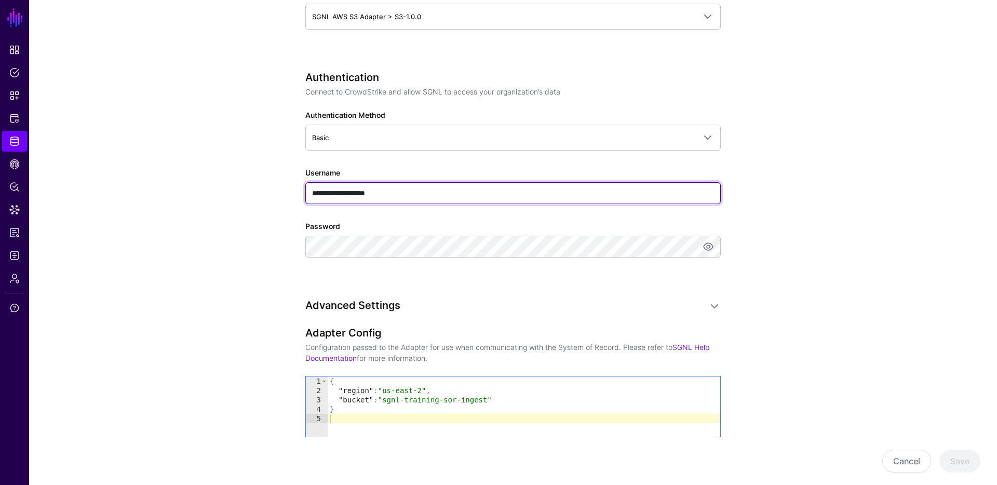
type input "**********"
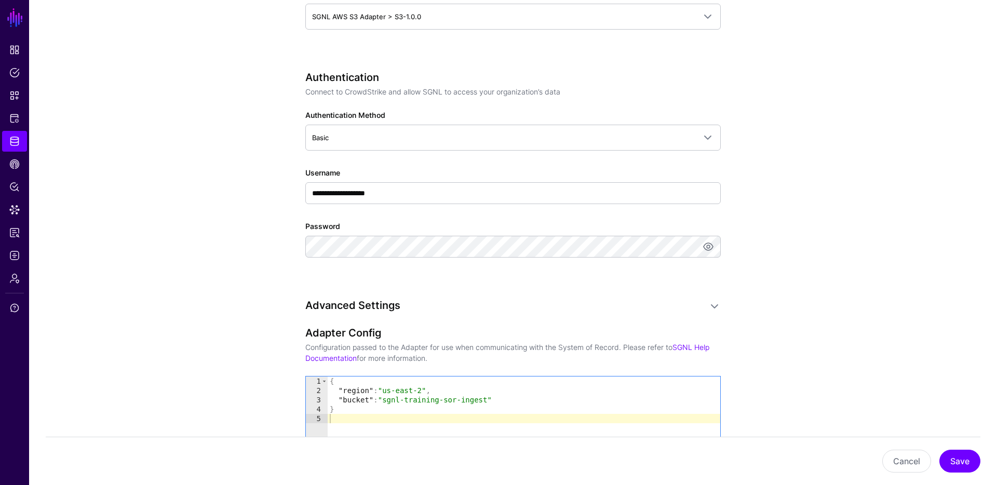
click at [691, 321] on div "Advanced Settings Adapter Config Configuration passed to the Adapter for use wh…" at bounding box center [512, 482] width 415 height 367
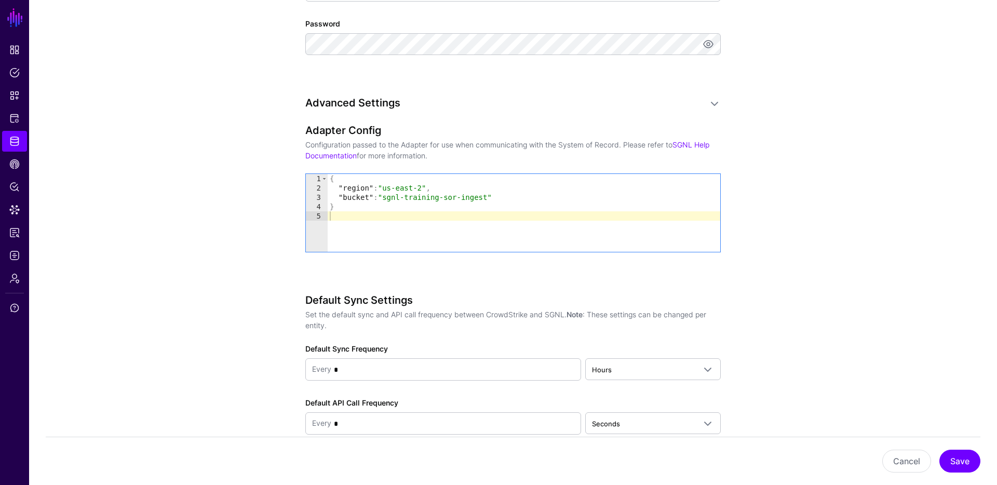
scroll to position [788, 0]
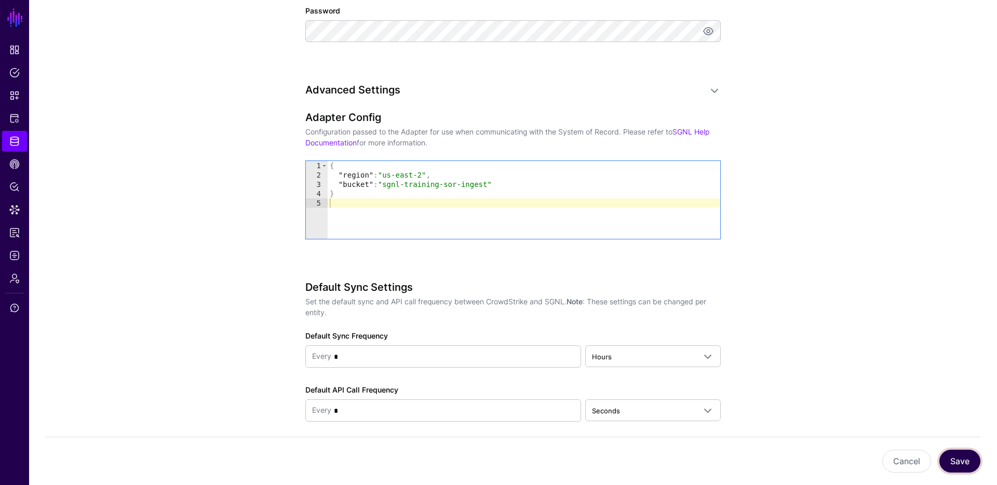
click at [956, 462] on button "Save" at bounding box center [959, 461] width 41 height 23
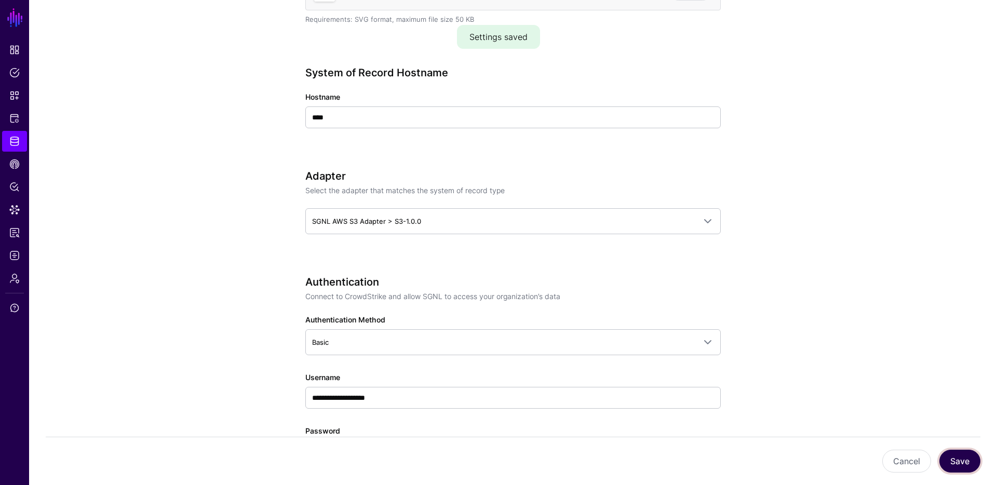
scroll to position [0, 0]
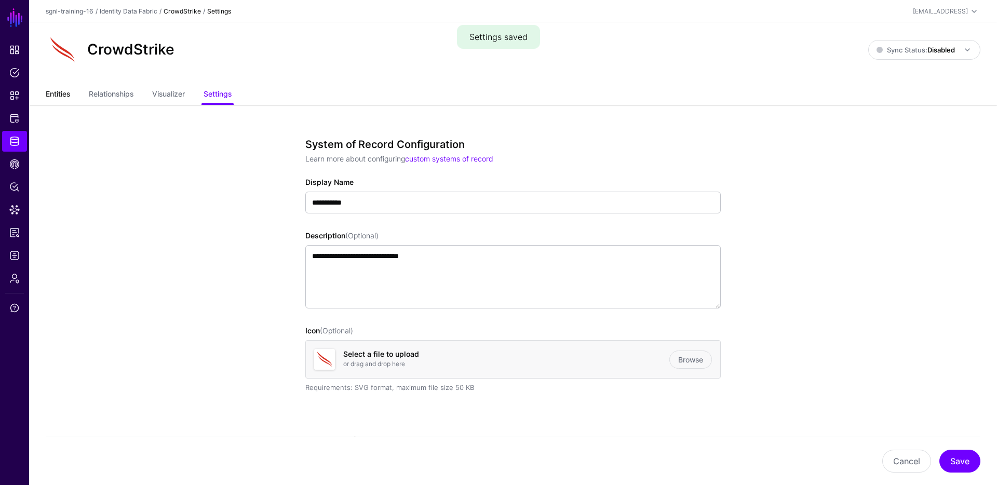
click at [61, 97] on link "Entities" at bounding box center [58, 95] width 24 height 20
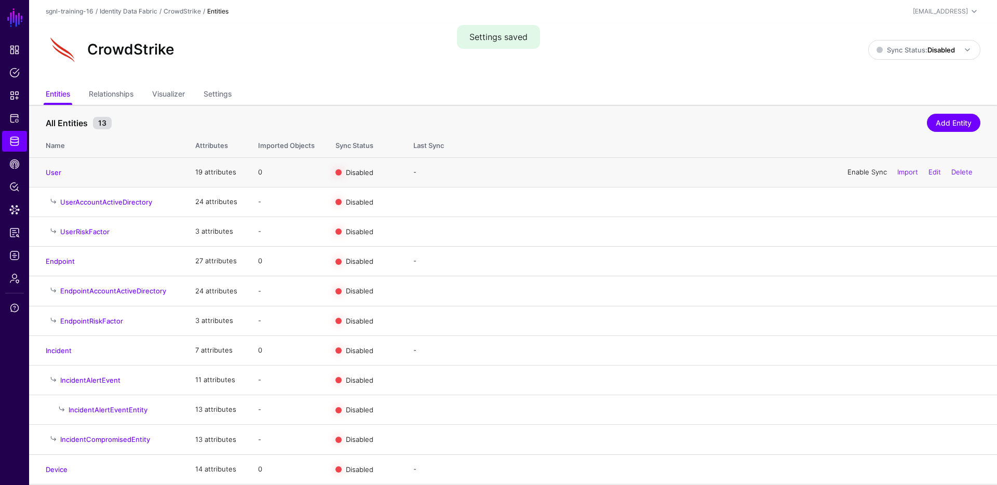
click at [870, 171] on link "Enable Sync" at bounding box center [866, 172] width 39 height 8
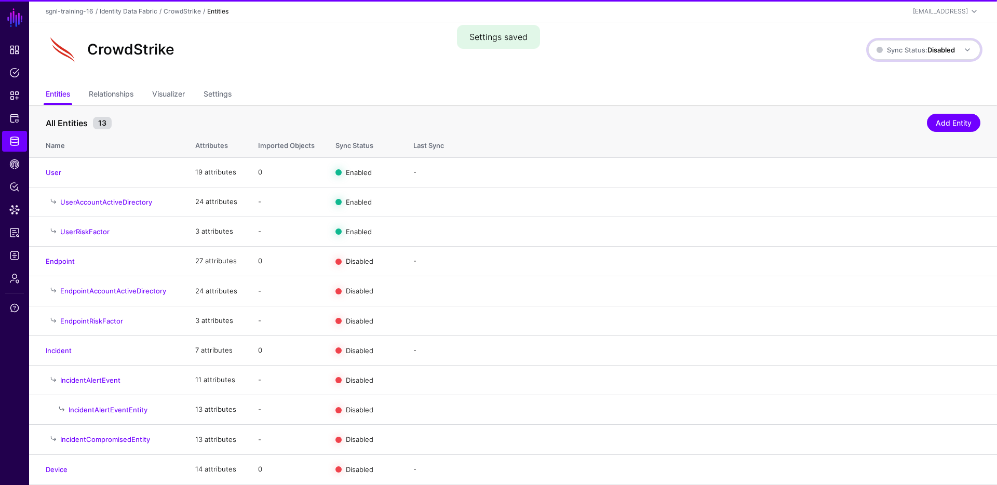
drag, startPoint x: 901, startPoint y: 51, endPoint x: 894, endPoint y: 60, distance: 10.7
click at [901, 52] on span "Sync Status: Disabled" at bounding box center [916, 50] width 78 height 8
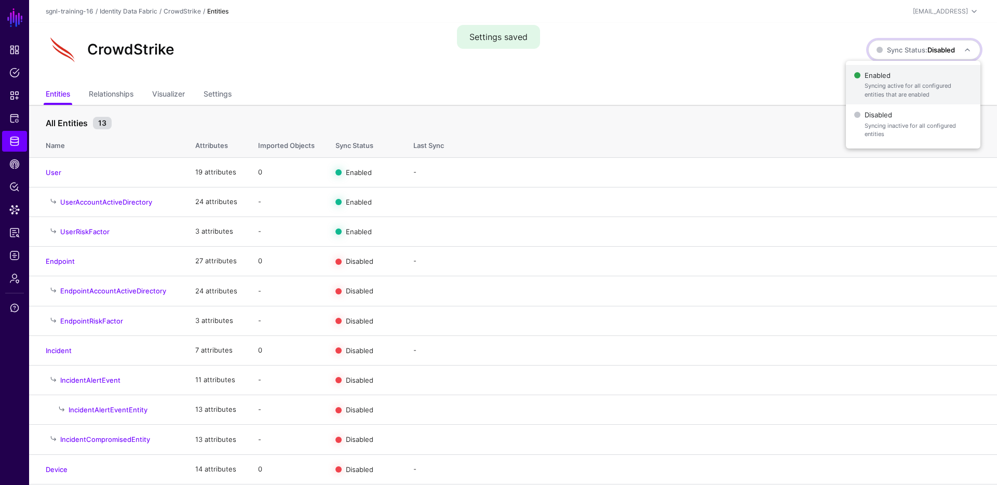
click at [868, 83] on span "Syncing active for all configured entities that are enabled" at bounding box center [918, 90] width 107 height 17
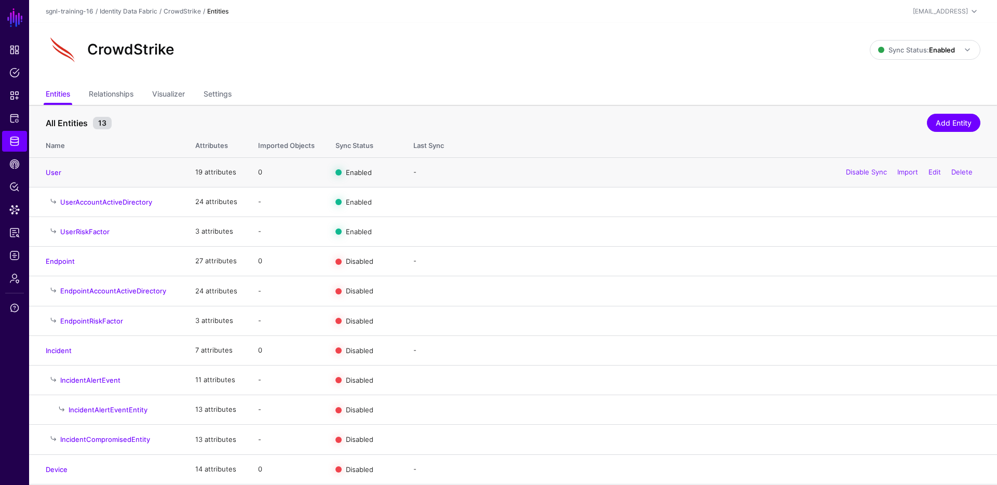
drag, startPoint x: 45, startPoint y: 159, endPoint x: 49, endPoint y: 166, distance: 7.9
click at [46, 159] on td "User" at bounding box center [107, 172] width 156 height 30
click at [50, 168] on h4 "User" at bounding box center [110, 172] width 129 height 9
click at [56, 166] on td "User" at bounding box center [107, 172] width 156 height 30
click at [53, 169] on link "User" at bounding box center [54, 172] width 16 height 8
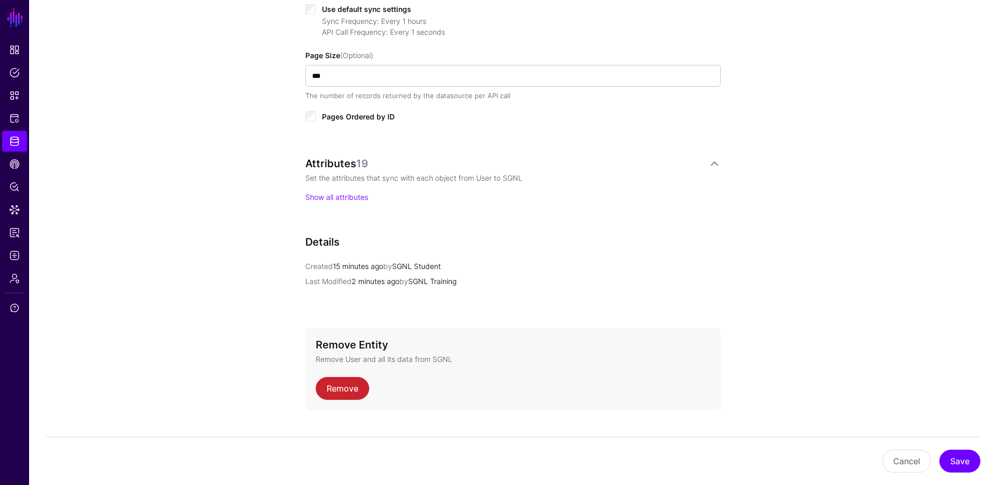
scroll to position [591, 0]
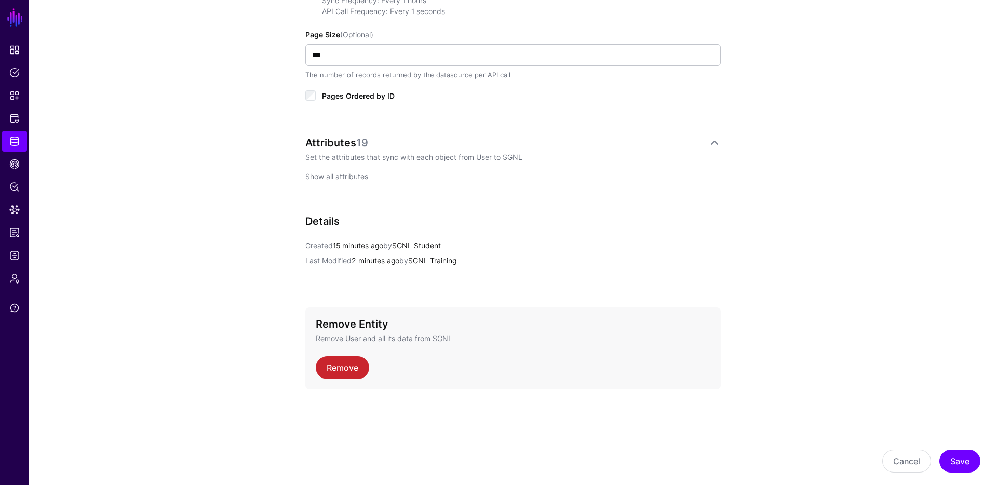
click at [352, 172] on link "Show all attributes" at bounding box center [336, 176] width 63 height 9
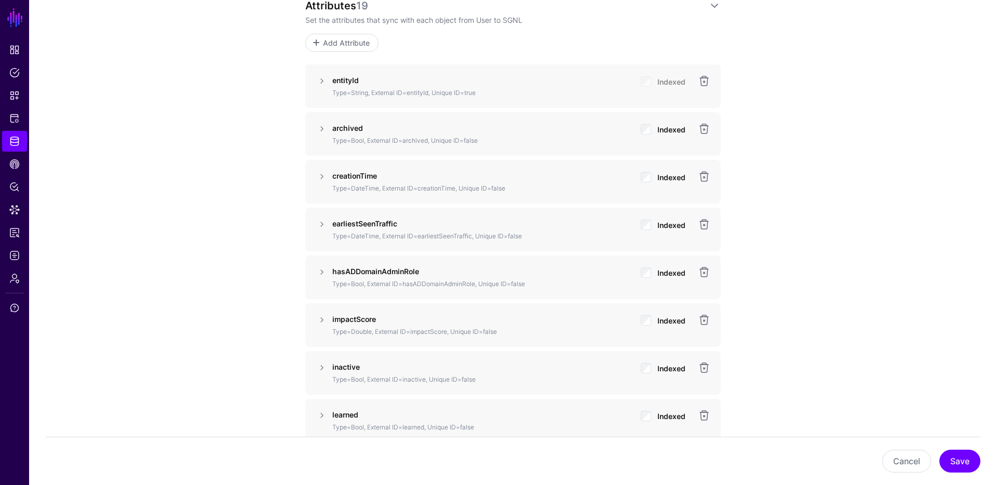
scroll to position [586, 0]
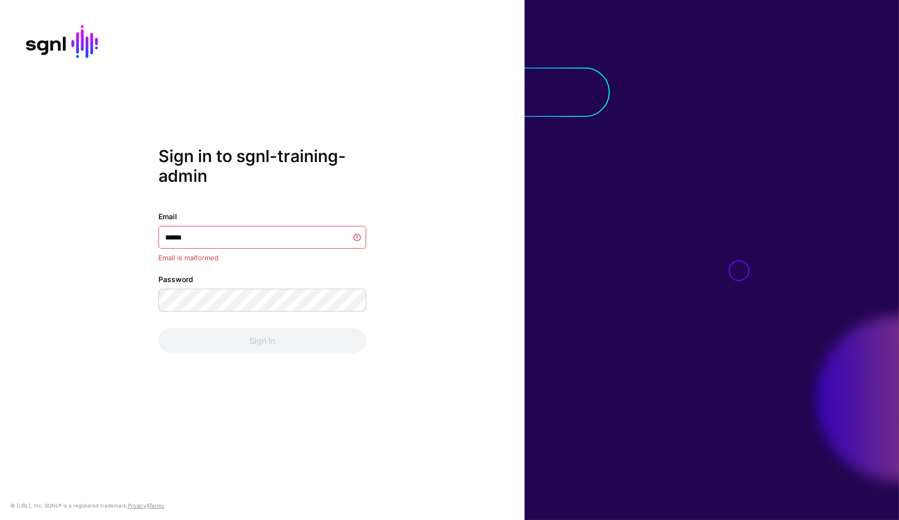
type input "******"
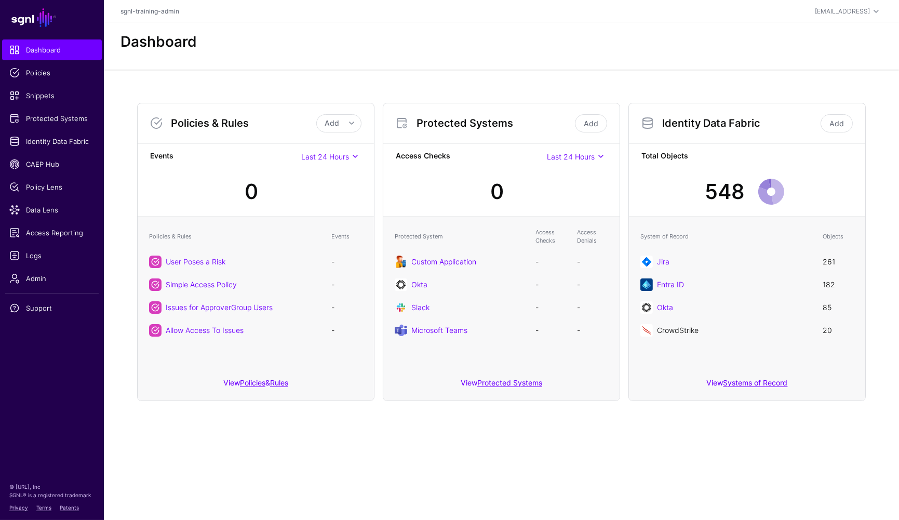
click at [680, 331] on link "CrowdStrike" at bounding box center [678, 330] width 42 height 9
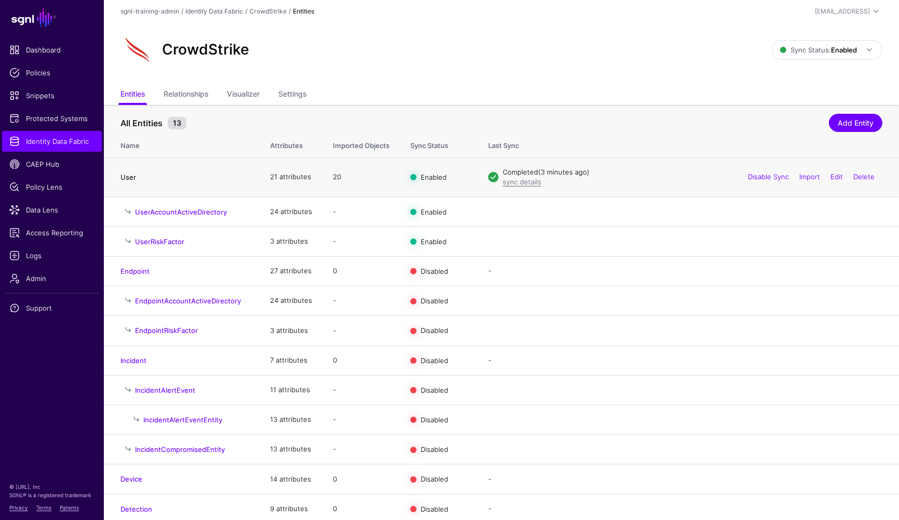
click at [130, 181] on link "User" at bounding box center [128, 177] width 16 height 8
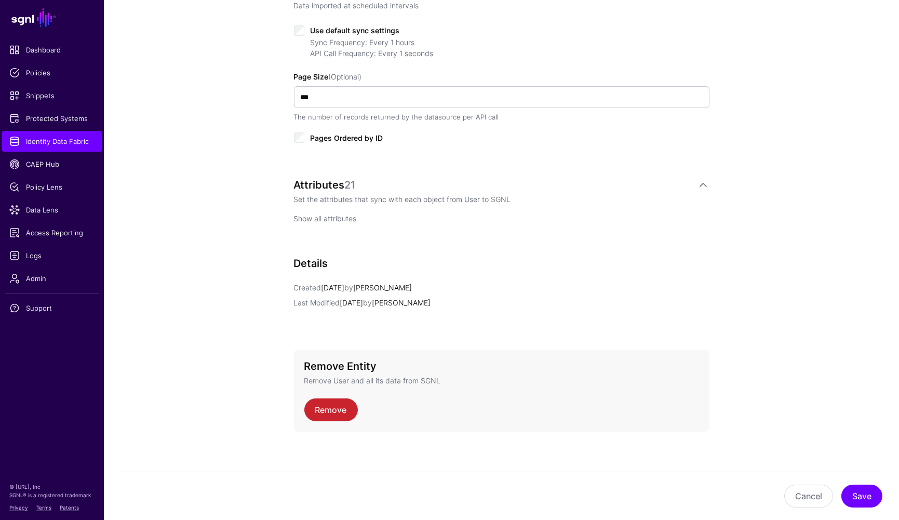
click at [345, 217] on link "Show all attributes" at bounding box center [325, 218] width 63 height 9
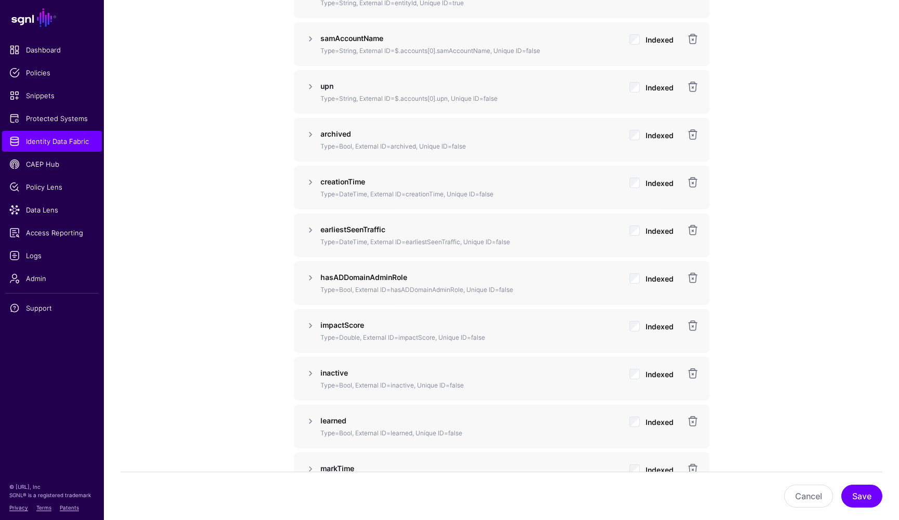
scroll to position [803, 0]
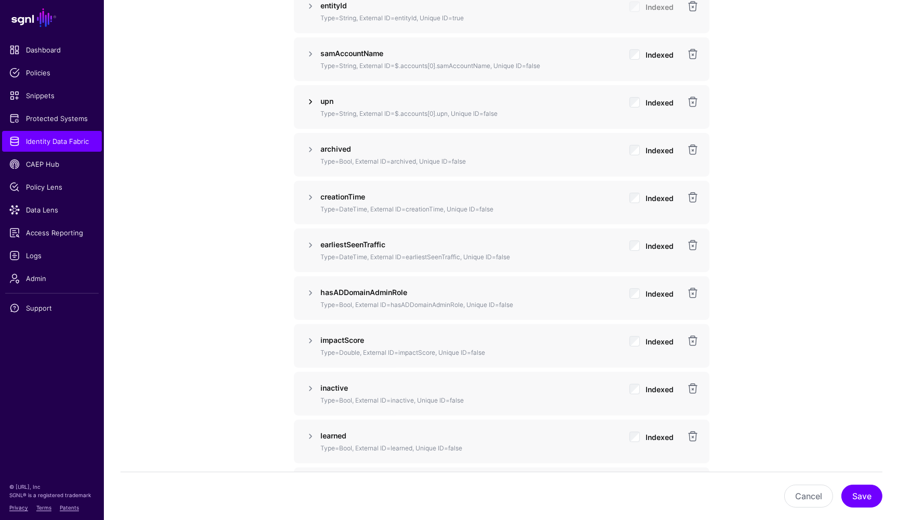
click at [311, 103] on link at bounding box center [310, 102] width 12 height 12
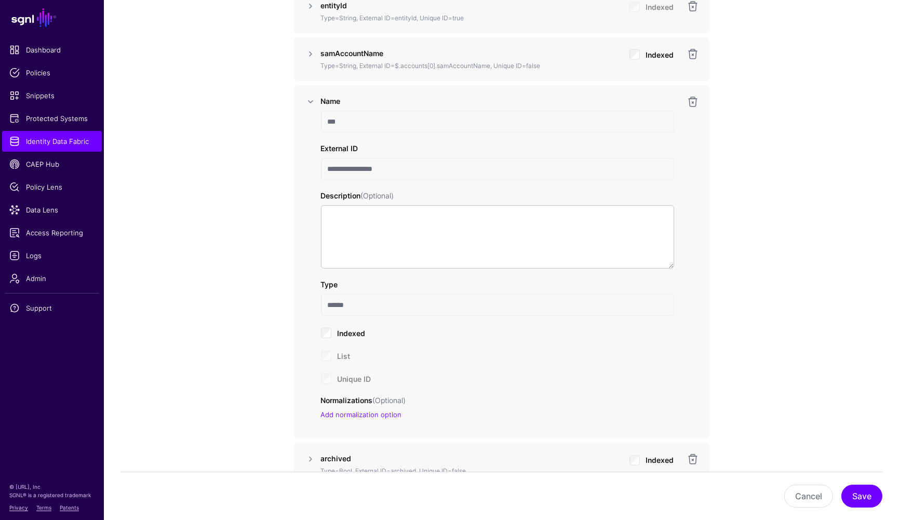
drag, startPoint x: 395, startPoint y: 173, endPoint x: 325, endPoint y: 166, distance: 70.0
click at [325, 166] on input "**********" at bounding box center [497, 169] width 353 height 22
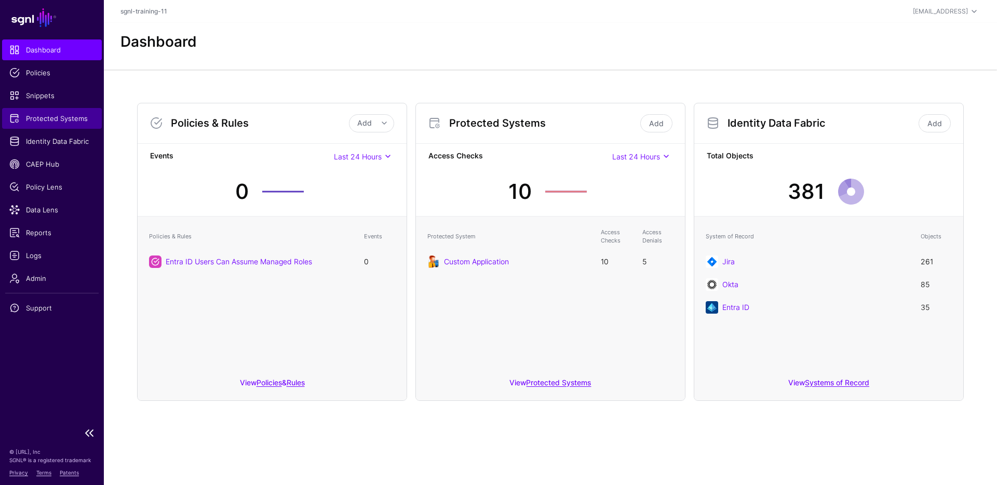
click at [66, 125] on link "Protected Systems" at bounding box center [52, 118] width 100 height 21
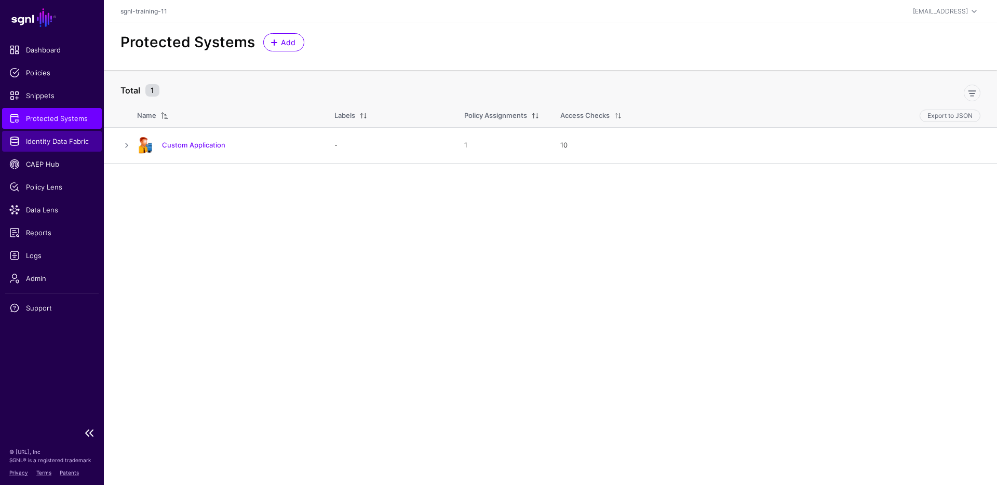
click at [64, 142] on span "Identity Data Fabric" at bounding box center [51, 141] width 85 height 10
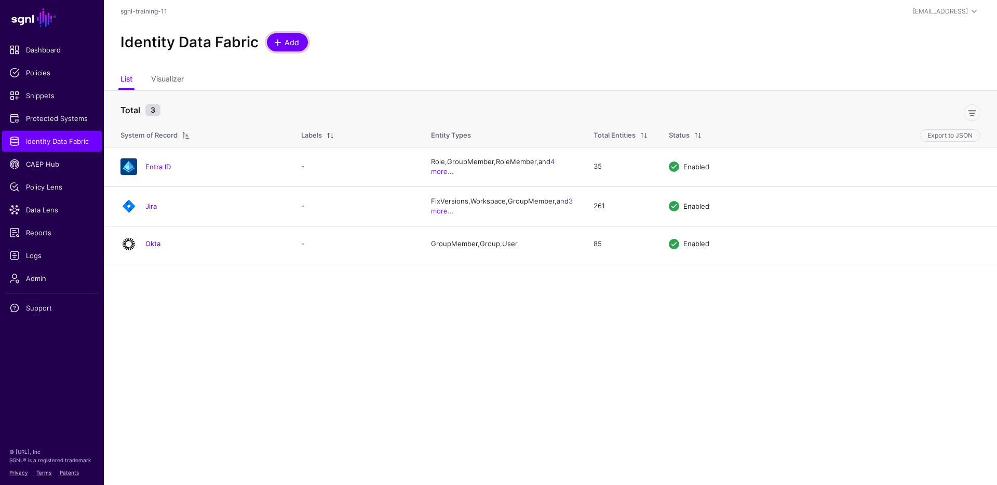
click at [293, 44] on span "Add" at bounding box center [292, 42] width 17 height 11
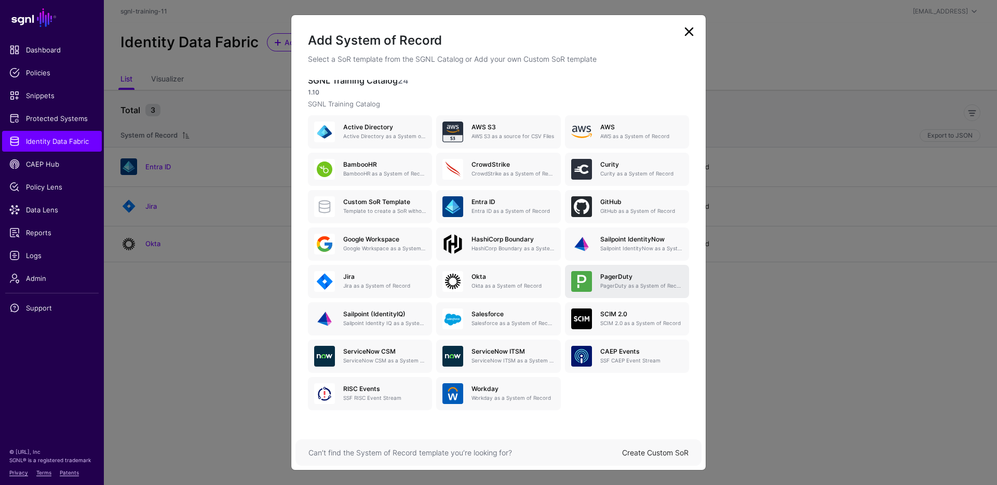
scroll to position [6, 0]
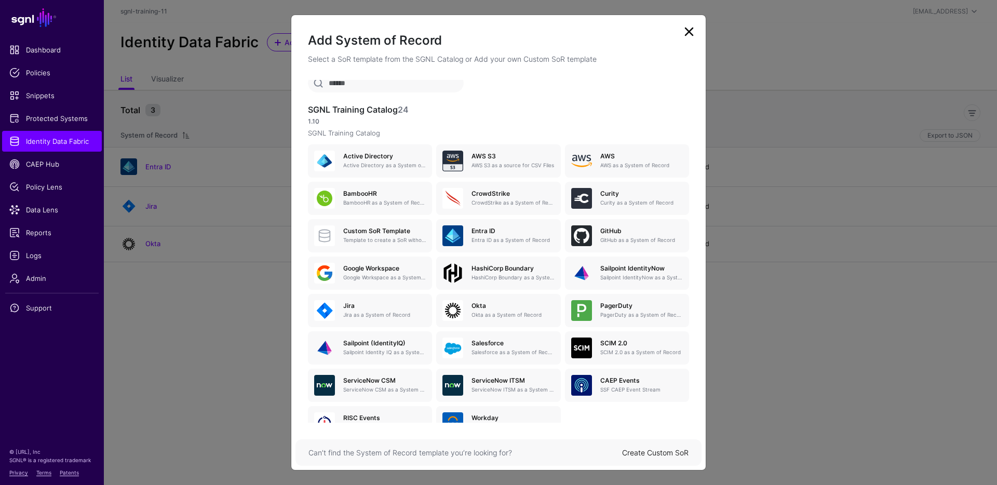
click at [691, 31] on link at bounding box center [689, 31] width 17 height 17
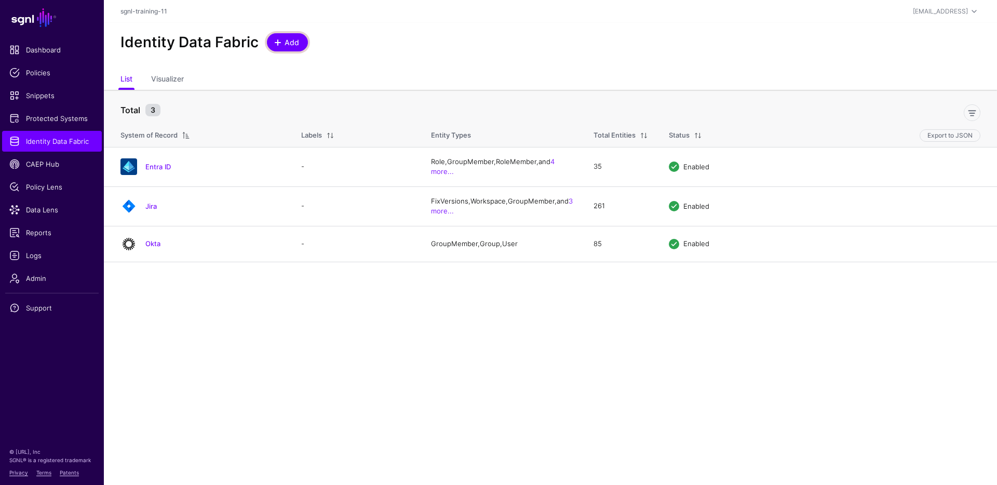
click at [298, 43] on span "Add" at bounding box center [292, 42] width 17 height 11
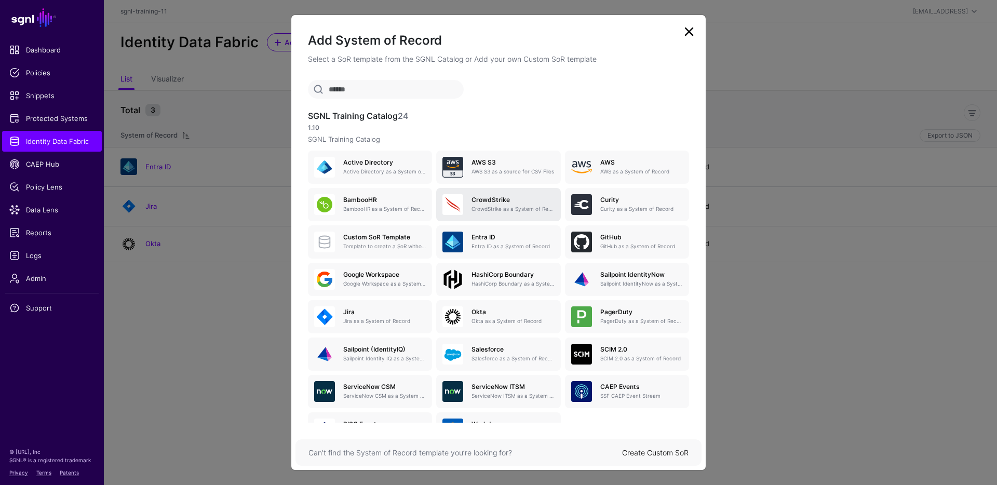
click at [478, 197] on h5 "CrowdStrike" at bounding box center [513, 199] width 83 height 7
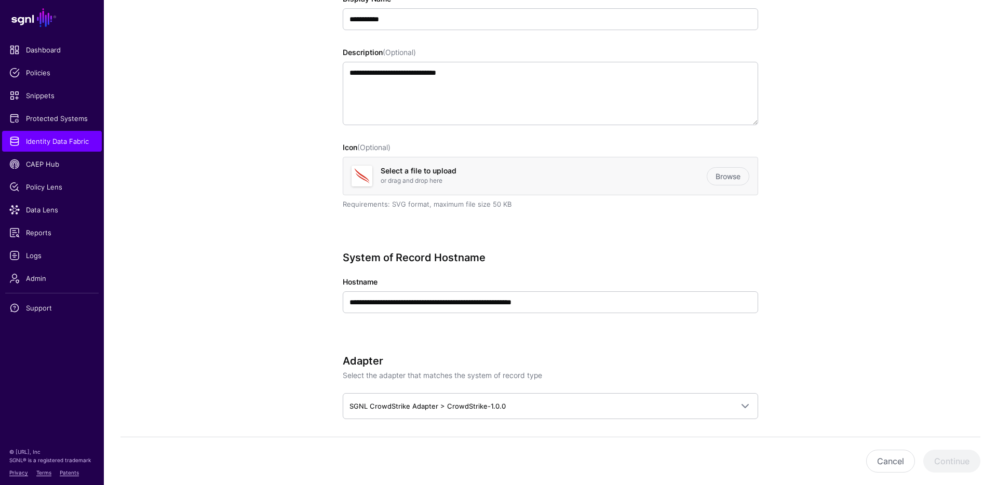
scroll to position [208, 0]
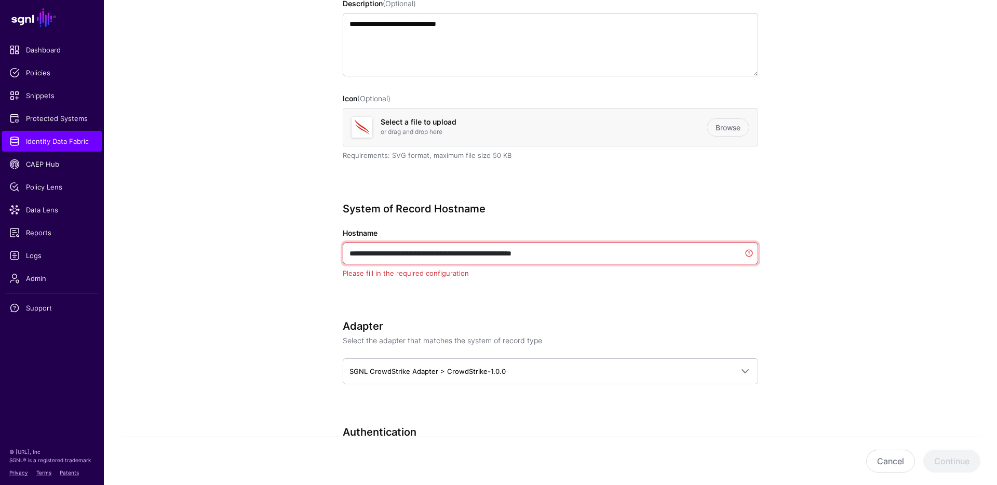
click at [561, 251] on input "**********" at bounding box center [550, 254] width 415 height 22
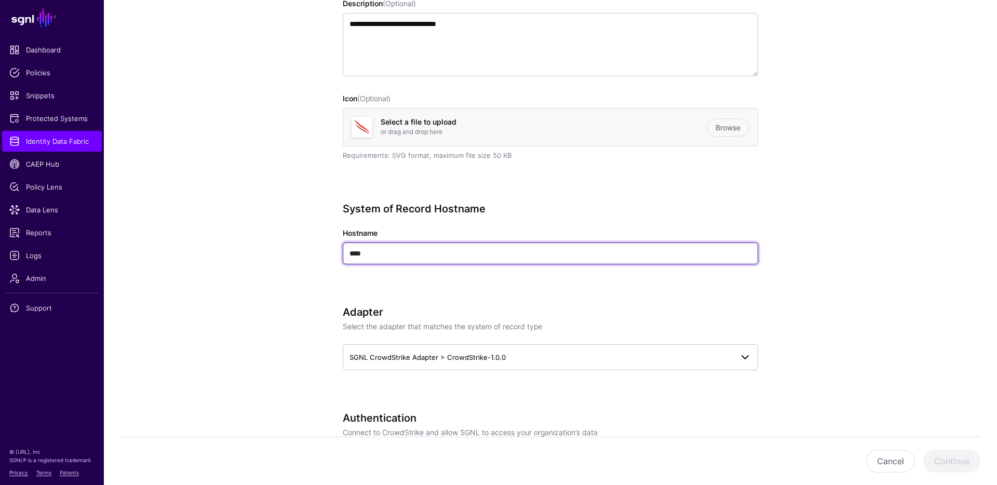
type input "****"
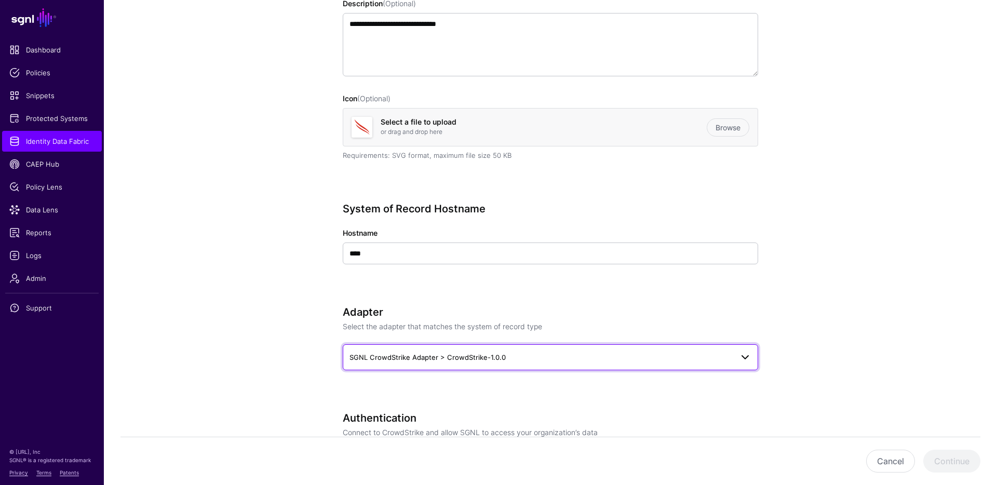
click at [529, 346] on link "SGNL CrowdStrike Adapter > CrowdStrike-1.0.0" at bounding box center [550, 357] width 415 height 26
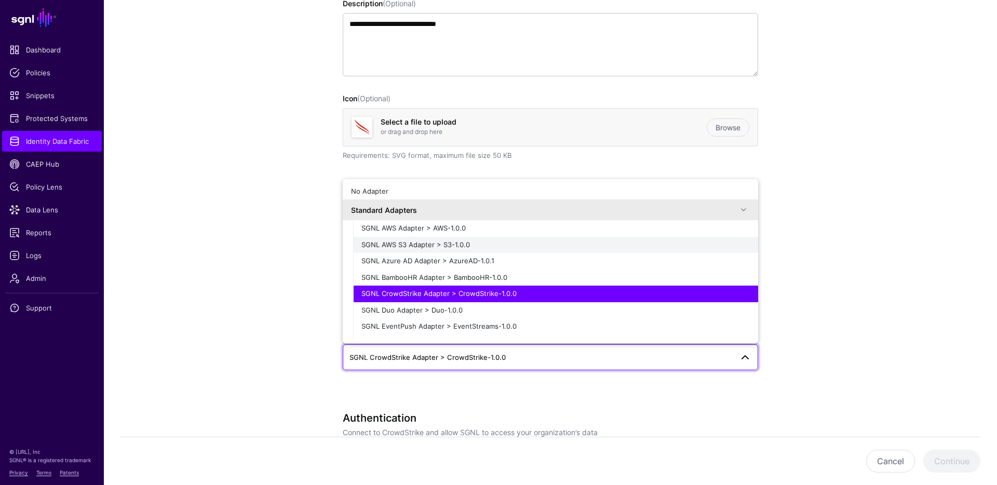
click at [490, 240] on div "SGNL AWS S3 Adapter > S3-1.0.0" at bounding box center [555, 245] width 388 height 10
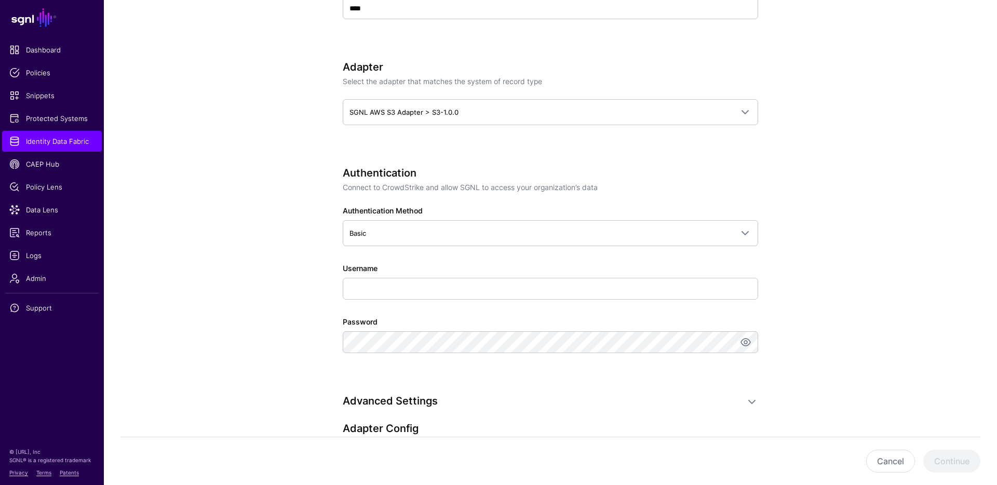
scroll to position [613, 0]
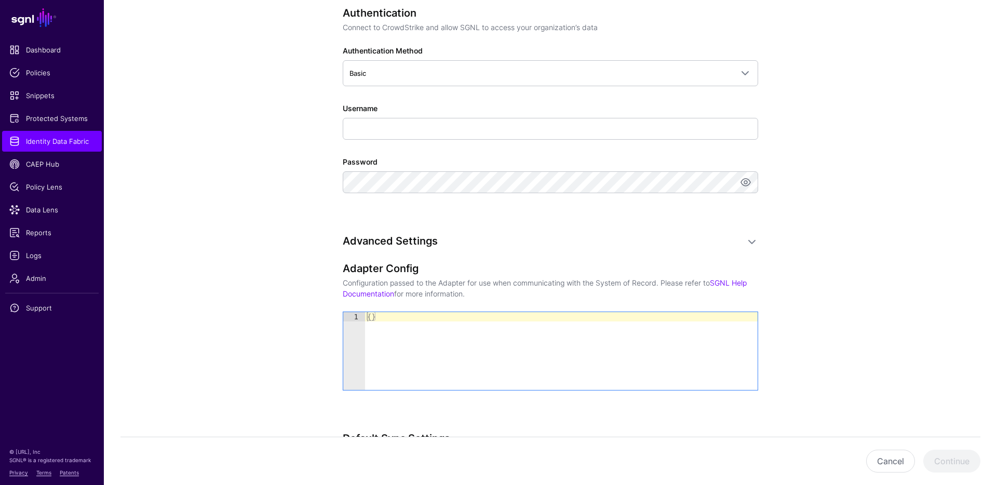
type textarea "**"
click at [405, 312] on div "{ }" at bounding box center [561, 360] width 393 height 97
drag, startPoint x: 428, startPoint y: 348, endPoint x: 340, endPoint y: 308, distance: 97.2
click at [340, 308] on div "**********" at bounding box center [550, 74] width 482 height 1213
paste textarea "Cursor at row 1"
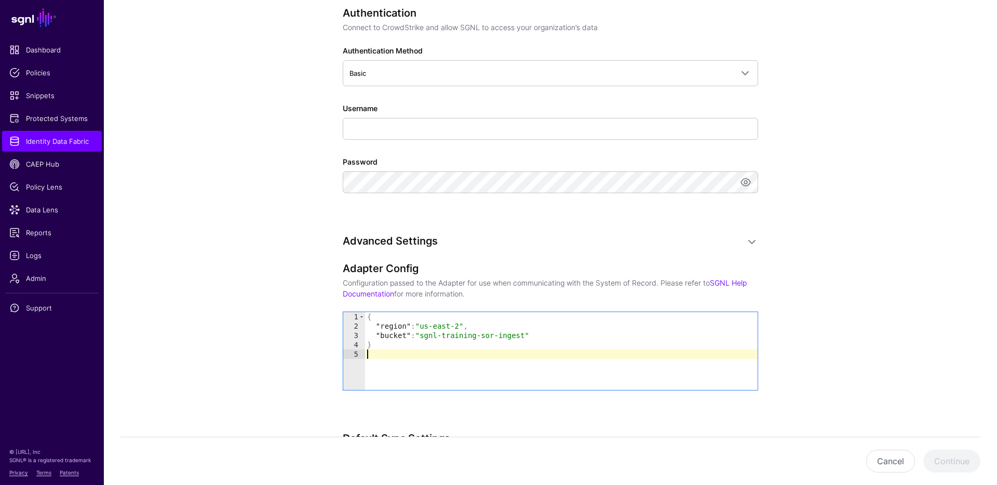
scroll to position [532, 0]
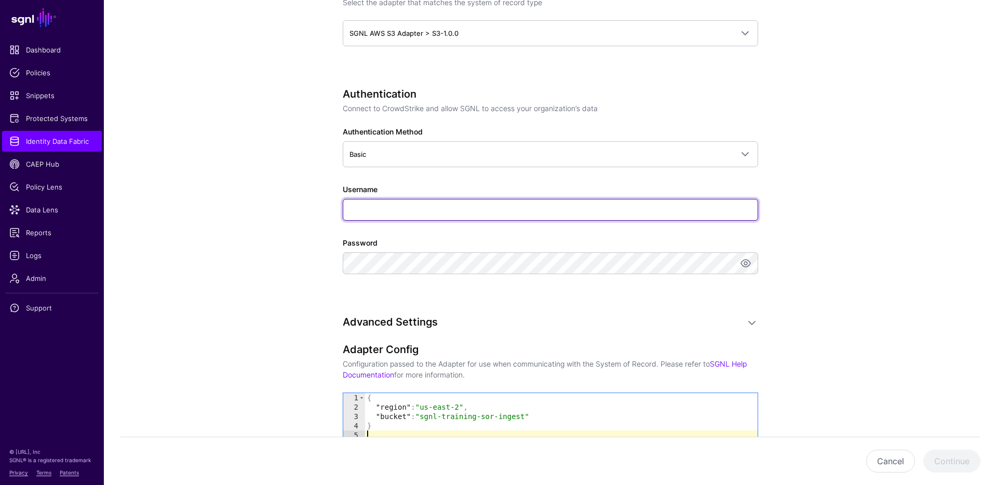
click at [415, 211] on input "Username" at bounding box center [550, 210] width 415 height 22
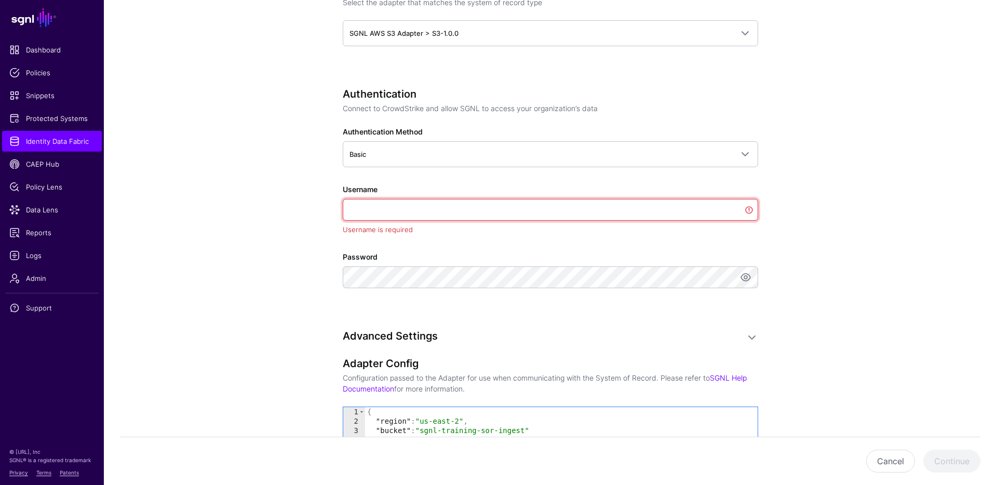
paste input "**********"
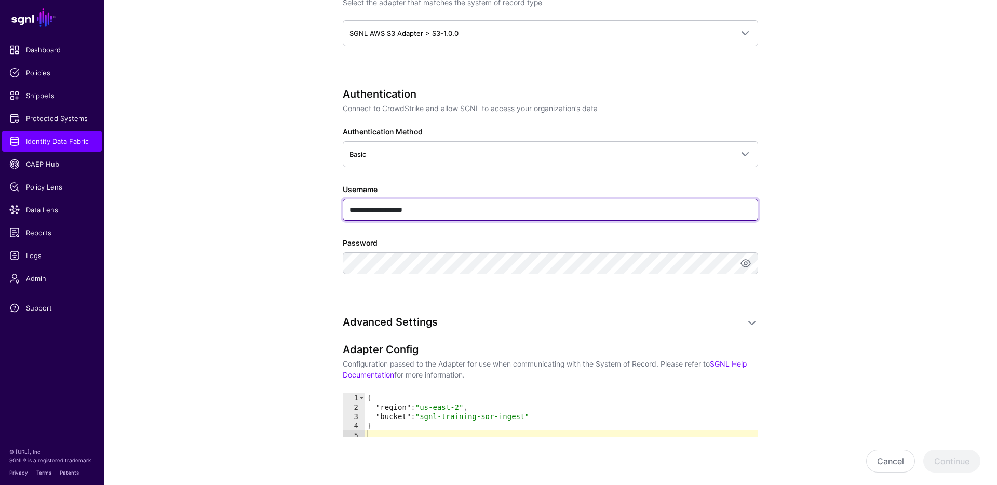
type input "**********"
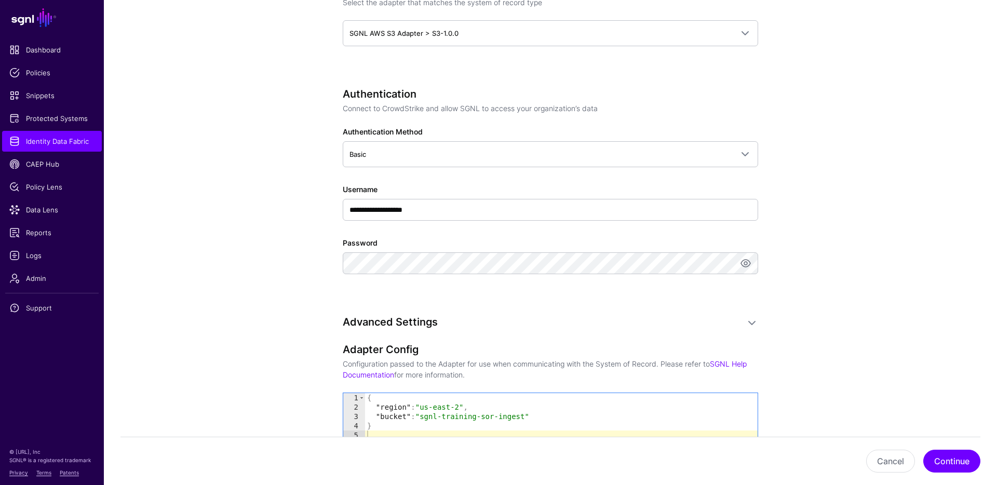
click at [733, 286] on div "**********" at bounding box center [550, 196] width 415 height 216
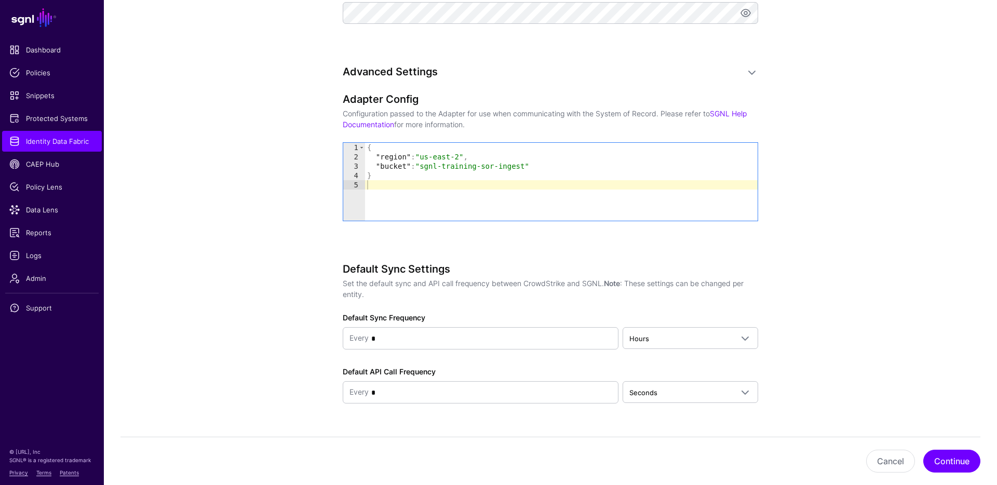
scroll to position [808, 0]
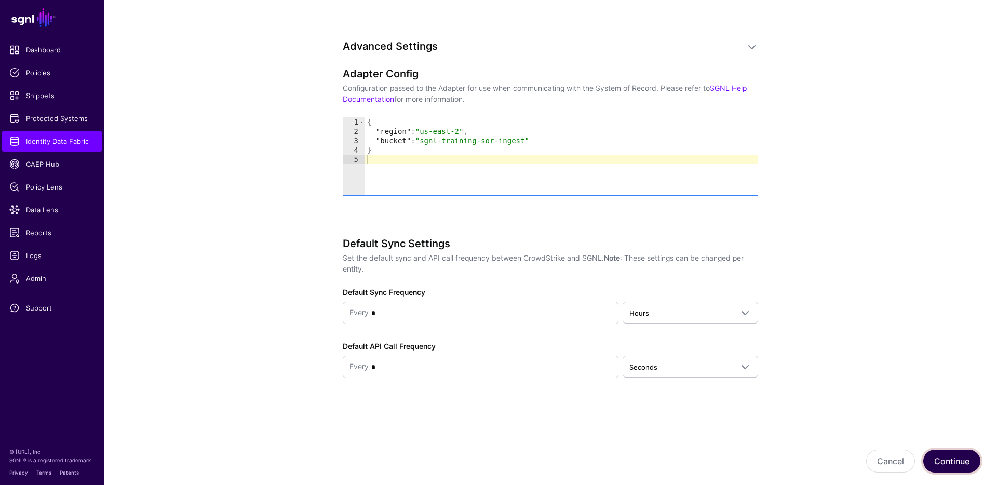
click at [952, 455] on button "Continue" at bounding box center [951, 461] width 57 height 23
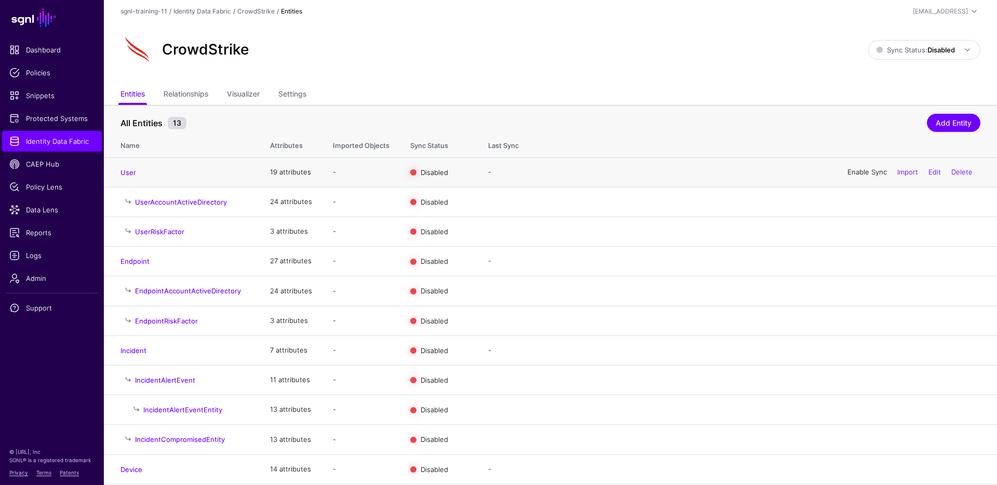
click at [853, 171] on link "Enable Sync" at bounding box center [866, 172] width 39 height 8
click at [912, 55] on span "Sync Status: Disabled" at bounding box center [916, 49] width 78 height 11
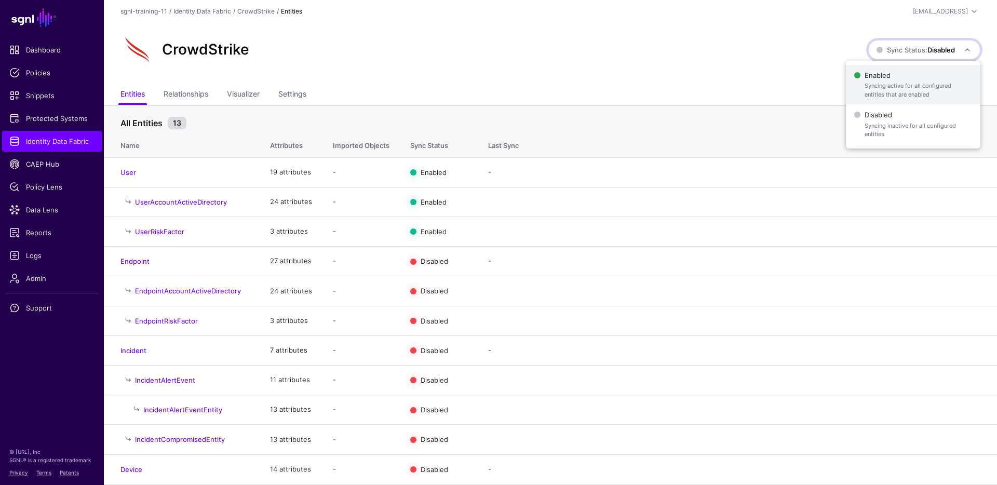
click at [869, 82] on span "Syncing active for all configured entities that are enabled" at bounding box center [918, 90] width 107 height 17
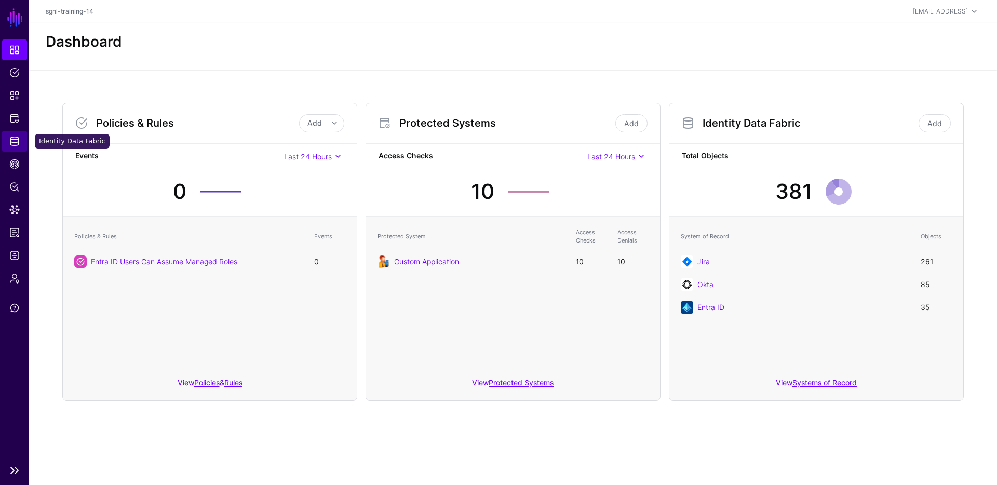
click at [16, 140] on span "Identity Data Fabric" at bounding box center [14, 141] width 10 height 10
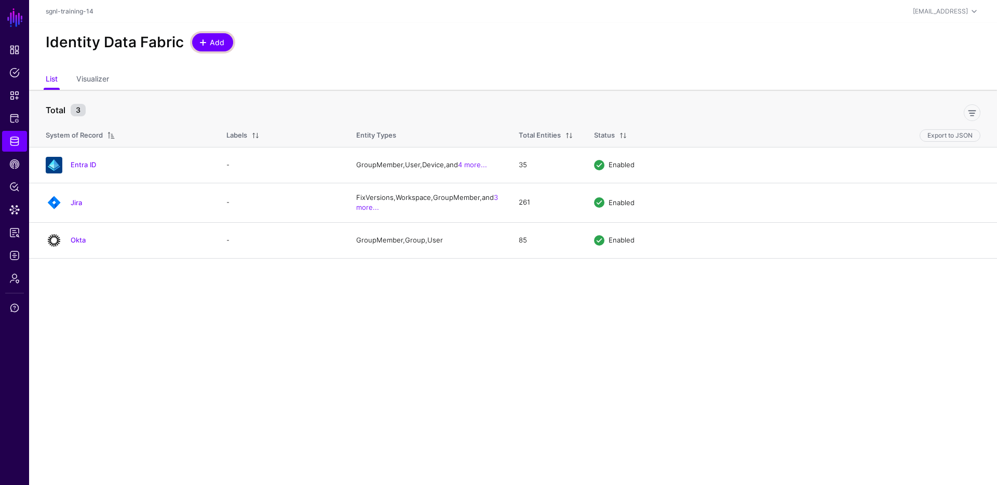
click at [195, 43] on link "Add" at bounding box center [212, 42] width 41 height 18
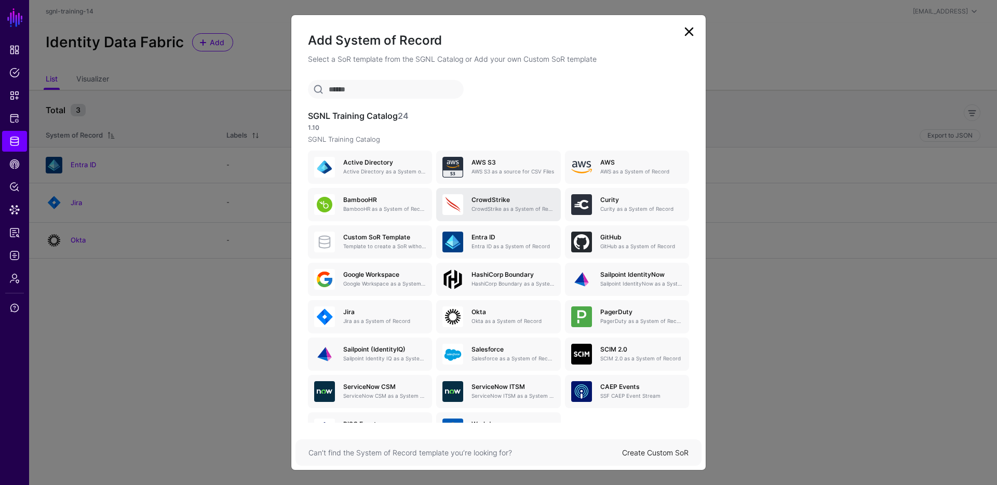
click at [519, 197] on h5 "CrowdStrike" at bounding box center [513, 199] width 83 height 7
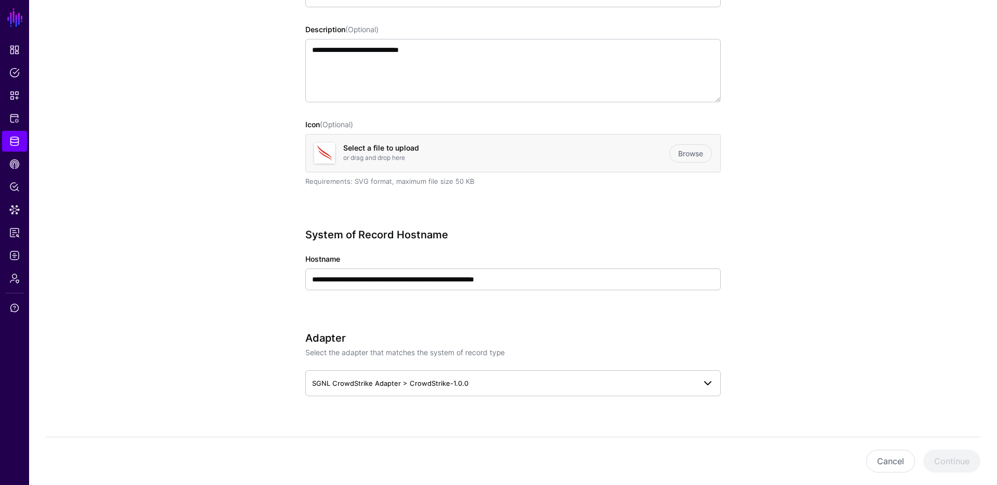
scroll to position [334, 0]
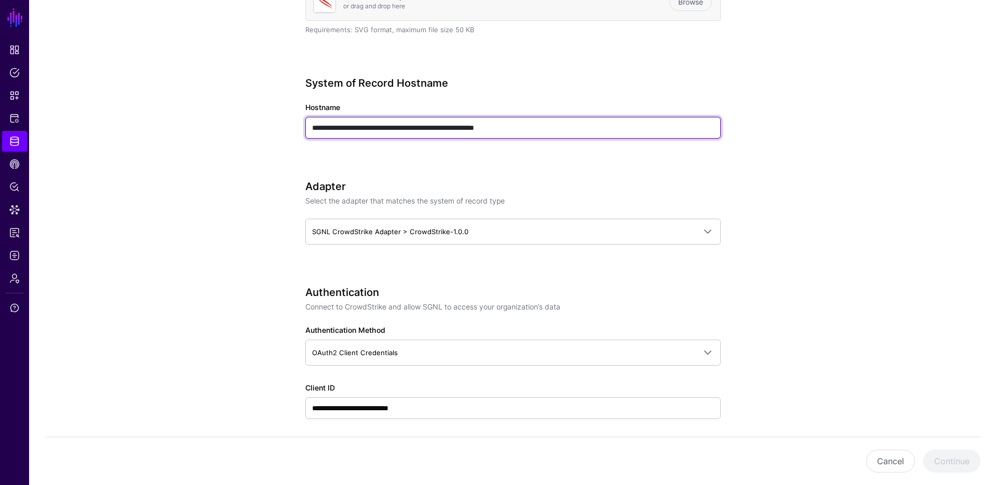
click at [536, 126] on input "**********" at bounding box center [512, 128] width 415 height 22
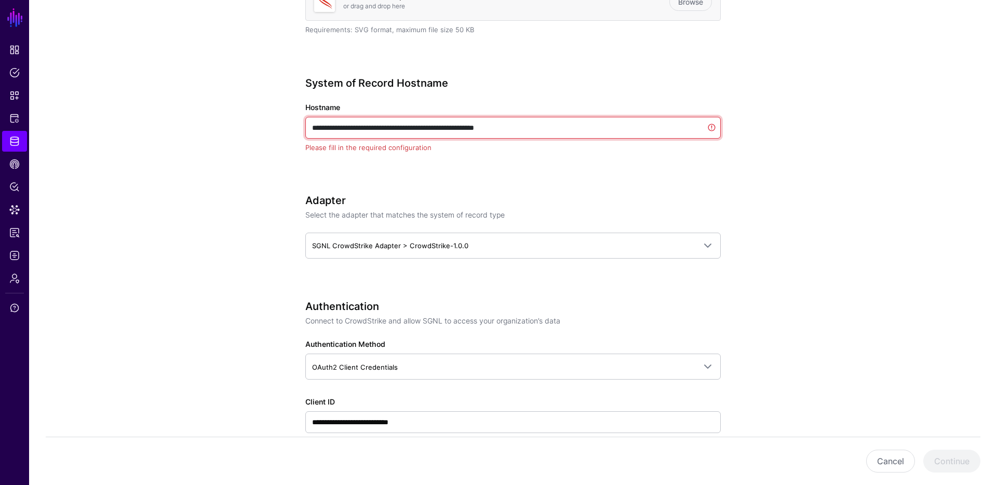
click at [536, 126] on input "**********" at bounding box center [512, 128] width 415 height 22
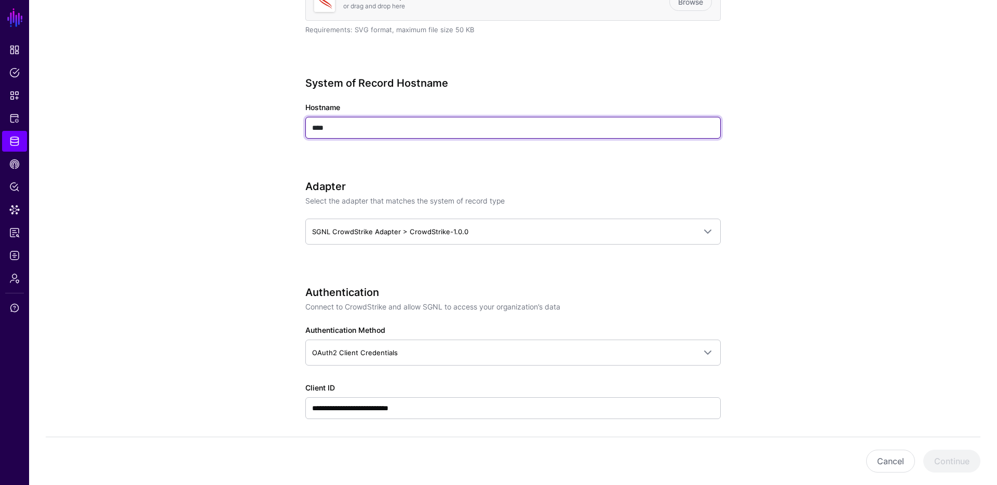
type input "****"
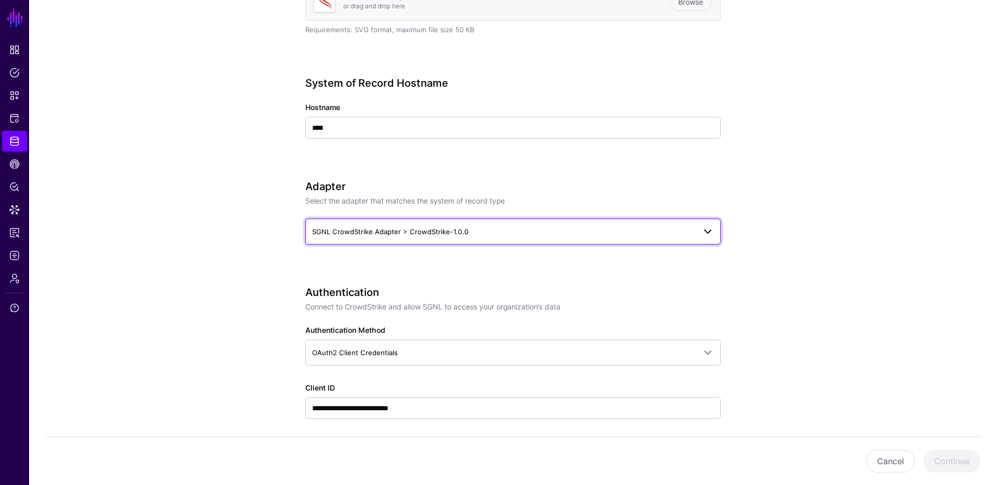
click at [506, 234] on span "SGNL CrowdStrike Adapter > CrowdStrike-1.0.0" at bounding box center [503, 231] width 383 height 11
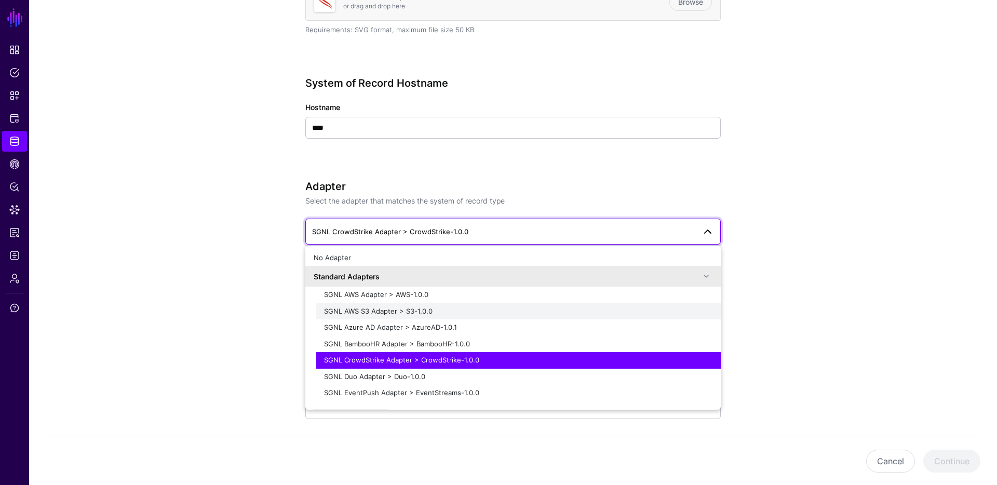
click at [426, 311] on span "SGNL AWS S3 Adapter > S3-1.0.0" at bounding box center [378, 311] width 109 height 8
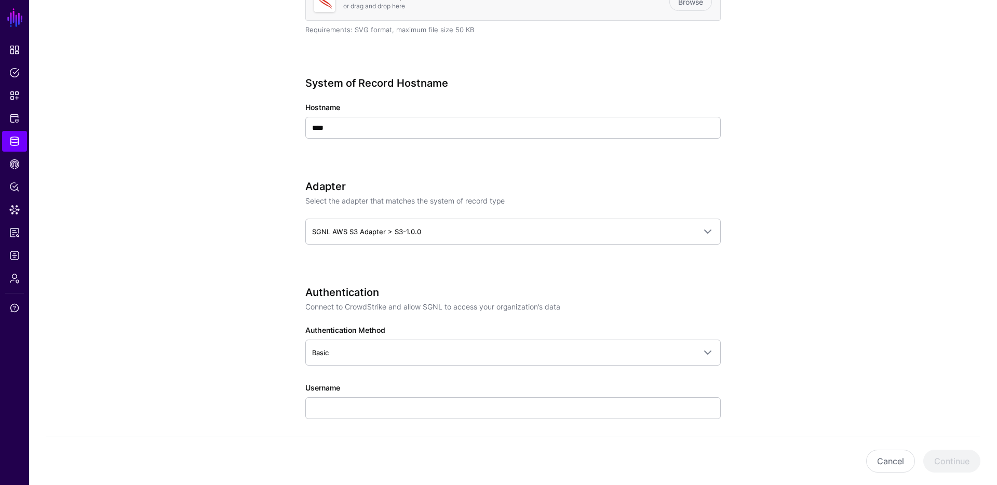
scroll to position [516, 0]
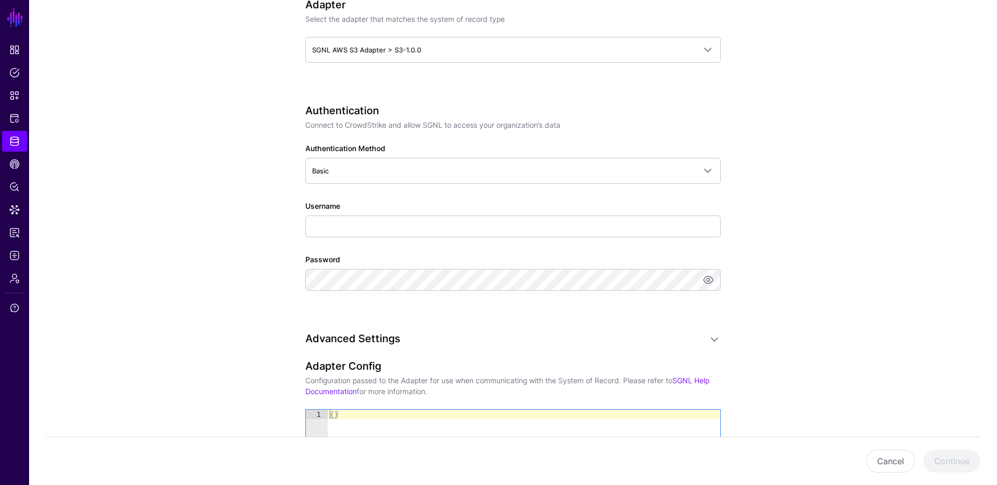
click at [405, 214] on div "Username" at bounding box center [512, 218] width 415 height 37
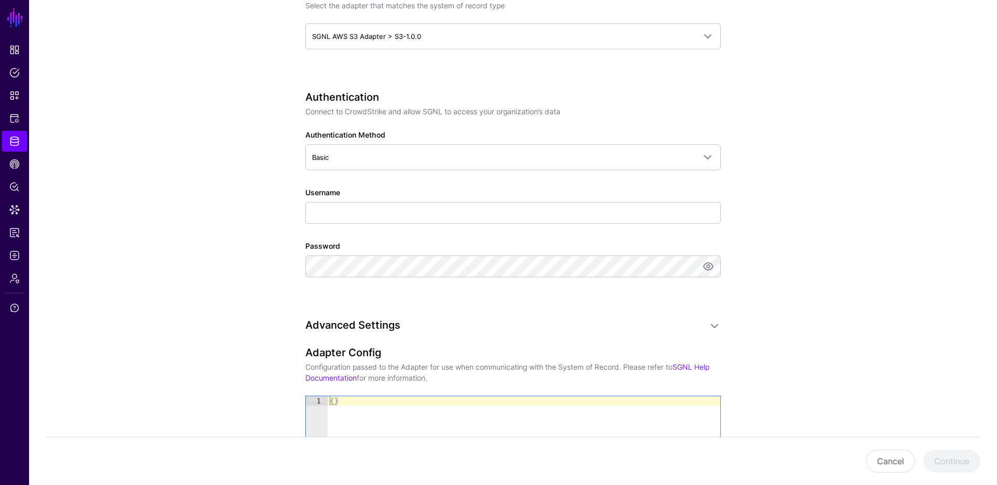
type textarea "**"
click at [371, 404] on div "{ }" at bounding box center [524, 444] width 393 height 97
drag, startPoint x: 379, startPoint y: 403, endPoint x: 316, endPoint y: 380, distance: 67.2
click at [300, 393] on div "**********" at bounding box center [513, 158] width 482 height 1213
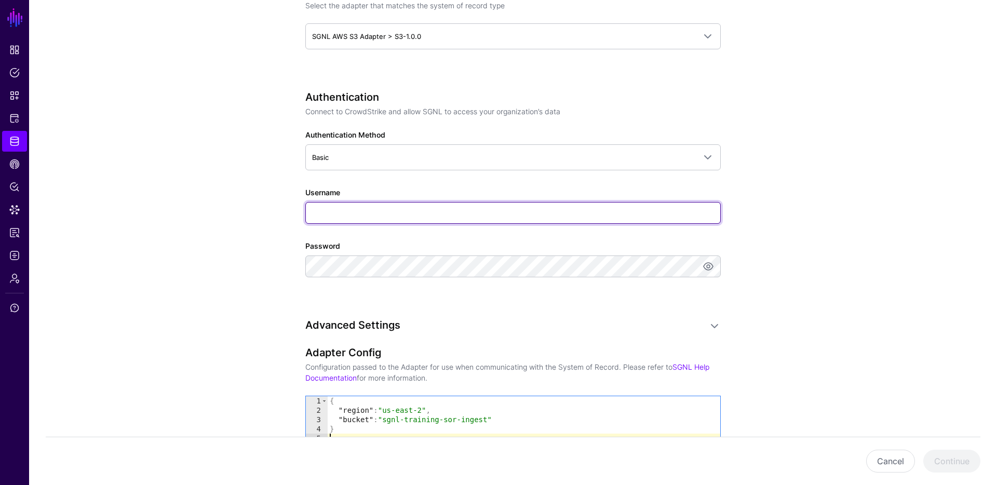
click at [437, 221] on input "Username" at bounding box center [512, 213] width 415 height 22
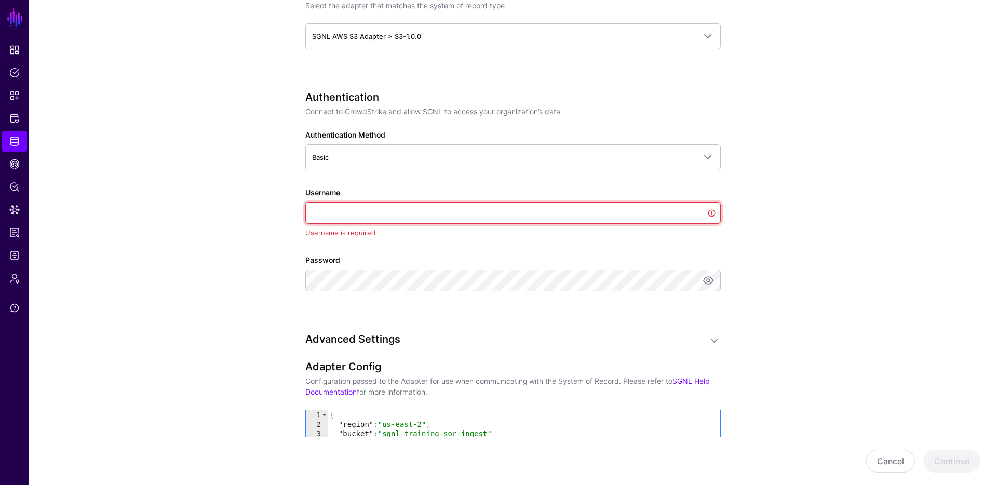
paste input "**********"
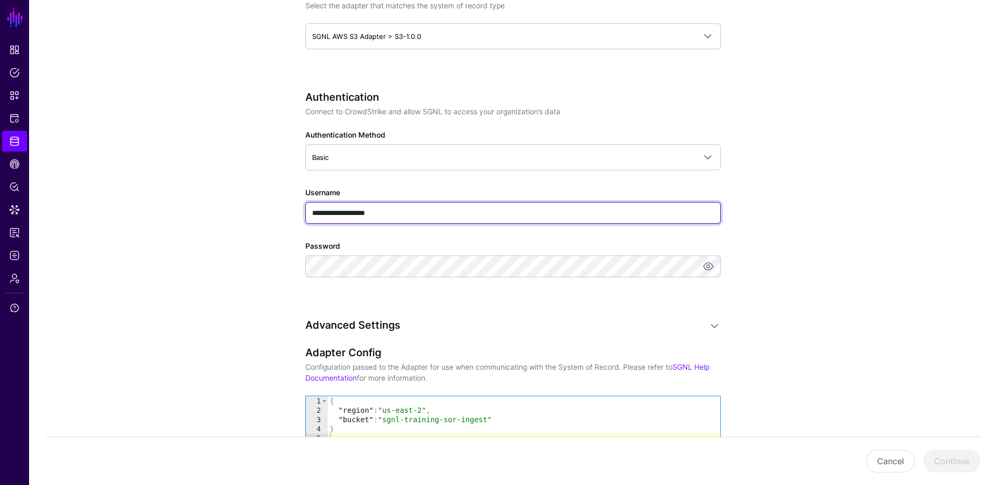
type input "**********"
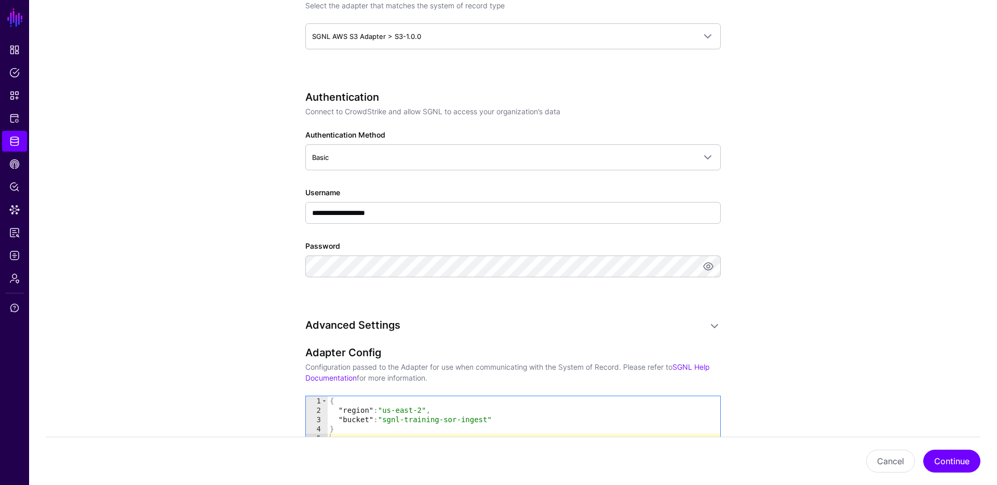
click at [642, 314] on div "**********" at bounding box center [512, 135] width 415 height 1101
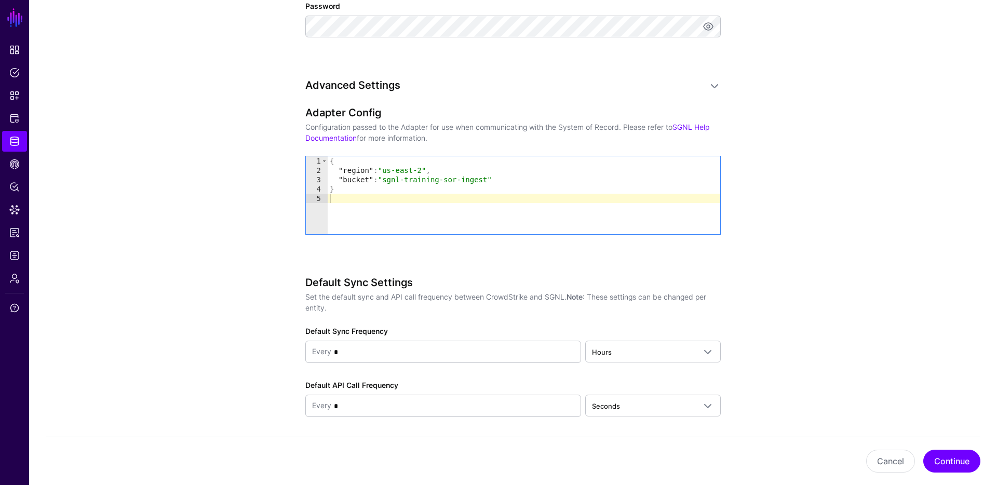
scroll to position [808, 0]
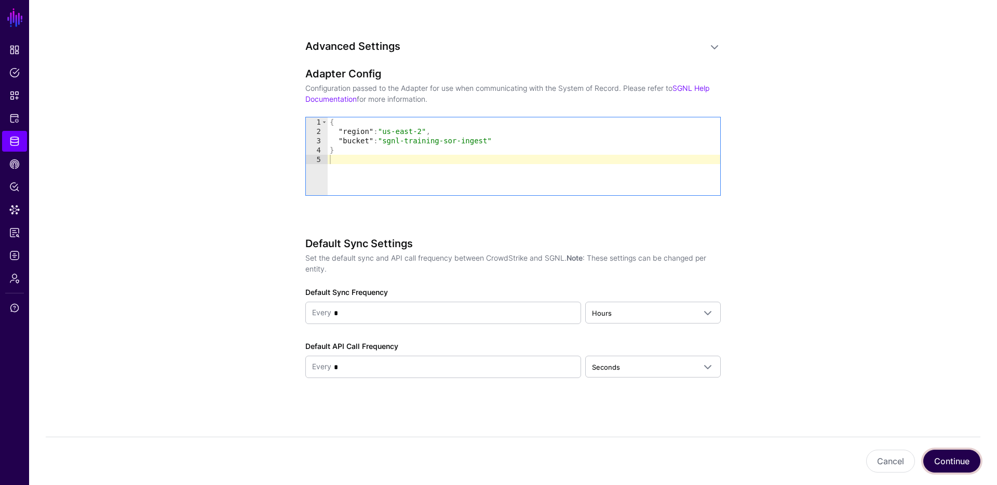
click at [950, 460] on button "Continue" at bounding box center [951, 461] width 57 height 23
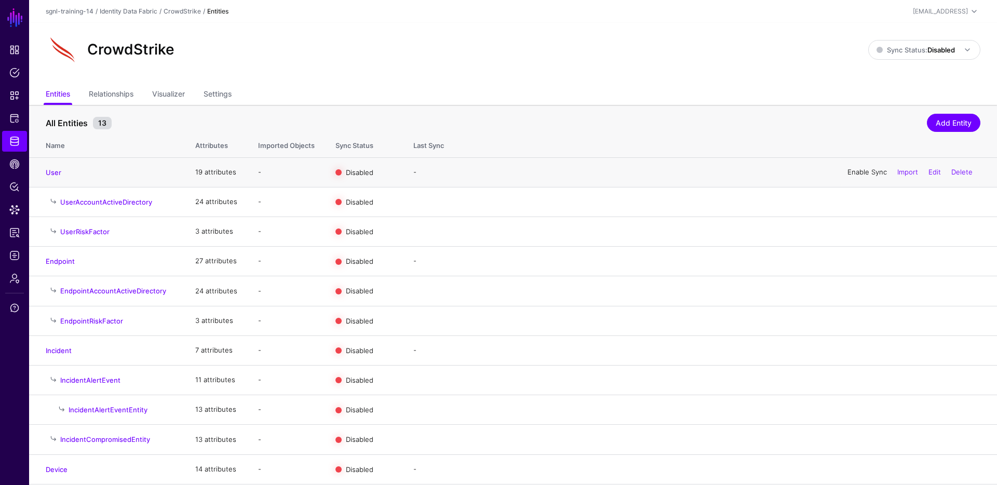
click at [866, 169] on link "Enable Sync" at bounding box center [866, 172] width 39 height 8
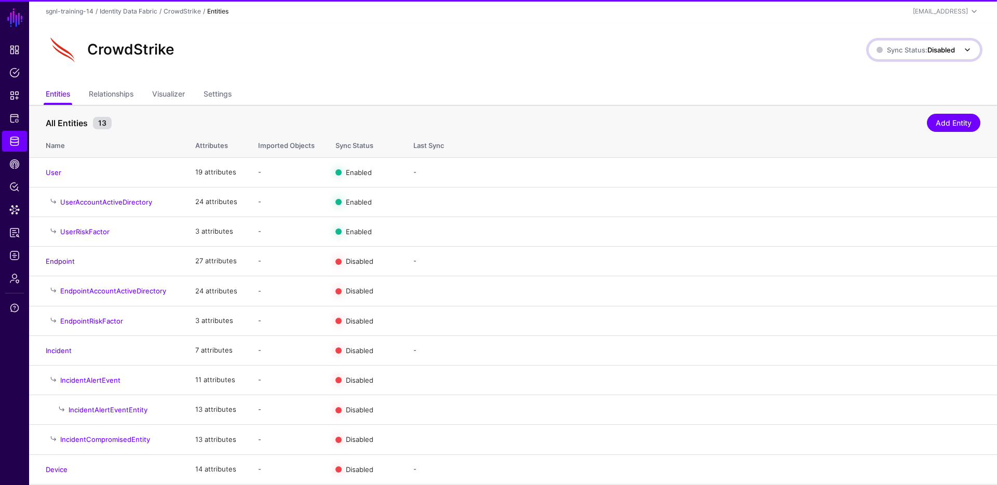
click at [917, 52] on span "Sync Status: Disabled" at bounding box center [916, 50] width 78 height 8
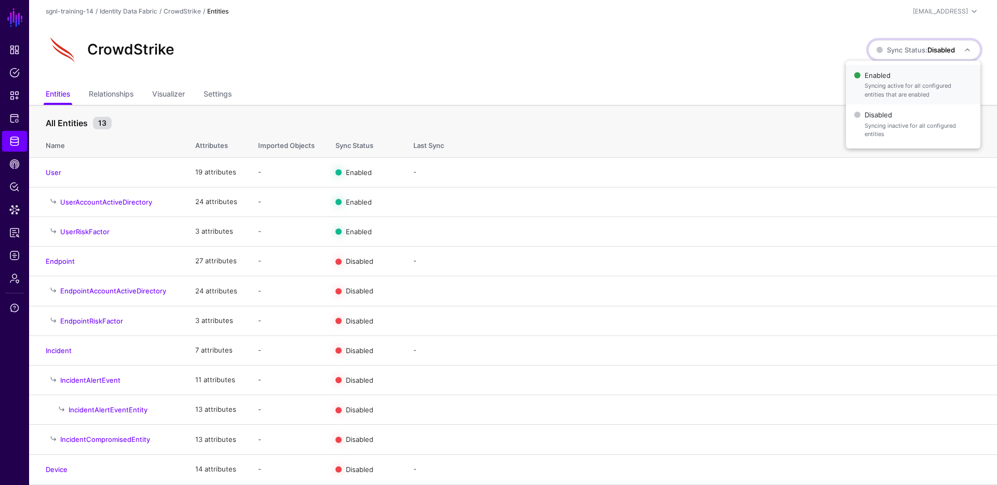
click at [894, 80] on span "Enabled Syncing active for all configured entities that are enabled" at bounding box center [913, 85] width 118 height 34
click at [572, 98] on ul "Entities Relationships Visualizer Settings" at bounding box center [513, 95] width 935 height 20
click at [557, 56] on div "CrowdStrike" at bounding box center [458, 49] width 832 height 33
click at [53, 169] on link "User" at bounding box center [54, 172] width 16 height 8
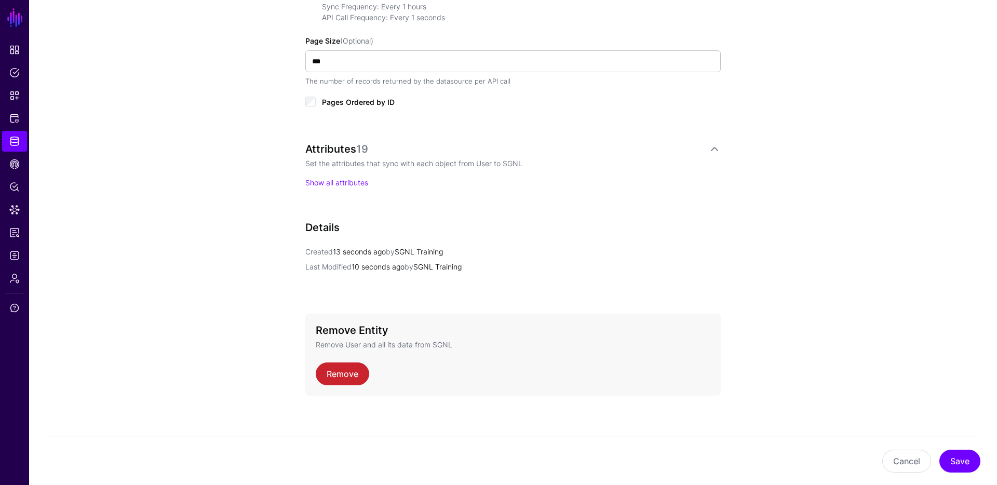
click at [359, 174] on div "Attributes 19 Set the attributes that sync with each object from User to SGNL S…" at bounding box center [512, 165] width 415 height 45
click at [361, 180] on link "Show all attributes" at bounding box center [336, 182] width 63 height 9
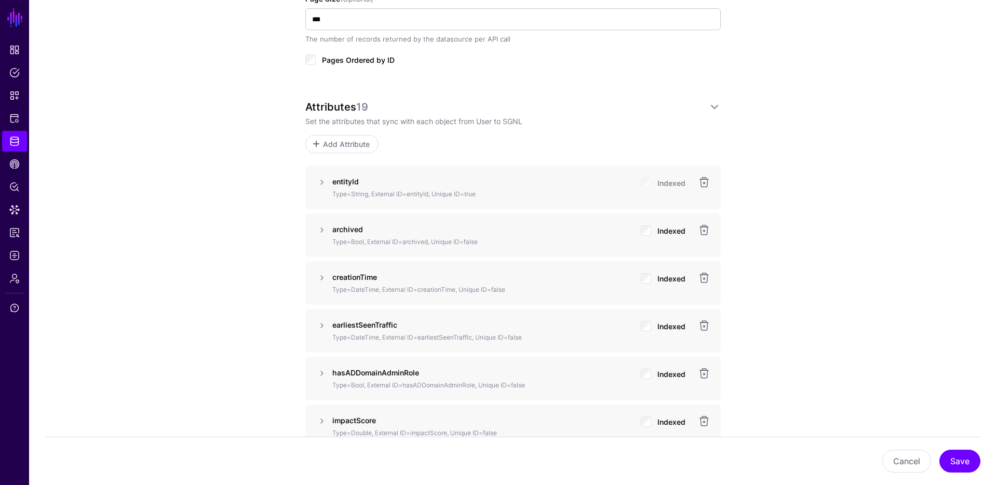
scroll to position [574, 0]
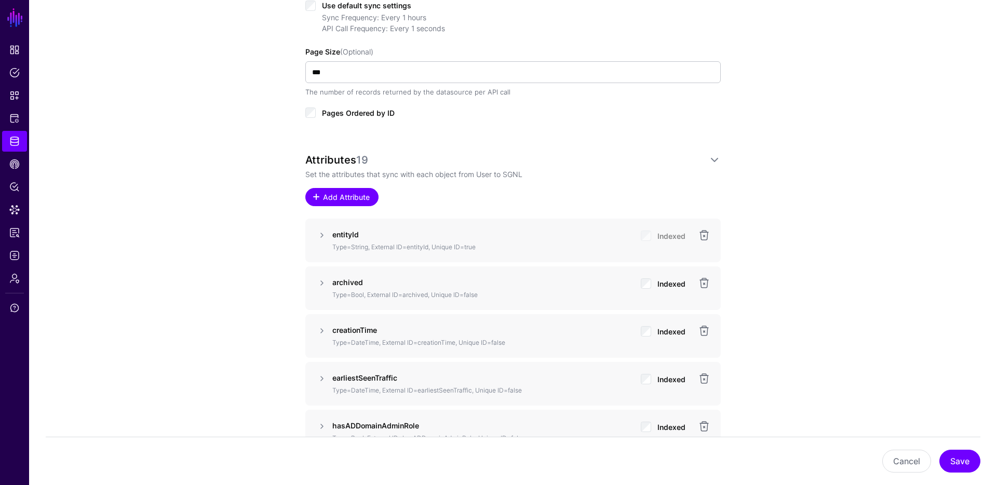
click at [324, 195] on span "Add Attribute" at bounding box center [346, 197] width 49 height 11
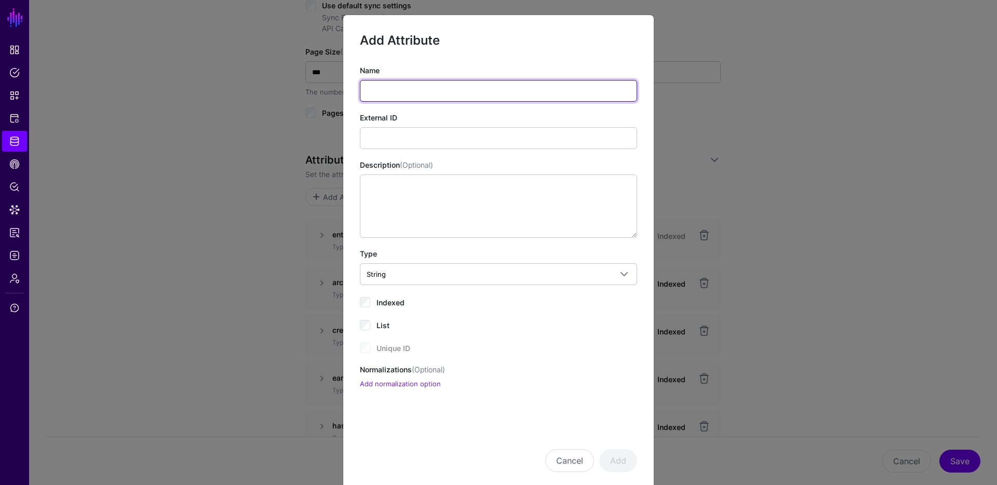
click at [457, 88] on input "Name" at bounding box center [498, 91] width 277 height 22
click at [734, 86] on ngb-modal-window "Add Attribute Name External ID Description (Optional) Type String String Bool D…" at bounding box center [498, 242] width 997 height 485
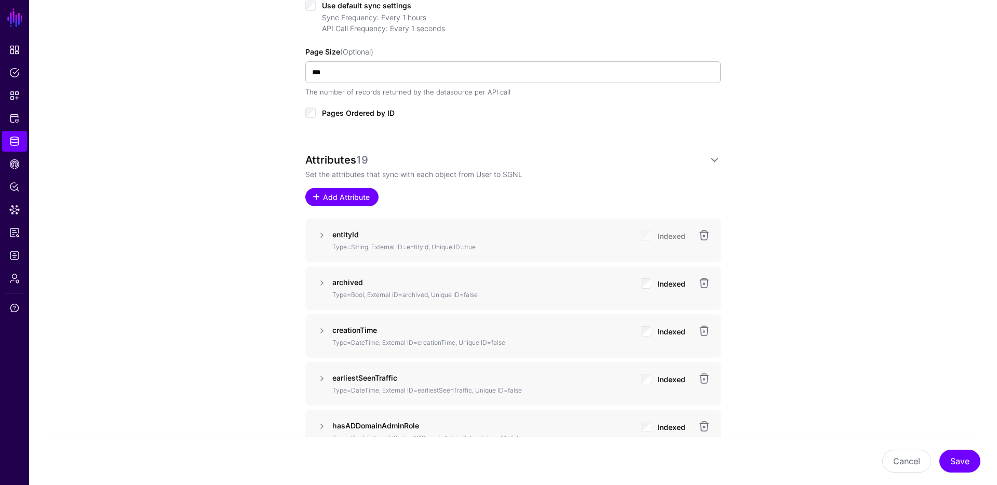
click at [354, 196] on span "Add Attribute" at bounding box center [346, 197] width 49 height 11
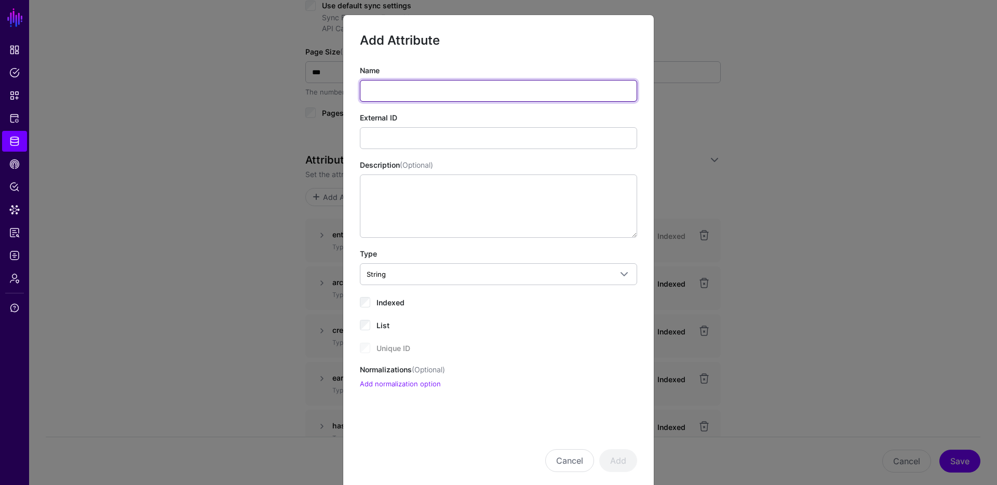
click at [447, 97] on input "Name" at bounding box center [498, 91] width 277 height 22
type input "***"
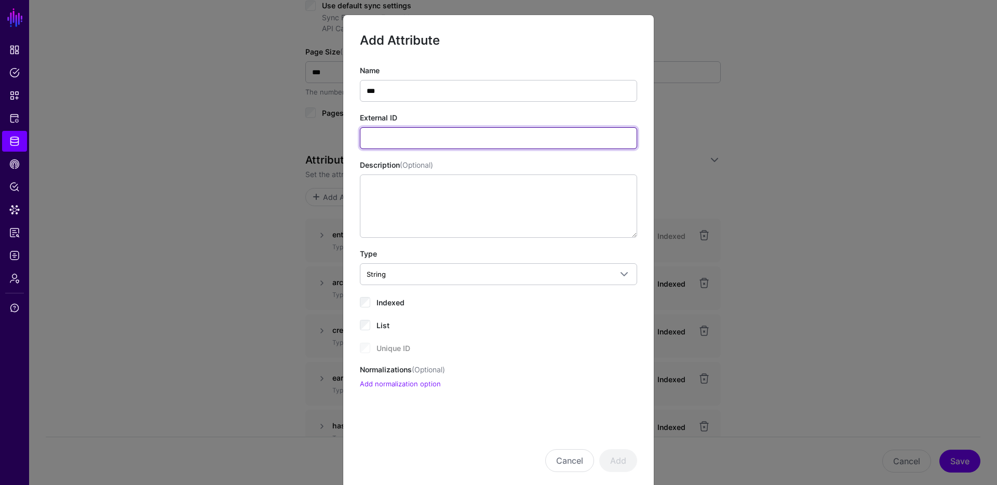
paste input "**********"
type input "**********"
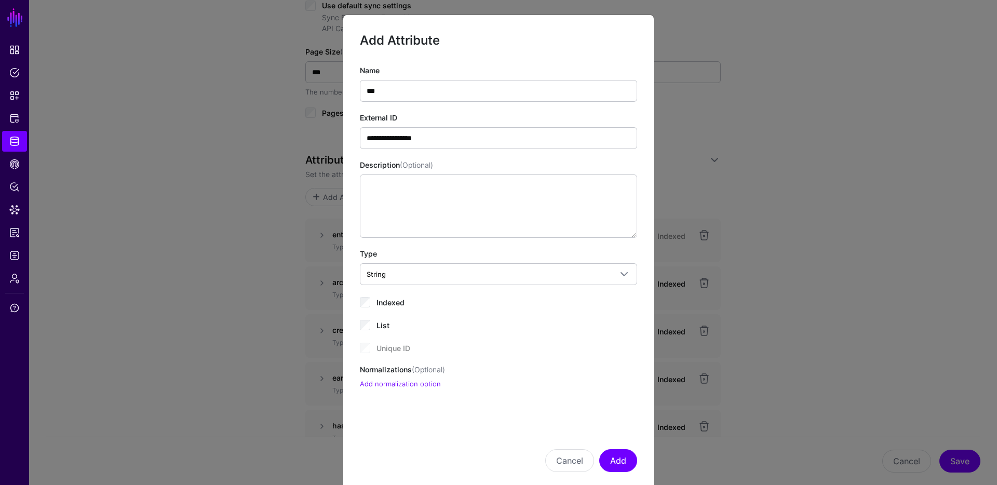
click at [398, 311] on div "**********" at bounding box center [498, 227] width 277 height 325
click at [395, 301] on span "Indexed" at bounding box center [390, 302] width 28 height 9
click at [623, 460] on button "Add" at bounding box center [618, 460] width 38 height 23
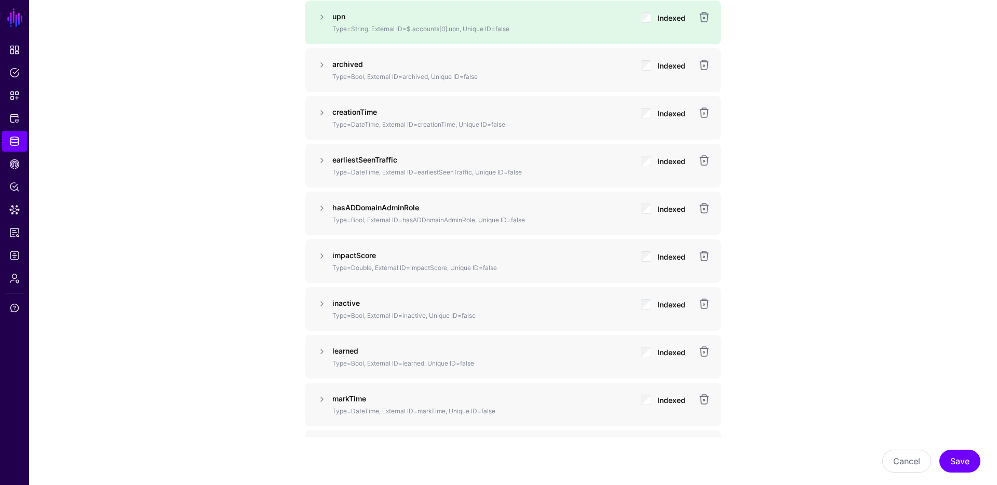
scroll to position [841, 0]
click at [964, 467] on button "Save" at bounding box center [959, 461] width 41 height 23
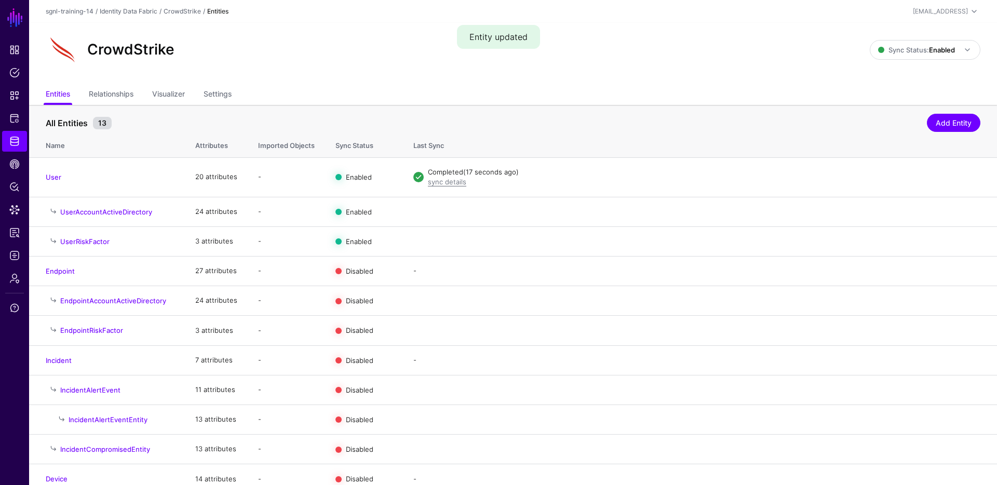
click at [356, 79] on div "CrowdStrike Sync Status: Enabled Enabled Syncing active for all configured enti…" at bounding box center [513, 54] width 968 height 62
click at [15, 212] on span "Data Lens" at bounding box center [14, 210] width 10 height 10
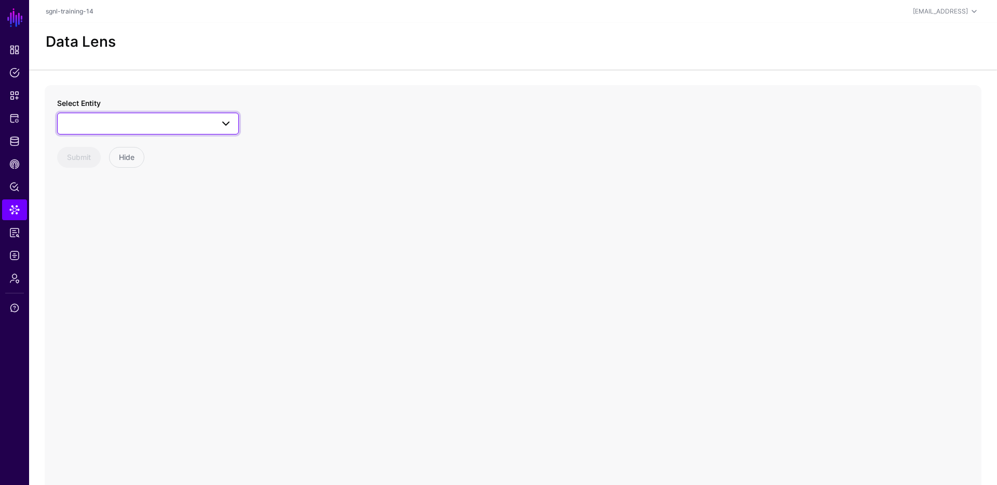
click at [196, 128] on span at bounding box center [148, 123] width 168 height 12
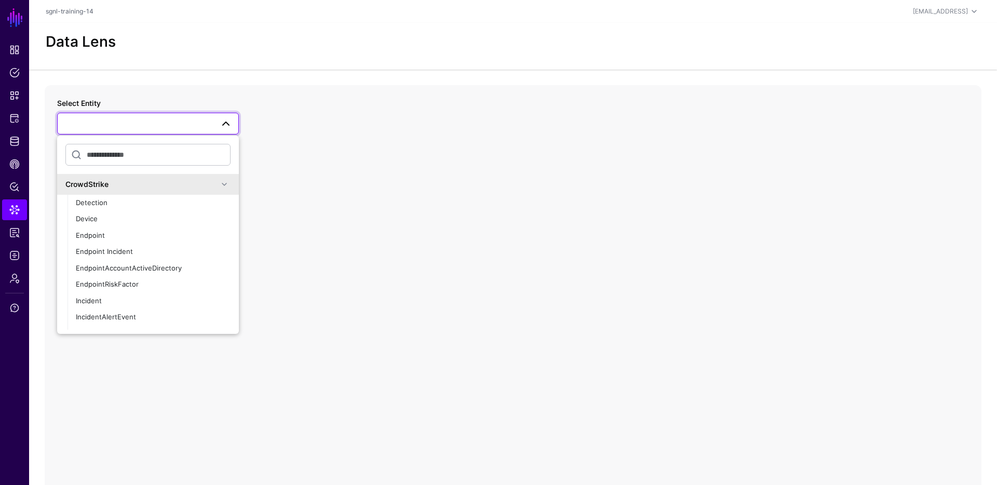
scroll to position [154, 0]
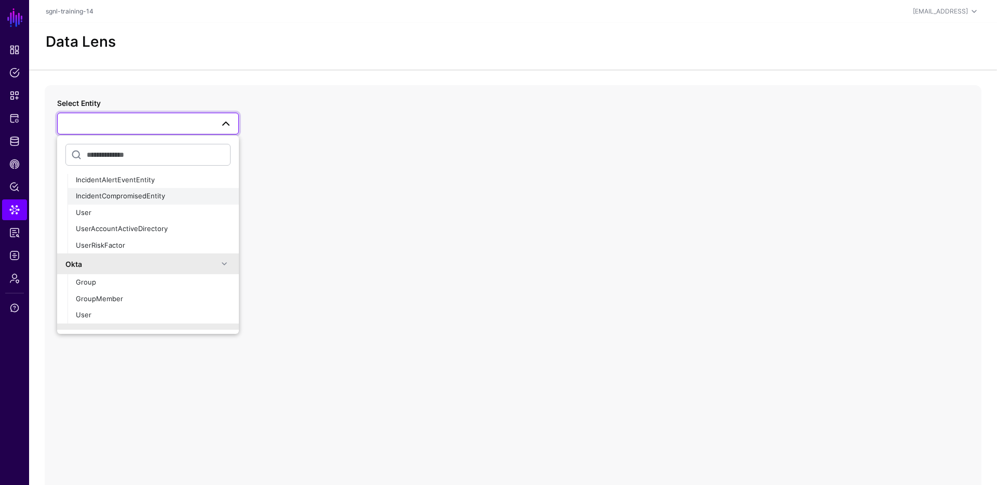
click at [111, 199] on span "IncidentCompromisedEntity" at bounding box center [120, 196] width 89 height 8
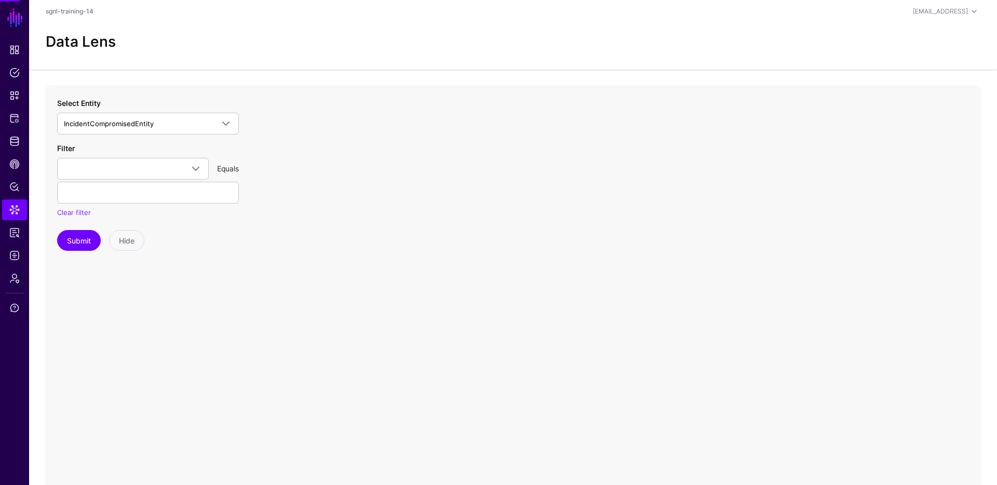
click at [111, 199] on input "text" at bounding box center [148, 193] width 182 height 22
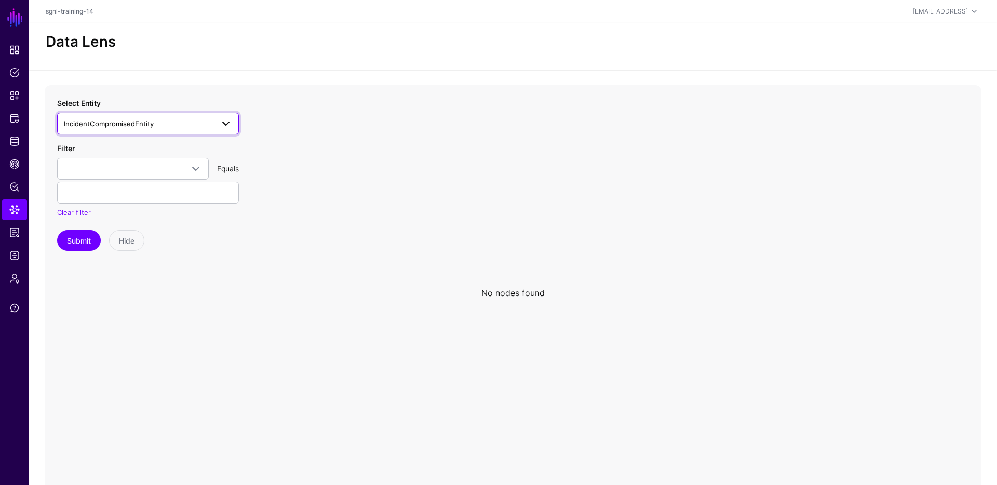
click at [155, 117] on link "IncidentCompromisedEntity" at bounding box center [148, 124] width 182 height 22
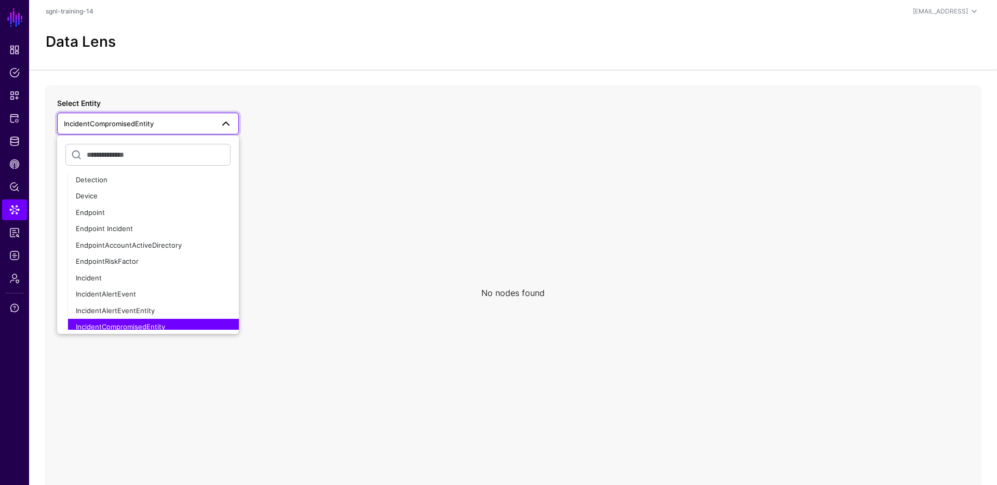
scroll to position [101, 0]
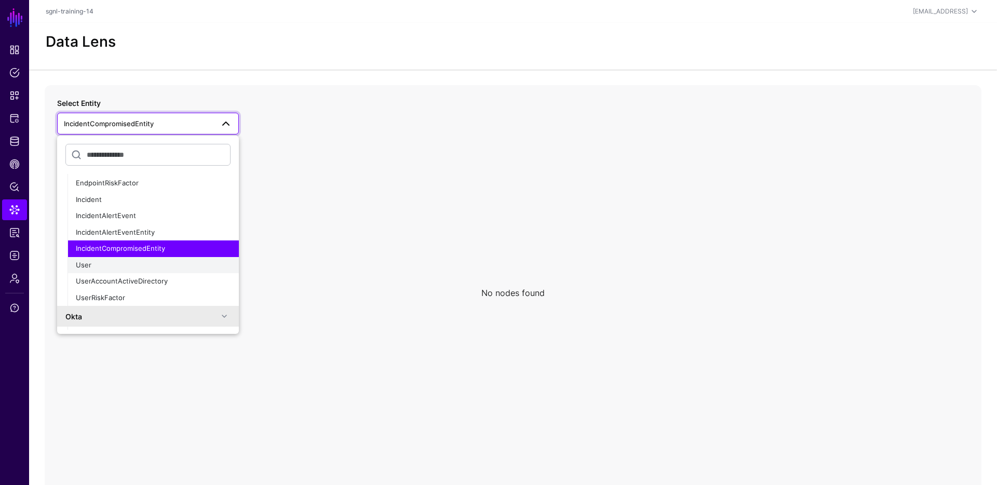
click at [117, 269] on div "User" at bounding box center [153, 265] width 155 height 10
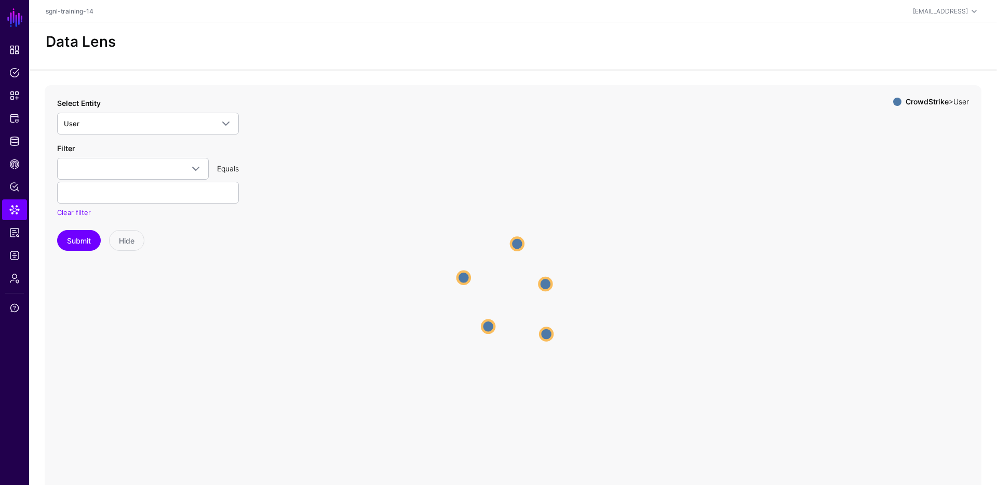
click at [322, 184] on icon "User User User User User User User User User User" at bounding box center [513, 292] width 937 height 415
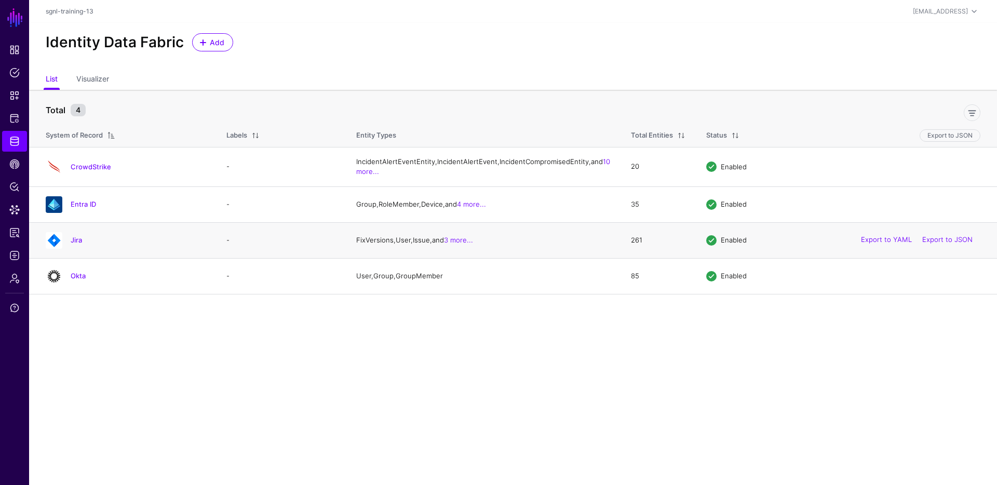
click at [82, 258] on td "Jira" at bounding box center [122, 240] width 187 height 36
drag, startPoint x: 82, startPoint y: 263, endPoint x: 107, endPoint y: 261, distance: 25.5
click at [82, 244] on link "Jira" at bounding box center [76, 240] width 11 height 8
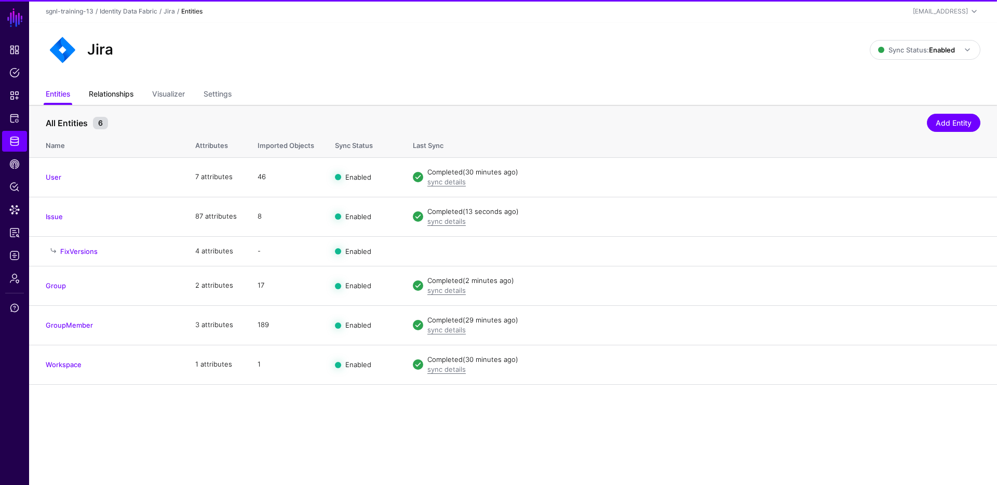
click at [117, 103] on link "Relationships" at bounding box center [111, 95] width 45 height 20
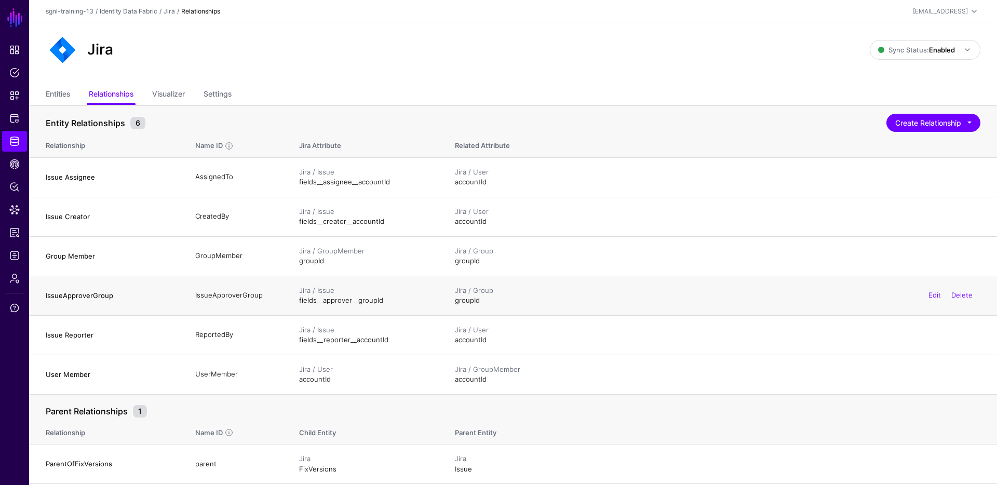
drag, startPoint x: 391, startPoint y: 302, endPoint x: 299, endPoint y: 301, distance: 92.4
click at [299, 301] on td "Jira / Issue fields__approver__groupId" at bounding box center [367, 295] width 156 height 39
click at [469, 304] on div "Jira / Group groupId Edit Delete" at bounding box center [718, 296] width 526 height 20
drag, startPoint x: 380, startPoint y: 302, endPoint x: 295, endPoint y: 301, distance: 84.6
click at [295, 301] on td "Jira / Issue fields__approver__groupId" at bounding box center [367, 295] width 156 height 39
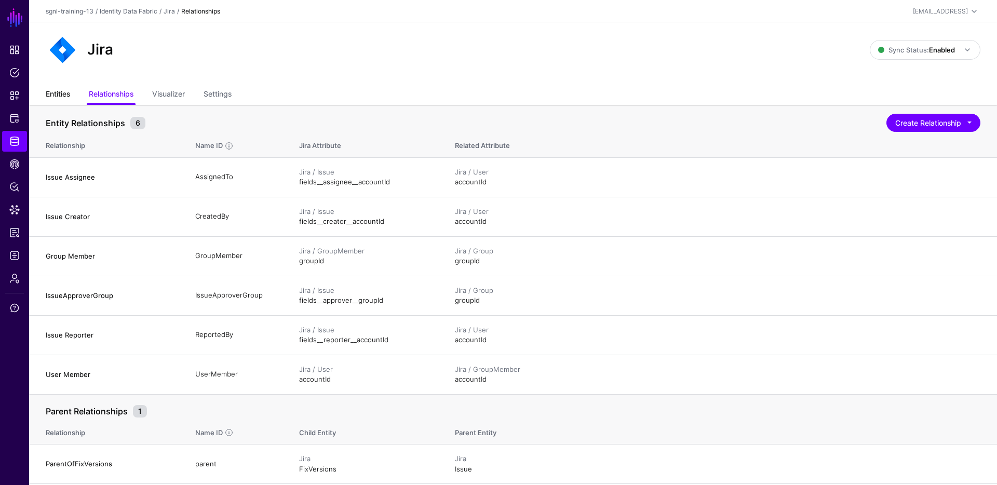
click at [57, 94] on link "Entities" at bounding box center [58, 95] width 24 height 20
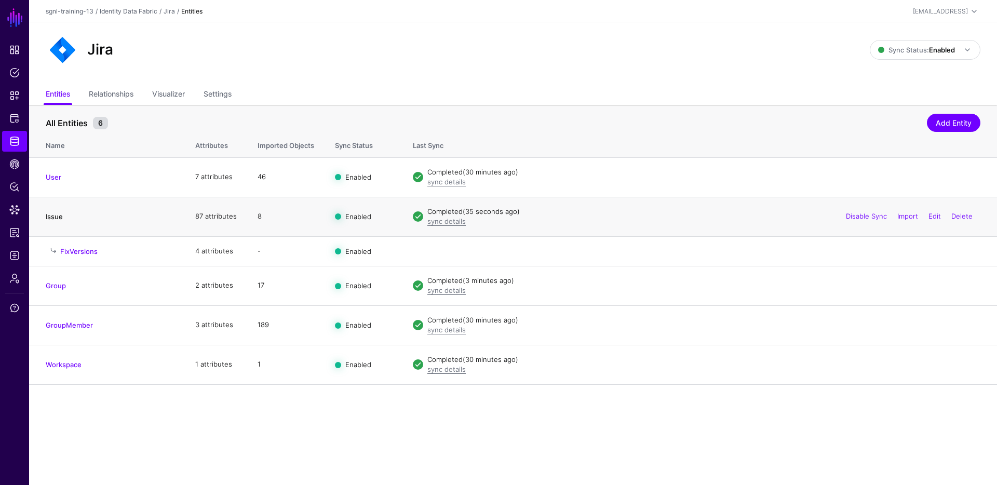
click at [53, 219] on link "Issue" at bounding box center [54, 216] width 17 height 8
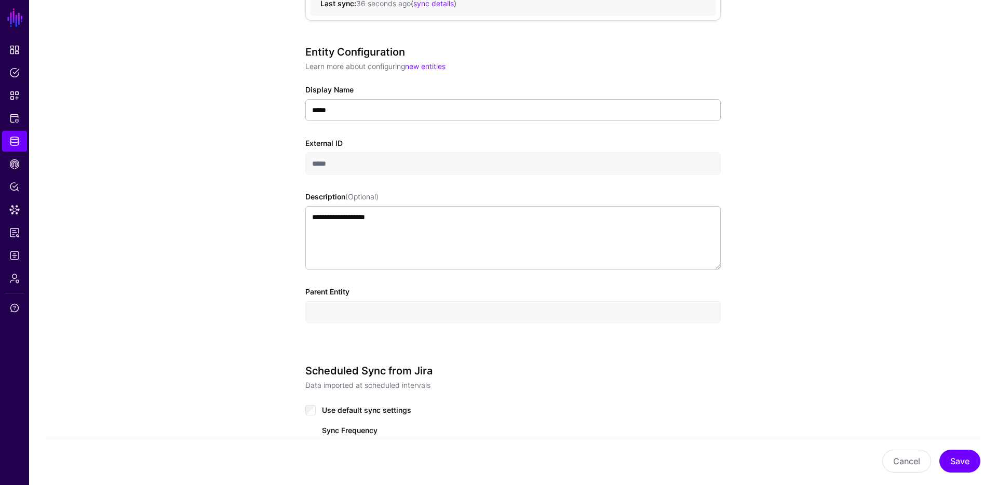
scroll to position [441, 0]
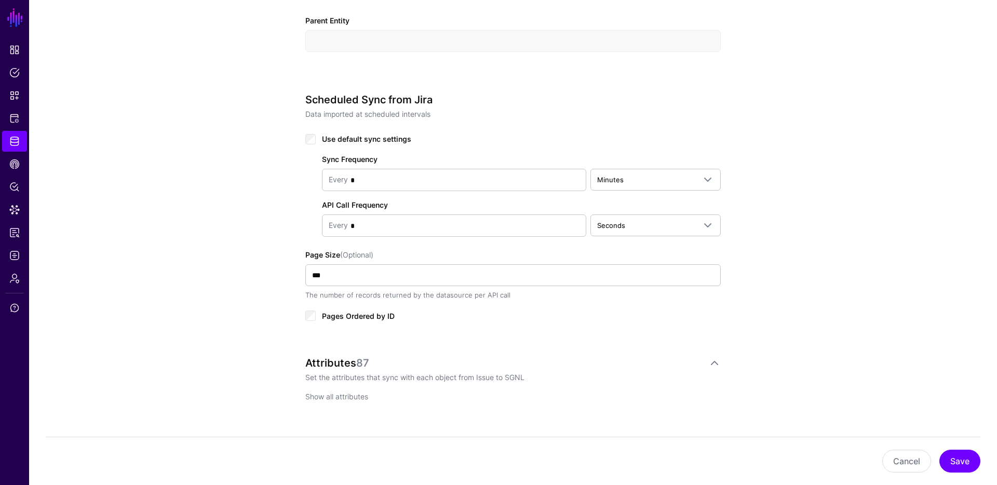
click at [348, 397] on link "Show all attributes" at bounding box center [336, 396] width 63 height 9
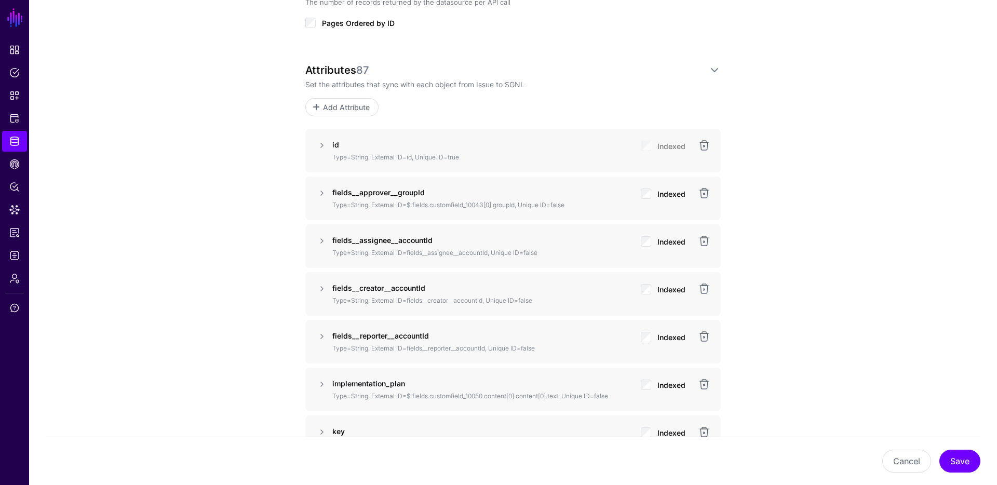
scroll to position [733, 0]
click at [320, 190] on link at bounding box center [322, 193] width 12 height 12
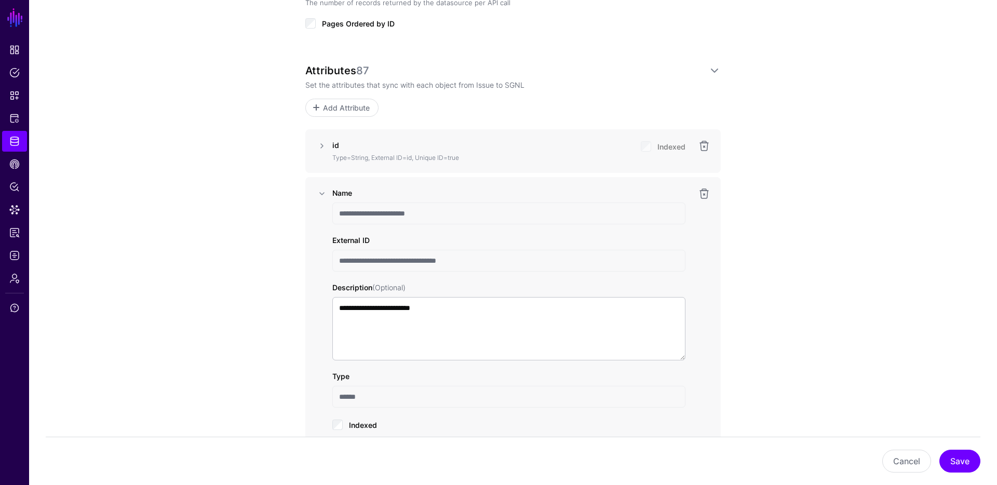
drag, startPoint x: 473, startPoint y: 265, endPoint x: 323, endPoint y: 261, distance: 150.1
click at [323, 261] on div "**********" at bounding box center [513, 367] width 395 height 361
click at [18, 209] on span "Data Lens" at bounding box center [14, 210] width 10 height 10
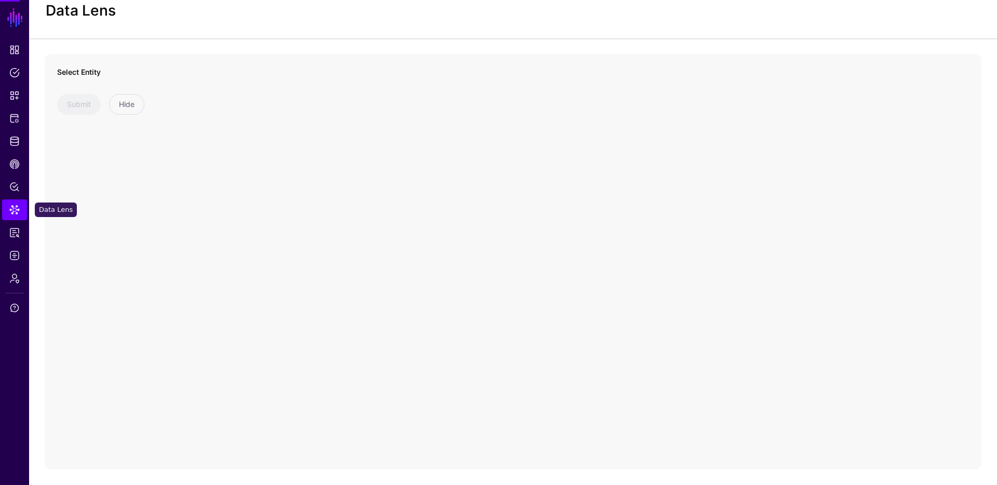
scroll to position [31, 0]
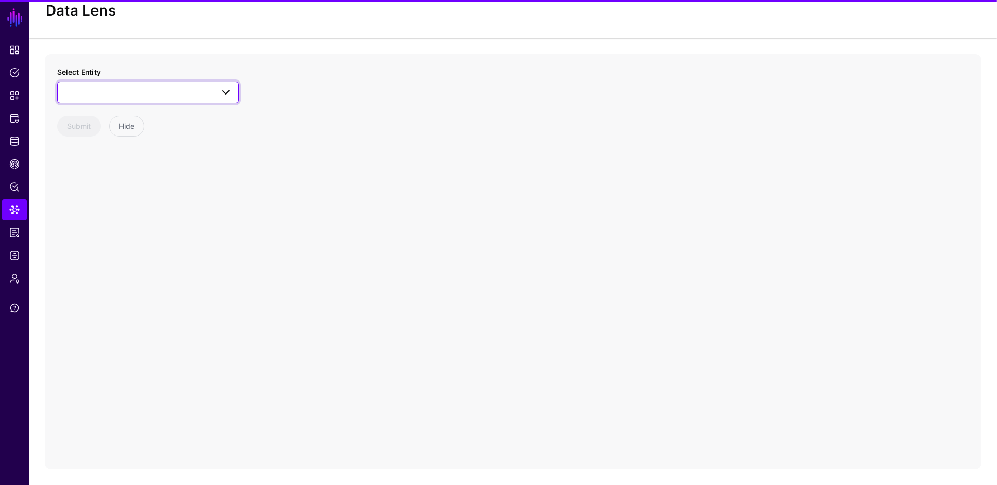
click at [218, 88] on span at bounding box center [222, 92] width 19 height 12
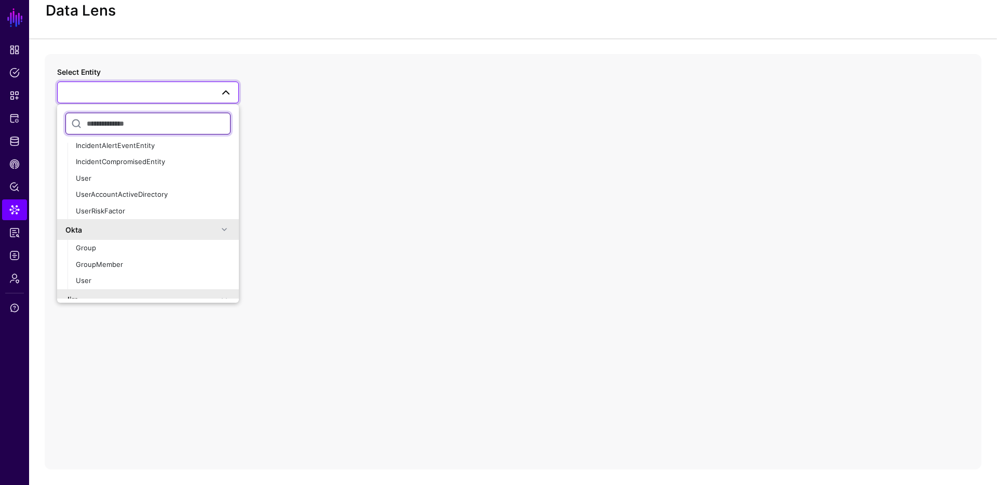
scroll to position [284, 0]
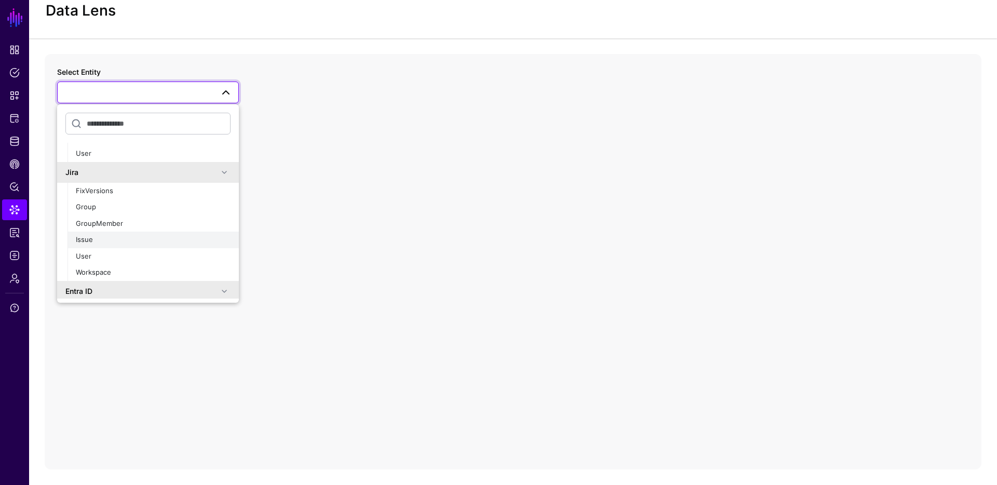
click at [106, 241] on div "Issue" at bounding box center [153, 240] width 155 height 10
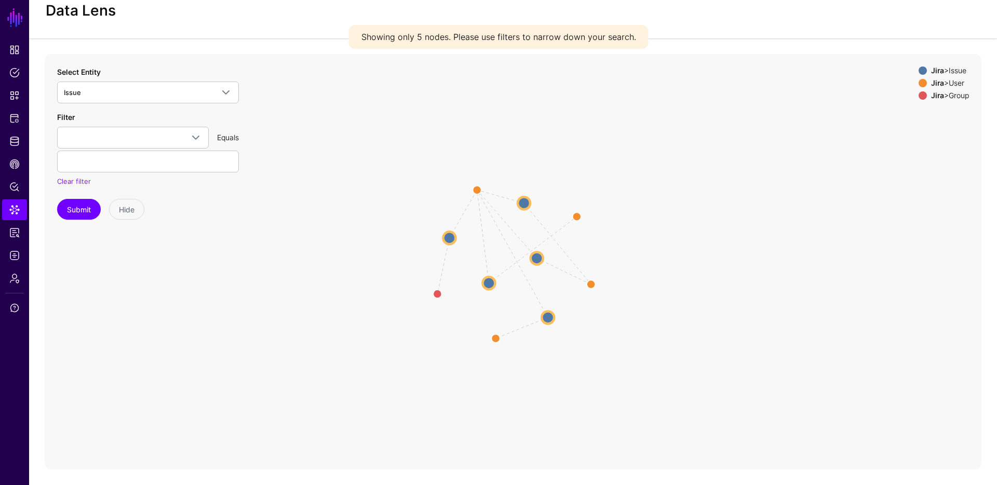
click at [544, 254] on icon "CreatedBy ReportedBy ReportedBy CreatedBy CreatedBy ReportedBy ReportedBy Creat…" at bounding box center [513, 261] width 937 height 415
click at [542, 257] on circle at bounding box center [537, 258] width 12 height 12
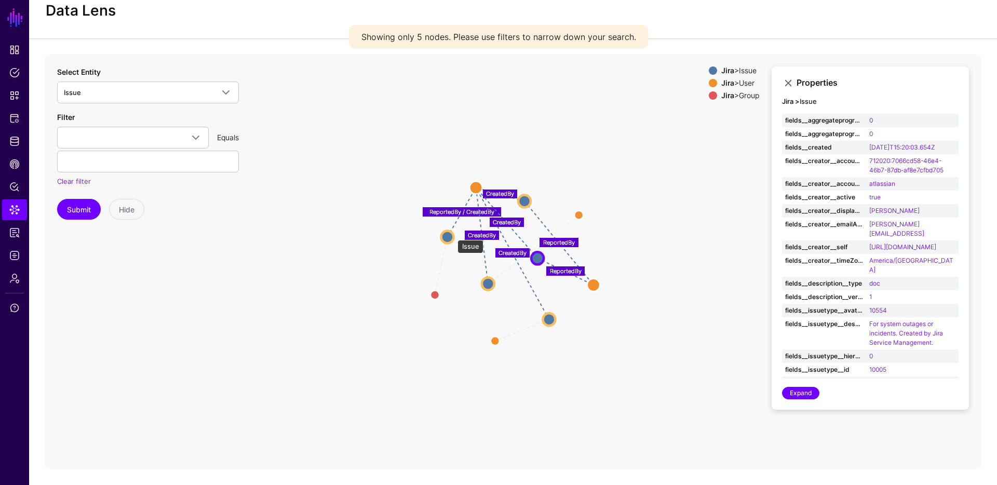
click at [452, 235] on circle at bounding box center [447, 237] width 12 height 12
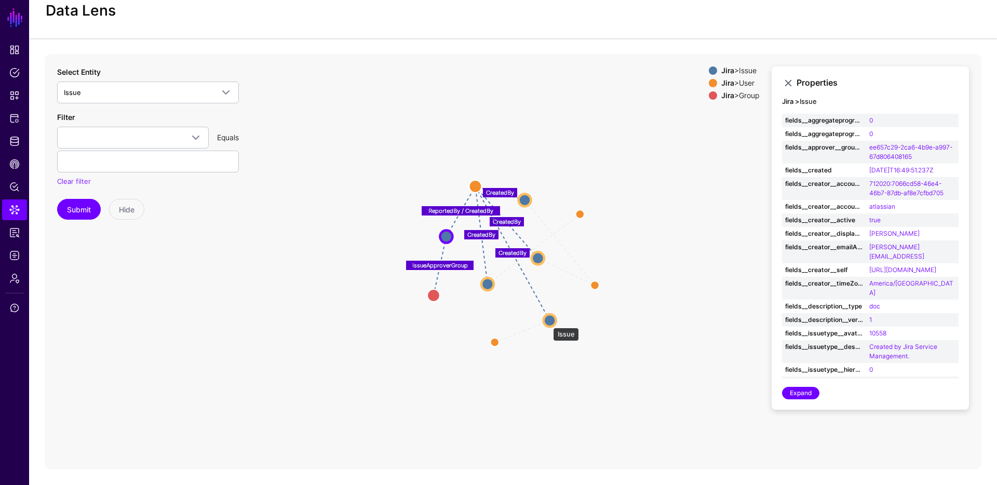
click at [548, 322] on circle at bounding box center [550, 320] width 12 height 12
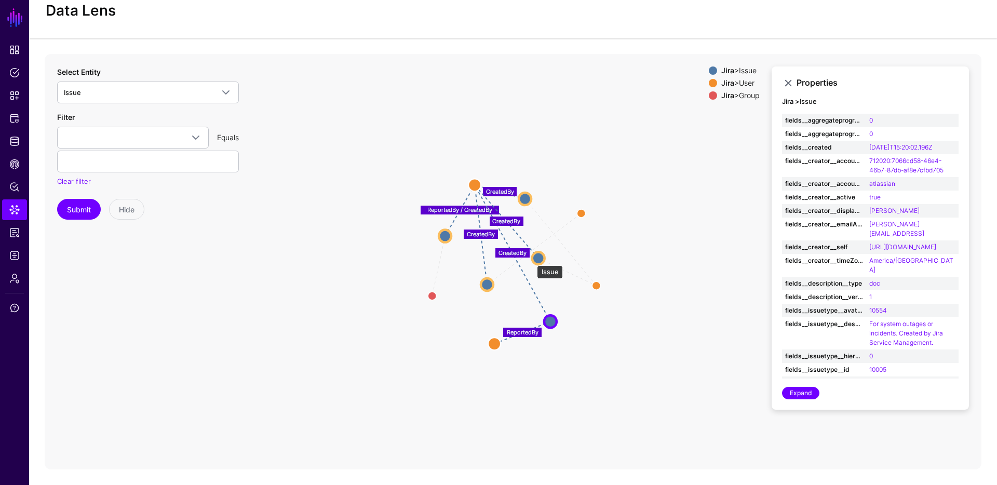
click at [532, 260] on circle at bounding box center [538, 258] width 12 height 12
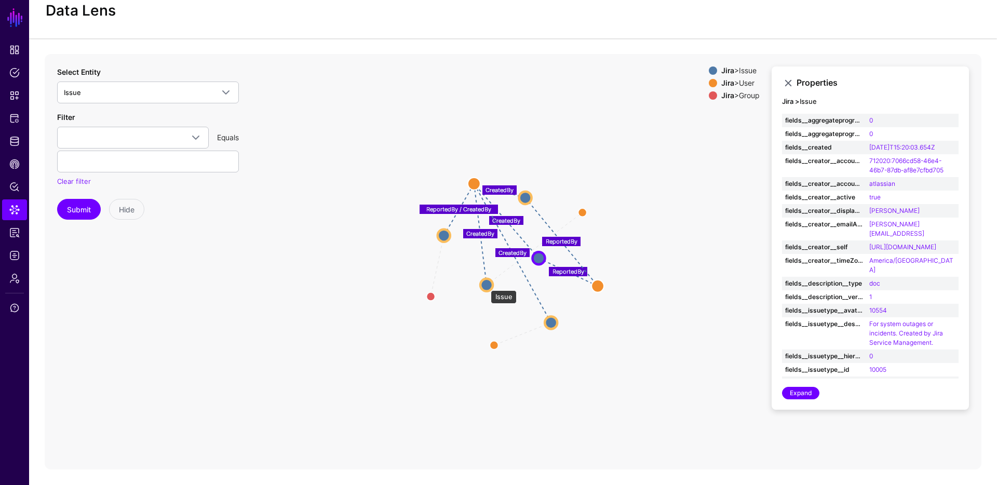
click at [486, 285] on circle at bounding box center [486, 284] width 12 height 12
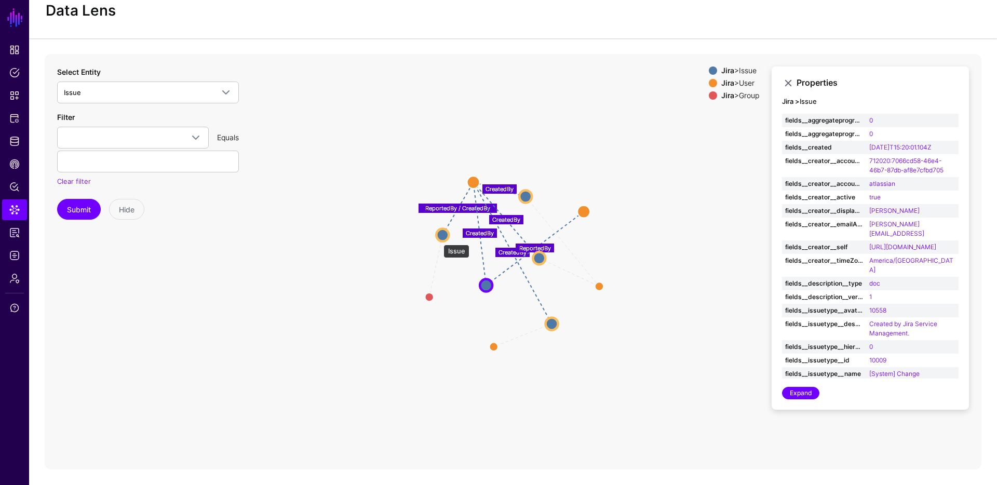
click at [438, 239] on circle at bounding box center [442, 234] width 12 height 12
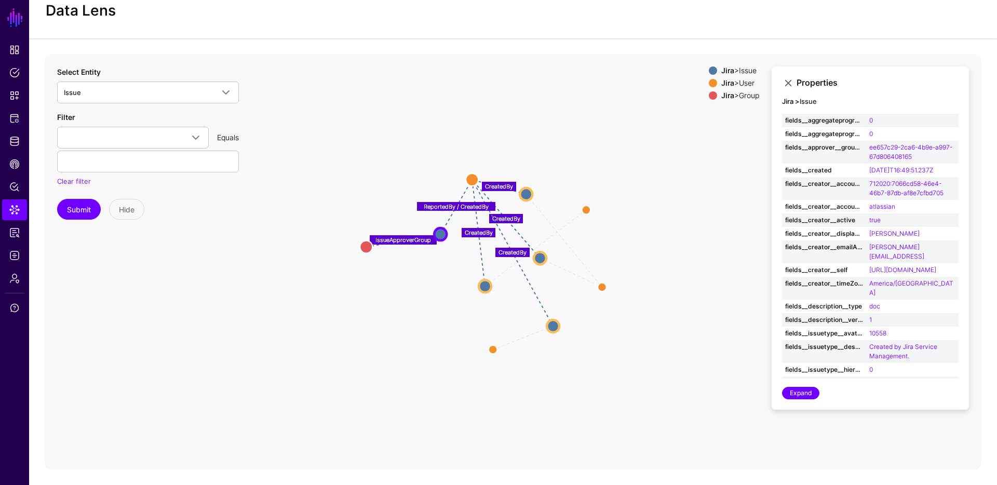
drag, startPoint x: 426, startPoint y: 298, endPoint x: 365, endPoint y: 248, distance: 78.3
click at [365, 248] on circle at bounding box center [366, 246] width 12 height 12
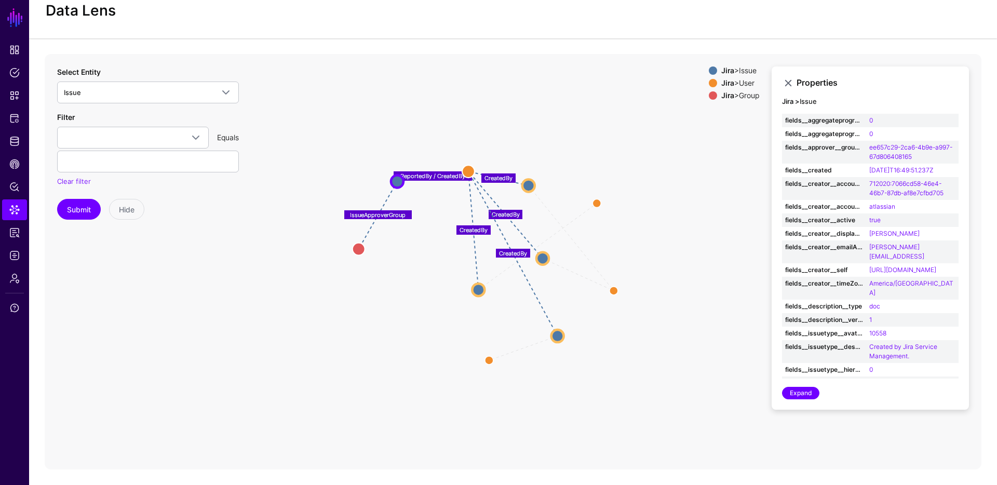
drag, startPoint x: 441, startPoint y: 231, endPoint x: 399, endPoint y: 179, distance: 66.9
click at [399, 179] on circle at bounding box center [397, 181] width 12 height 12
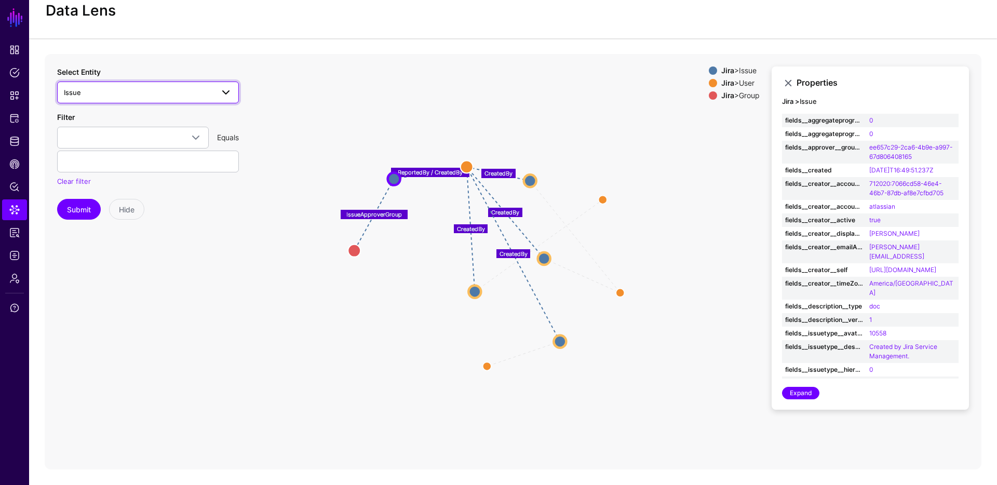
click at [108, 90] on span "Issue" at bounding box center [139, 92] width 150 height 11
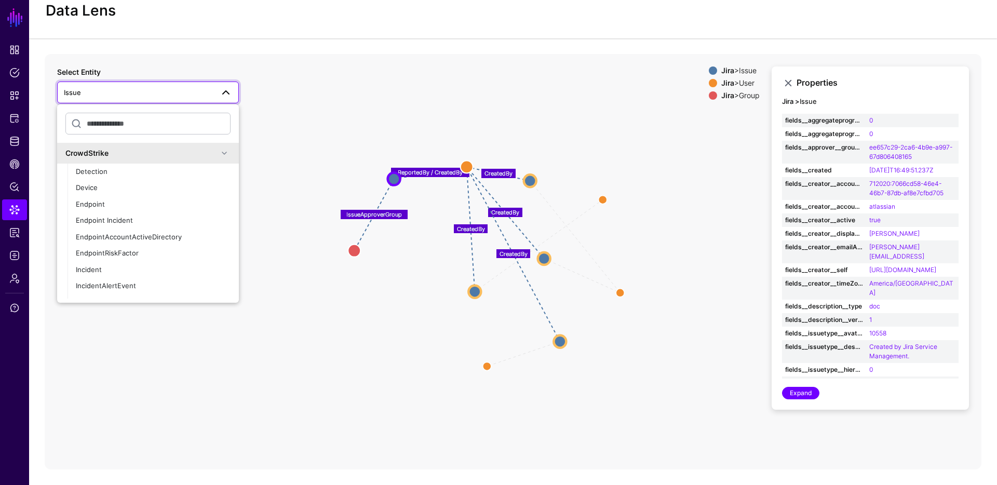
click at [108, 90] on span "Issue" at bounding box center [139, 92] width 150 height 11
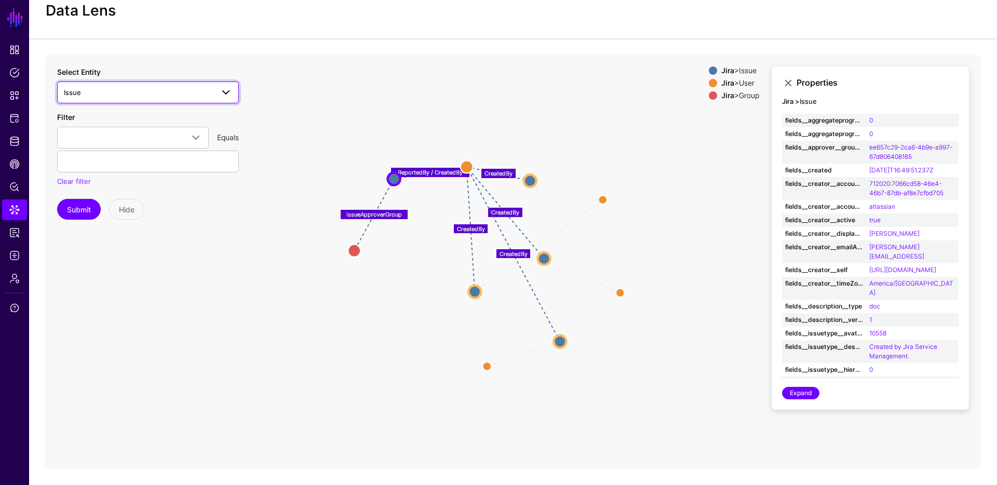
click at [120, 87] on span "Issue" at bounding box center [139, 92] width 150 height 11
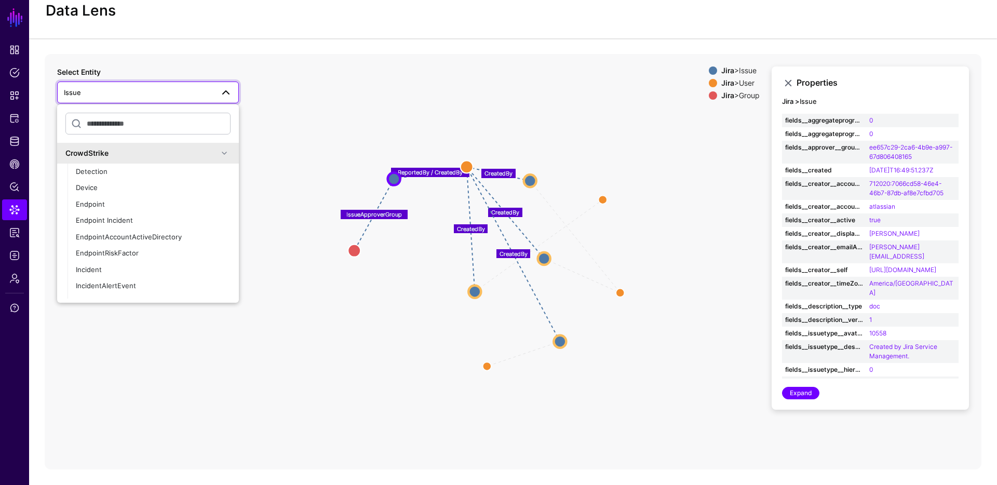
drag, startPoint x: 607, startPoint y: 111, endPoint x: 613, endPoint y: 110, distance: 6.8
click at [607, 111] on icon "ReportedBy ReportedBy ReportedBy ReportedBy CreatedBy CreatedBy CreatedBy Creat…" at bounding box center [513, 261] width 937 height 415
click at [467, 167] on circle at bounding box center [467, 166] width 12 height 12
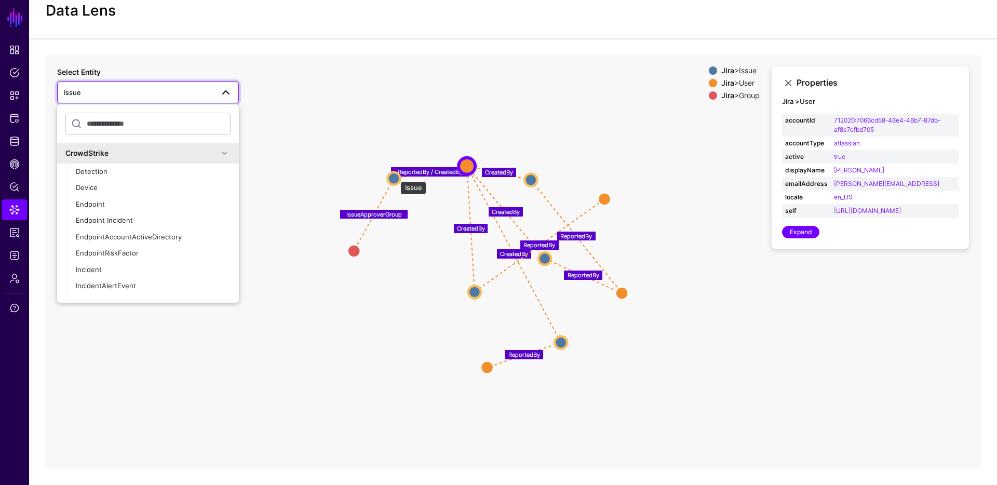
click at [395, 176] on circle at bounding box center [393, 178] width 12 height 12
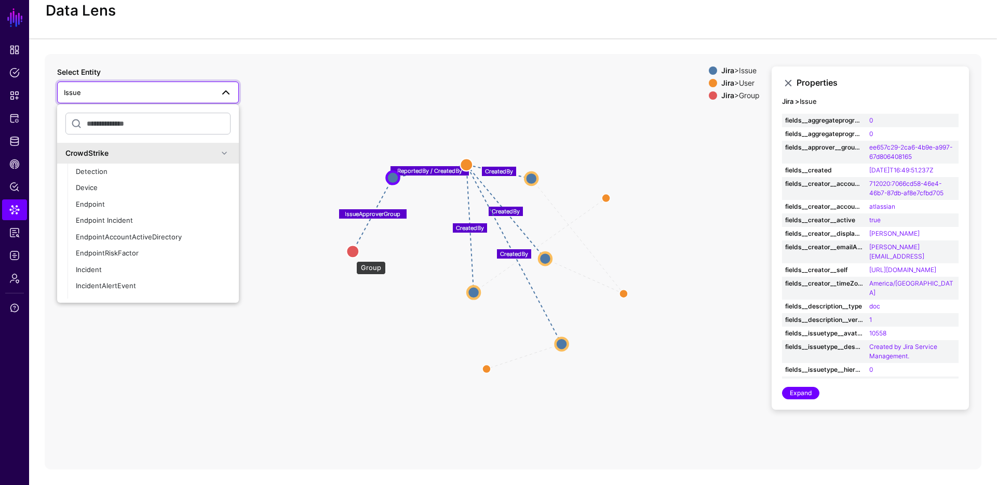
click at [355, 251] on circle at bounding box center [352, 251] width 12 height 12
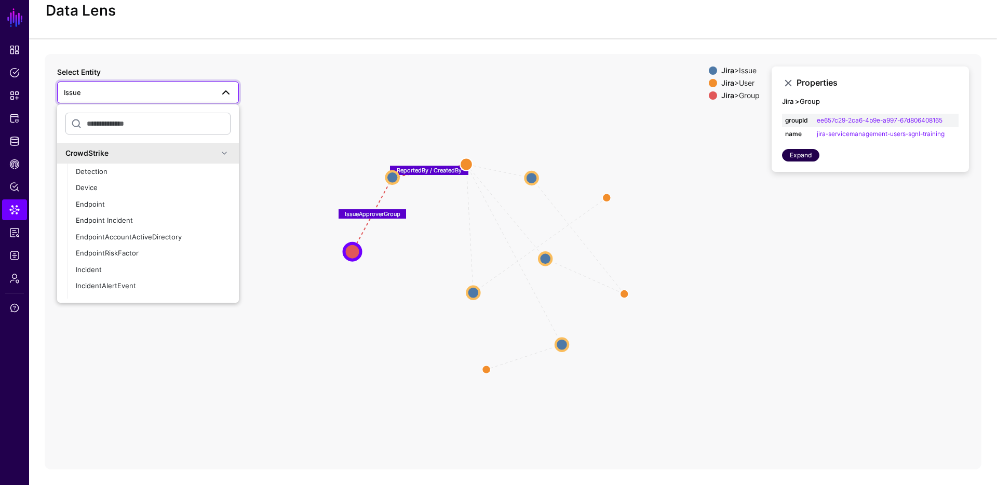
click at [789, 157] on link "Expand" at bounding box center [800, 155] width 37 height 12
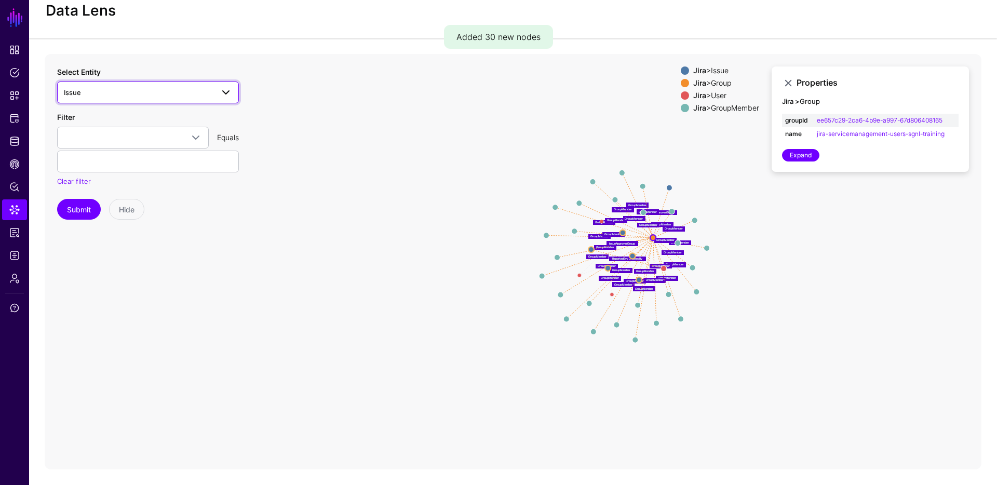
click at [160, 87] on span "Issue" at bounding box center [139, 92] width 150 height 11
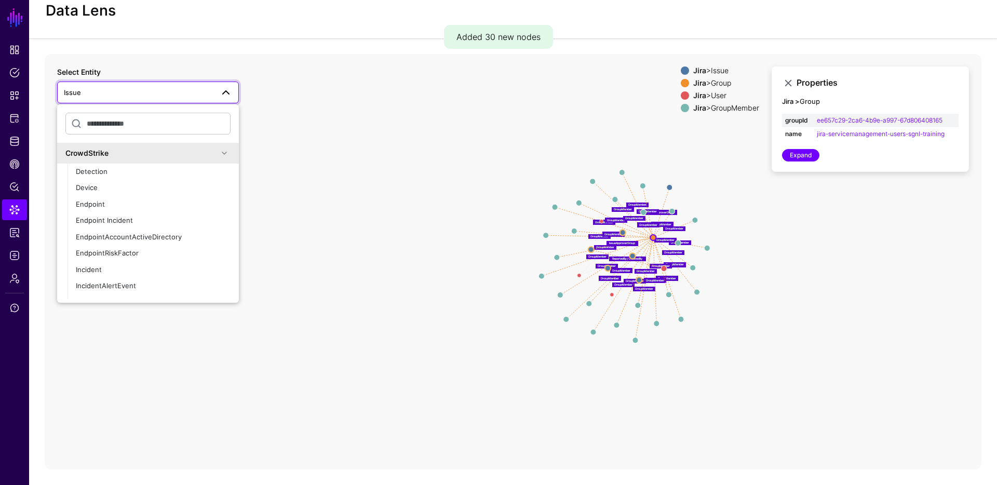
click at [281, 112] on icon "CreatedBy ReportedBy ReportedBy CreatedBy CreatedBy ReportedBy ReportedBy Creat…" at bounding box center [513, 261] width 937 height 415
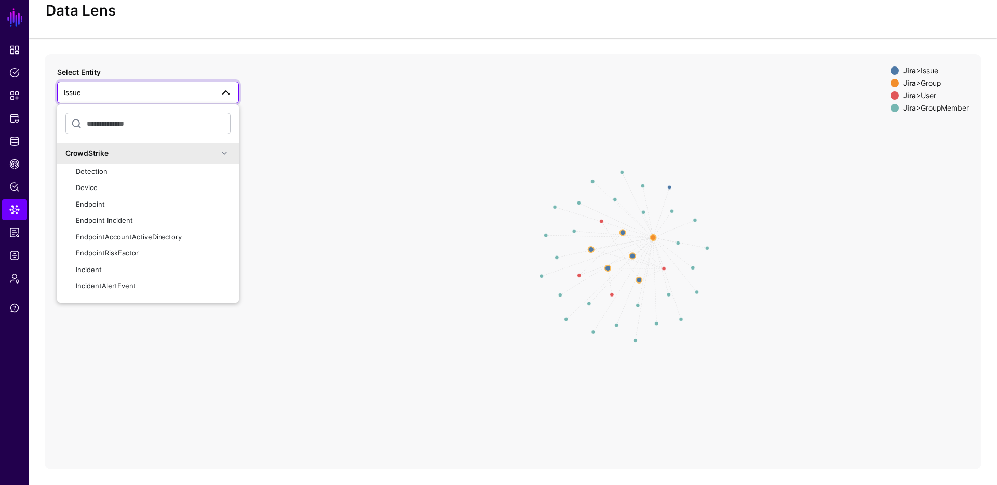
click at [173, 109] on div at bounding box center [148, 126] width 182 height 34
click at [177, 92] on span "Issue" at bounding box center [139, 92] width 150 height 11
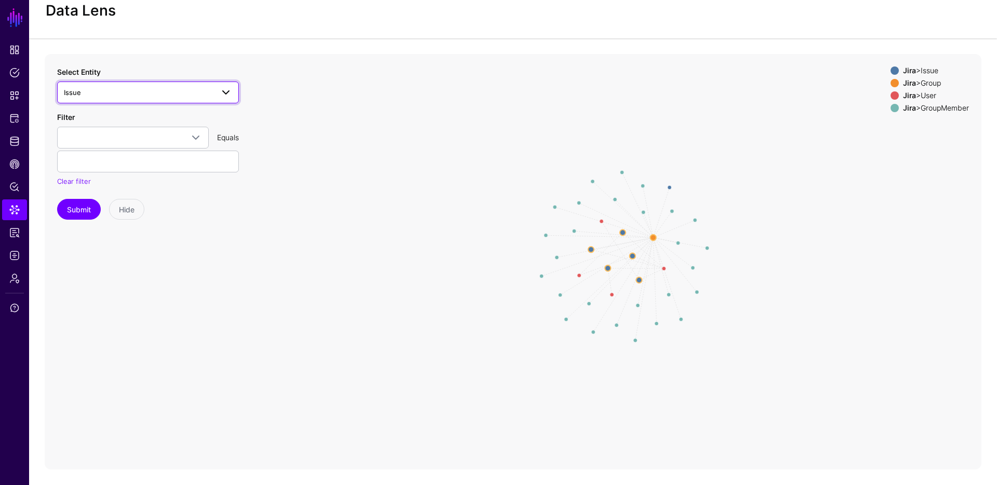
click at [140, 87] on span "Issue" at bounding box center [139, 92] width 150 height 11
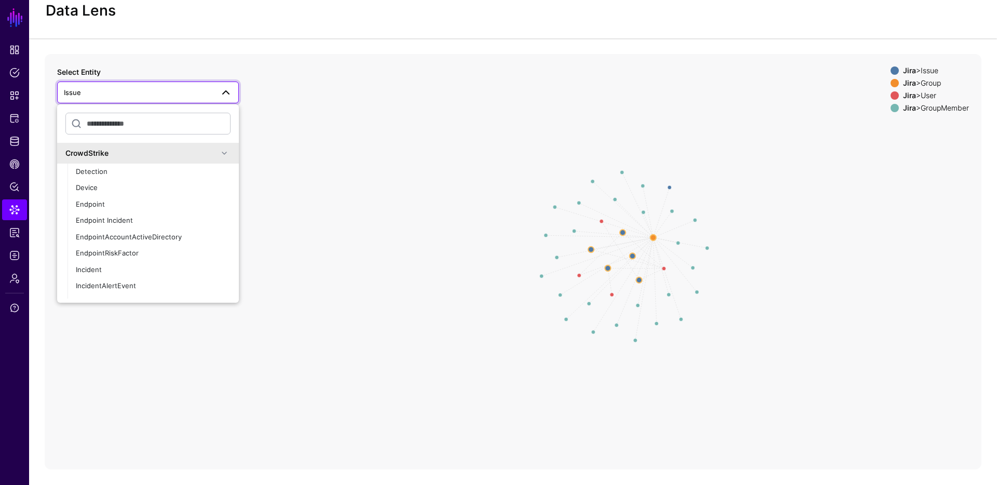
click at [139, 147] on div "CrowdStrike" at bounding box center [141, 152] width 153 height 11
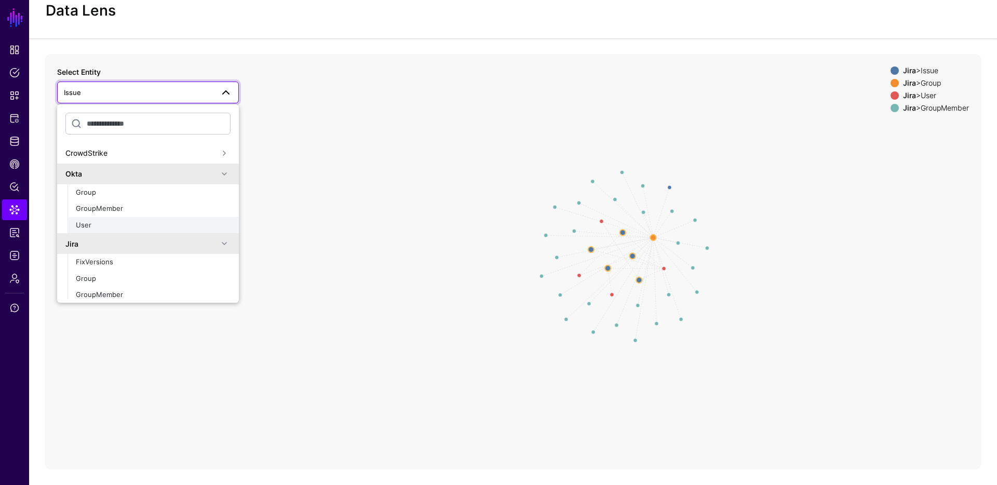
click at [100, 225] on div "User" at bounding box center [153, 225] width 155 height 10
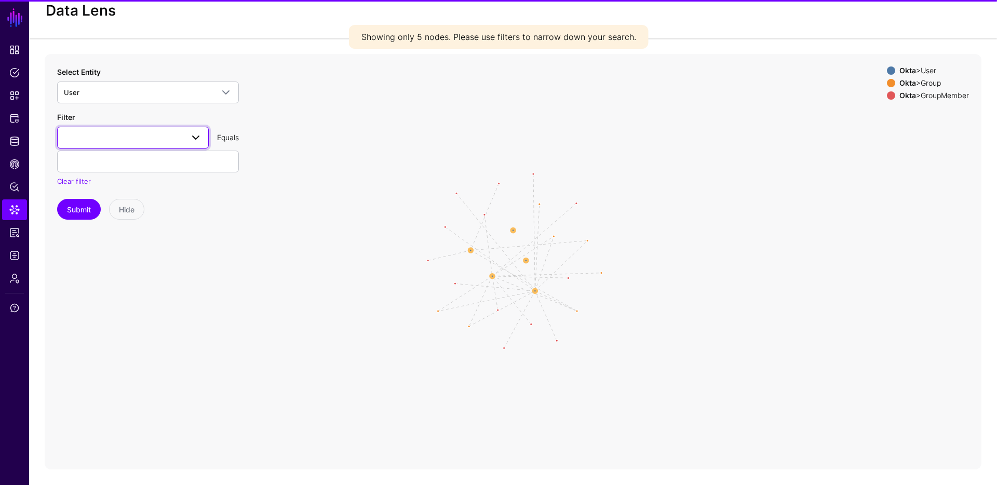
click at [144, 141] on span at bounding box center [133, 137] width 138 height 12
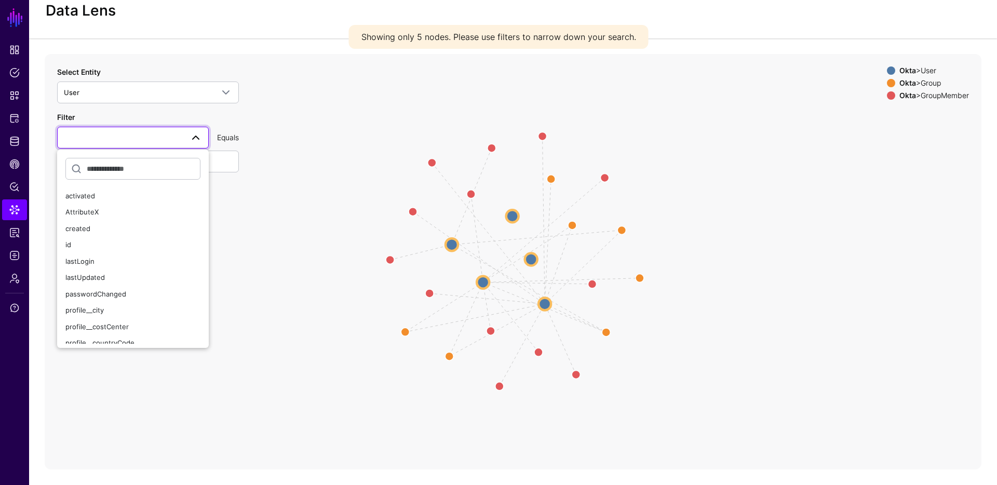
scroll to position [156, 0]
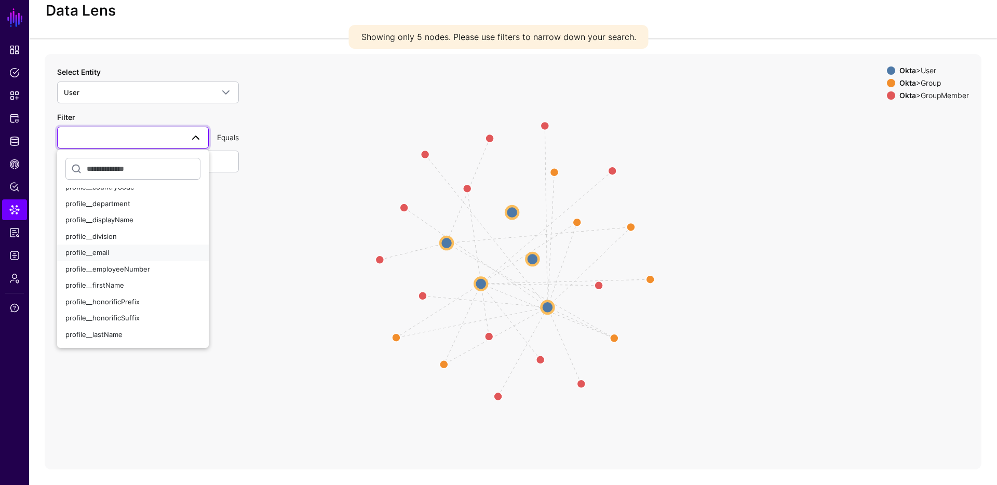
click at [122, 248] on div "profile__email" at bounding box center [132, 253] width 135 height 10
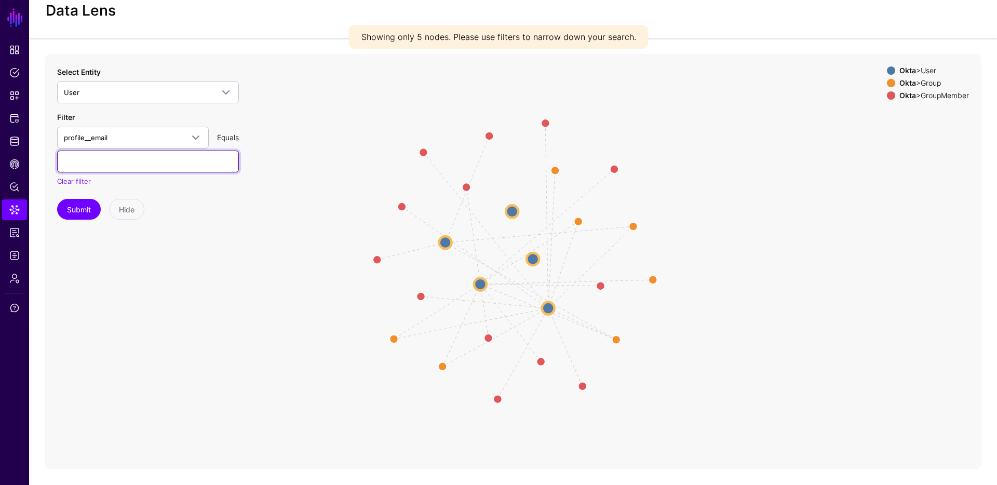
click at [136, 159] on input "text" at bounding box center [148, 162] width 182 height 22
type input "**********"
click at [57, 199] on button "Submit" at bounding box center [79, 209] width 44 height 21
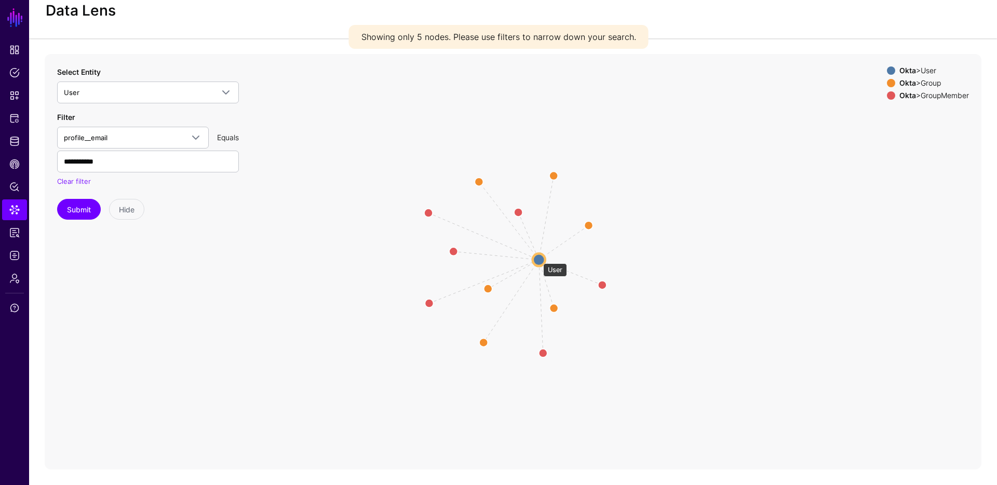
click at [538, 258] on circle at bounding box center [539, 259] width 12 height 12
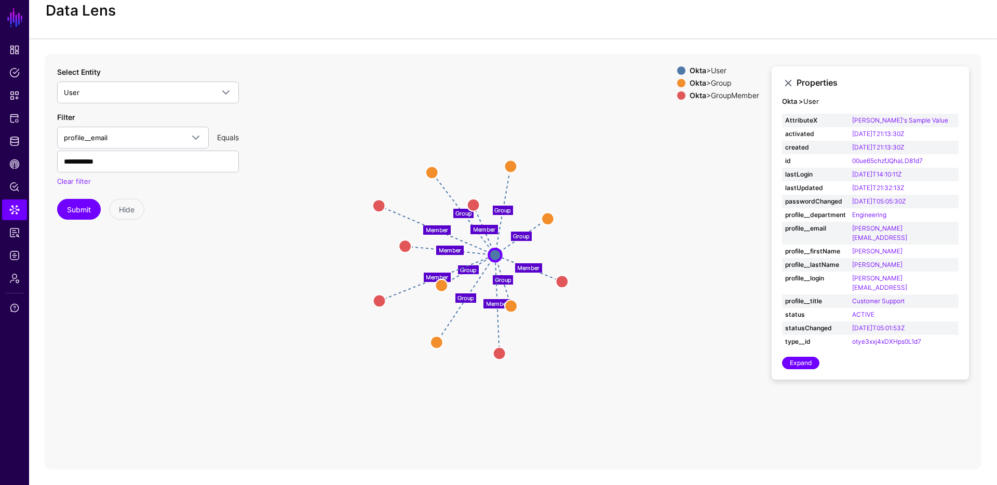
drag, startPoint x: 584, startPoint y: 352, endPoint x: 571, endPoint y: 357, distance: 14.2
click at [560, 352] on icon "Group Group Group Group Group Group Member Member Member Member Member Member G…" at bounding box center [513, 261] width 937 height 415
click at [10, 146] on span "Identity Data Fabric" at bounding box center [14, 141] width 10 height 10
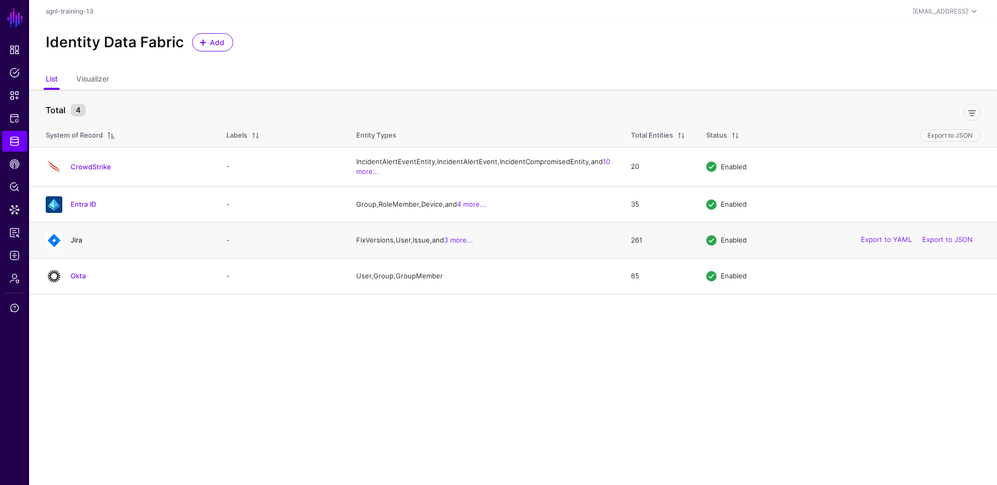
click at [78, 244] on link "Jira" at bounding box center [76, 240] width 11 height 8
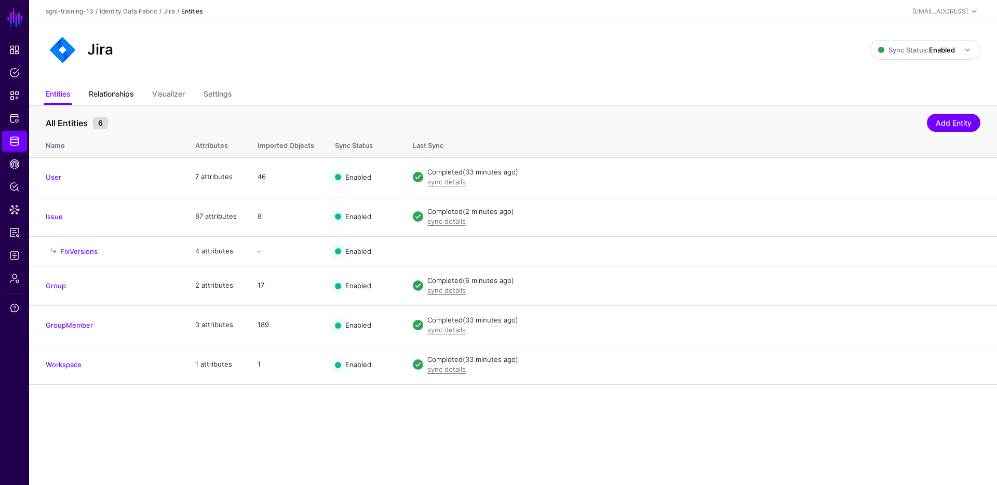
click at [120, 93] on link "Relationships" at bounding box center [111, 95] width 45 height 20
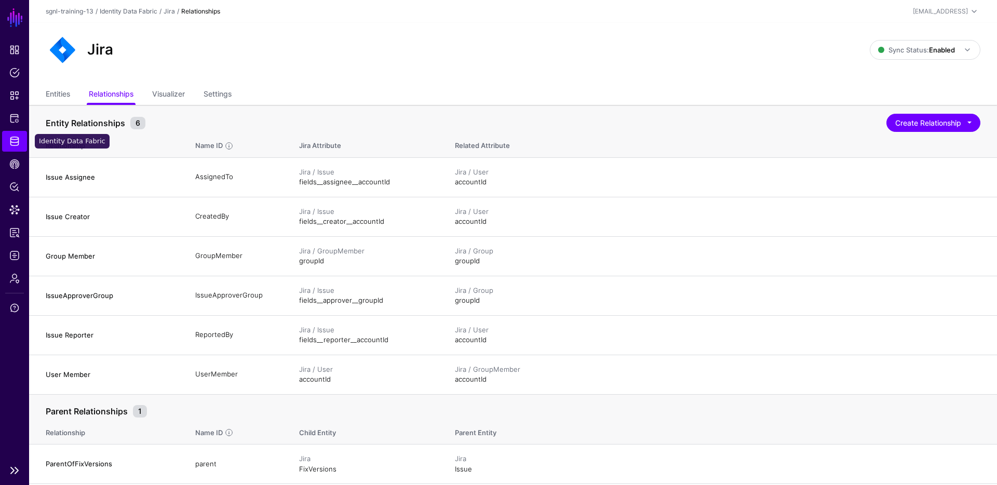
click at [13, 142] on span "Identity Data Fabric" at bounding box center [14, 141] width 10 height 10
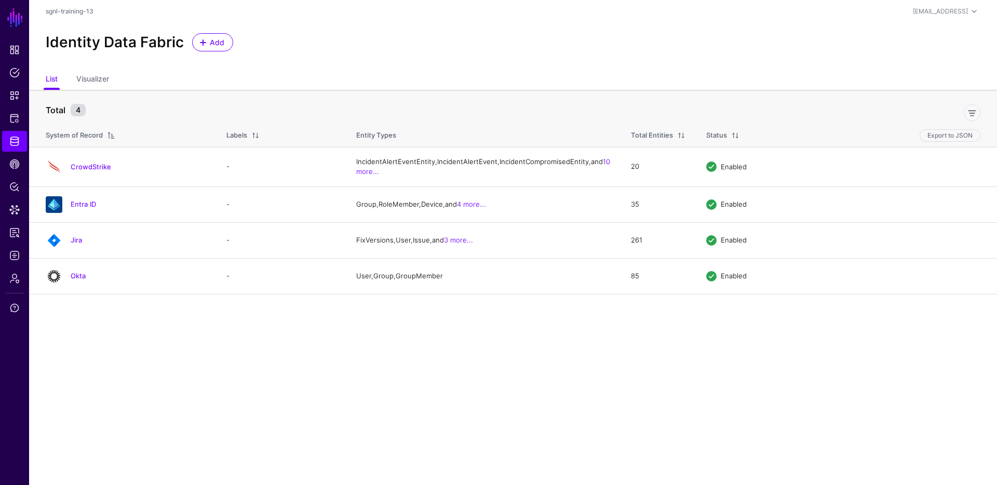
click at [72, 280] on link "Okta" at bounding box center [78, 276] width 15 height 8
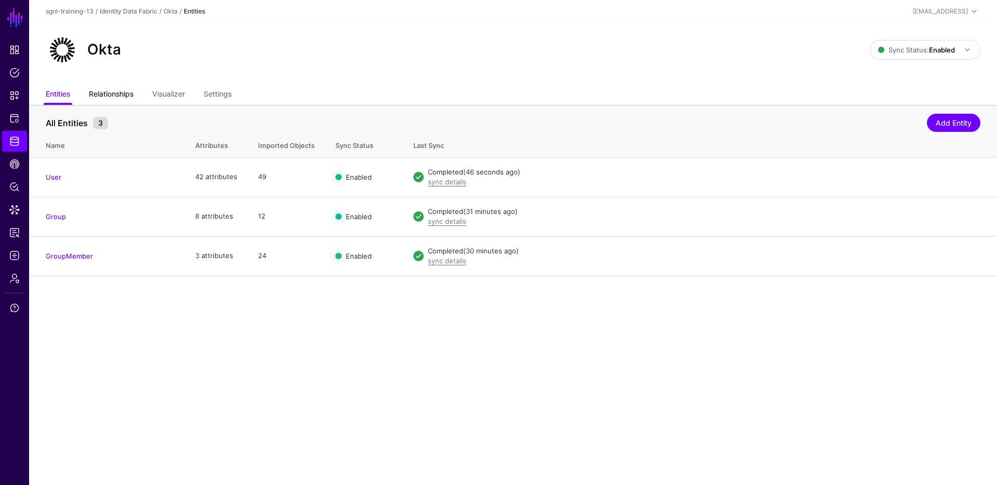
click at [110, 97] on link "Relationships" at bounding box center [111, 95] width 45 height 20
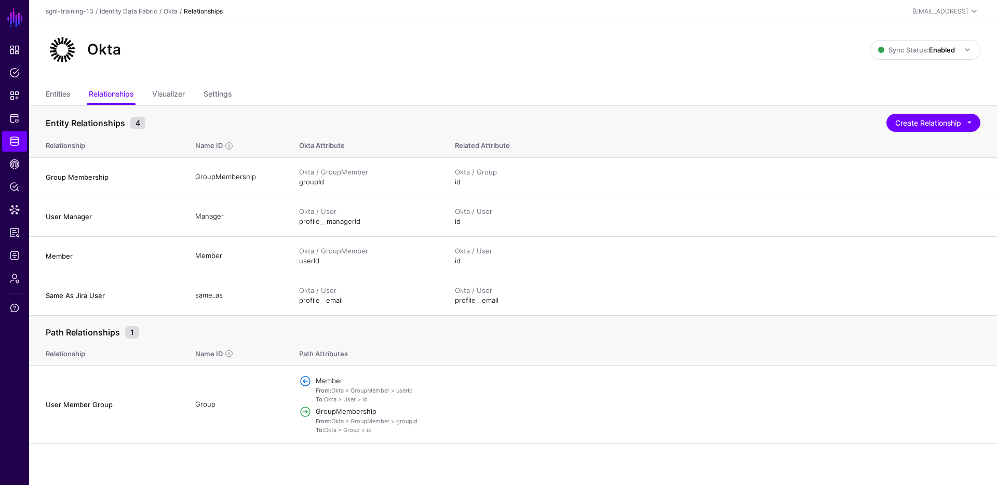
click at [515, 317] on th "Path Relationships 1" at bounding box center [513, 326] width 968 height 23
click at [937, 297] on link "Edit" at bounding box center [934, 295] width 12 height 8
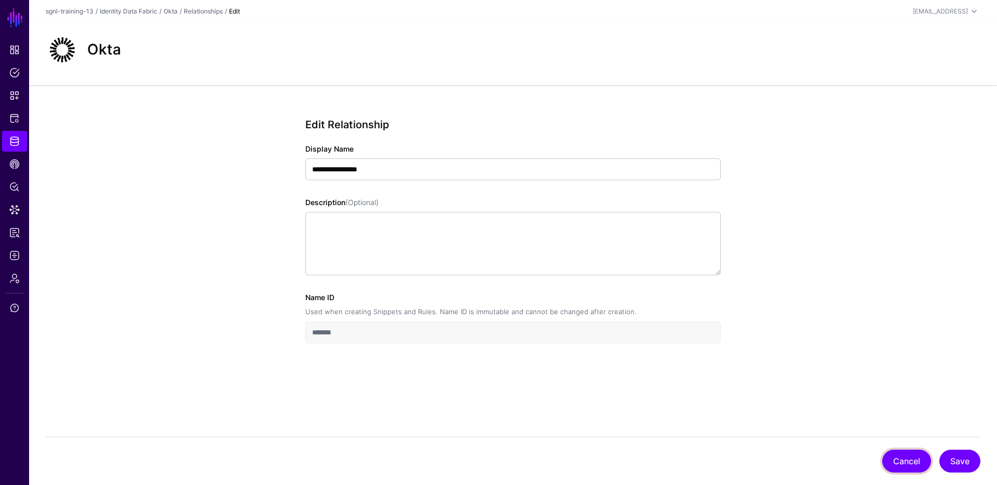
click at [892, 457] on button "Cancel" at bounding box center [906, 461] width 49 height 23
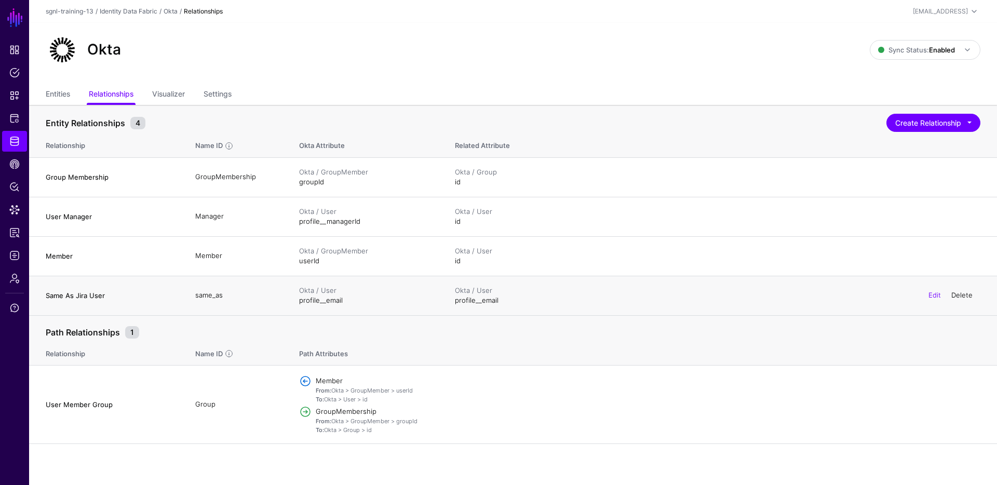
click at [965, 294] on link "Delete" at bounding box center [961, 295] width 21 height 8
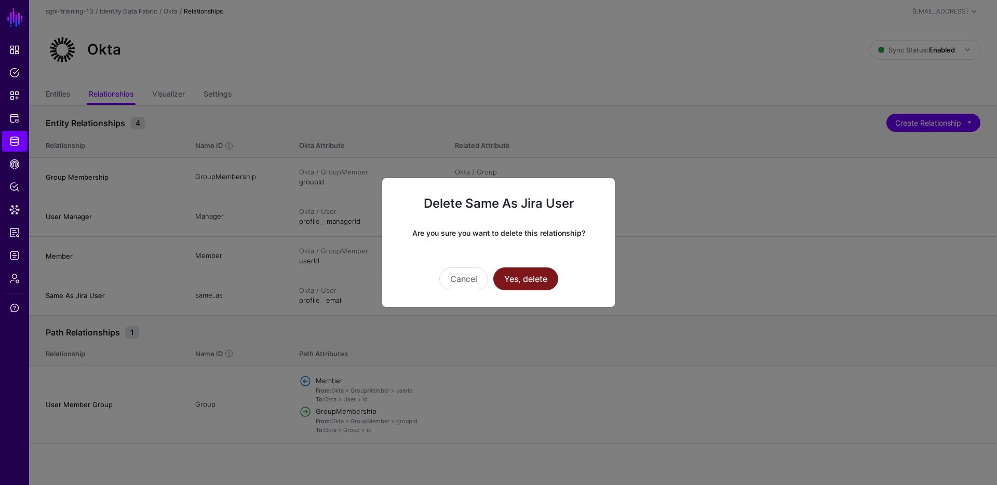
click at [556, 273] on button "Yes, delete" at bounding box center [525, 278] width 65 height 23
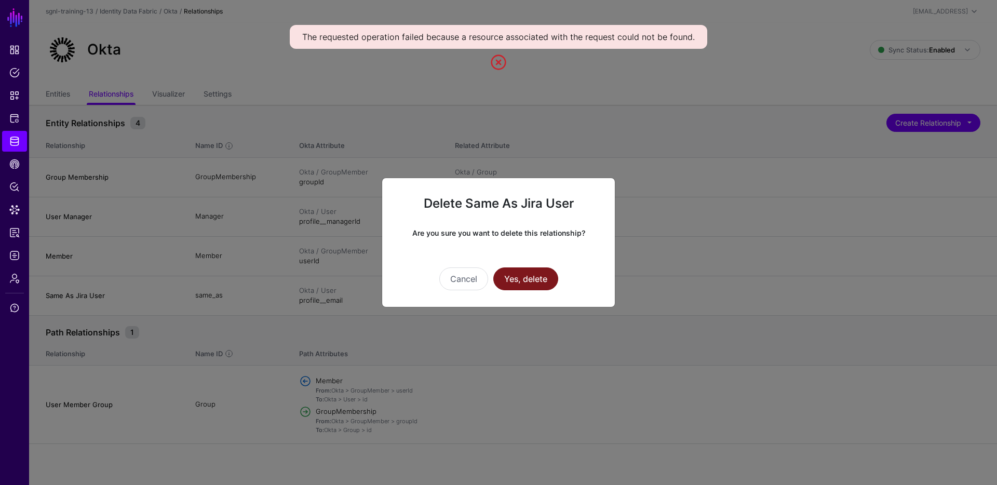
click at [538, 272] on button "Yes, delete" at bounding box center [525, 278] width 65 height 23
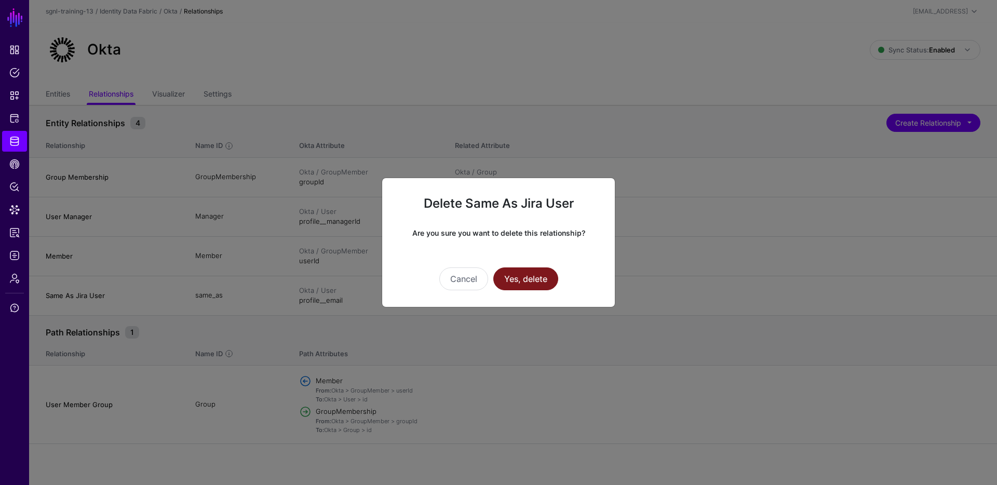
click at [550, 270] on button "Yes, delete" at bounding box center [525, 278] width 65 height 23
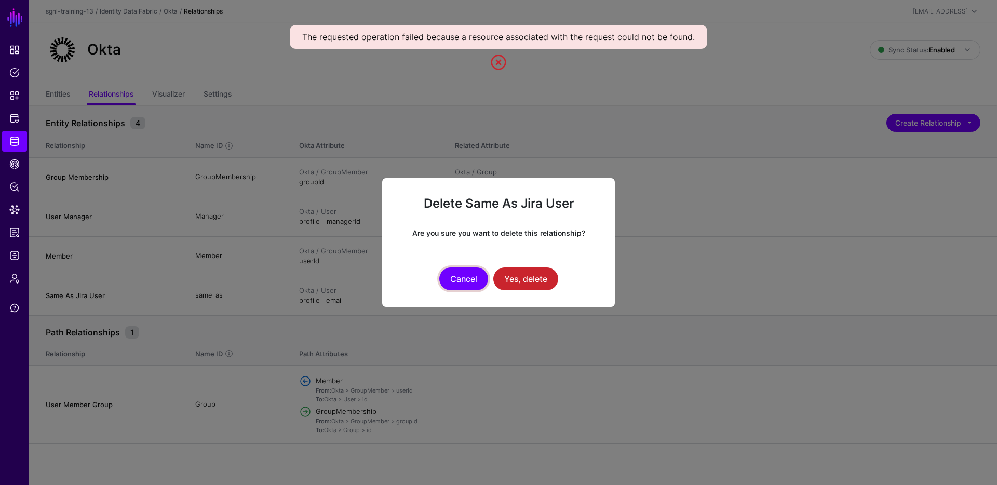
click at [460, 280] on button "Cancel" at bounding box center [463, 278] width 49 height 23
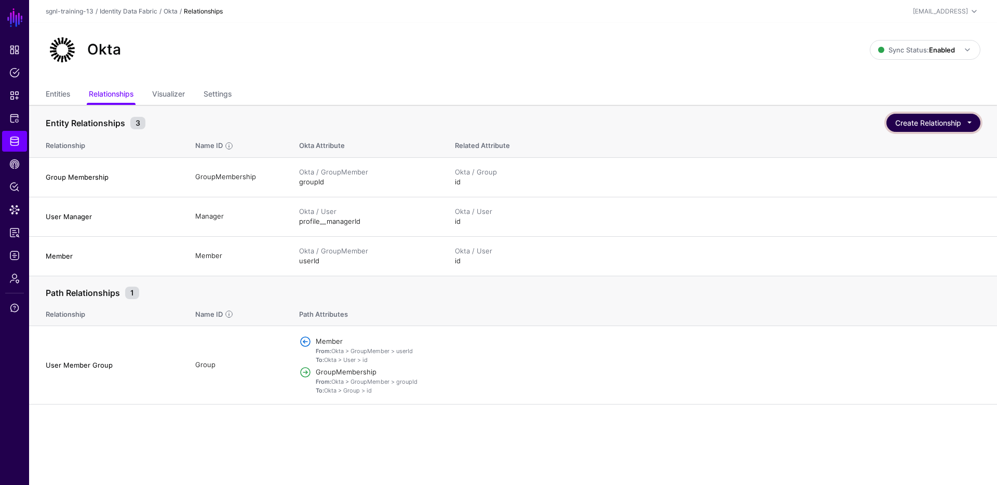
drag, startPoint x: 918, startPoint y: 125, endPoint x: 732, endPoint y: 116, distance: 185.6
click at [918, 125] on button "Create Relationship" at bounding box center [933, 123] width 94 height 18
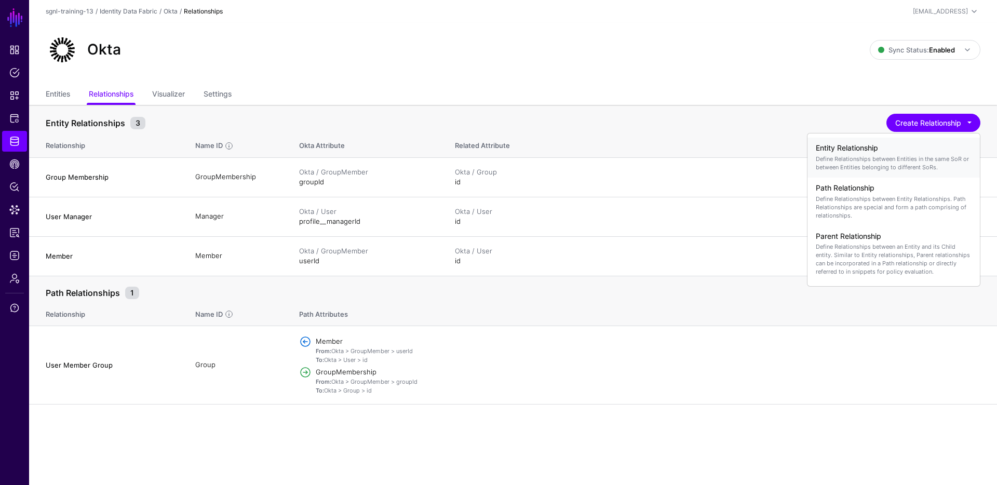
click at [843, 147] on h4 "Entity Relationship" at bounding box center [894, 148] width 156 height 9
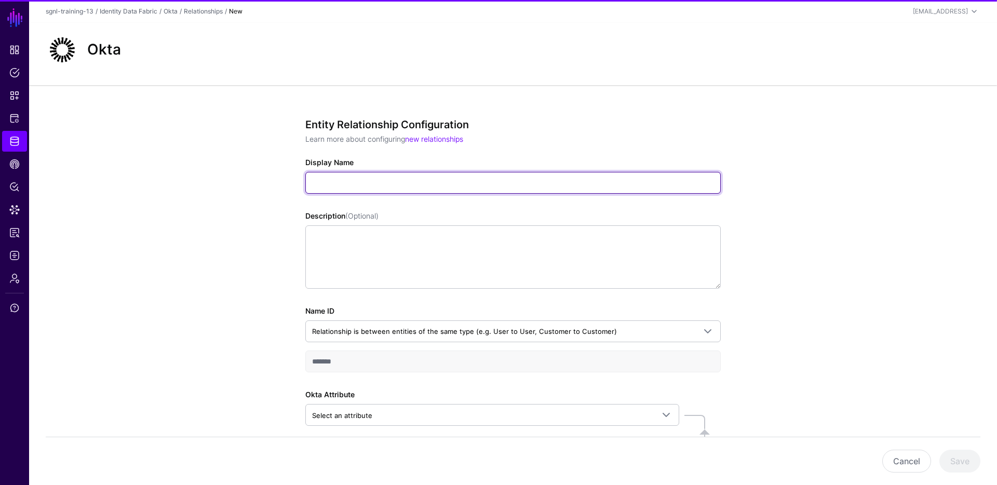
click at [388, 182] on input "Display Name" at bounding box center [512, 183] width 415 height 22
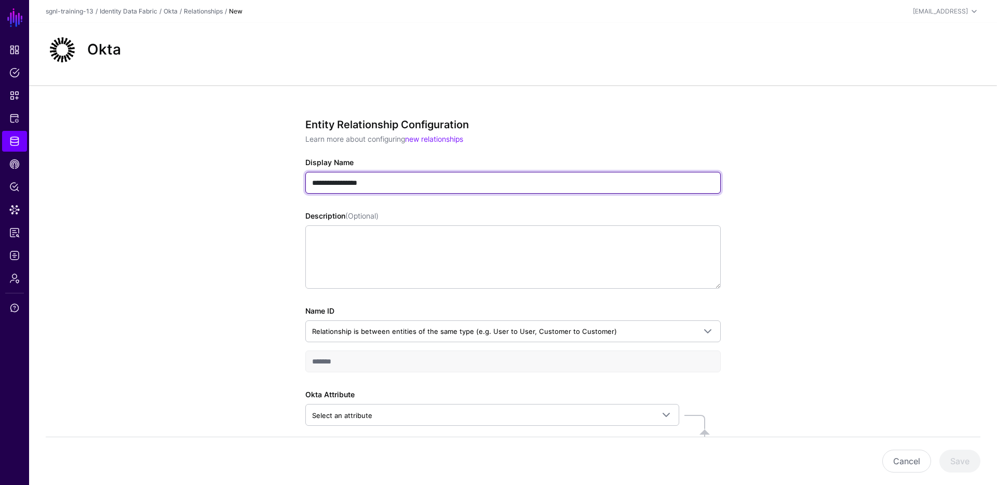
scroll to position [103, 0]
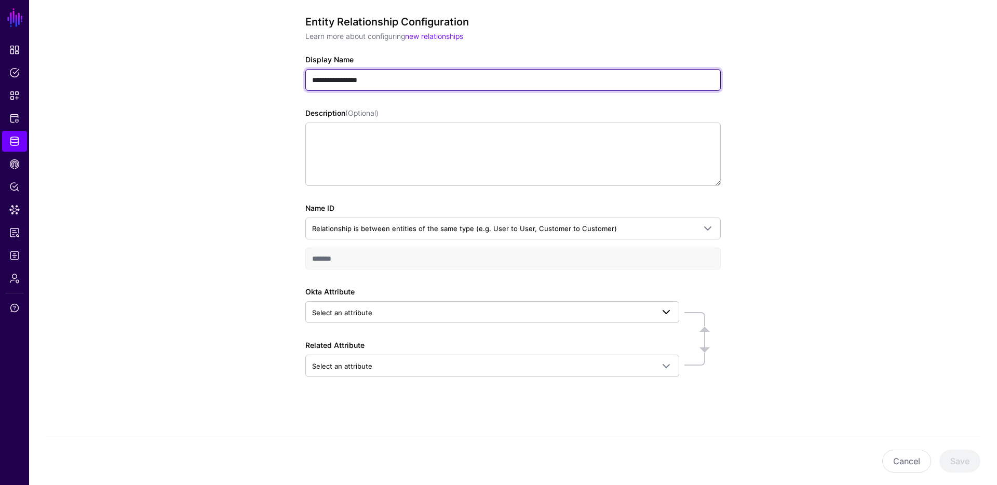
type input "**********"
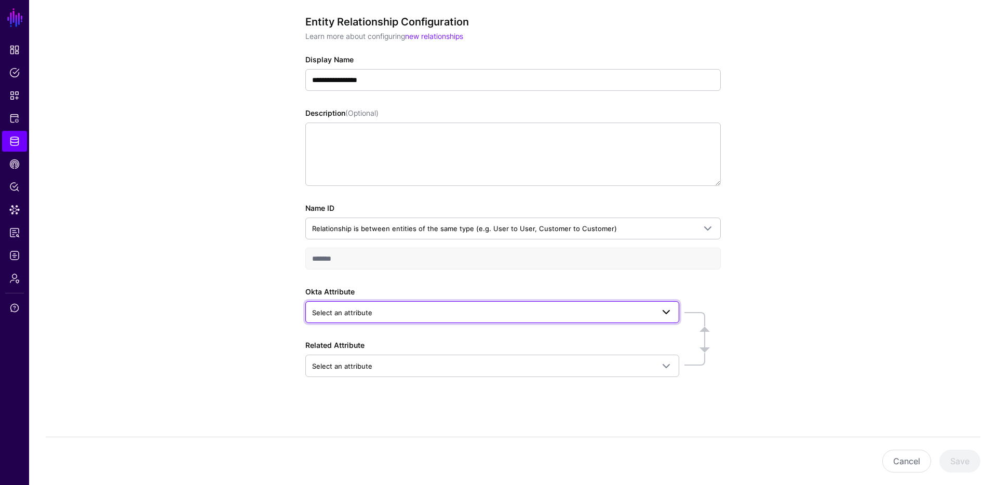
click at [383, 310] on span "Select an attribute" at bounding box center [483, 312] width 342 height 11
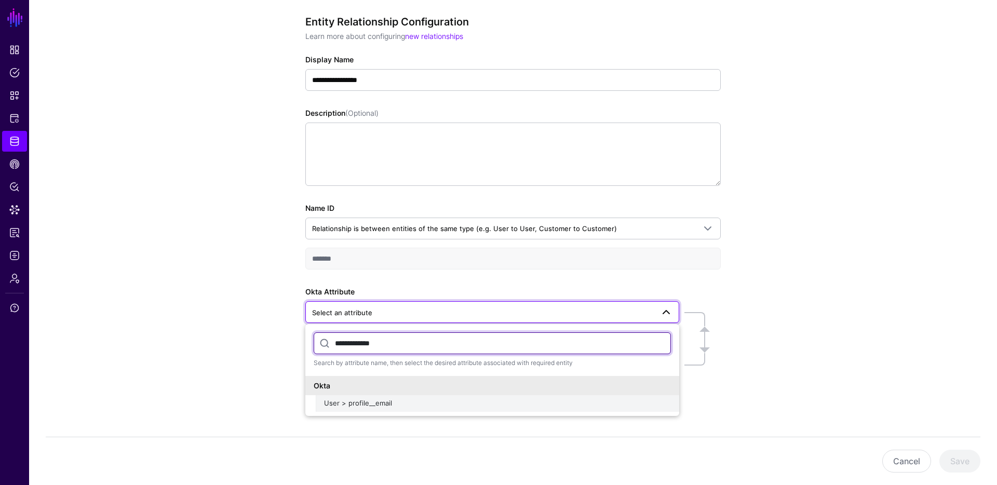
type input "**********"
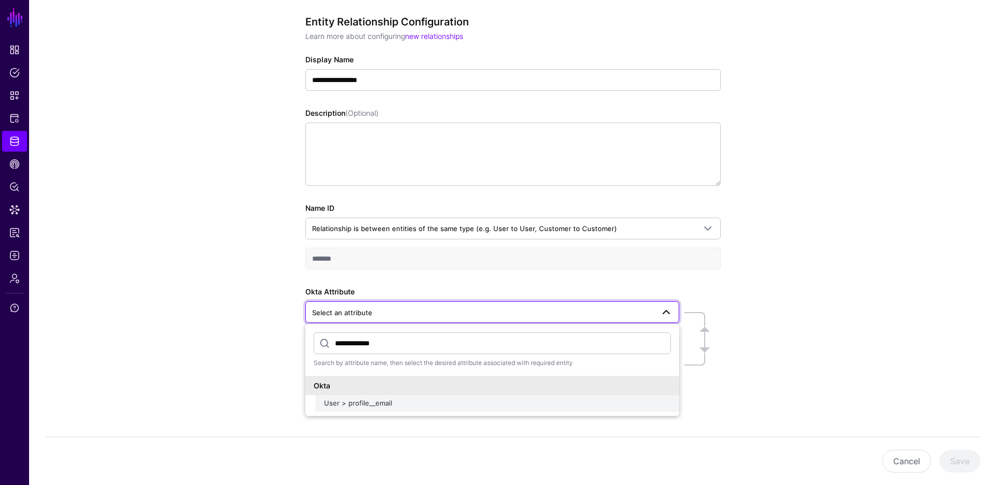
click at [389, 398] on div "User > profile__email" at bounding box center [497, 403] width 347 height 10
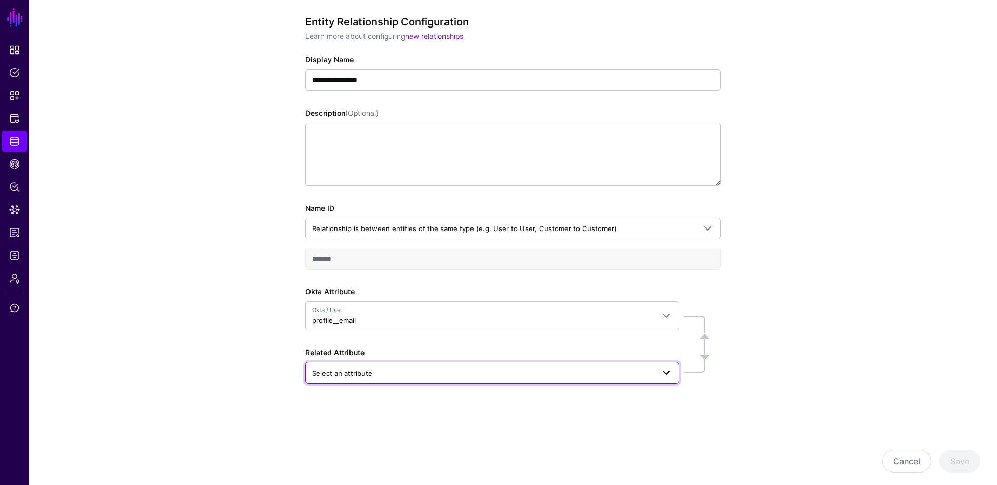
click at [399, 373] on span "Select an attribute" at bounding box center [483, 373] width 342 height 11
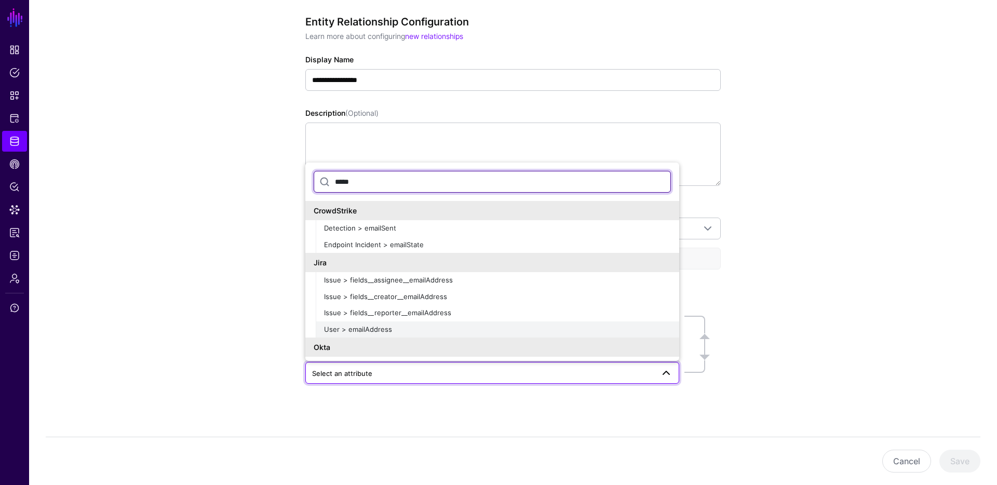
type input "*****"
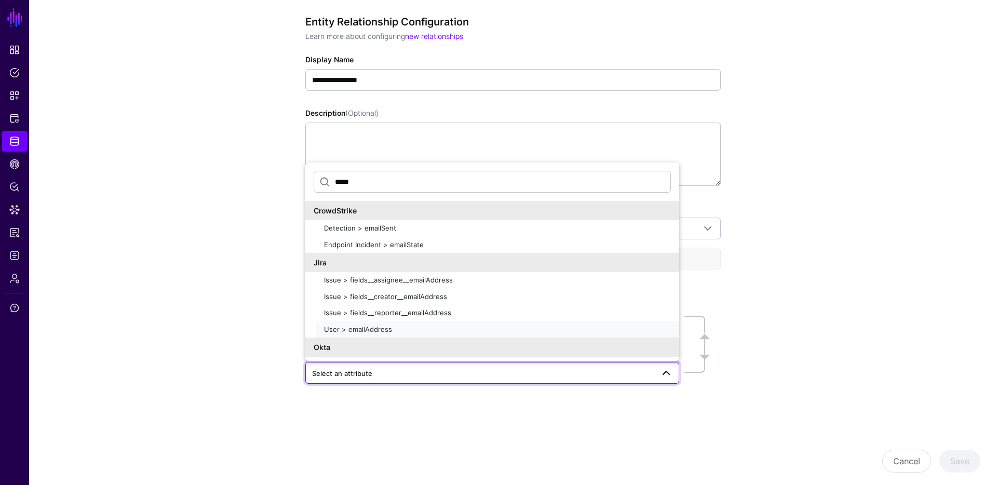
click at [394, 325] on div "User > emailAddress" at bounding box center [497, 330] width 347 height 10
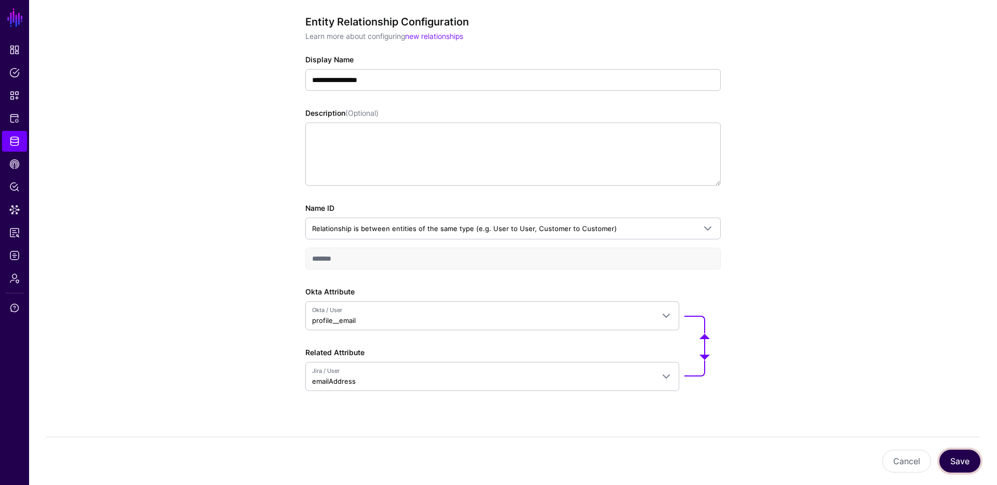
drag, startPoint x: 980, startPoint y: 462, endPoint x: 965, endPoint y: 453, distance: 17.7
click at [979, 462] on button "Save" at bounding box center [959, 461] width 41 height 23
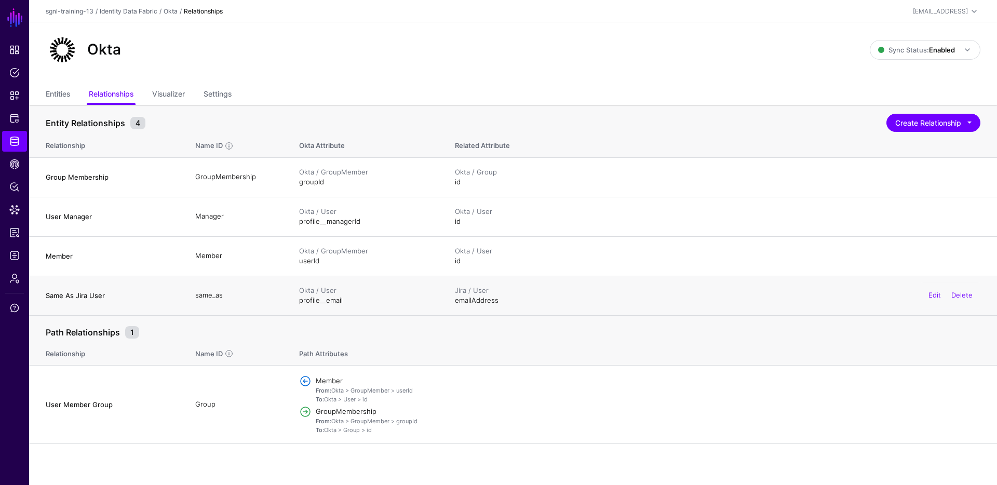
drag, startPoint x: 336, startPoint y: 291, endPoint x: 291, endPoint y: 288, distance: 45.8
click at [291, 288] on td "Okta / User profile__email" at bounding box center [367, 295] width 156 height 39
click at [17, 213] on span "Data Lens" at bounding box center [14, 210] width 10 height 10
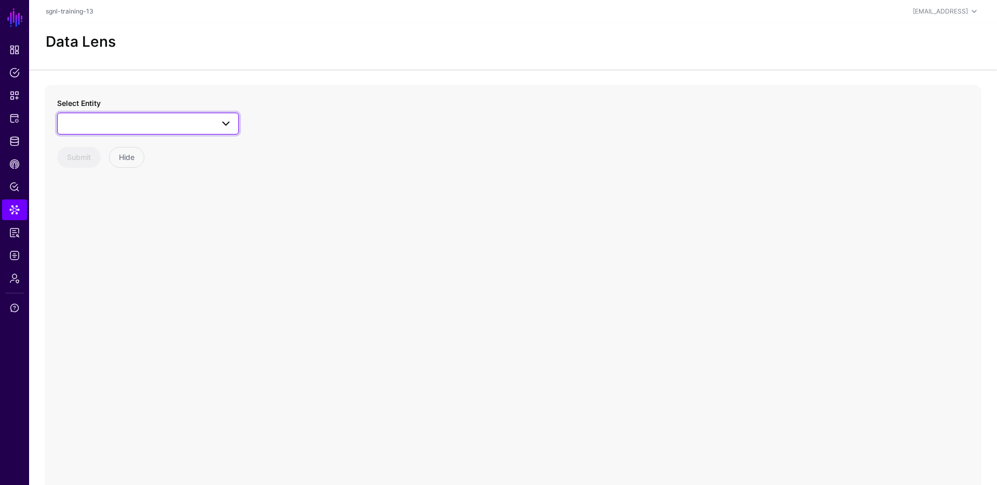
click at [174, 129] on span at bounding box center [148, 123] width 168 height 12
type input "*"
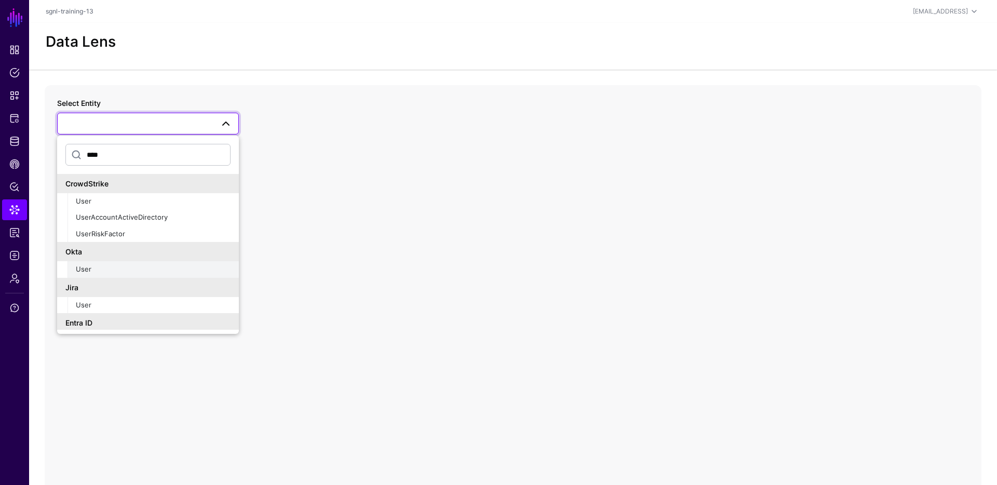
type input "****"
click at [105, 275] on button "User" at bounding box center [153, 269] width 171 height 17
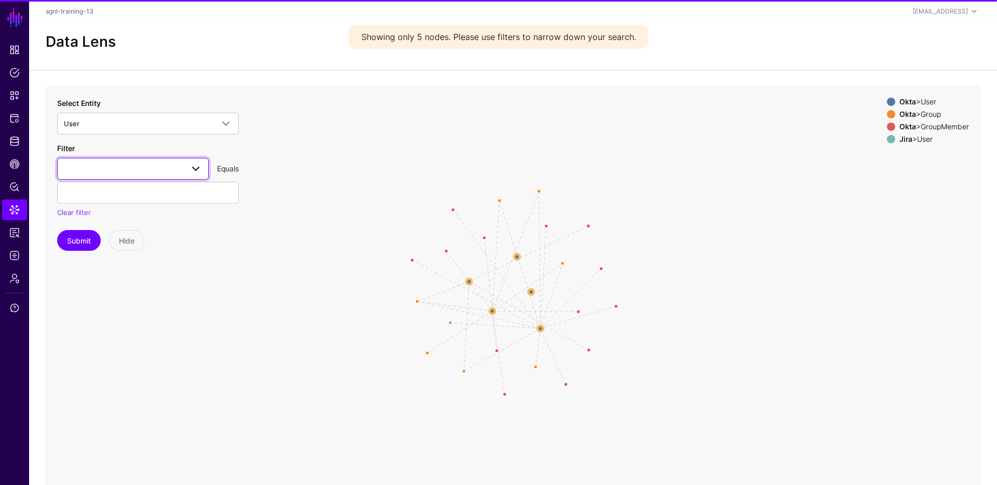
click at [160, 173] on span at bounding box center [133, 169] width 138 height 12
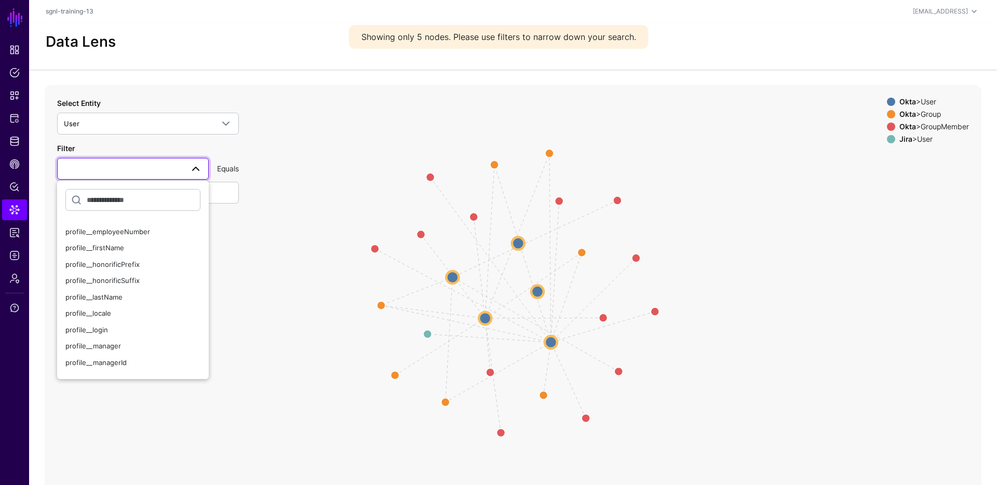
scroll to position [165, 0]
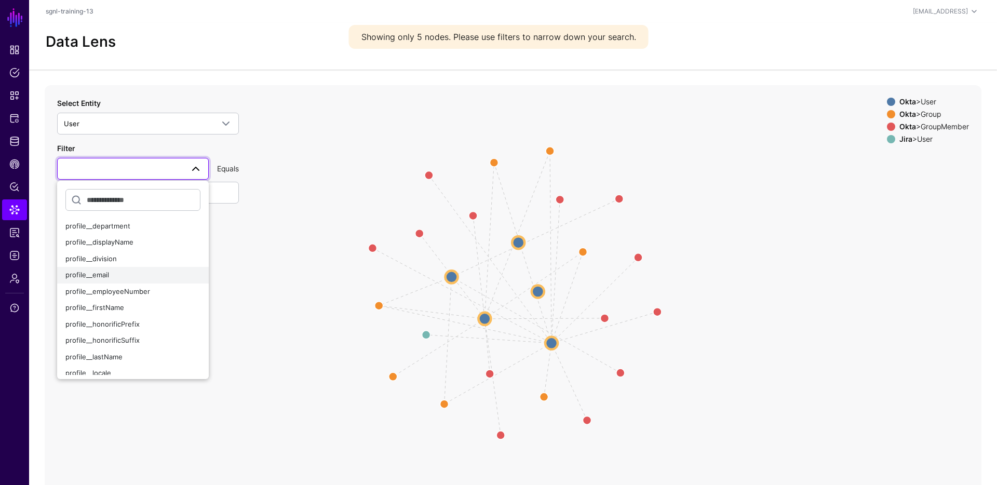
click at [122, 273] on div "profile__email" at bounding box center [132, 275] width 135 height 10
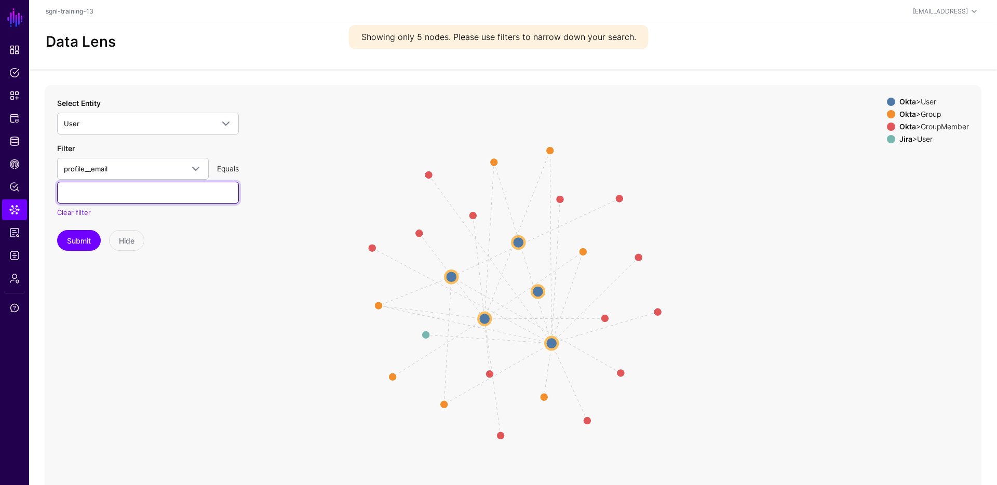
click at [140, 200] on input "text" at bounding box center [148, 193] width 182 height 22
type input "**********"
click at [57, 230] on button "Submit" at bounding box center [79, 240] width 44 height 21
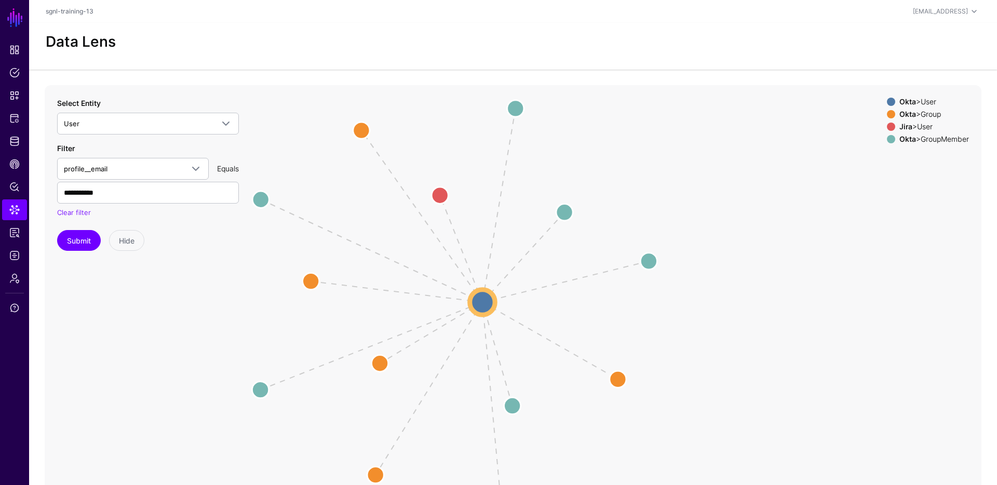
drag, startPoint x: 710, startPoint y: 222, endPoint x: 747, endPoint y: 237, distance: 39.3
click at [760, 251] on icon "Member Member Member Member Member Member Group same_as Group Group Group Group…" at bounding box center [513, 292] width 937 height 415
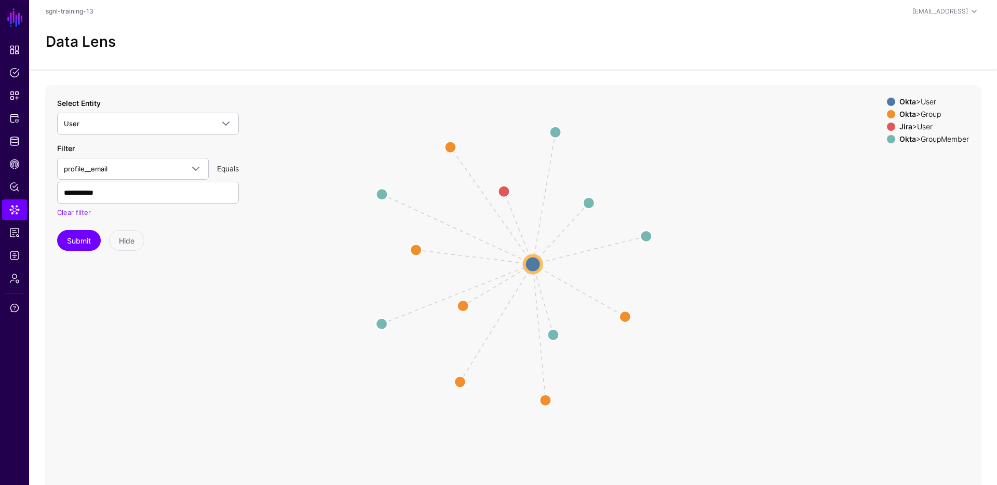
drag, startPoint x: 780, startPoint y: 250, endPoint x: 735, endPoint y: 236, distance: 47.8
click at [735, 236] on icon "Member Member Member Member Member Member Group same_as Group Group Group Group…" at bounding box center [513, 292] width 937 height 415
click at [505, 194] on circle at bounding box center [503, 191] width 23 height 23
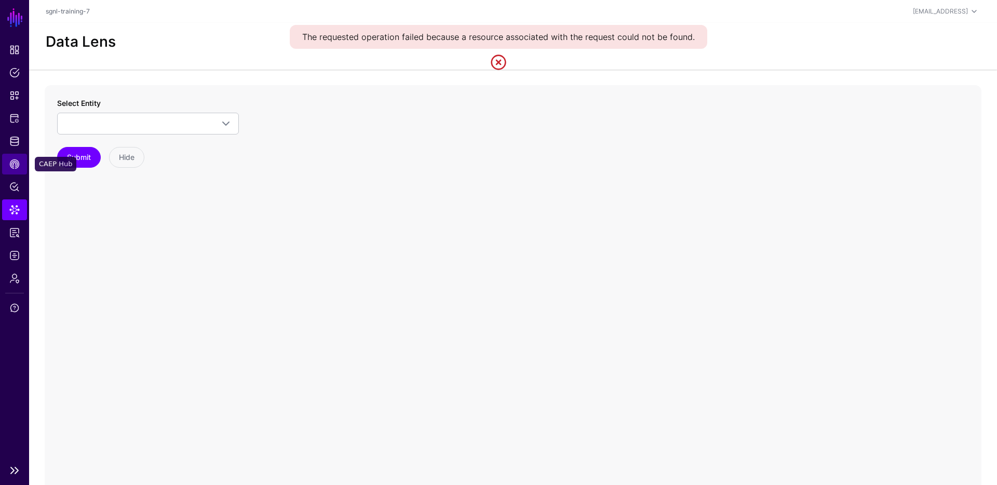
click at [7, 155] on link "CAEP Hub" at bounding box center [14, 164] width 25 height 21
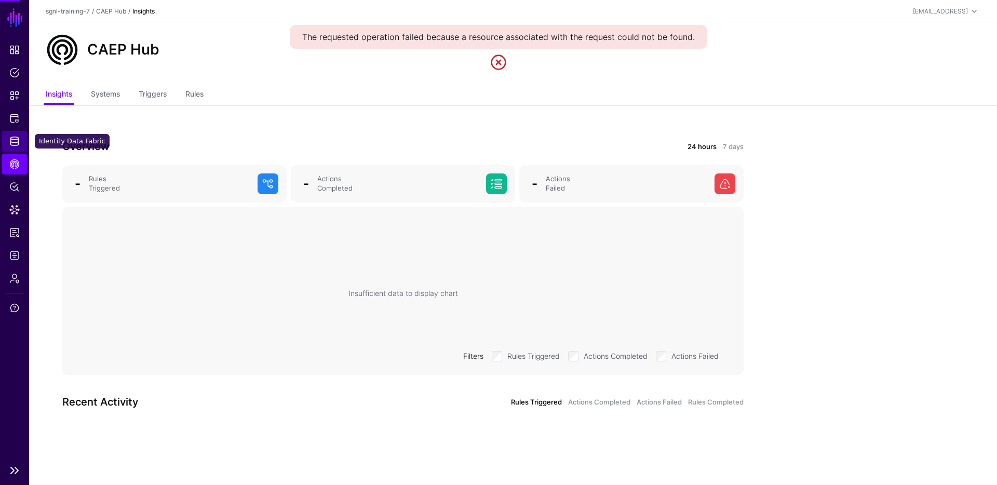
click at [22, 136] on link "Identity Data Fabric" at bounding box center [14, 141] width 25 height 21
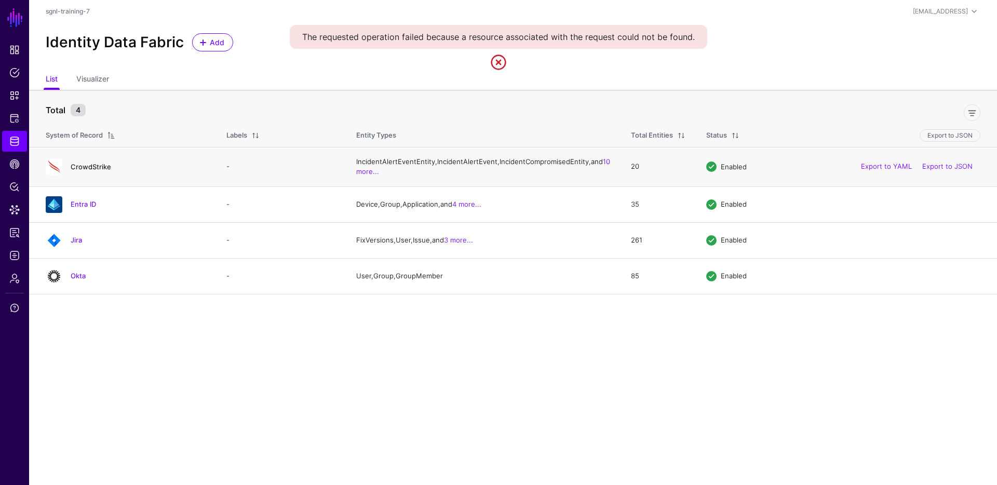
click at [91, 168] on div "CrowdStrike" at bounding box center [126, 166] width 168 height 17
click at [94, 171] on link "CrowdStrike" at bounding box center [91, 167] width 41 height 8
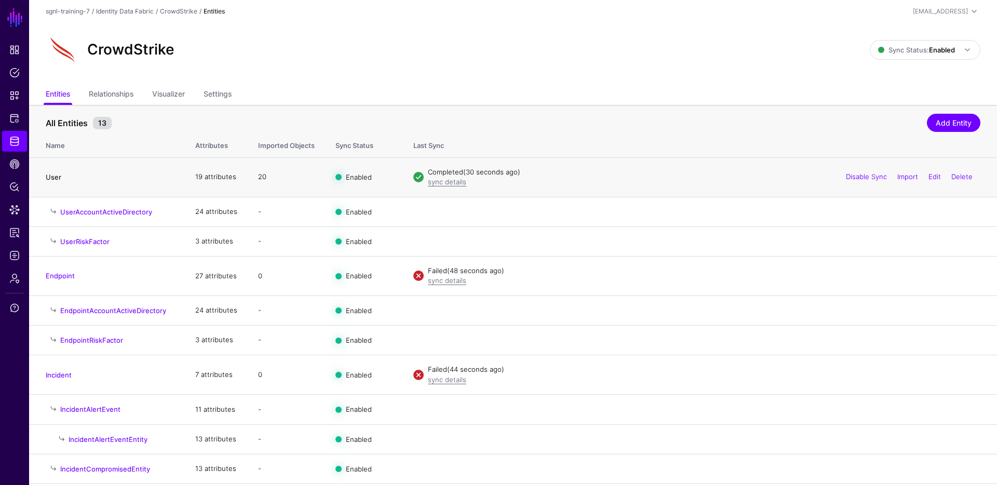
click at [53, 175] on link "User" at bounding box center [54, 177] width 16 height 8
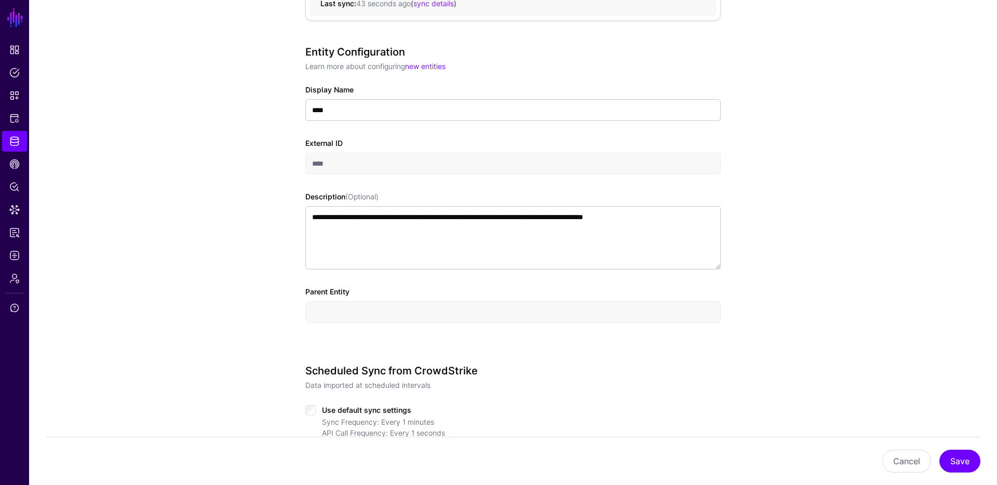
scroll to position [443, 0]
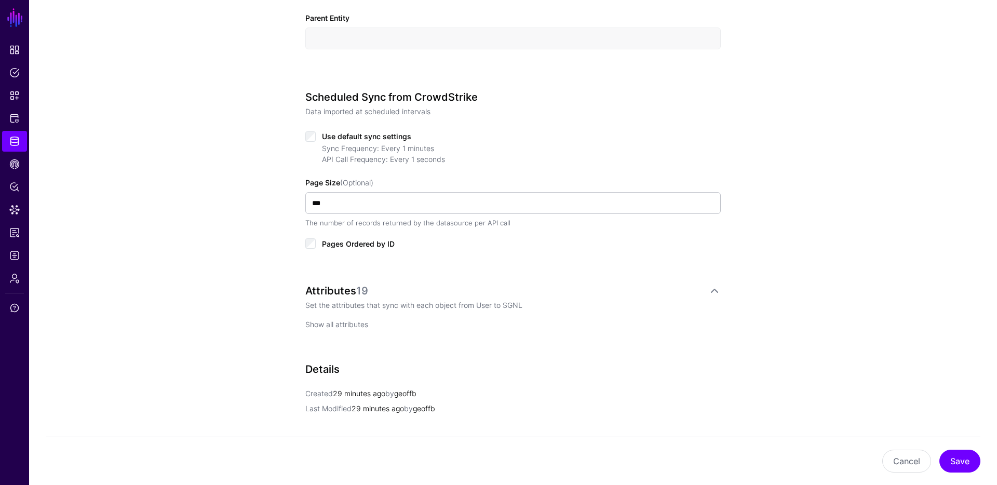
click at [342, 324] on link "Show all attributes" at bounding box center [336, 324] width 63 height 9
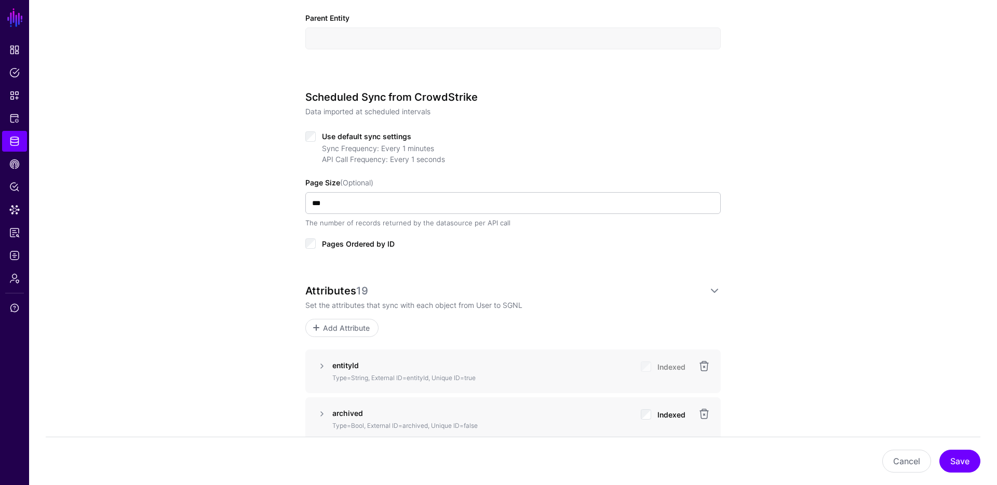
scroll to position [569, 0]
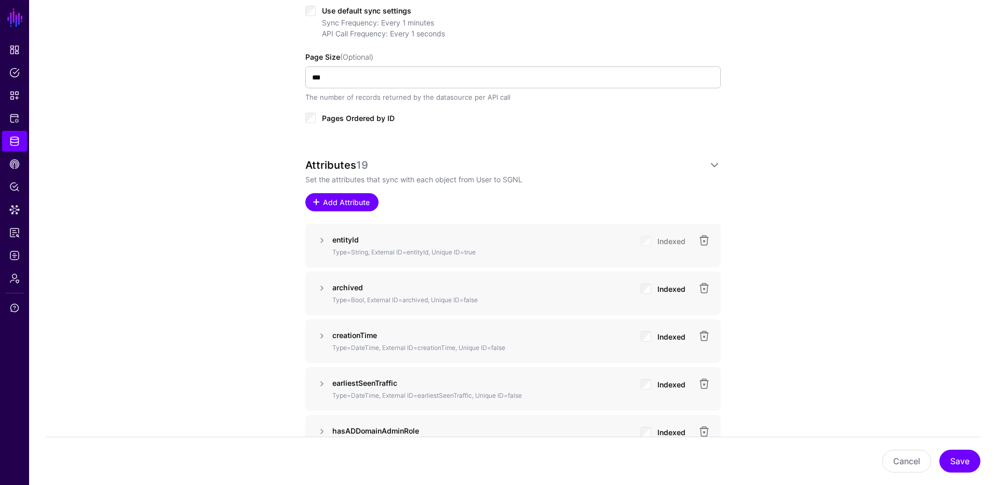
click at [358, 194] on link "Add Attribute" at bounding box center [341, 202] width 73 height 18
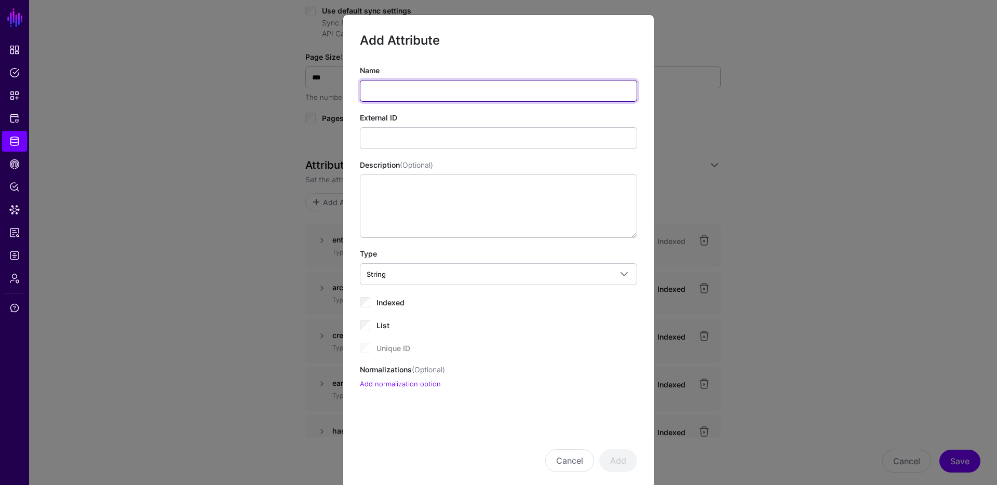
click at [483, 91] on input "Name" at bounding box center [498, 91] width 277 height 22
type input "***"
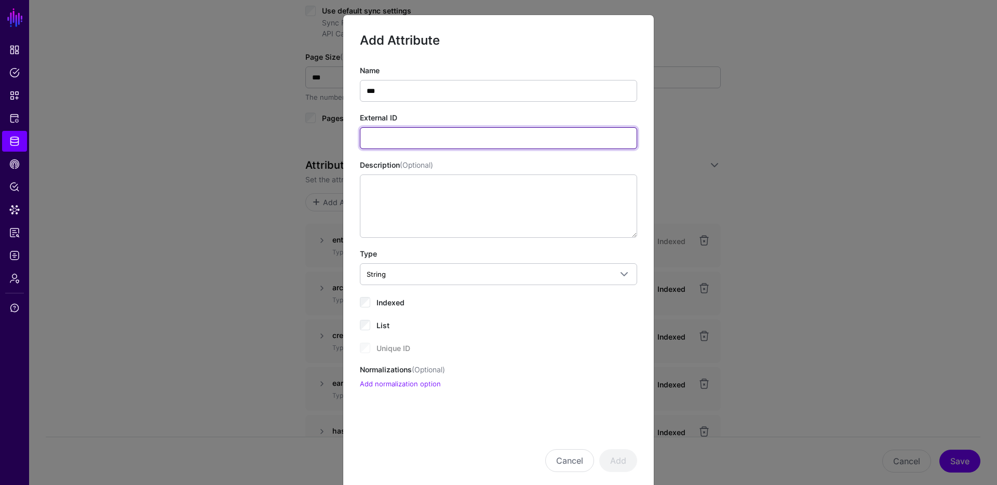
click at [485, 141] on input "External ID" at bounding box center [498, 138] width 277 height 22
paste input "**********"
type input "**********"
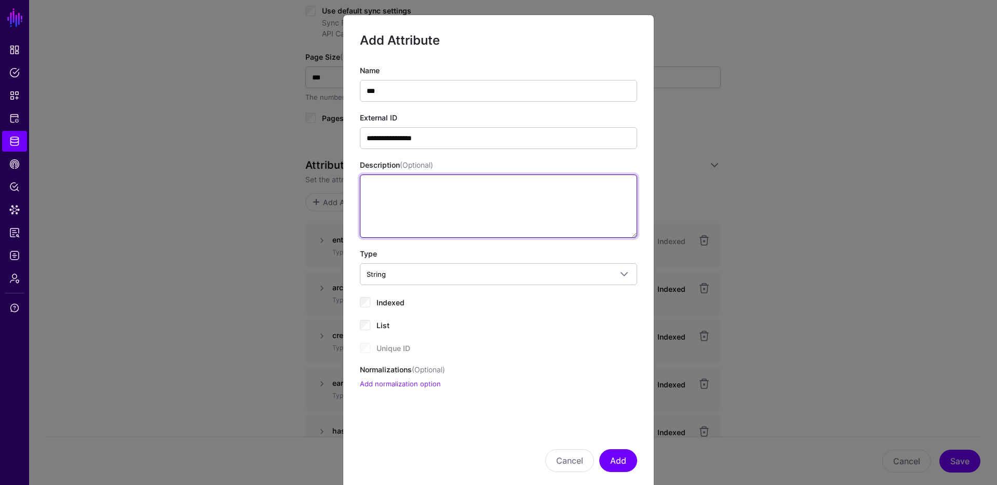
click at [488, 216] on textarea "Description (Optional)" at bounding box center [498, 205] width 277 height 63
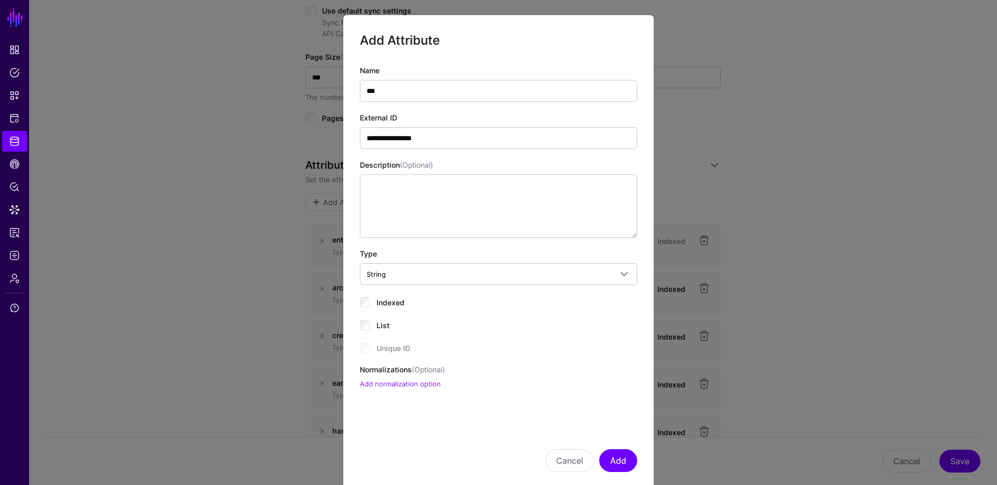
click at [406, 309] on div "**********" at bounding box center [498, 227] width 277 height 325
click at [396, 304] on span "Indexed" at bounding box center [390, 302] width 28 height 9
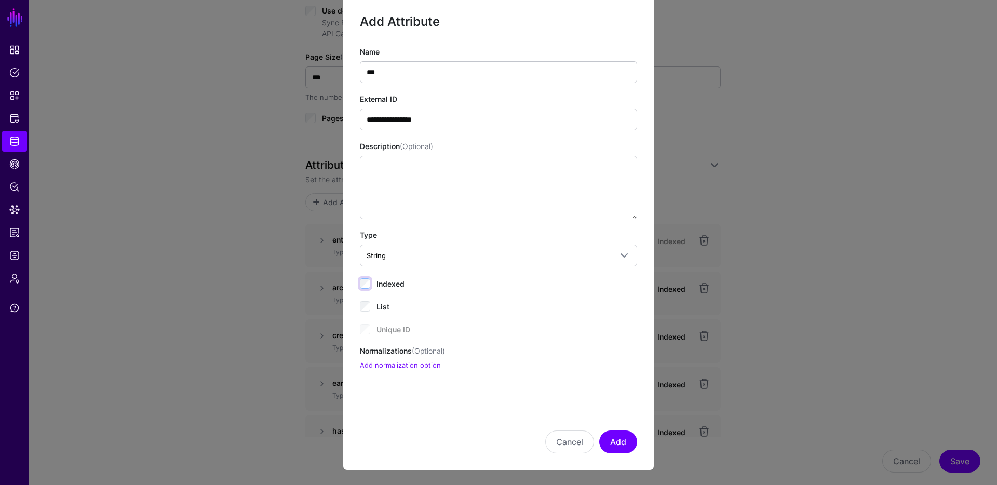
scroll to position [0, 0]
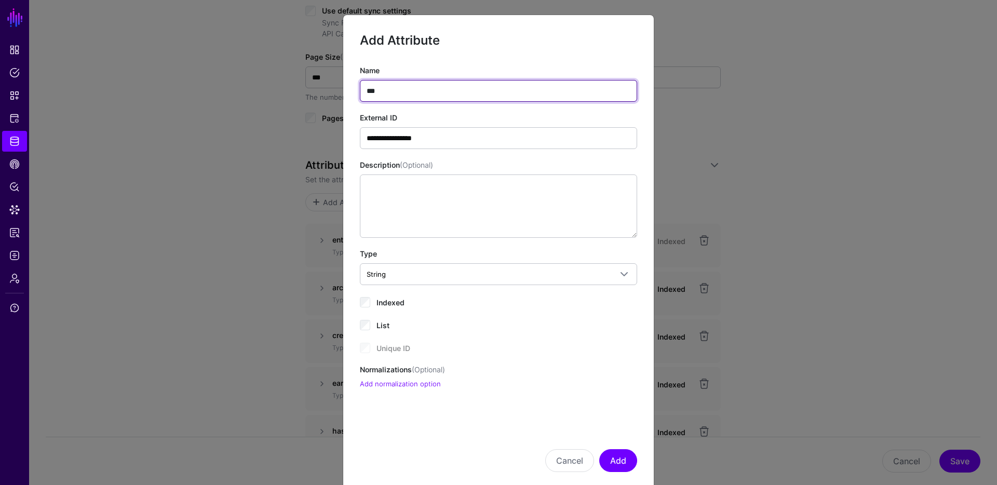
click at [410, 90] on input "***" at bounding box center [498, 91] width 277 height 22
click at [553, 336] on div "**********" at bounding box center [498, 227] width 277 height 325
click at [403, 94] on input "***" at bounding box center [498, 91] width 277 height 22
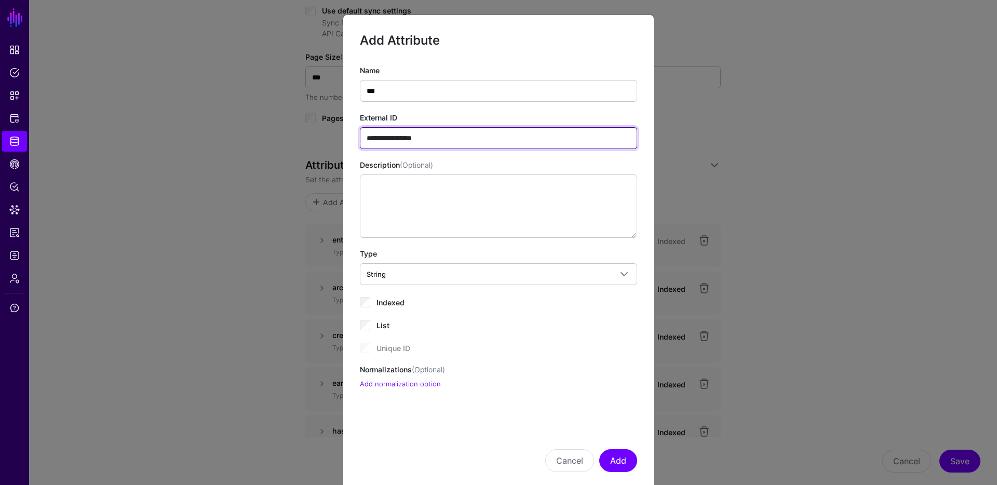
click at [499, 147] on input "**********" at bounding box center [498, 138] width 277 height 22
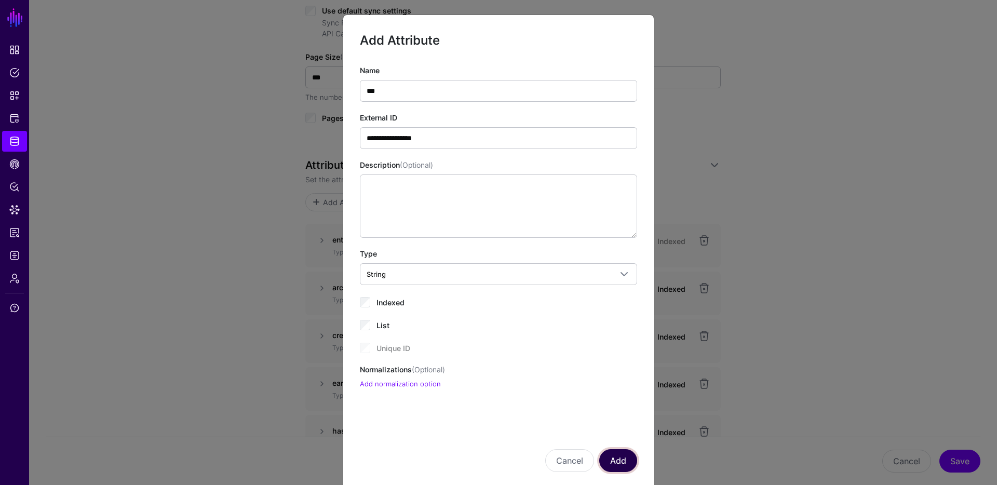
click at [608, 467] on button "Add" at bounding box center [618, 460] width 38 height 23
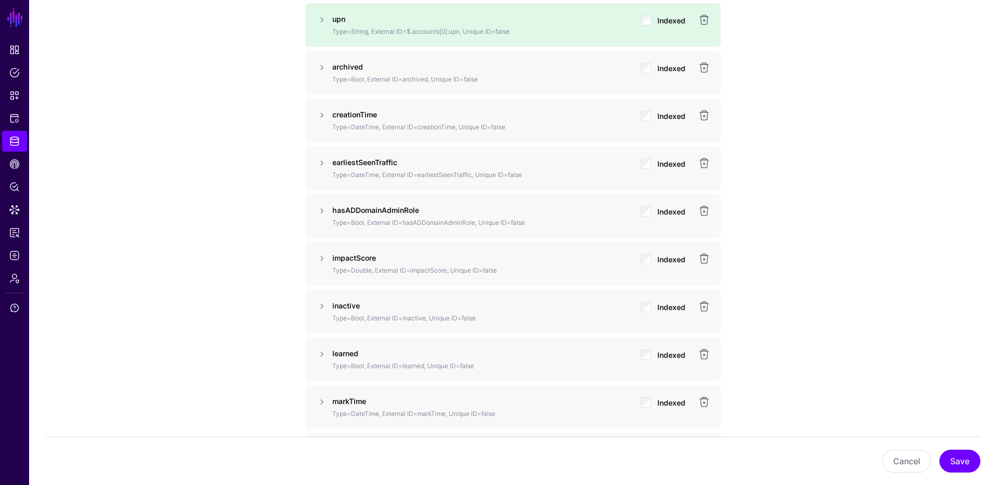
scroll to position [841, 0]
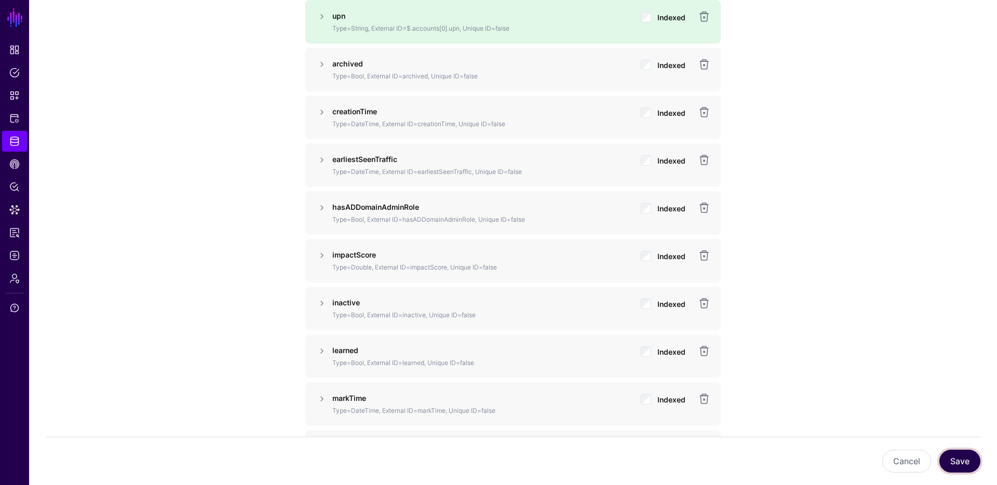
click at [969, 457] on button "Save" at bounding box center [959, 461] width 41 height 23
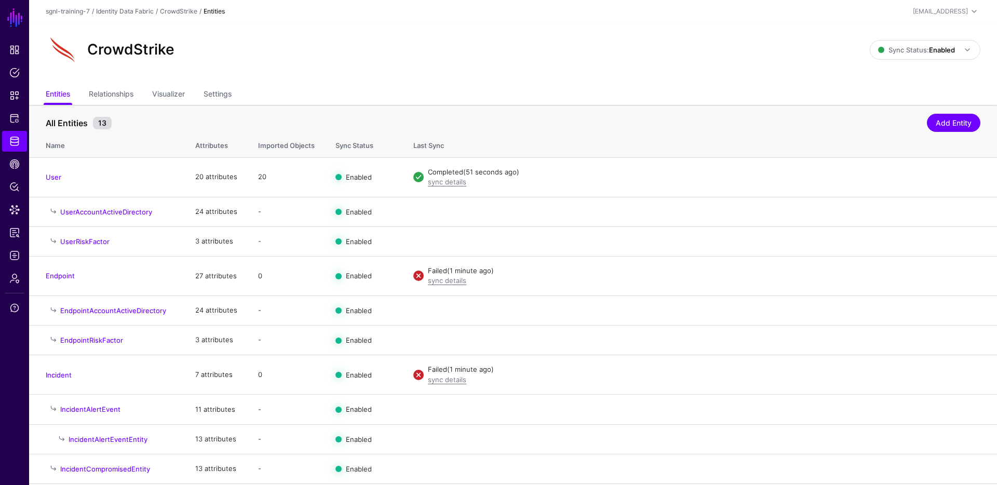
click at [553, 86] on ul "Entities Relationships Visualizer Settings" at bounding box center [513, 95] width 935 height 20
click at [18, 209] on span "Data Lens" at bounding box center [14, 210] width 10 height 10
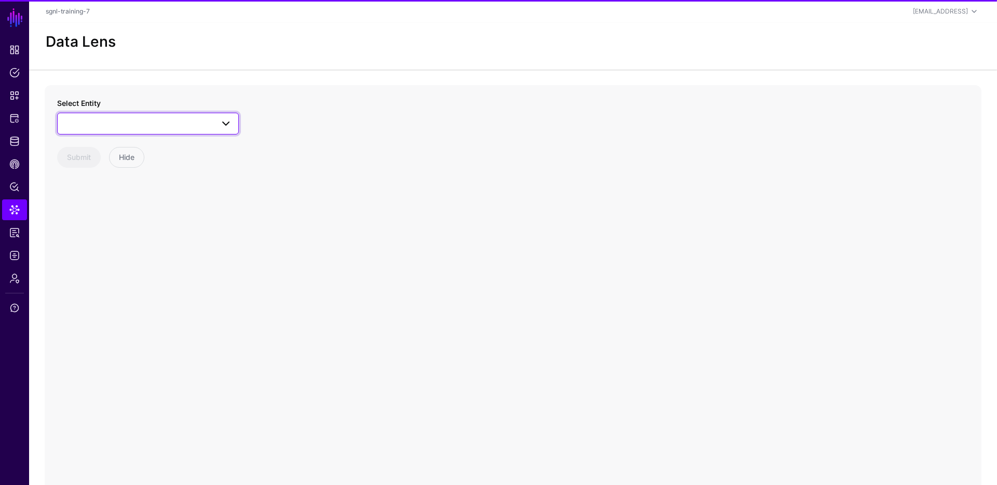
click at [132, 132] on link at bounding box center [148, 124] width 182 height 22
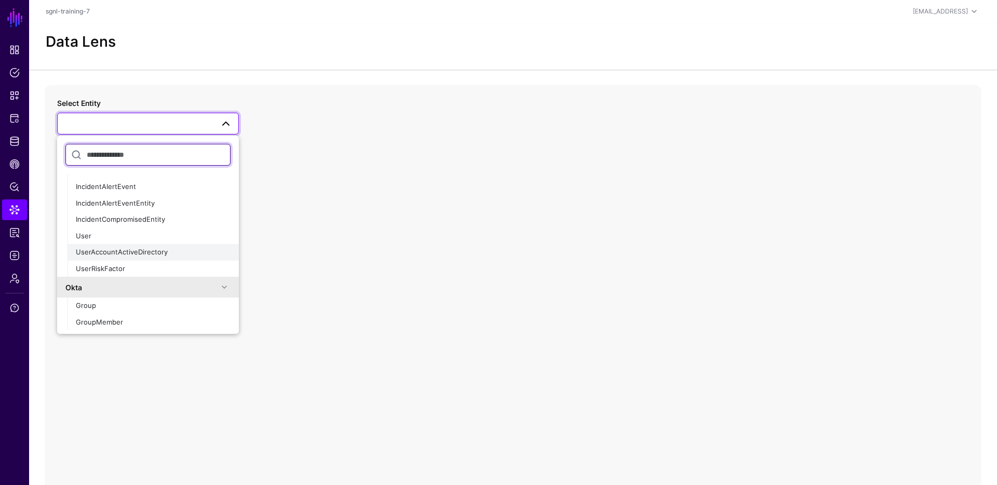
scroll to position [144, 0]
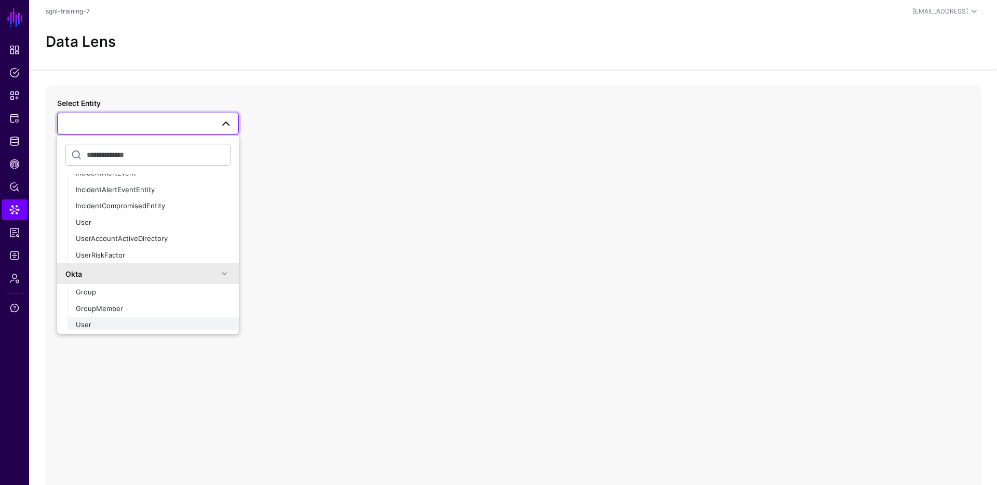
click at [106, 326] on div "User" at bounding box center [153, 325] width 155 height 10
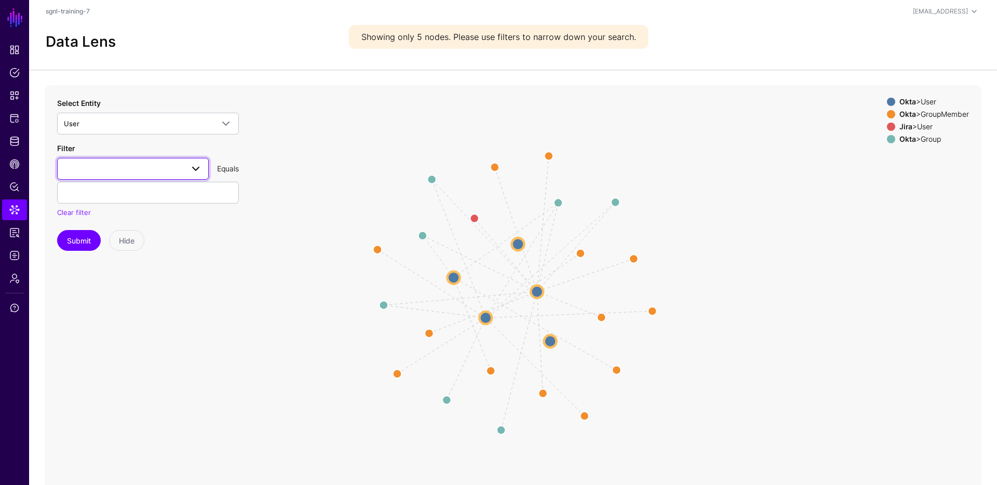
click at [166, 167] on span at bounding box center [133, 169] width 138 height 12
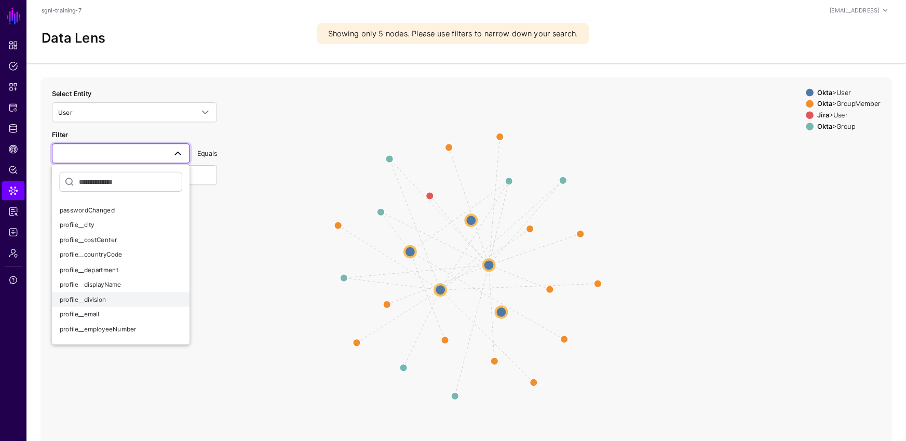
scroll to position [135, 0]
click at [121, 300] on div "profile__email" at bounding box center [132, 305] width 135 height 10
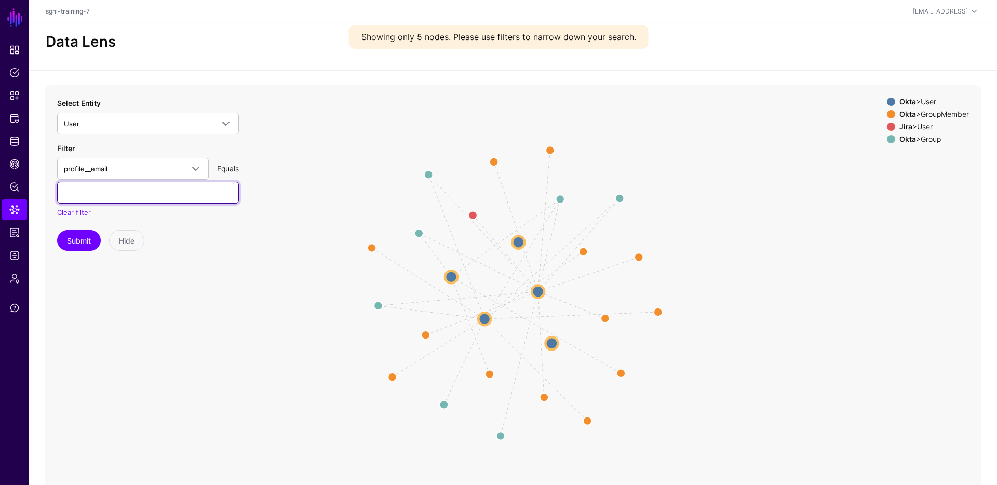
click at [140, 198] on input "text" at bounding box center [148, 193] width 182 height 22
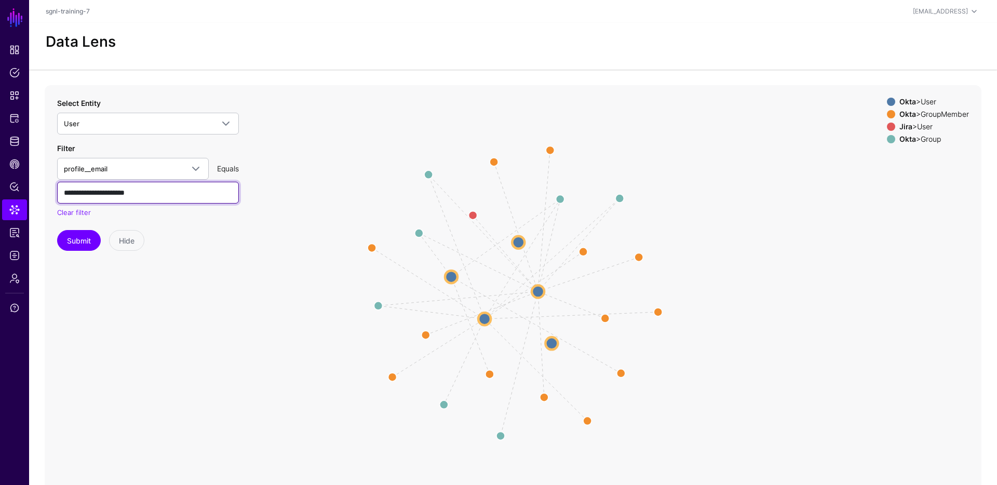
type input "**********"
click at [57, 230] on button "Submit" at bounding box center [79, 240] width 44 height 21
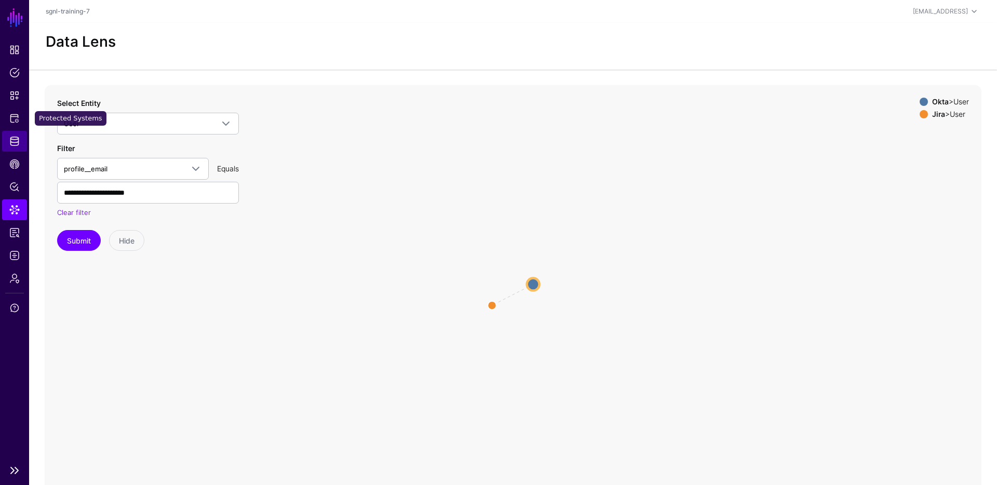
click at [9, 152] on ul "Dashboard Policies Snippets Protected Systems Identity Data Fabric CAEP Hub Pol…" at bounding box center [14, 249] width 29 height 420
click at [14, 136] on span "Identity Data Fabric" at bounding box center [14, 141] width 10 height 10
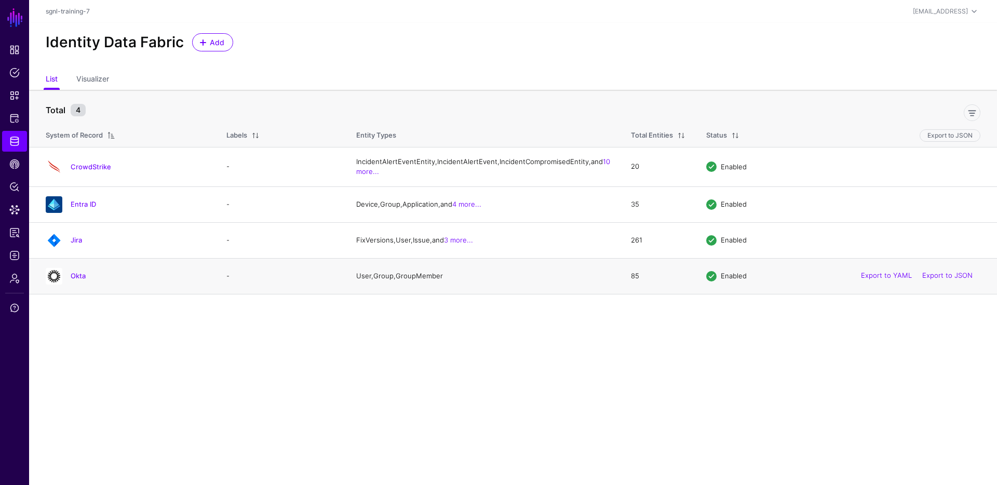
click at [86, 280] on h4 "Okta" at bounding box center [138, 275] width 135 height 9
click at [71, 280] on link "Okta" at bounding box center [78, 276] width 15 height 8
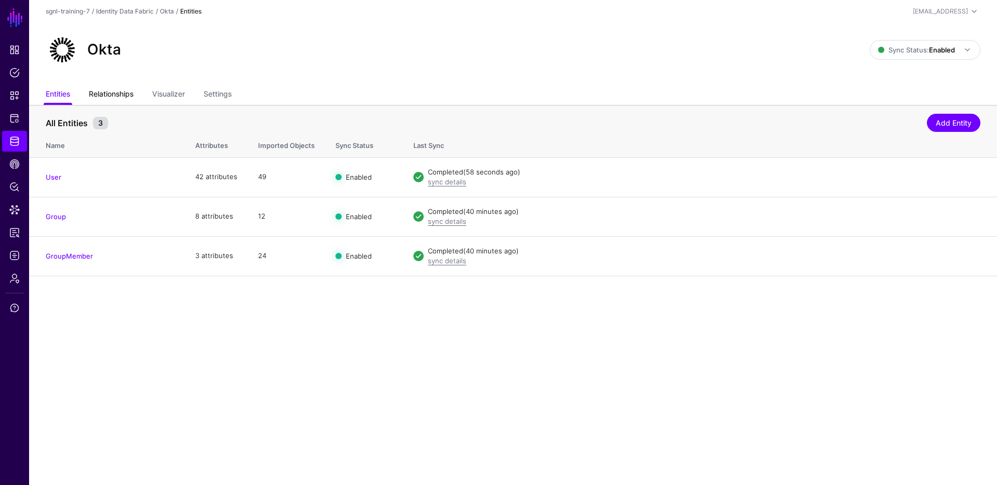
click at [119, 91] on link "Relationships" at bounding box center [111, 95] width 45 height 20
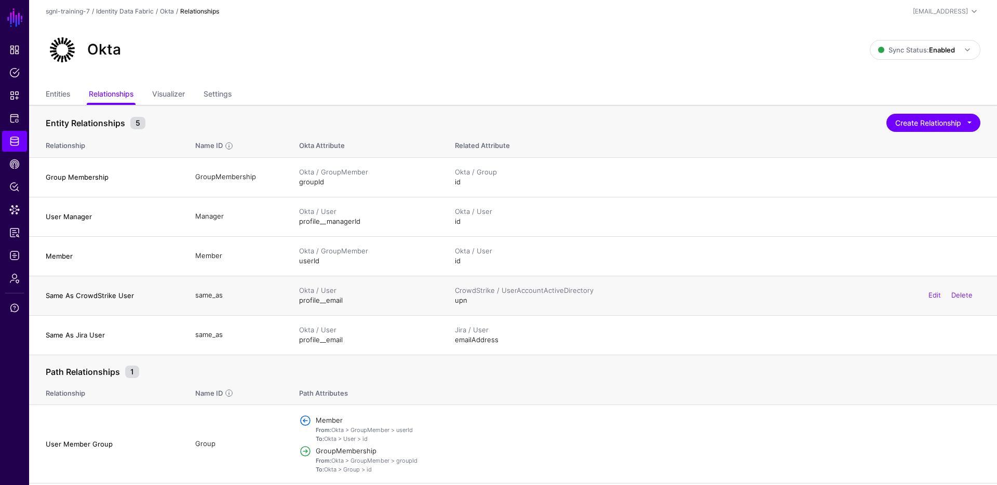
drag, startPoint x: 490, startPoint y: 299, endPoint x: 454, endPoint y: 291, distance: 36.1
click at [454, 291] on td "CrowdStrike / UserAccountActiveDirectory upn Edit Delete" at bounding box center [721, 295] width 553 height 39
click at [497, 293] on div "CrowdStrike / UserAccountActiveDirectory" at bounding box center [718, 291] width 526 height 10
drag, startPoint x: 494, startPoint y: 299, endPoint x: 731, endPoint y: 304, distance: 237.4
click at [457, 291] on div "CrowdStrike / UserAccountActiveDirectory upn Edit Delete" at bounding box center [718, 296] width 526 height 20
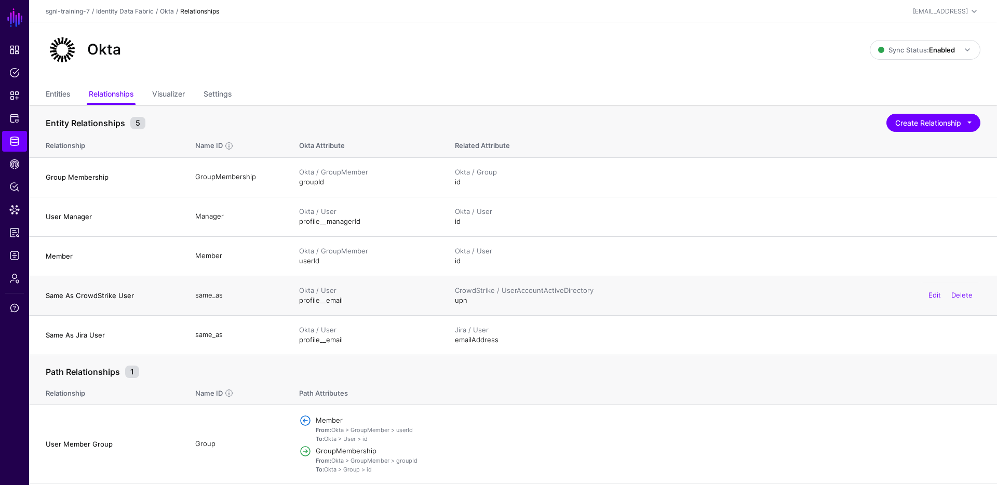
click at [867, 299] on div "CrowdStrike / UserAccountActiveDirectory upn Edit Delete" at bounding box center [718, 296] width 526 height 20
click at [609, 301] on div "CrowdStrike / UserAccountActiveDirectory upn Edit Delete" at bounding box center [718, 296] width 526 height 20
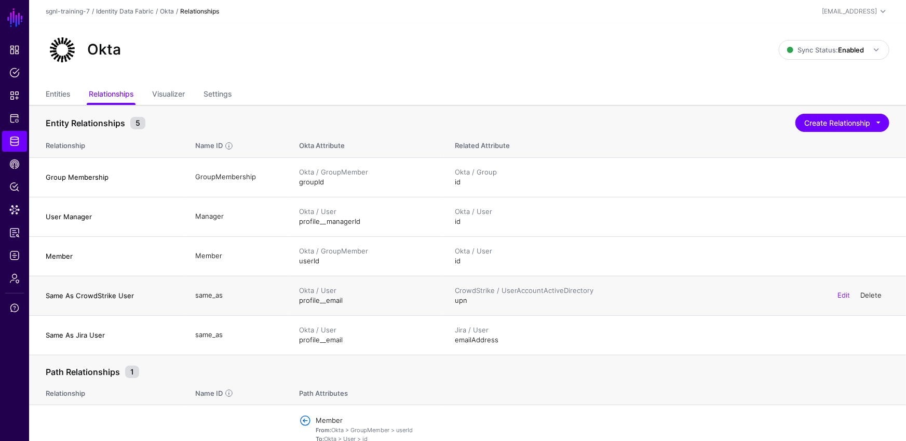
click at [866, 295] on link "Delete" at bounding box center [870, 295] width 21 height 8
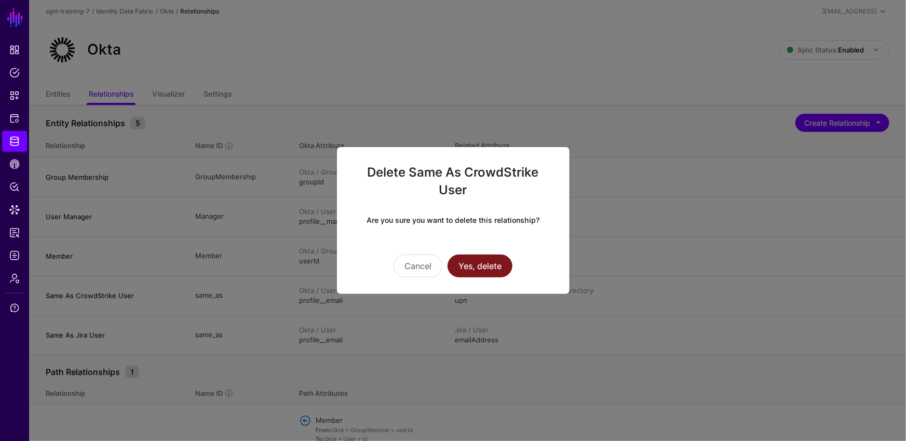
click at [491, 267] on button "Yes, delete" at bounding box center [480, 265] width 65 height 23
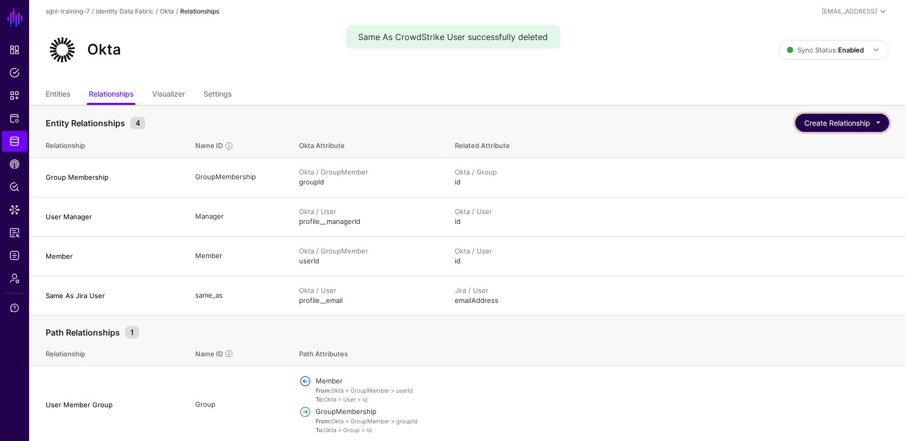
click at [842, 128] on button "Create Relationship" at bounding box center [843, 123] width 94 height 18
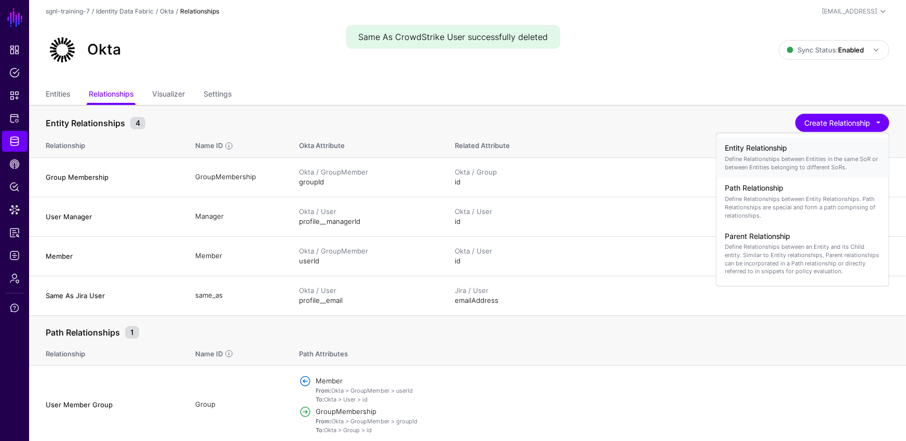
click at [782, 151] on h4 "Entity Relationship" at bounding box center [803, 148] width 156 height 9
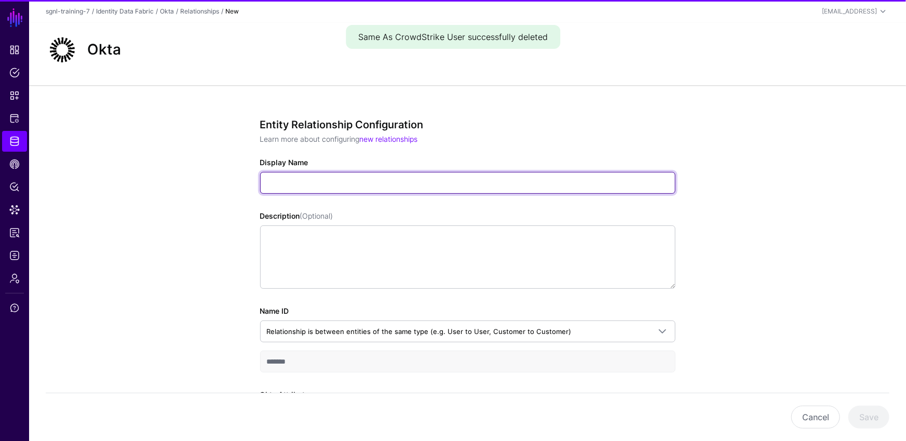
click at [285, 187] on input "Display Name" at bounding box center [467, 183] width 415 height 22
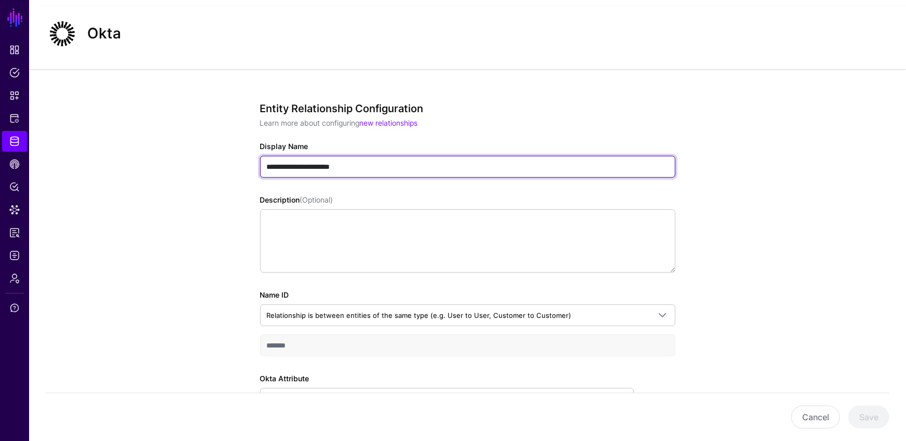
scroll to position [145, 0]
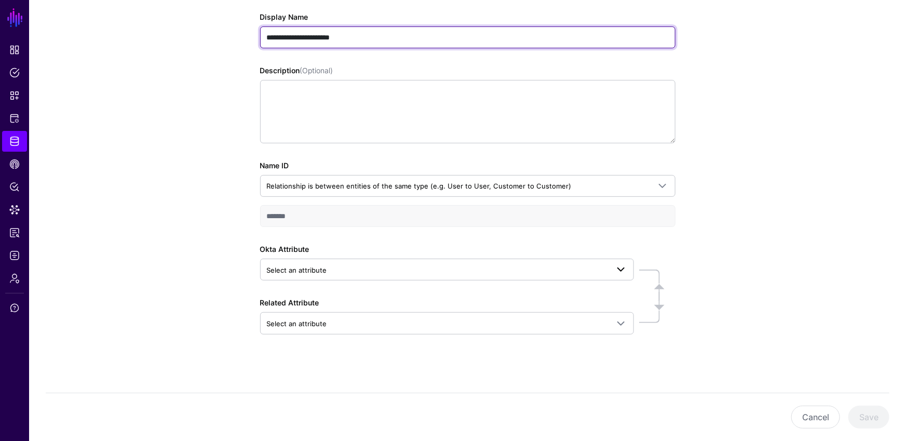
type input "**********"
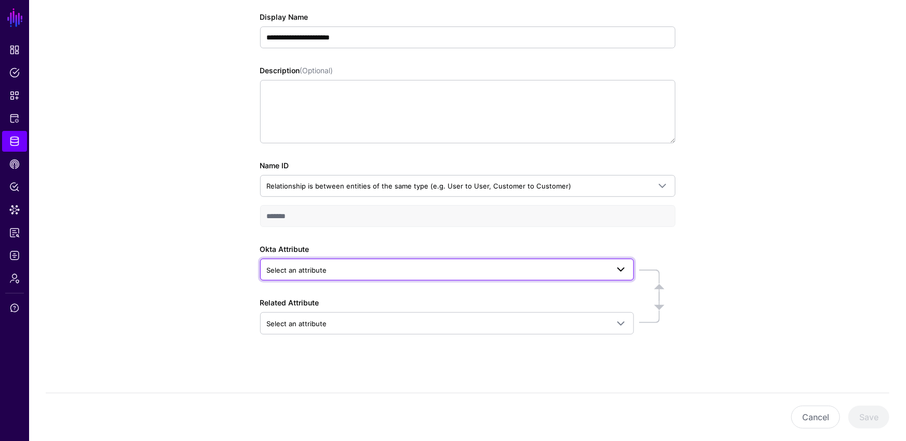
click at [371, 264] on span "Select an attribute" at bounding box center [438, 269] width 342 height 11
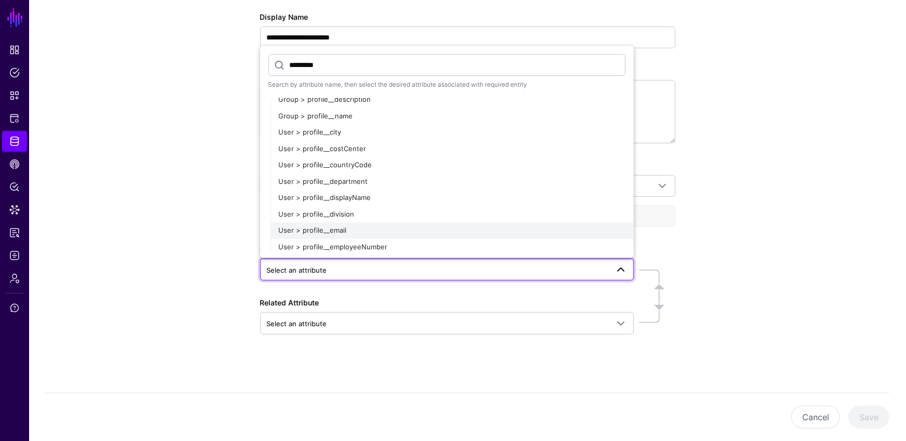
scroll to position [37, 0]
type input "*********"
click at [348, 215] on div "User > profile__email" at bounding box center [452, 219] width 347 height 10
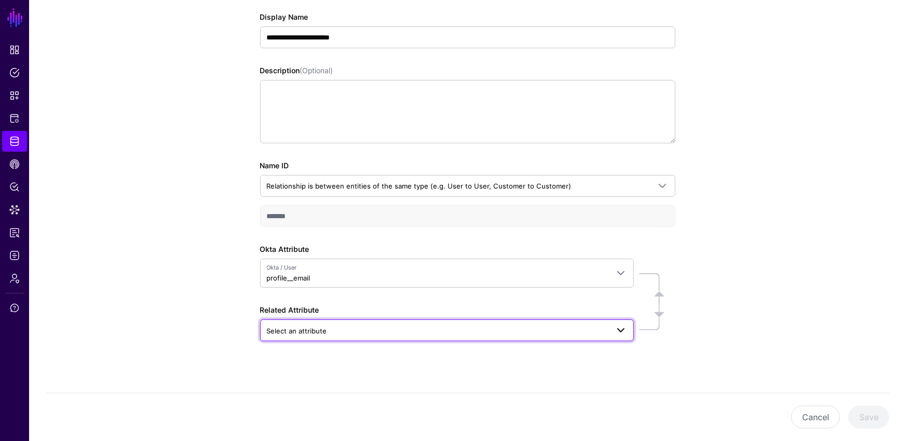
click at [340, 321] on link "Select an attribute" at bounding box center [447, 330] width 374 height 22
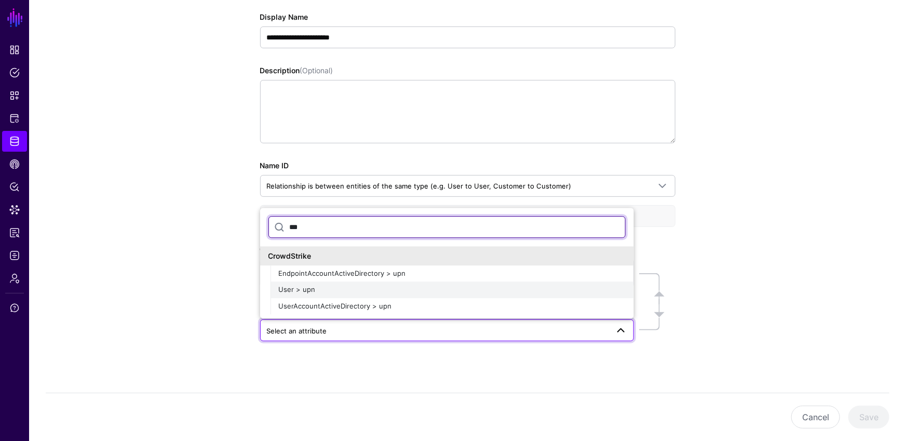
type input "***"
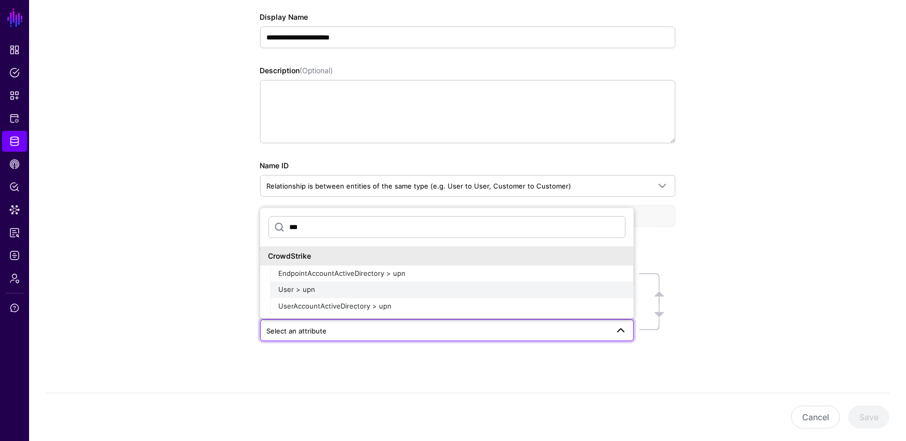
click at [305, 292] on span "User > upn" at bounding box center [297, 290] width 37 height 8
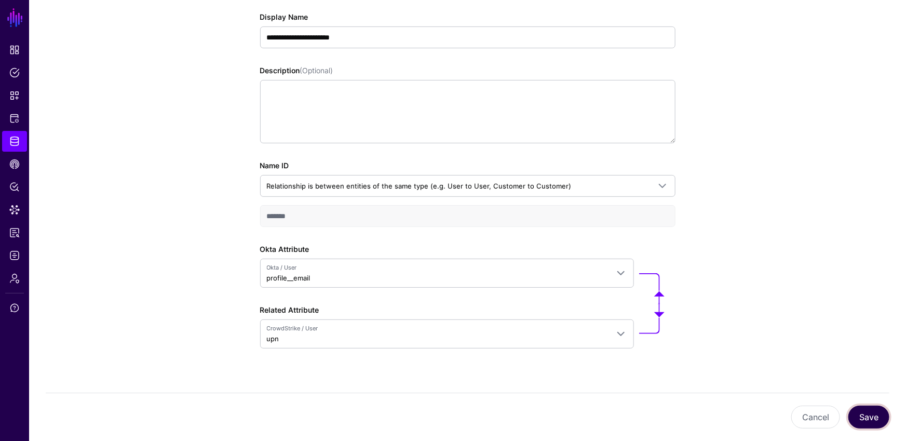
click at [872, 419] on button "Save" at bounding box center [869, 417] width 41 height 23
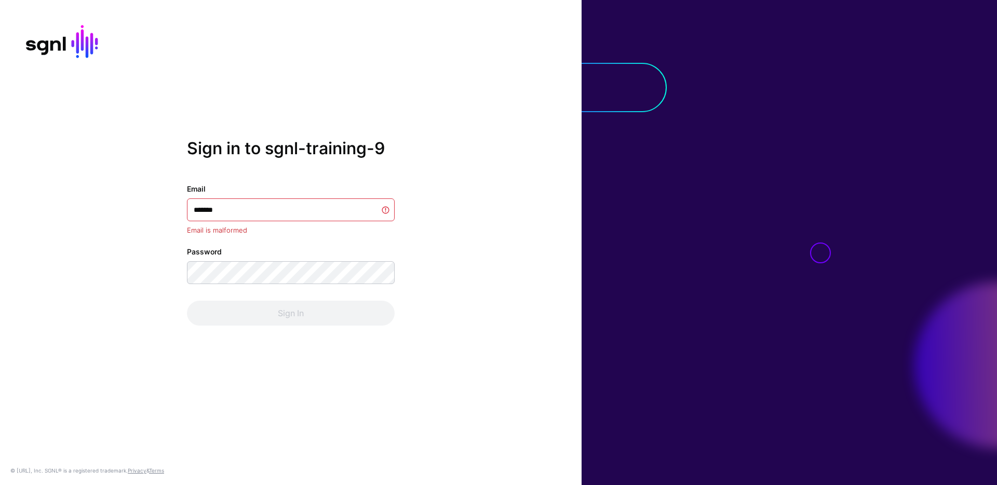
click at [259, 209] on input "*******" at bounding box center [291, 209] width 208 height 23
type input "**********"
click at [489, 281] on div "**********" at bounding box center [291, 243] width 582 height 208
click at [489, 282] on div "**********" at bounding box center [291, 243] width 582 height 208
click at [503, 295] on div "**********" at bounding box center [291, 243] width 582 height 208
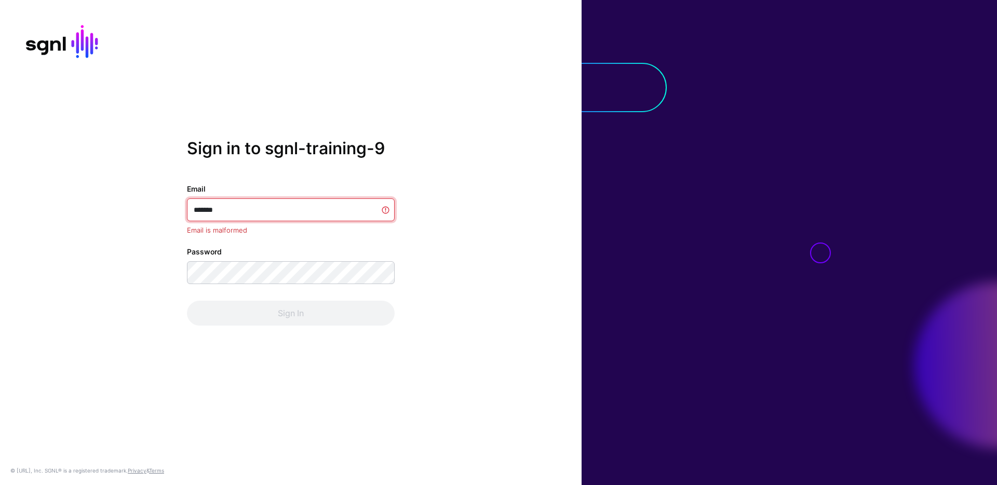
click at [233, 213] on input "*******" at bounding box center [291, 209] width 208 height 23
type input "**********"
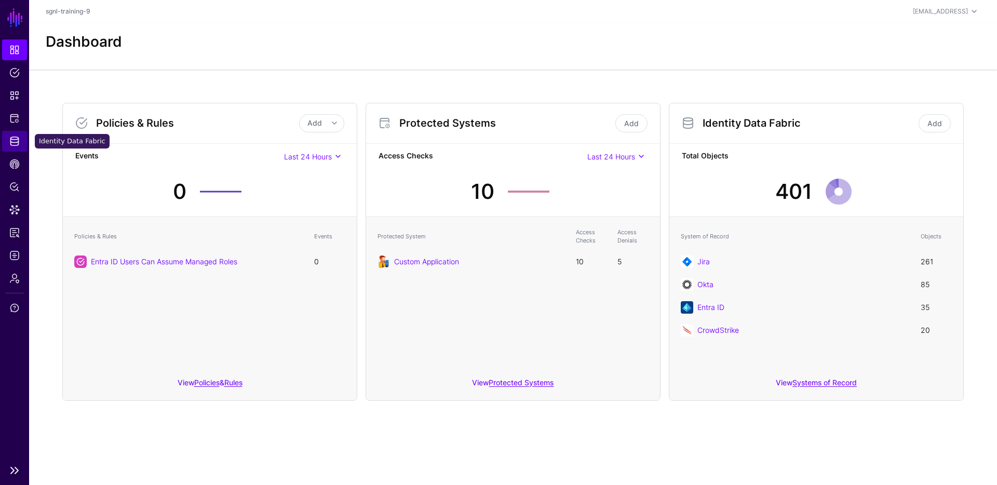
click at [8, 136] on link "Identity Data Fabric" at bounding box center [14, 141] width 25 height 21
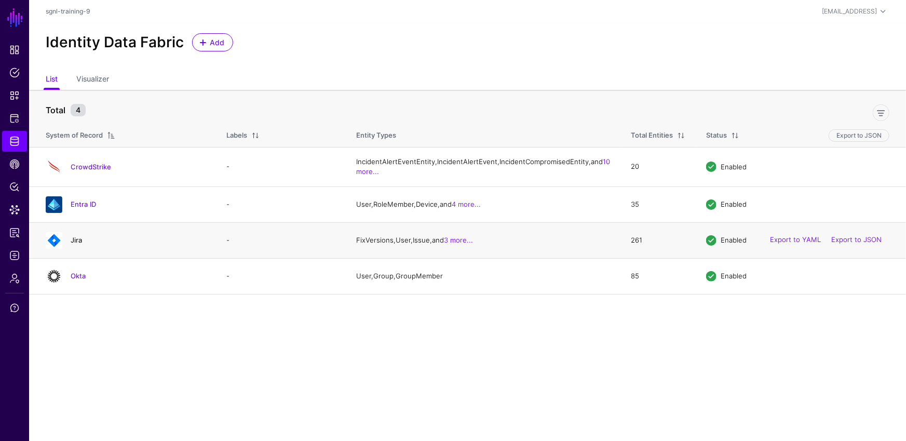
click at [79, 244] on link "Jira" at bounding box center [76, 240] width 11 height 8
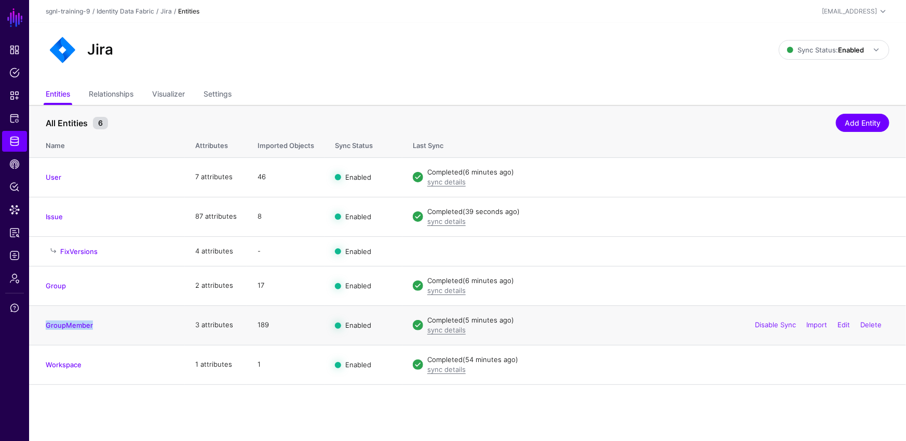
drag, startPoint x: 105, startPoint y: 330, endPoint x: 39, endPoint y: 322, distance: 66.4
click at [39, 322] on td "GroupMember" at bounding box center [107, 324] width 156 height 39
click at [132, 408] on main "SGNL Dashboard Policies Snippets Protected Systems Identity Data Fabric CAEP Hu…" at bounding box center [453, 220] width 906 height 441
drag, startPoint x: 110, startPoint y: 325, endPoint x: 43, endPoint y: 320, distance: 66.7
click at [43, 320] on td "GroupMember" at bounding box center [107, 324] width 156 height 39
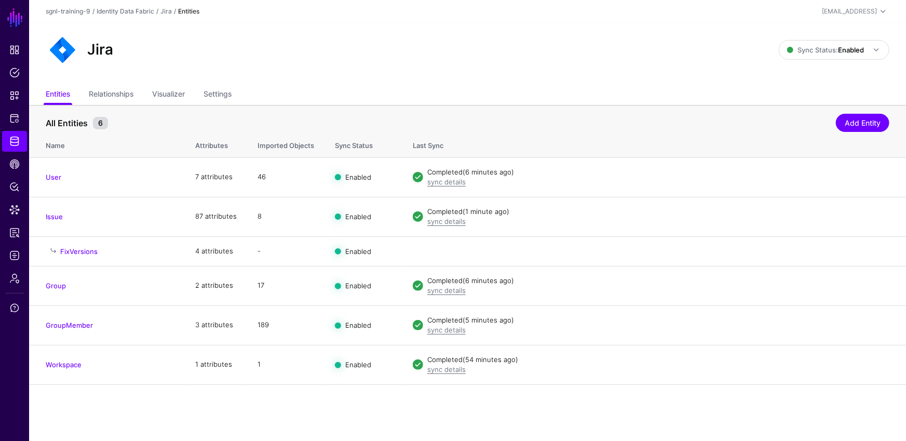
click at [305, 45] on div "Jira" at bounding box center [413, 49] width 742 height 33
click at [102, 96] on link "Relationships" at bounding box center [111, 95] width 45 height 20
click at [295, 76] on div "Jira Sync Status: Enabled Enabled Syncing active for all configured entities th…" at bounding box center [467, 54] width 877 height 62
click at [140, 96] on ul "Entities Relationships Visualizer Settings" at bounding box center [468, 95] width 844 height 20
click at [132, 95] on link "Relationships" at bounding box center [111, 95] width 45 height 20
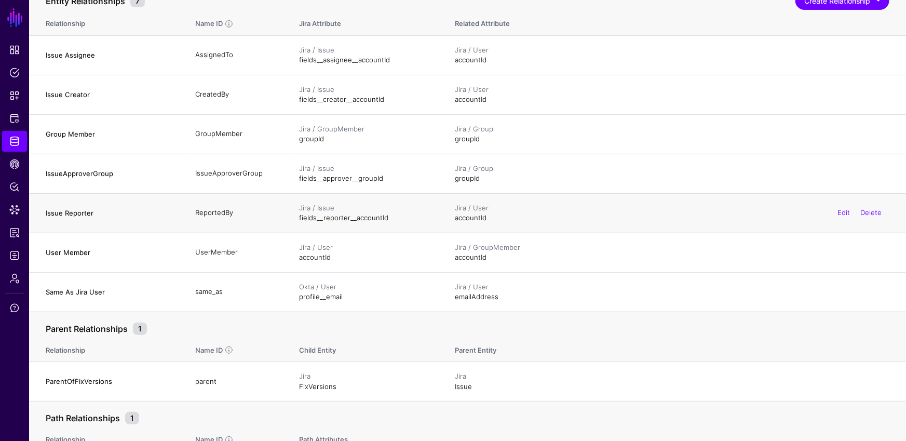
scroll to position [76, 0]
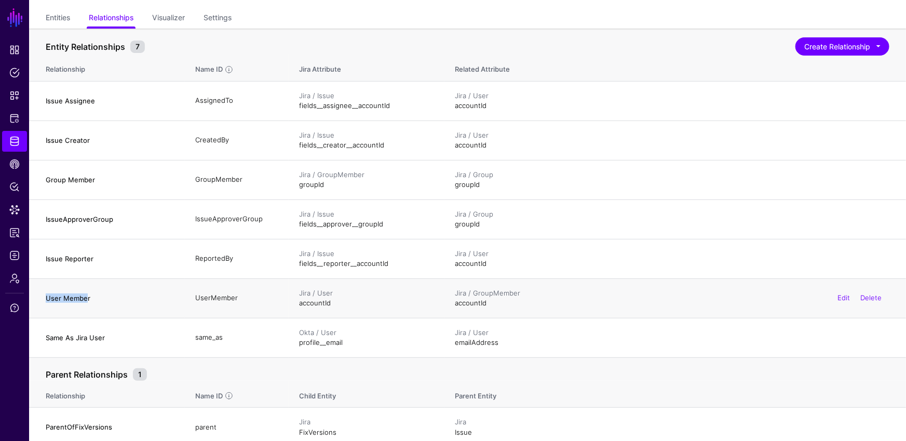
drag, startPoint x: 85, startPoint y: 301, endPoint x: 42, endPoint y: 295, distance: 43.5
click at [42, 295] on td "User Member" at bounding box center [107, 297] width 156 height 39
drag, startPoint x: 104, startPoint y: 176, endPoint x: 36, endPoint y: 174, distance: 68.0
click at [36, 174] on td "Group Member" at bounding box center [107, 179] width 156 height 39
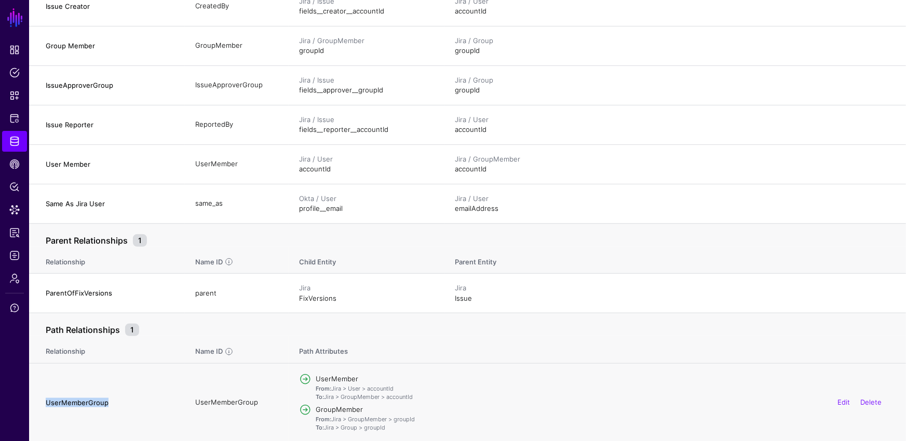
drag, startPoint x: 112, startPoint y: 397, endPoint x: 44, endPoint y: 398, distance: 68.0
click at [44, 398] on td "UserMemberGroup" at bounding box center [107, 402] width 156 height 78
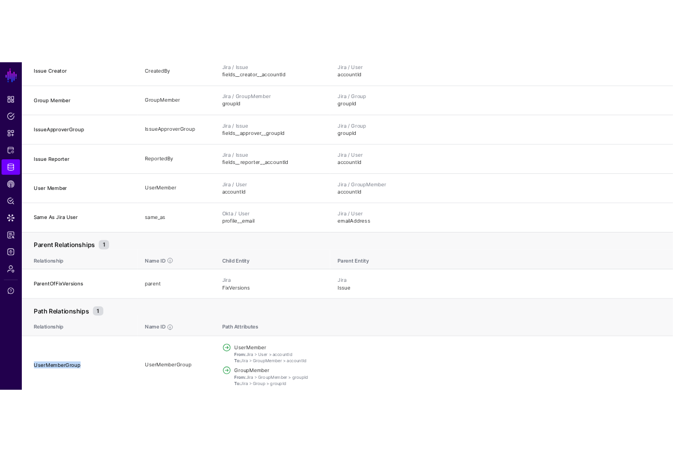
scroll to position [0, 0]
